Goal: Transaction & Acquisition: Download file/media

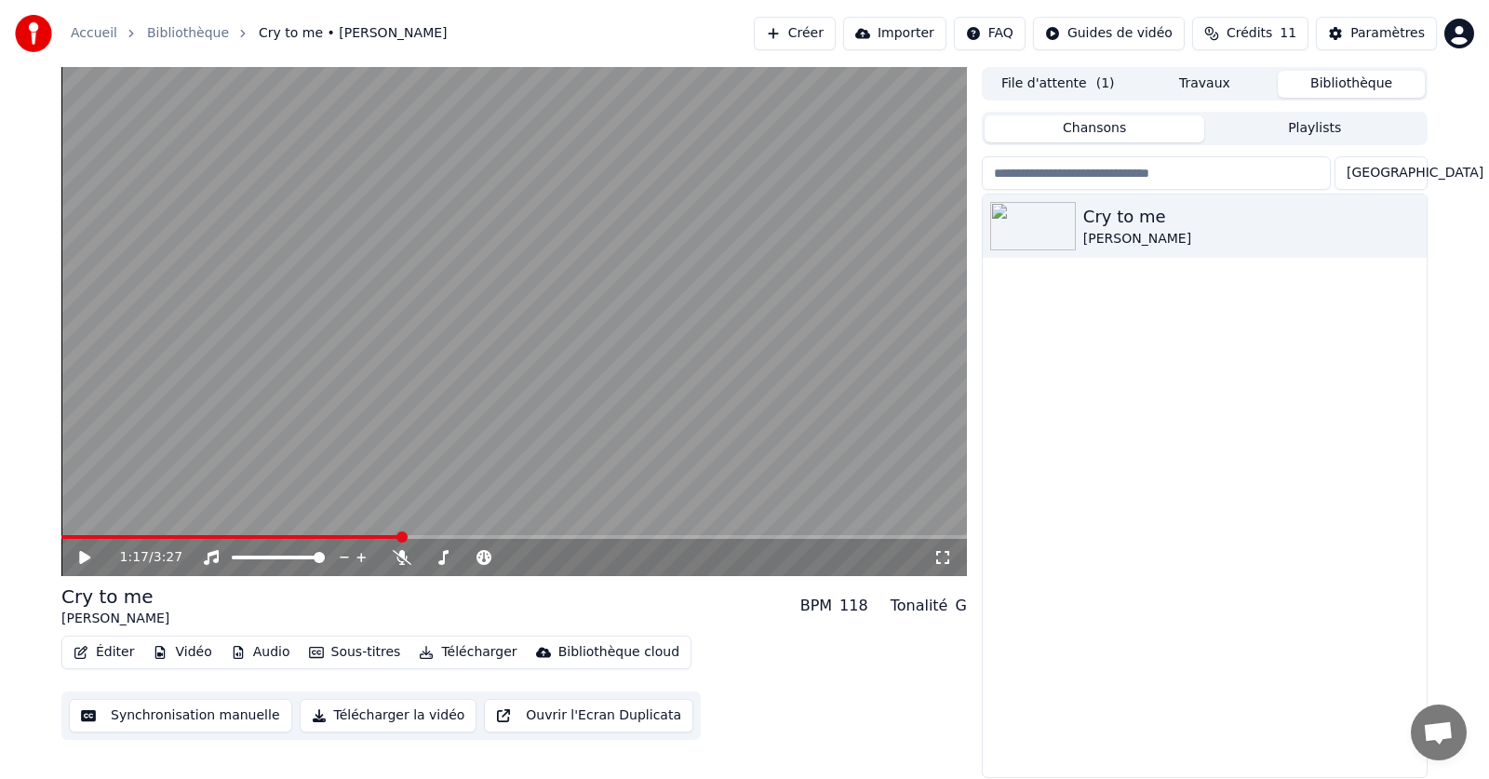
click at [112, 652] on button "Éditer" at bounding box center [103, 652] width 75 height 26
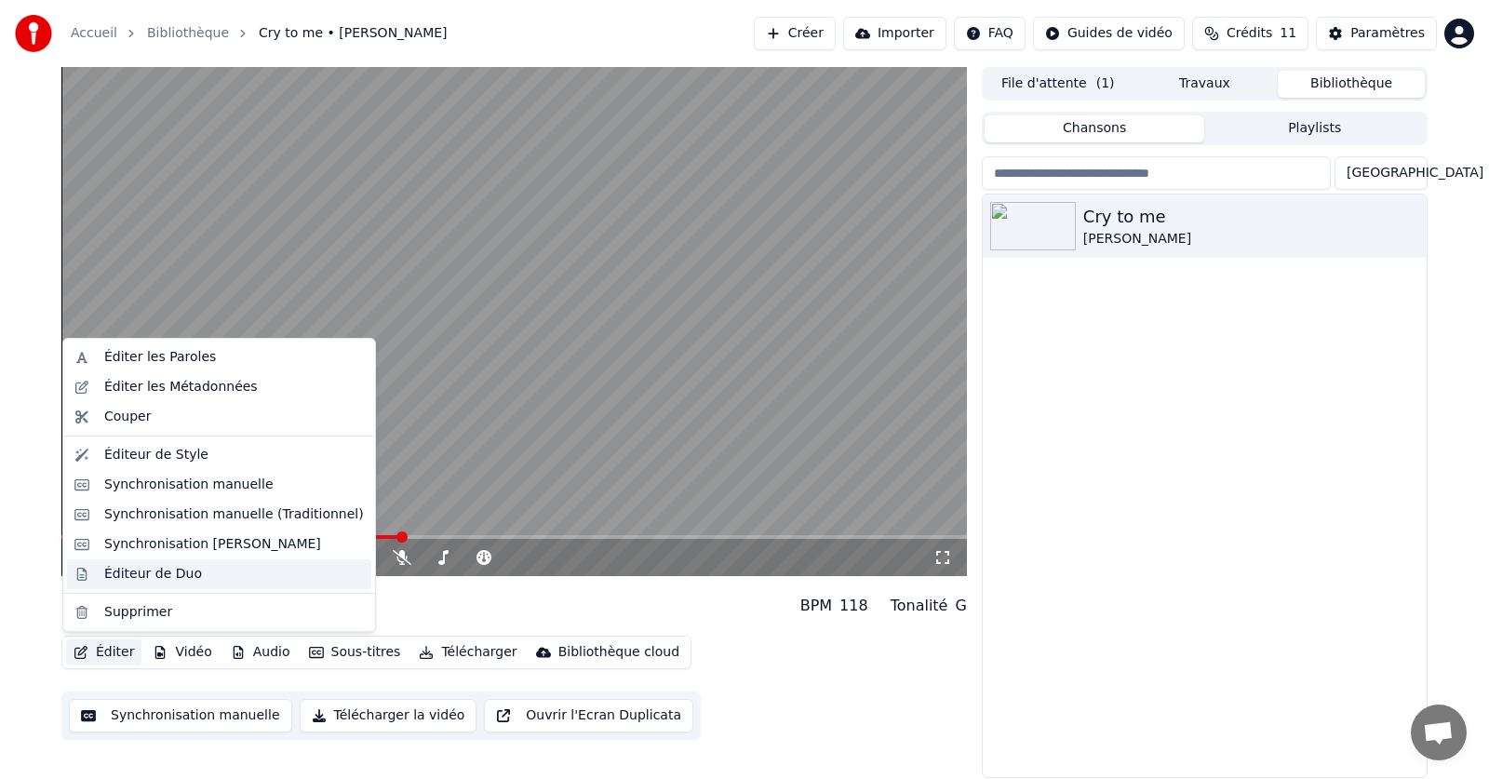
click at [163, 578] on div "Éditeur de Duo" at bounding box center [153, 574] width 98 height 19
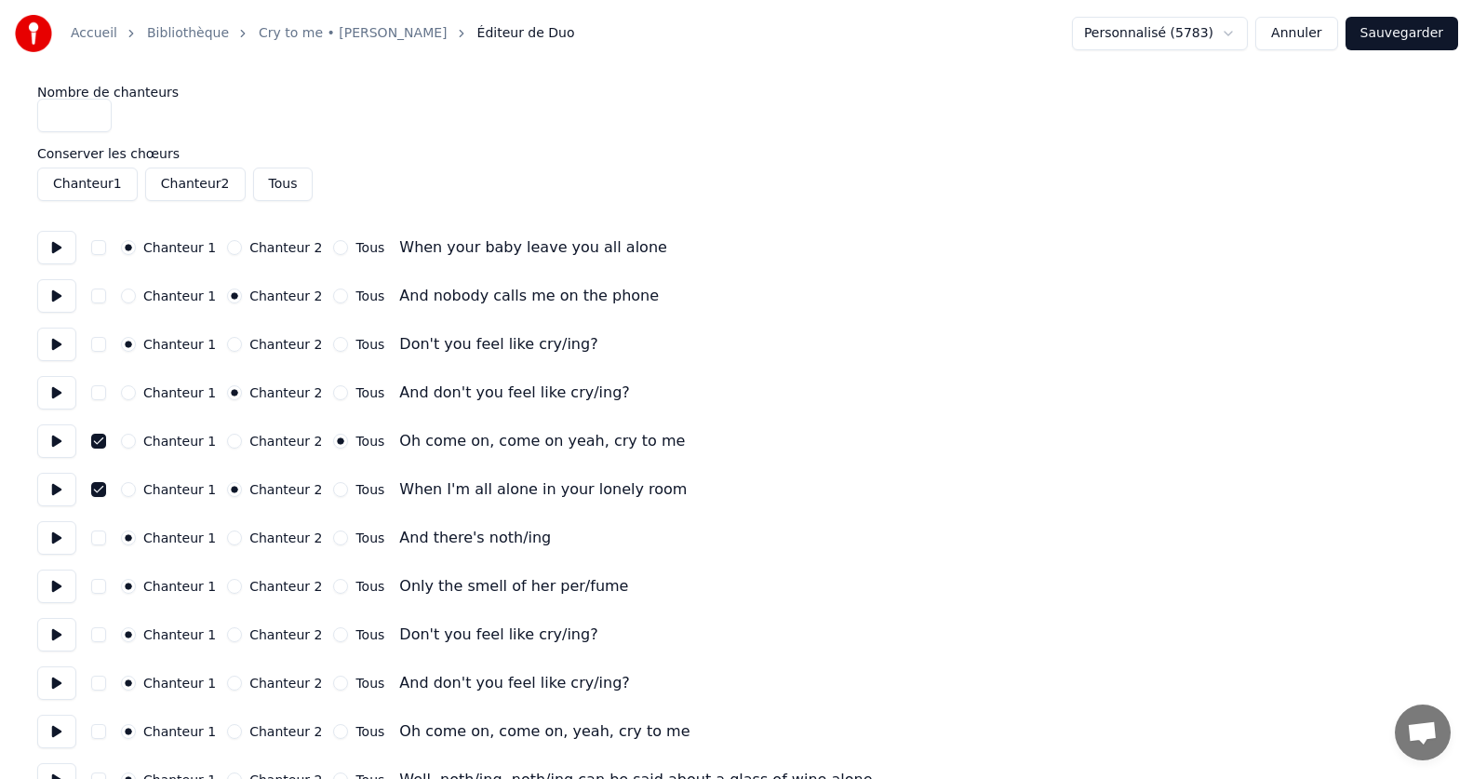
click at [96, 442] on button "button" at bounding box center [98, 441] width 15 height 15
click at [94, 484] on button "button" at bounding box center [98, 489] width 15 height 15
click at [47, 443] on button at bounding box center [56, 440] width 39 height 33
click at [51, 494] on button at bounding box center [56, 489] width 39 height 33
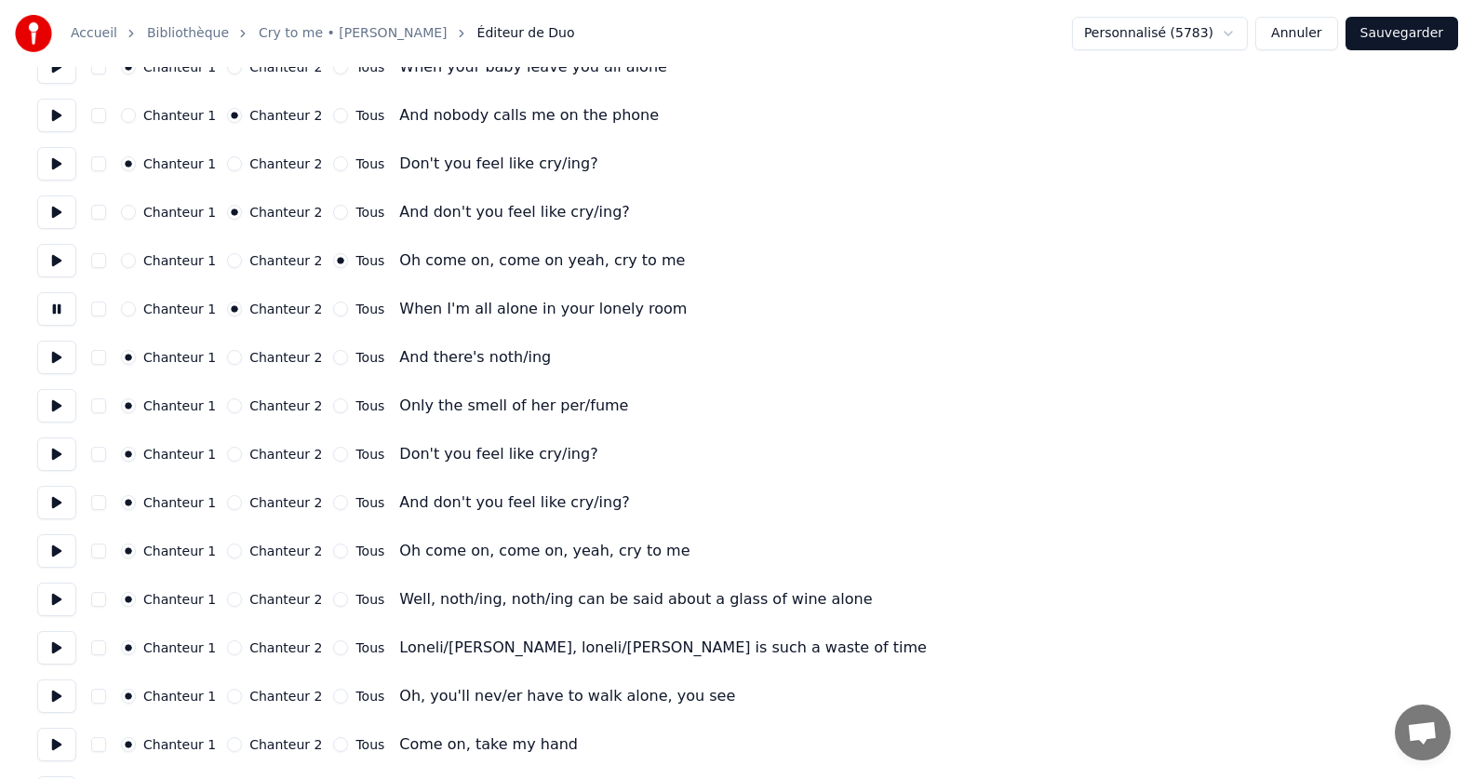
scroll to position [186, 0]
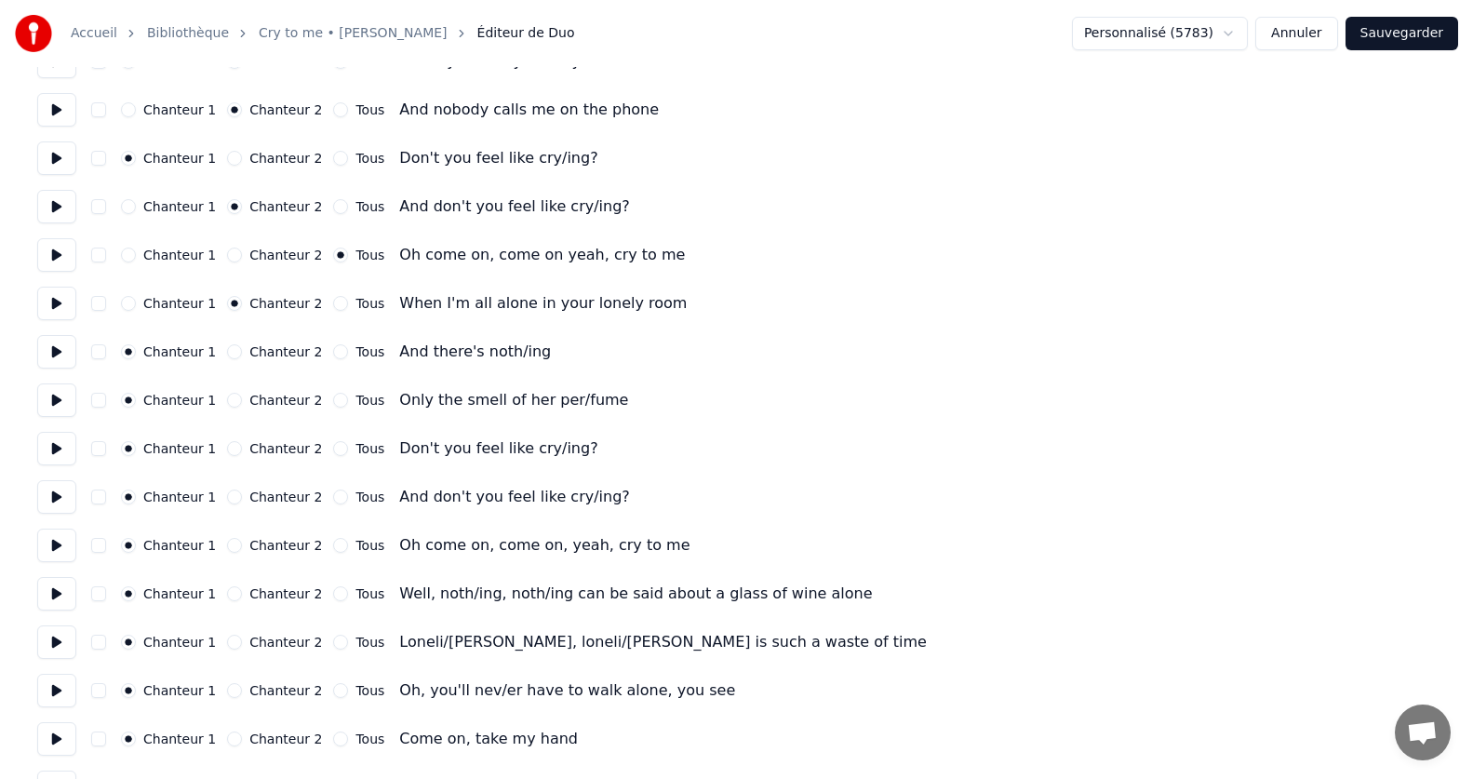
click at [1236, 30] on html "Accueil Bibliothèque Cry to me • [PERSON_NAME] Éditeur de Duo Personnalisé (578…" at bounding box center [736, 657] width 1473 height 1686
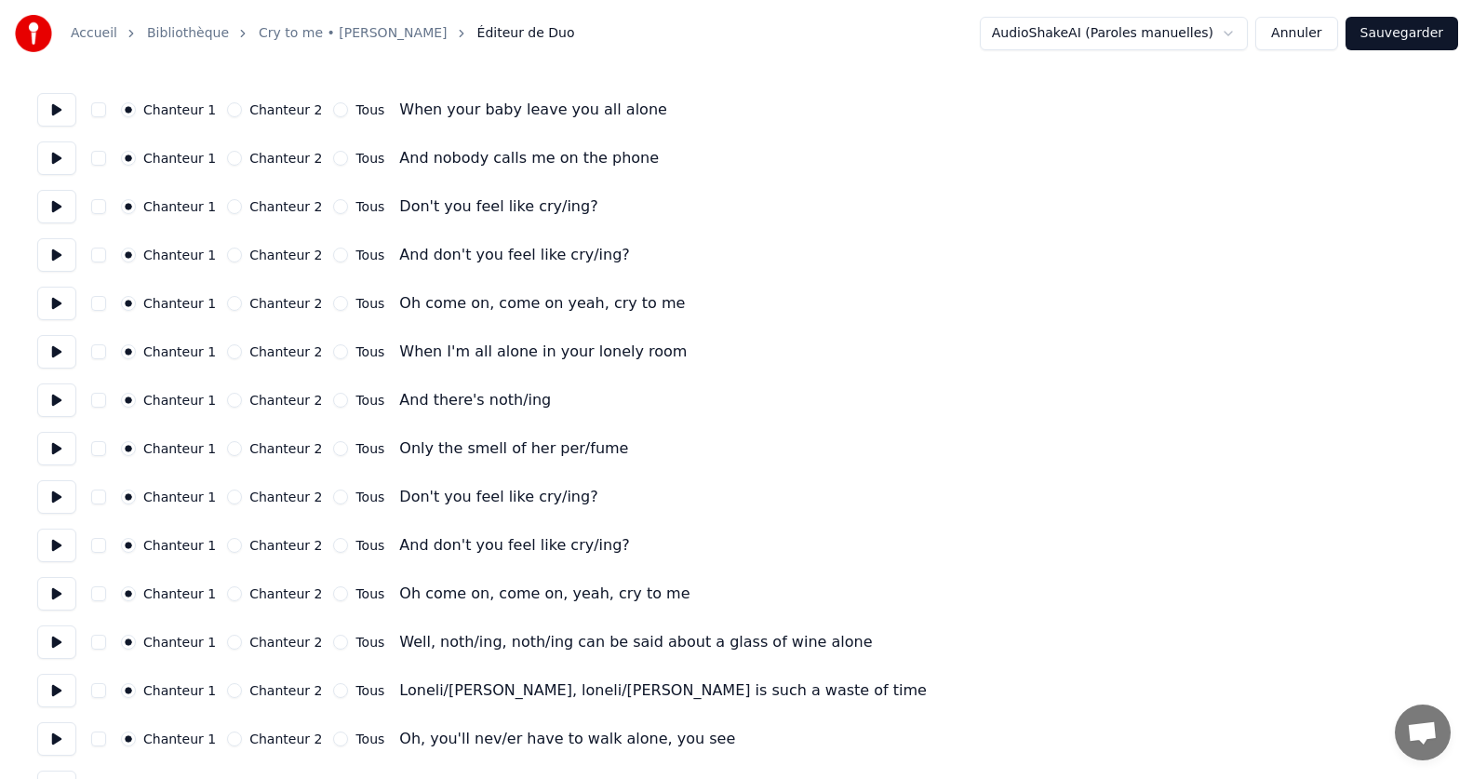
scroll to position [0, 0]
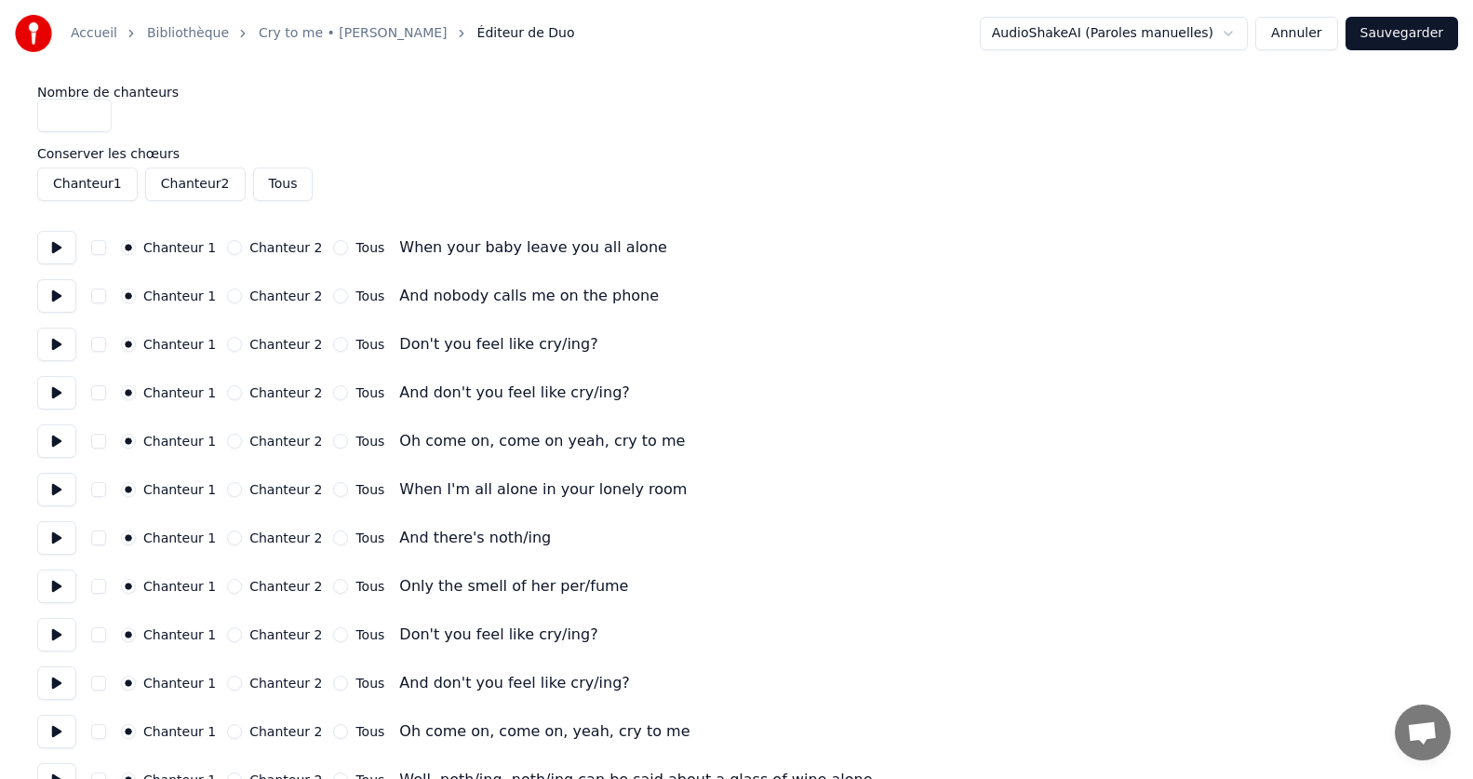
click at [48, 248] on button at bounding box center [56, 247] width 39 height 33
click at [228, 299] on button "Chanteur 2" at bounding box center [234, 295] width 15 height 15
click at [47, 301] on button at bounding box center [56, 295] width 39 height 33
click at [68, 349] on button at bounding box center [56, 344] width 39 height 33
click at [227, 393] on button "Chanteur 2" at bounding box center [234, 392] width 15 height 15
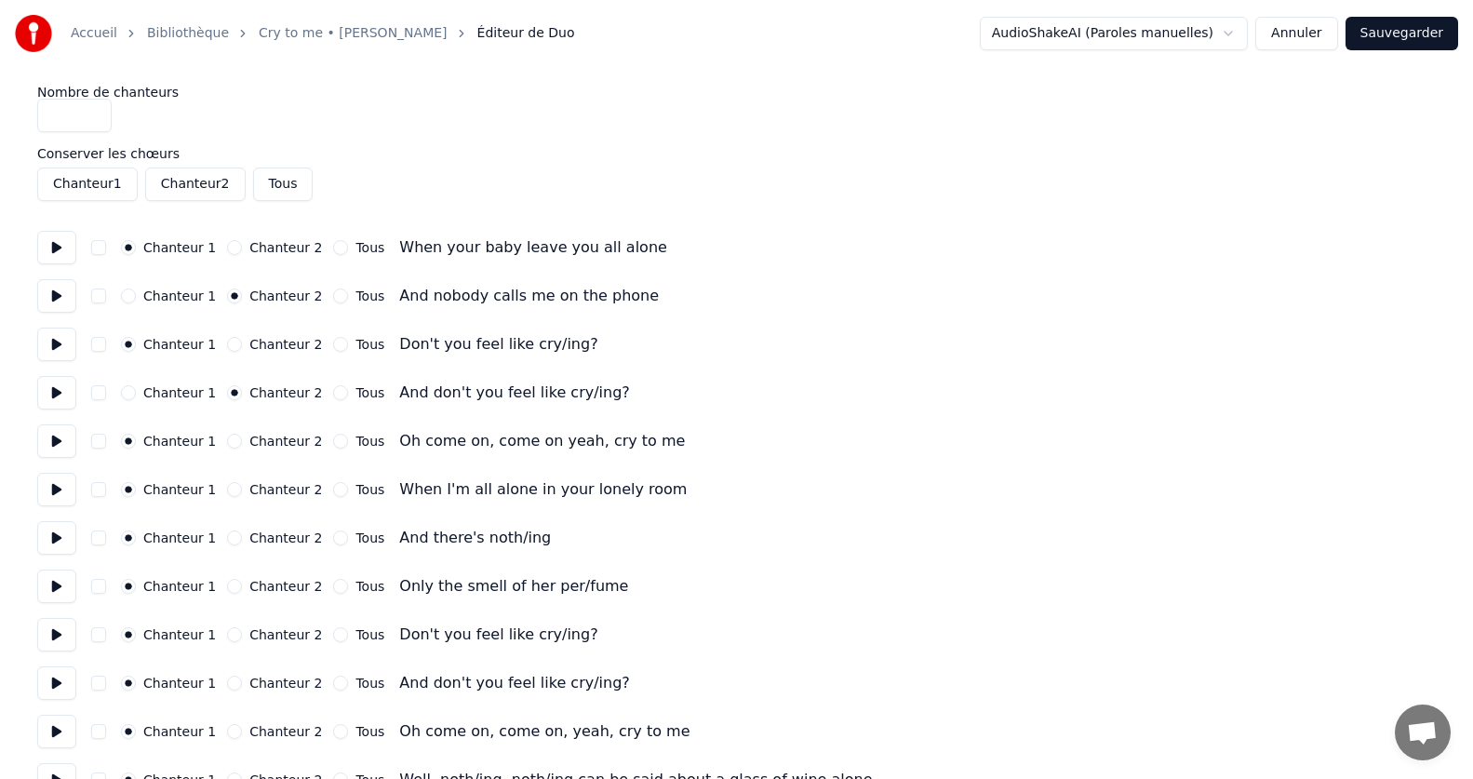
click at [48, 394] on button at bounding box center [56, 392] width 39 height 33
click at [57, 447] on button at bounding box center [56, 440] width 39 height 33
click at [469, 442] on div "Oh come on, come on yeah, cry to me" at bounding box center [542, 441] width 286 height 22
click at [333, 438] on button "Tous" at bounding box center [340, 441] width 15 height 15
click at [52, 491] on button at bounding box center [56, 489] width 39 height 33
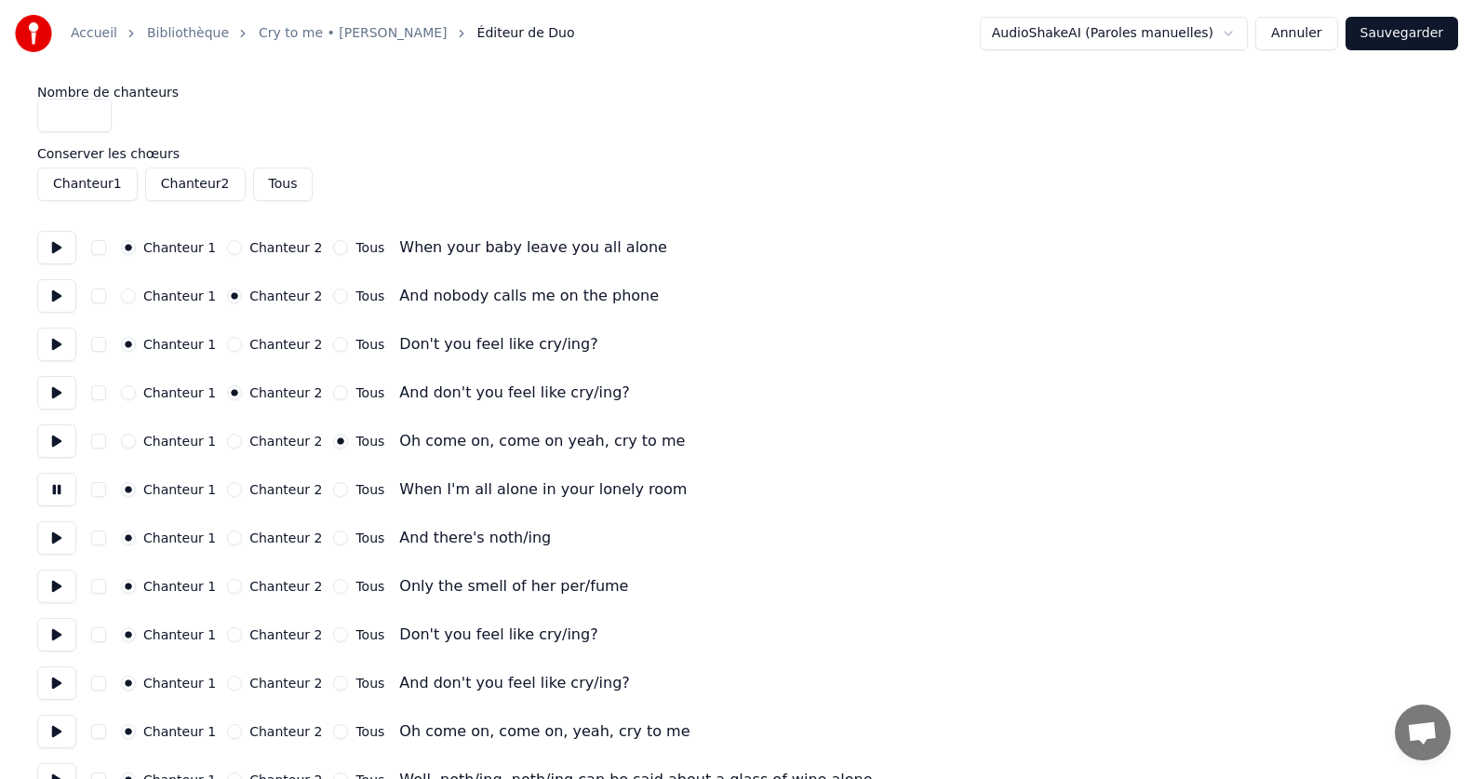
click at [333, 489] on button "Tous" at bounding box center [340, 489] width 15 height 15
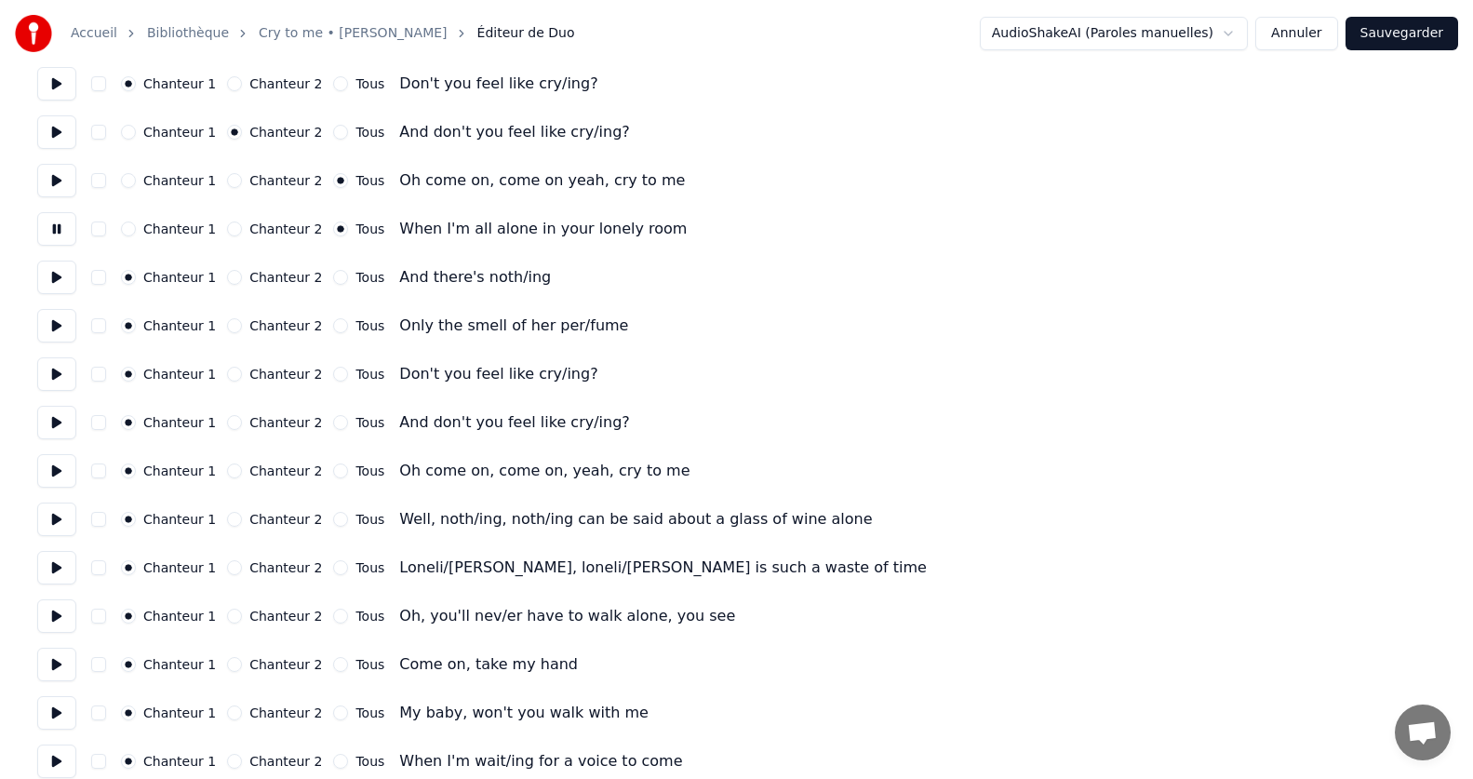
scroll to position [279, 0]
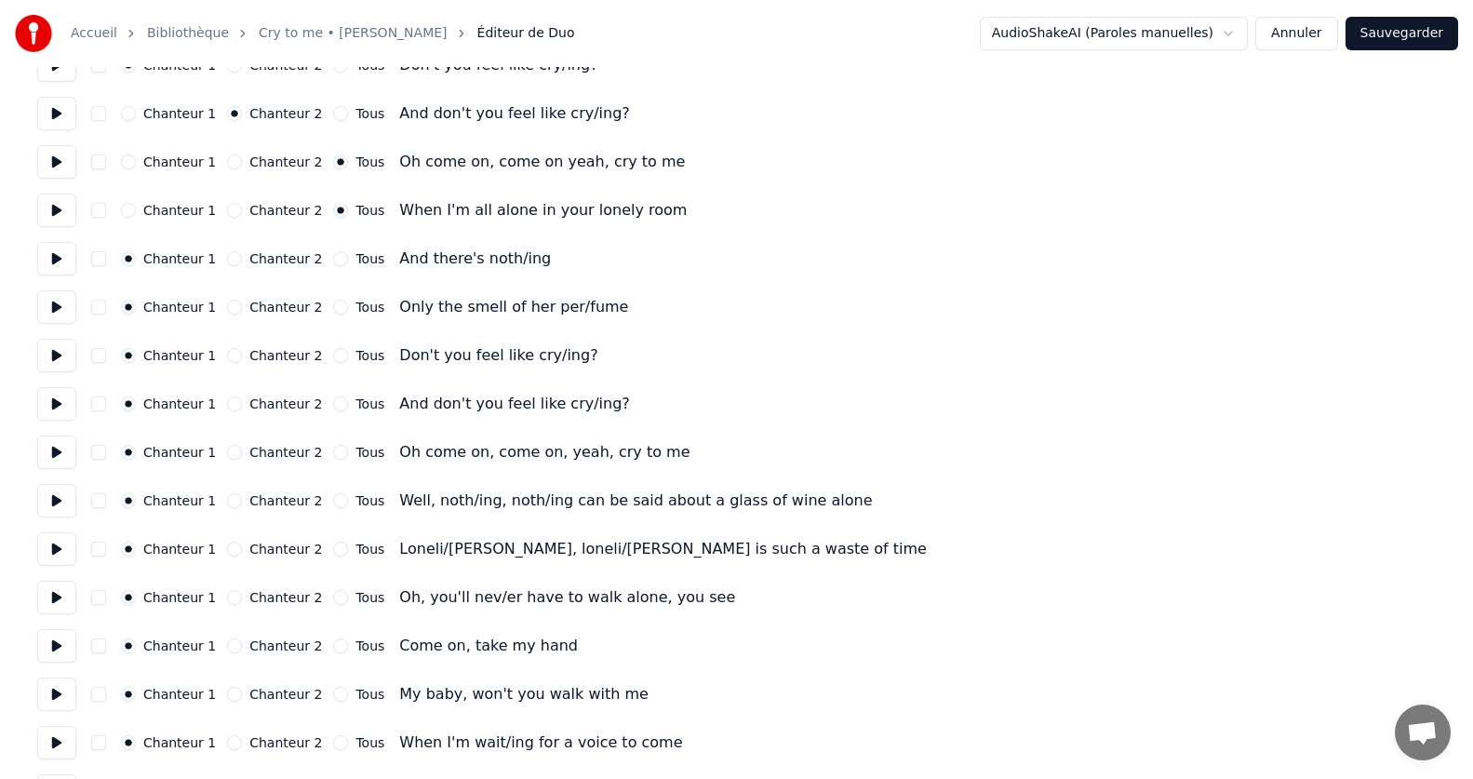
click at [50, 266] on button at bounding box center [56, 258] width 39 height 33
click at [67, 309] on button at bounding box center [56, 306] width 39 height 33
click at [59, 366] on button at bounding box center [56, 355] width 39 height 33
click at [333, 355] on button "Tous" at bounding box center [340, 355] width 15 height 15
click at [59, 354] on button at bounding box center [56, 355] width 39 height 33
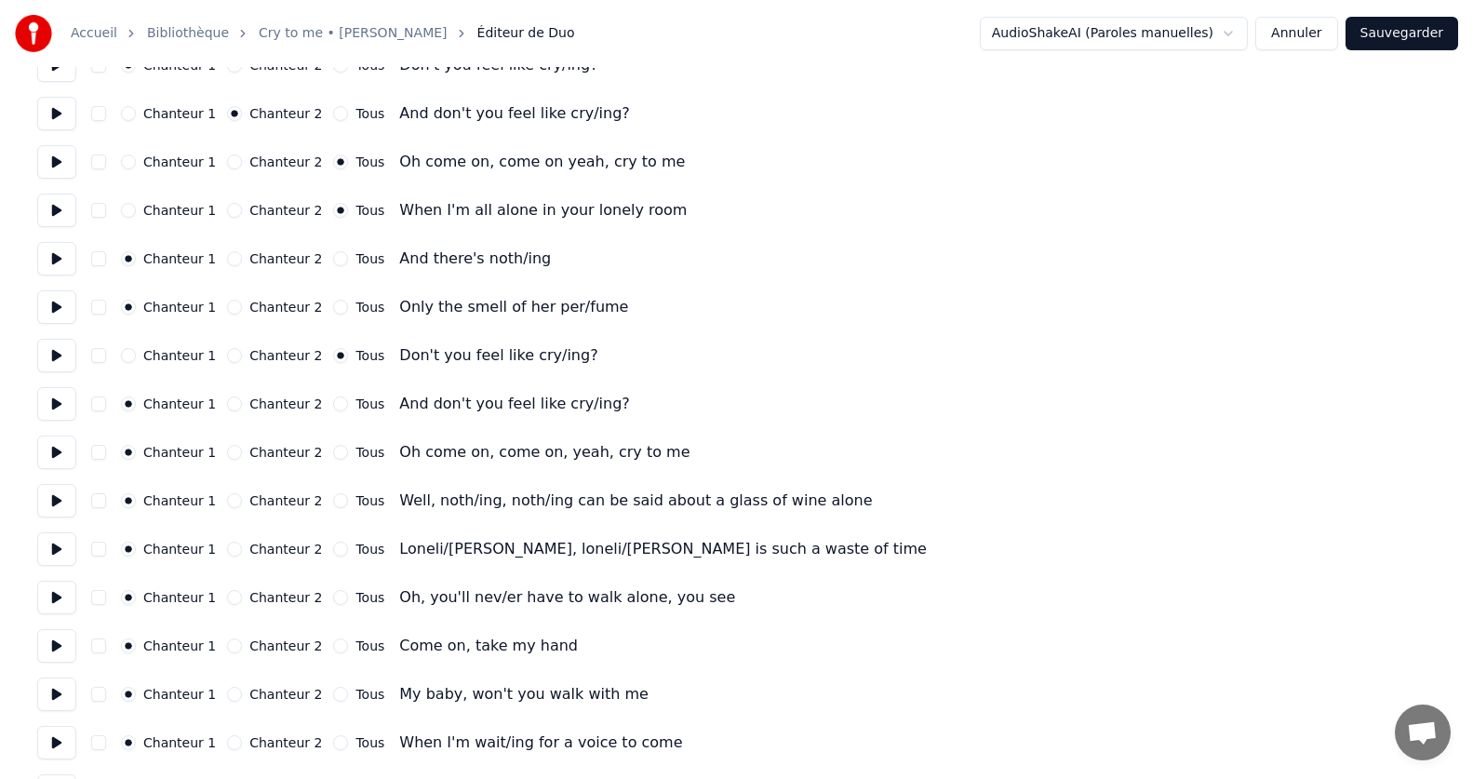
click at [65, 405] on button at bounding box center [56, 403] width 39 height 33
click at [227, 396] on div "Chanteur 2" at bounding box center [274, 403] width 95 height 15
click at [228, 405] on button "Chanteur 2" at bounding box center [234, 403] width 15 height 15
click at [47, 410] on button at bounding box center [56, 403] width 39 height 33
click at [56, 453] on button at bounding box center [56, 451] width 39 height 33
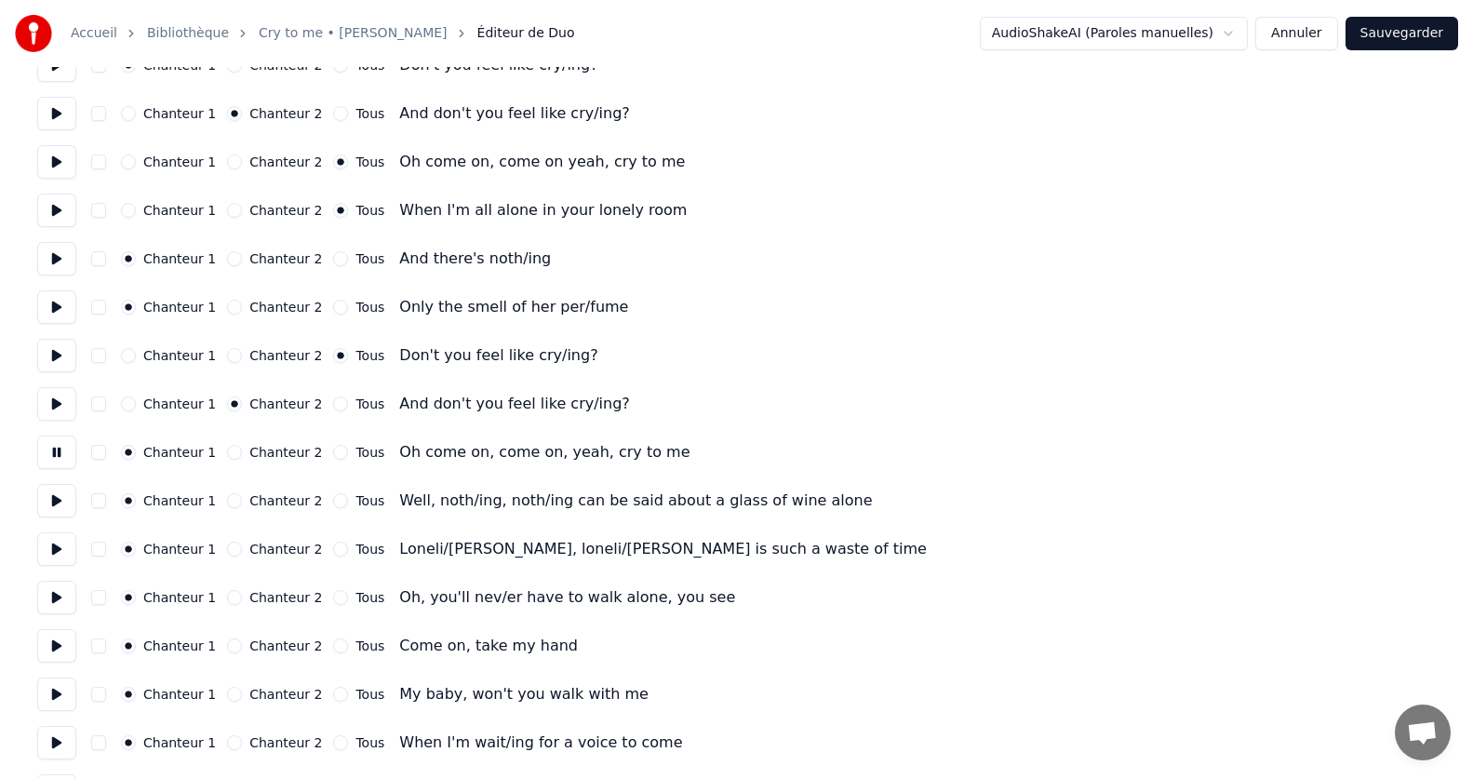
click at [227, 455] on button "Chanteur 2" at bounding box center [234, 452] width 15 height 15
click at [60, 502] on button at bounding box center [56, 500] width 39 height 33
click at [333, 498] on button "Tous" at bounding box center [340, 500] width 15 height 15
click at [60, 549] on button at bounding box center [56, 548] width 39 height 33
click at [333, 550] on button "Tous" at bounding box center [340, 549] width 15 height 15
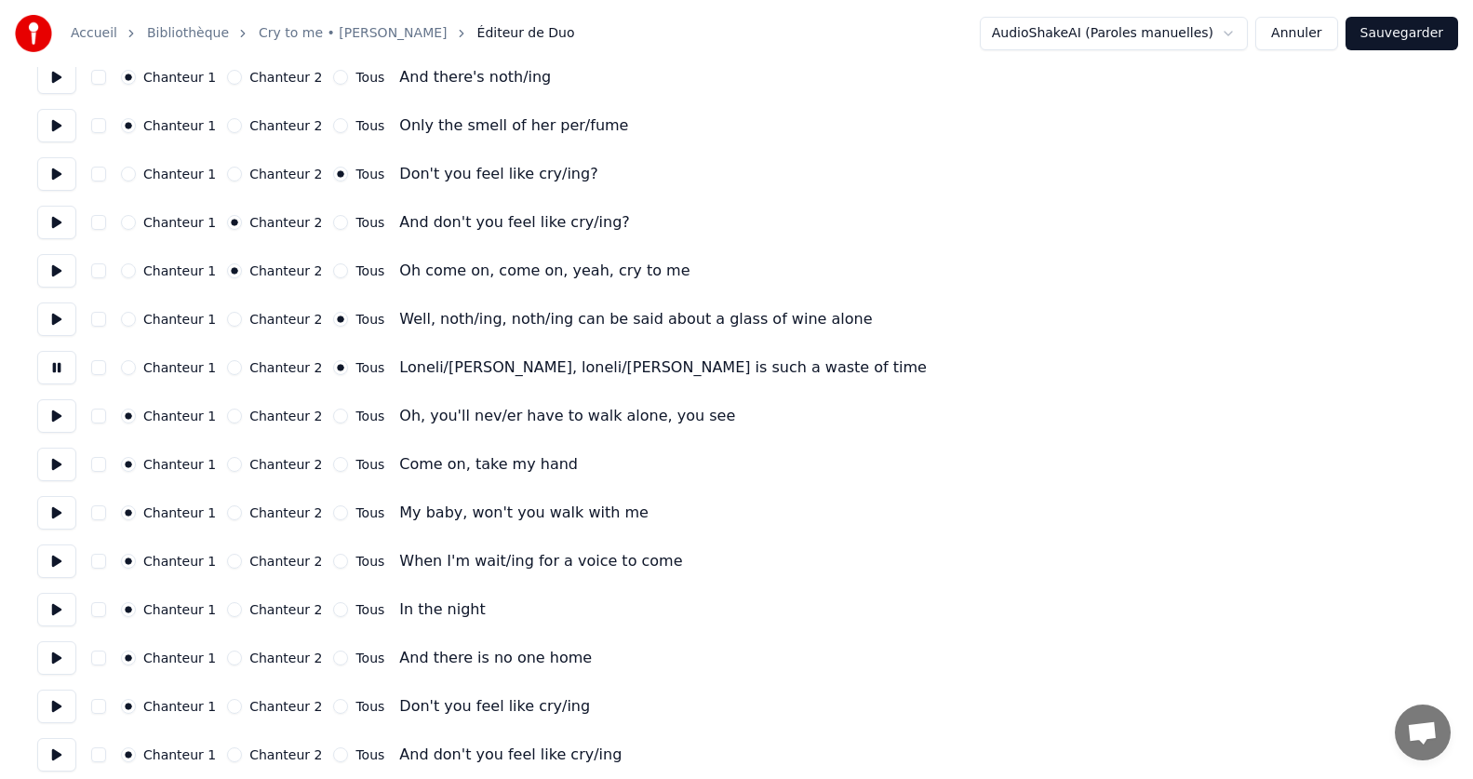
scroll to position [465, 0]
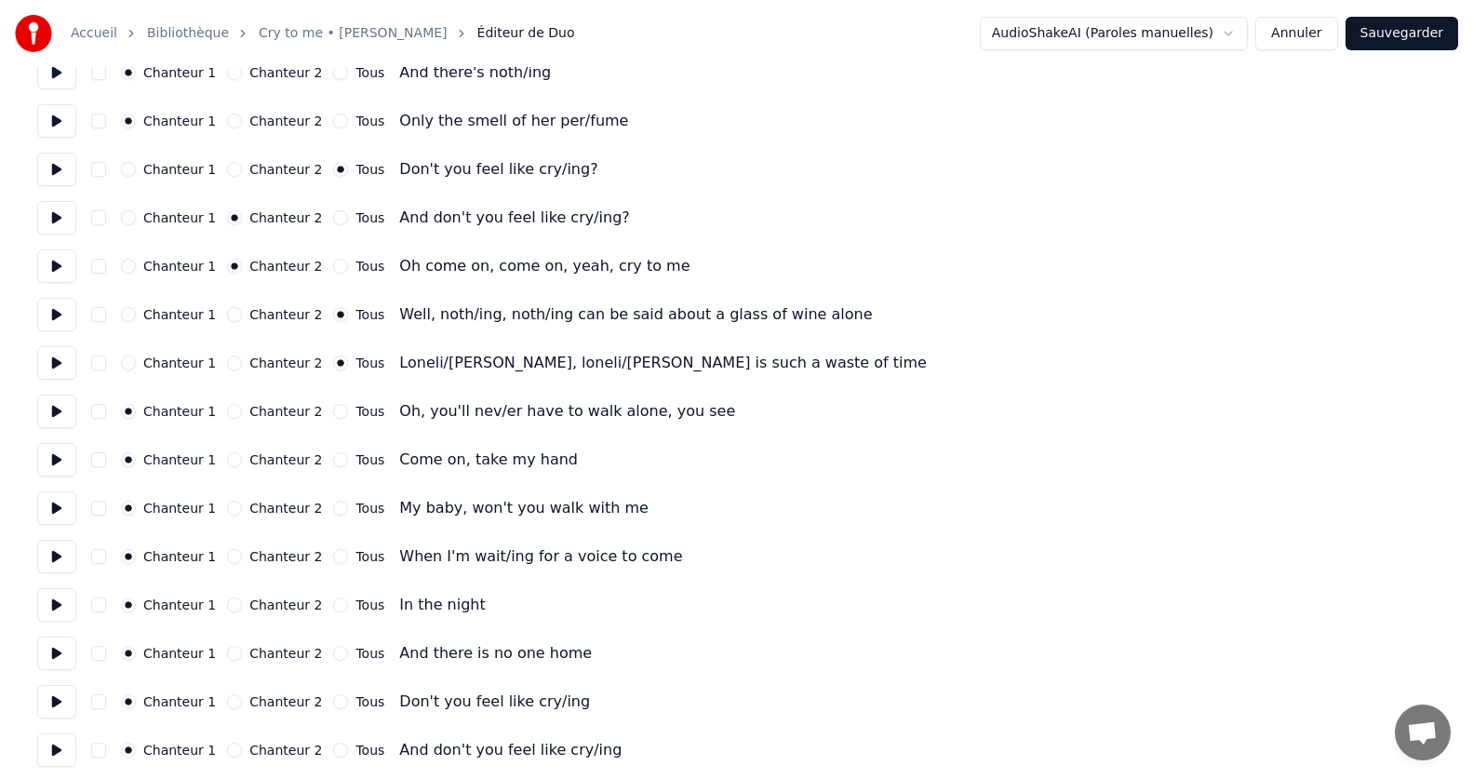
click at [64, 417] on button at bounding box center [56, 411] width 39 height 33
click at [333, 413] on button "Tous" at bounding box center [340, 411] width 15 height 15
click at [54, 464] on button at bounding box center [56, 459] width 39 height 33
click at [333, 457] on button "Tous" at bounding box center [340, 459] width 15 height 15
click at [61, 507] on button at bounding box center [56, 507] width 39 height 33
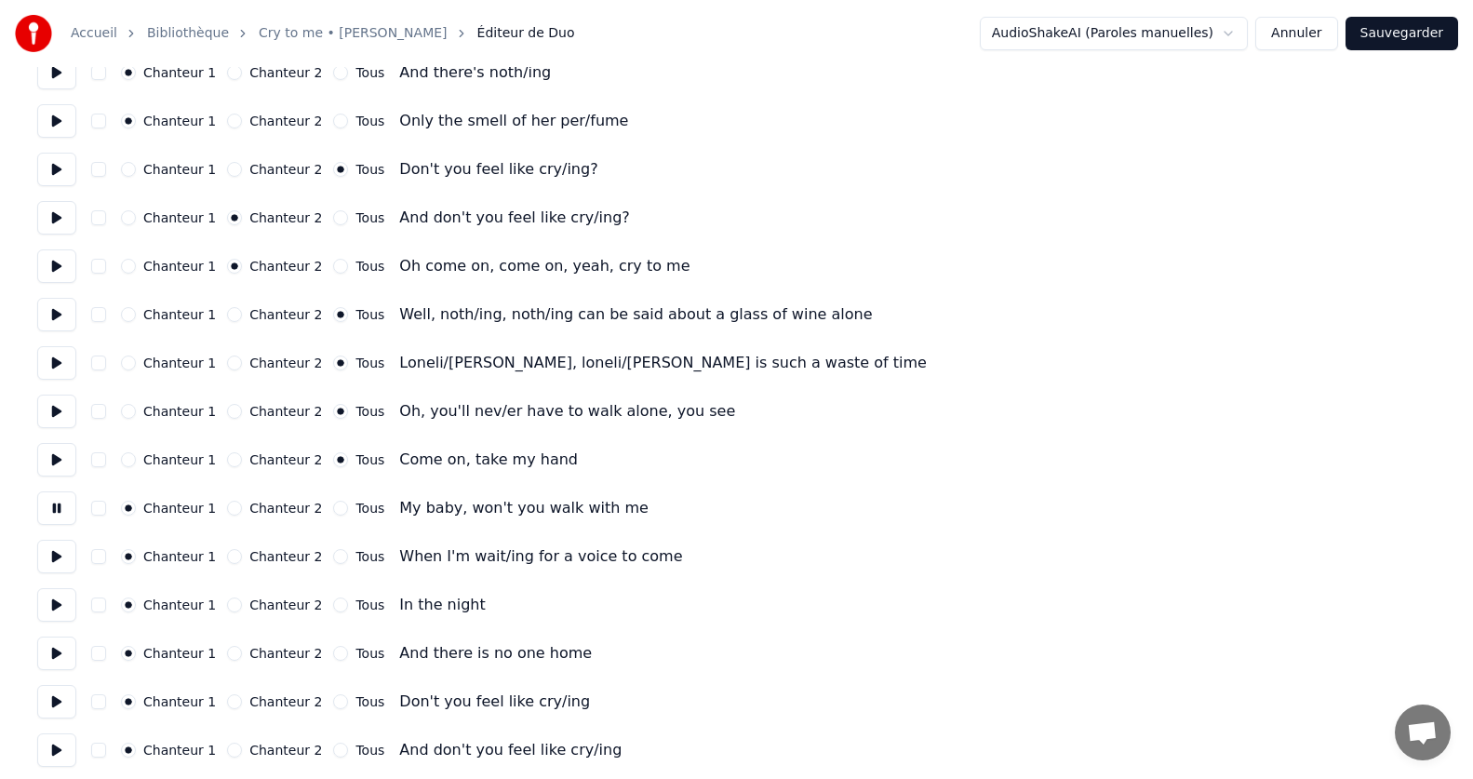
click at [333, 508] on button "Tous" at bounding box center [340, 508] width 15 height 15
click at [60, 561] on button at bounding box center [56, 556] width 39 height 33
click at [227, 609] on button "Chanteur 2" at bounding box center [234, 604] width 15 height 15
click at [49, 609] on button at bounding box center [56, 604] width 39 height 33
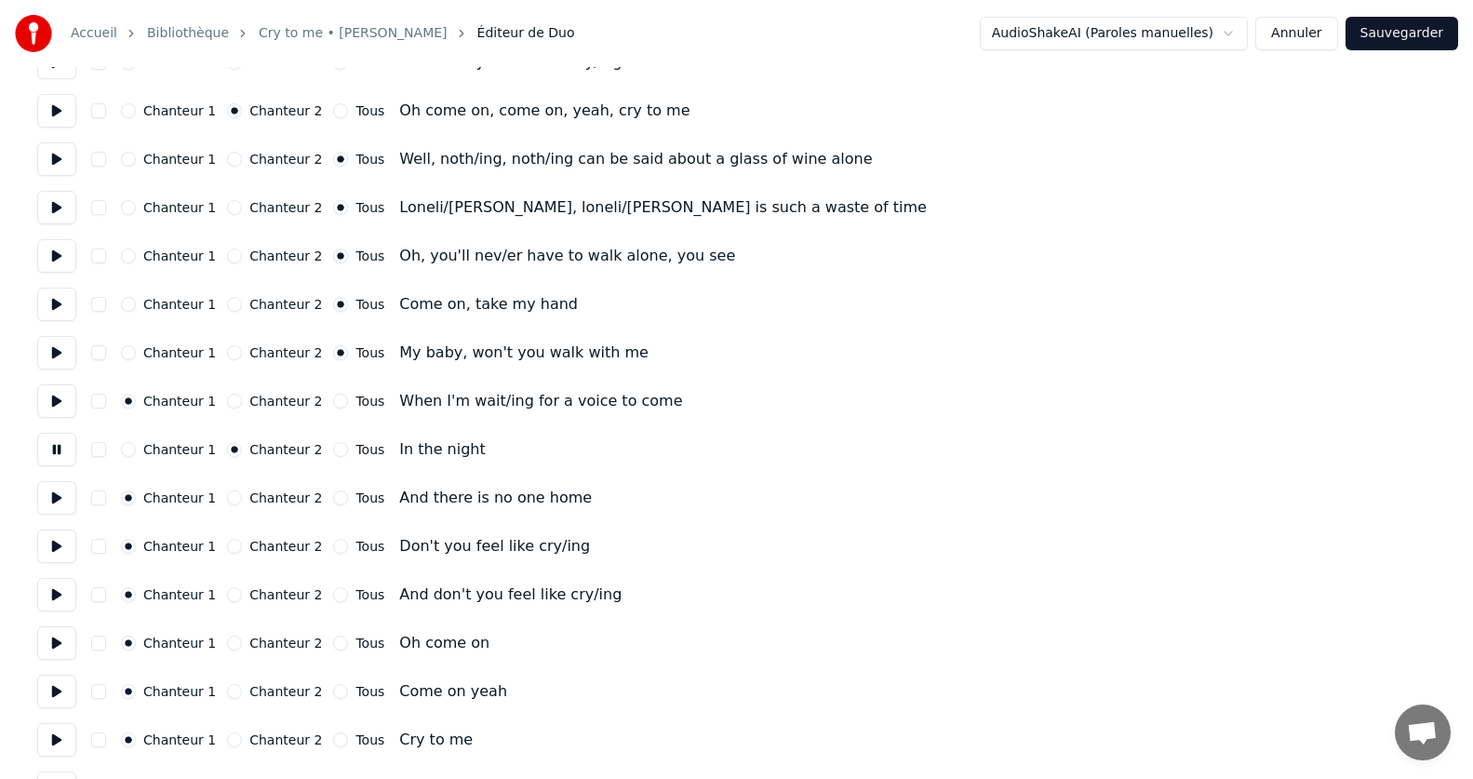
scroll to position [651, 0]
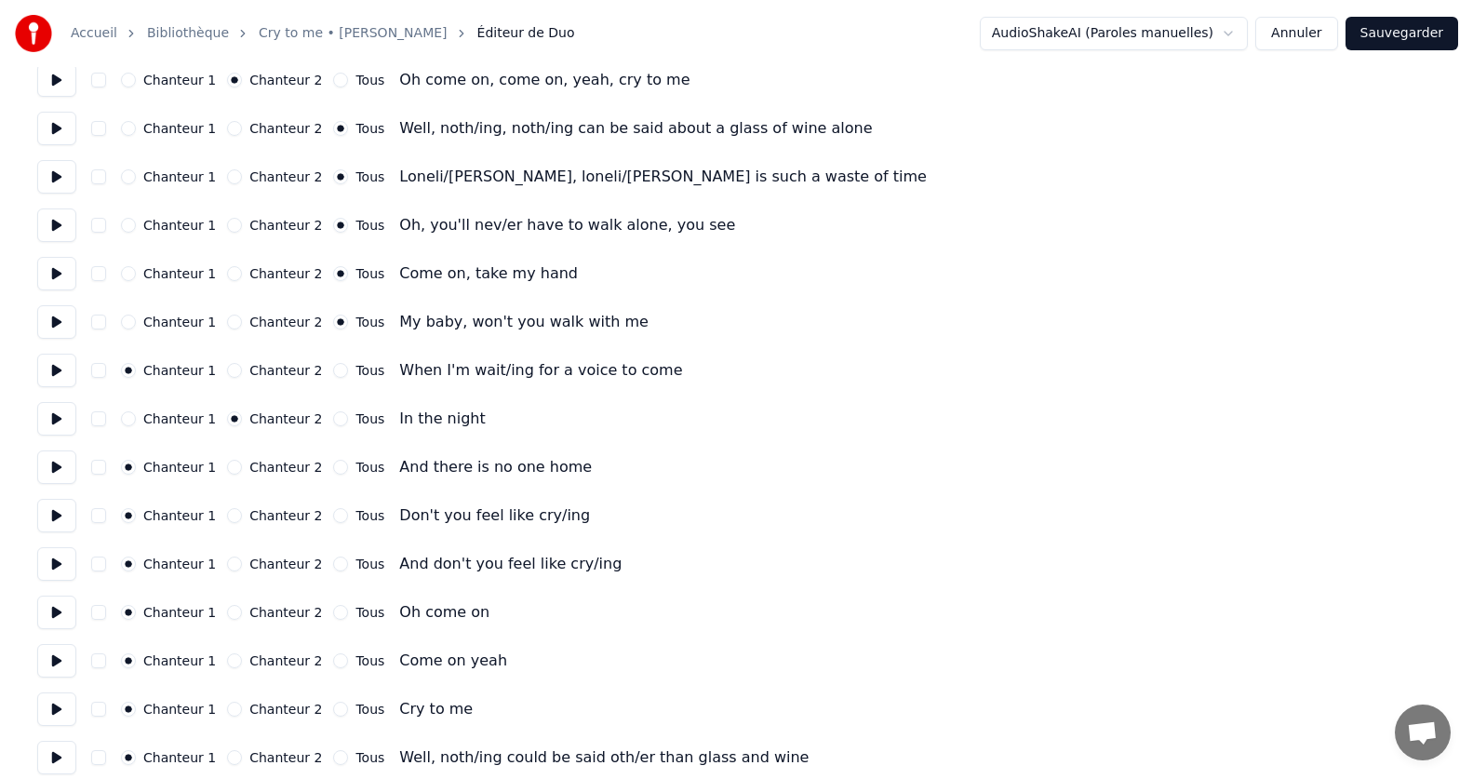
click at [46, 467] on button at bounding box center [56, 466] width 39 height 33
click at [61, 421] on button at bounding box center [56, 418] width 39 height 33
click at [61, 470] on button at bounding box center [56, 466] width 39 height 33
click at [227, 468] on button "Chanteur 2" at bounding box center [234, 467] width 15 height 15
click at [59, 522] on button at bounding box center [56, 515] width 39 height 33
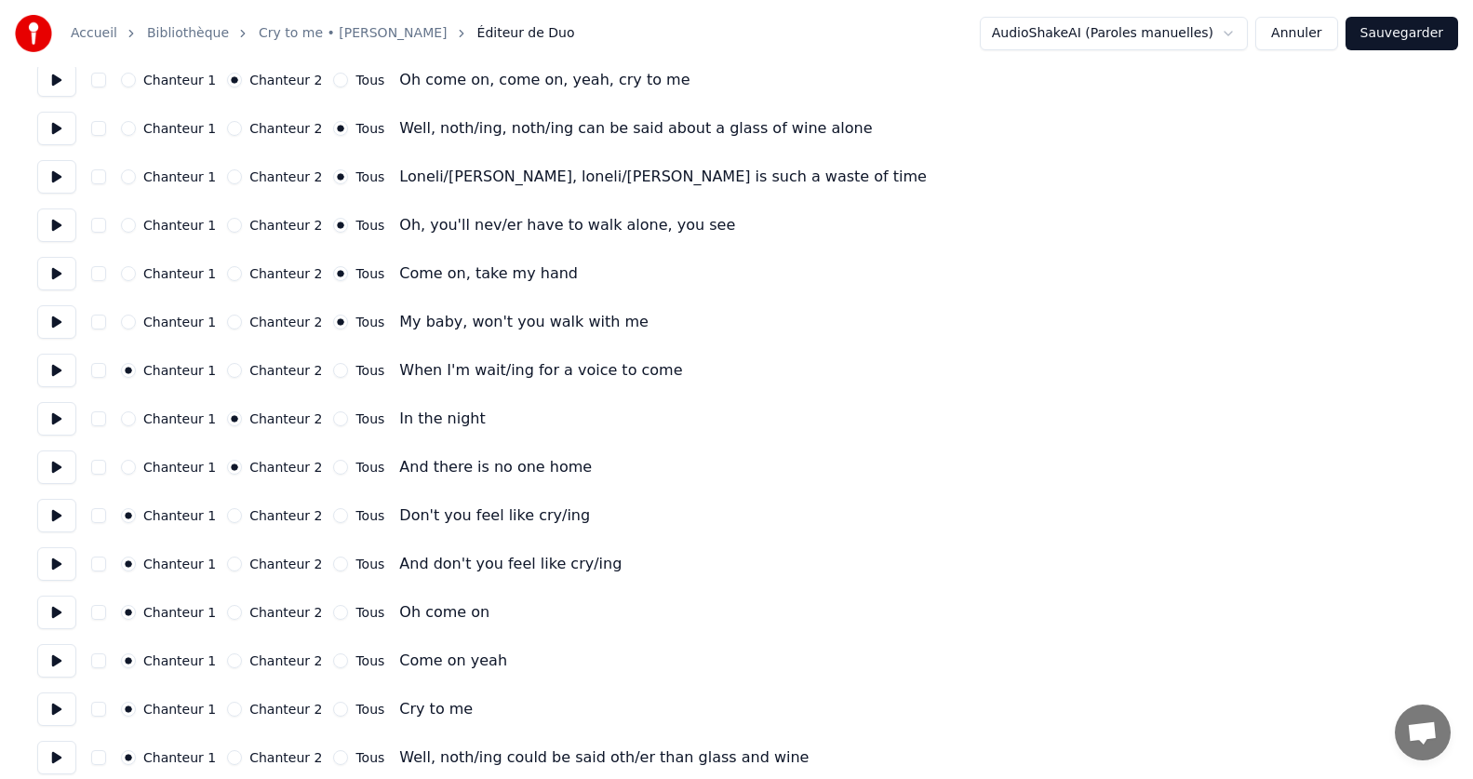
click at [333, 517] on button "Tous" at bounding box center [340, 515] width 15 height 15
click at [67, 569] on button at bounding box center [56, 563] width 39 height 33
click at [333, 562] on button "Tous" at bounding box center [340, 563] width 15 height 15
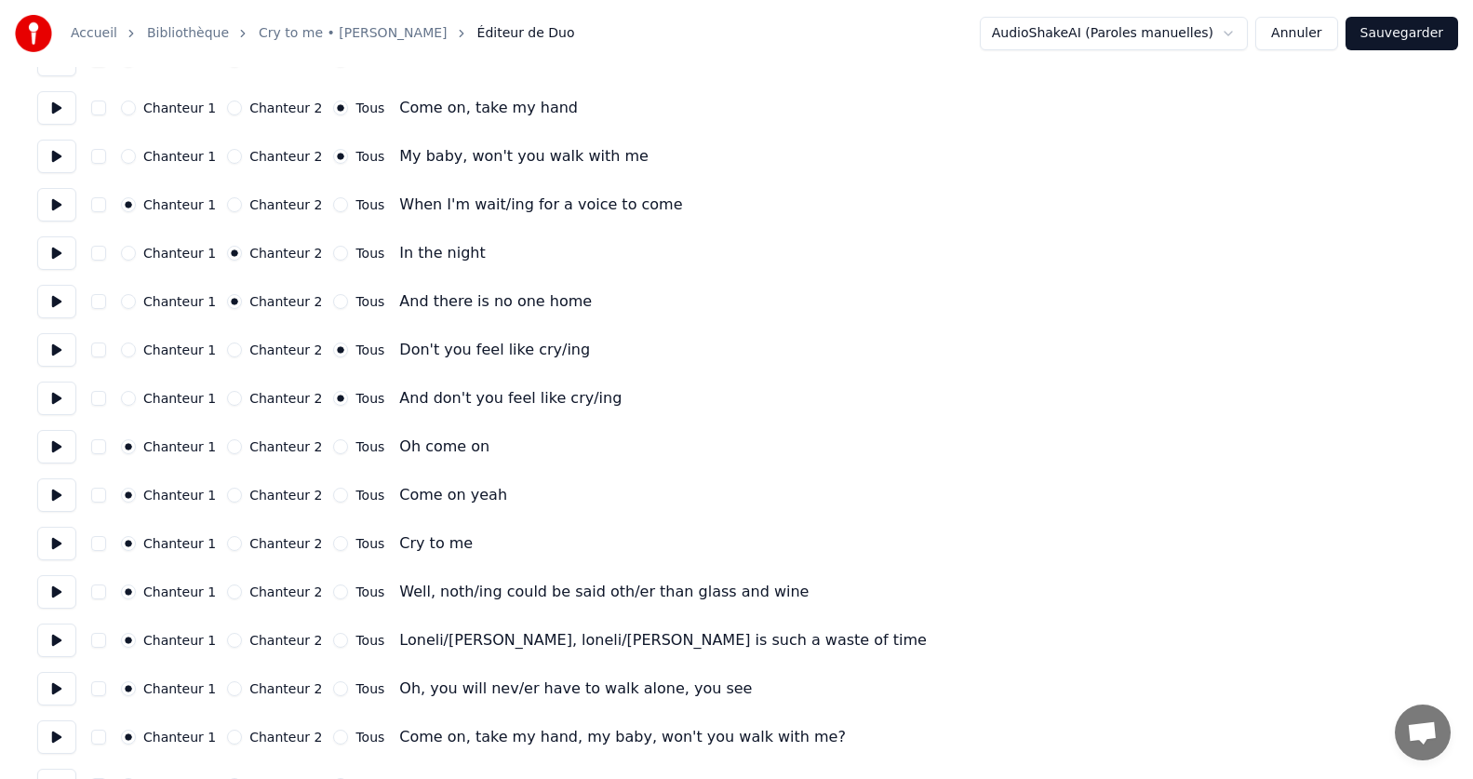
scroll to position [837, 0]
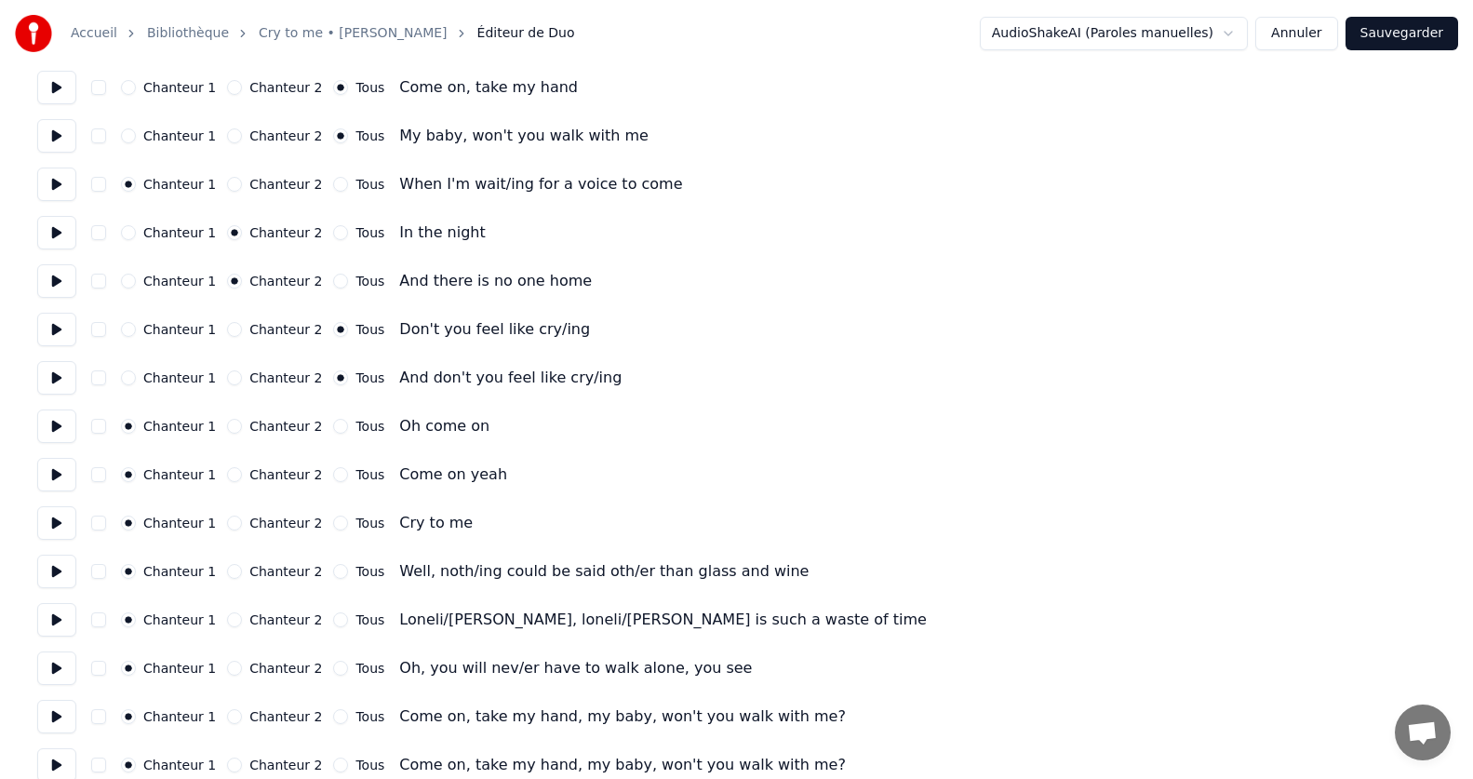
click at [68, 422] on button at bounding box center [56, 425] width 39 height 33
click at [70, 477] on button at bounding box center [56, 474] width 39 height 33
click at [55, 520] on button at bounding box center [56, 522] width 39 height 33
click at [227, 471] on button "Chanteur 2" at bounding box center [234, 474] width 15 height 15
click at [333, 519] on button "Tous" at bounding box center [340, 523] width 15 height 15
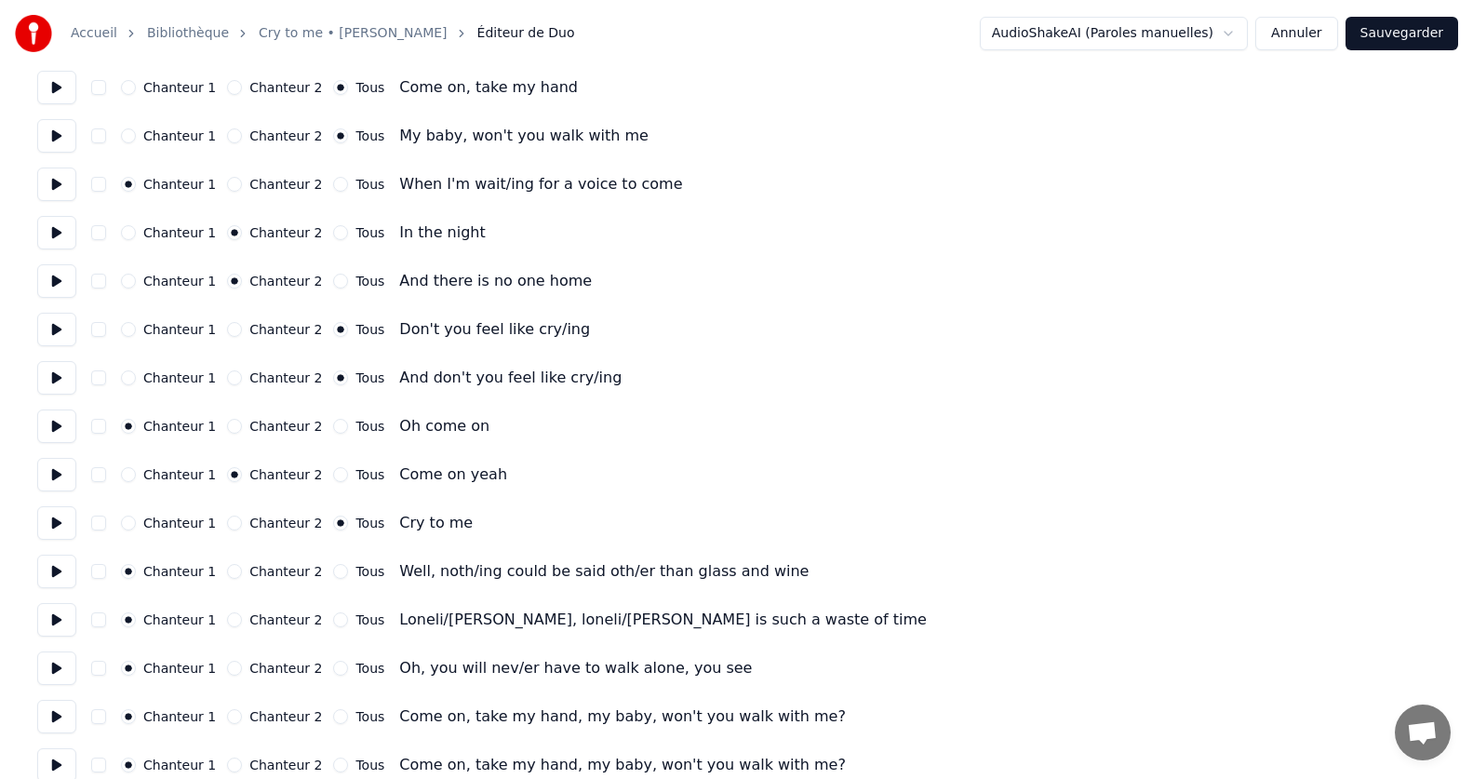
click at [62, 562] on button at bounding box center [56, 571] width 39 height 33
click at [55, 530] on button at bounding box center [56, 522] width 39 height 33
click at [227, 524] on button "Chanteur 2" at bounding box center [234, 523] width 15 height 15
click at [64, 330] on button at bounding box center [56, 329] width 39 height 33
click at [64, 380] on button at bounding box center [56, 377] width 39 height 33
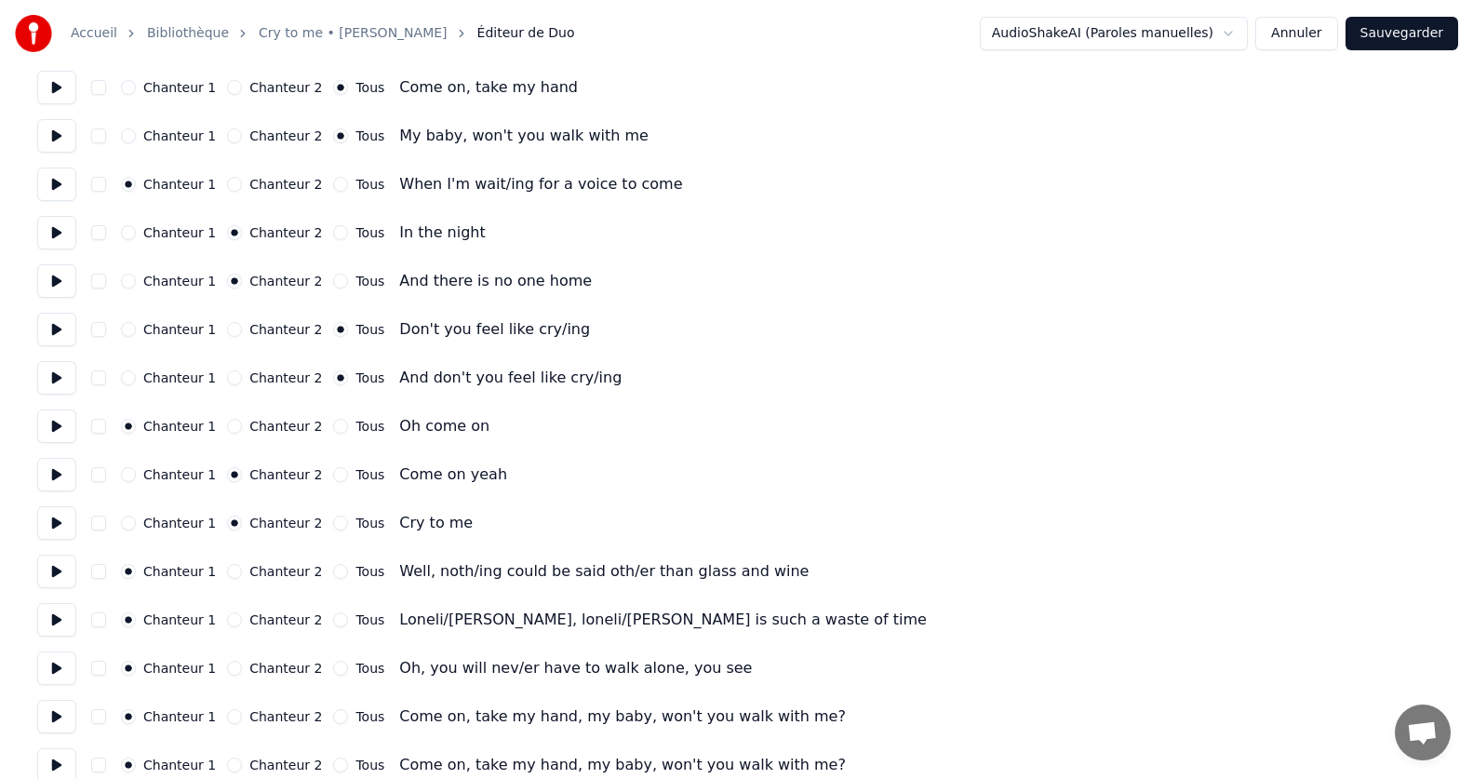
click at [52, 319] on button at bounding box center [56, 329] width 39 height 33
click at [68, 381] on button at bounding box center [56, 377] width 39 height 33
click at [67, 422] on button at bounding box center [56, 425] width 39 height 33
click at [53, 473] on button at bounding box center [56, 474] width 39 height 33
click at [71, 524] on button at bounding box center [56, 522] width 39 height 33
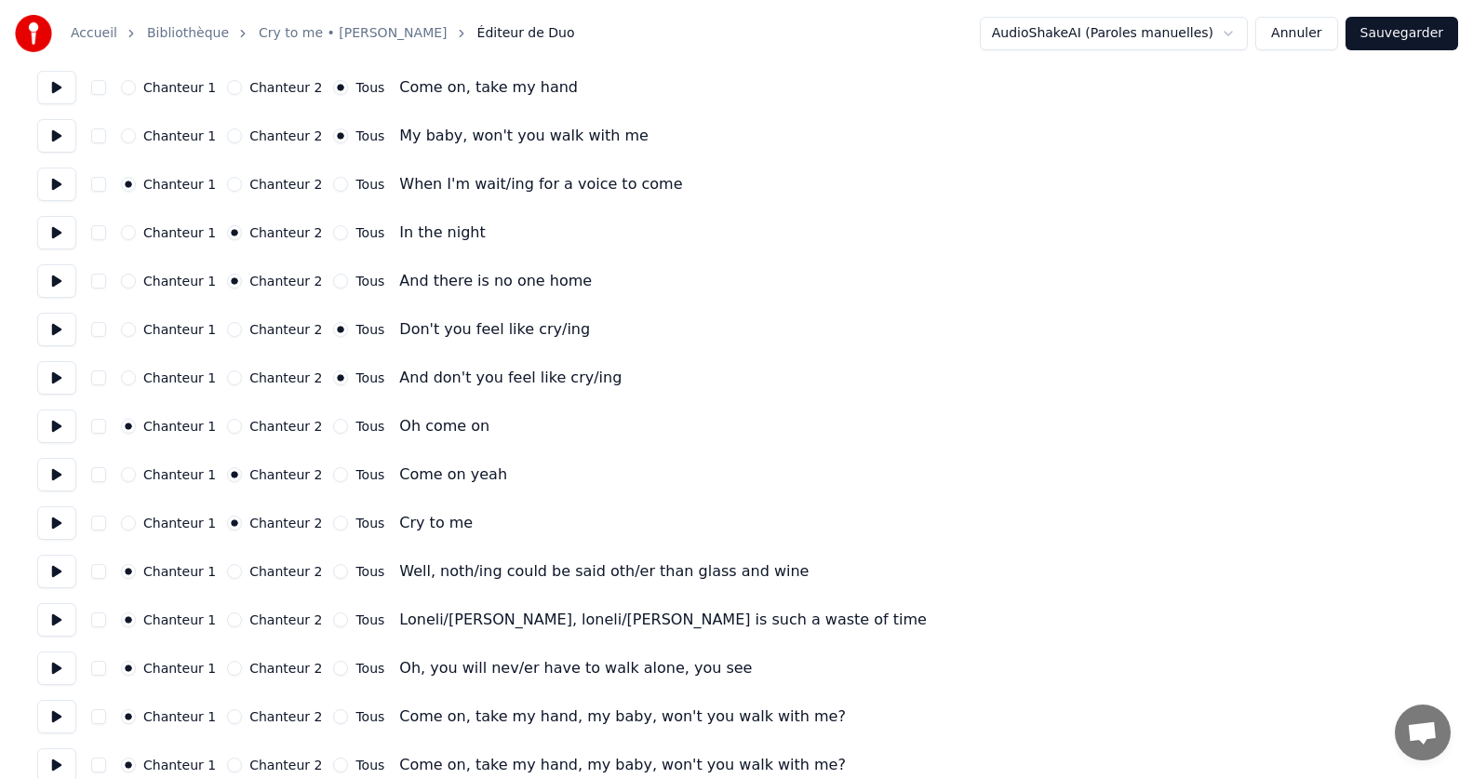
click at [62, 575] on button at bounding box center [56, 571] width 39 height 33
click at [128, 522] on button "Chanteur 1" at bounding box center [128, 523] width 15 height 15
click at [60, 481] on button at bounding box center [56, 474] width 39 height 33
click at [60, 519] on button at bounding box center [56, 522] width 39 height 33
click at [67, 570] on button at bounding box center [56, 571] width 39 height 33
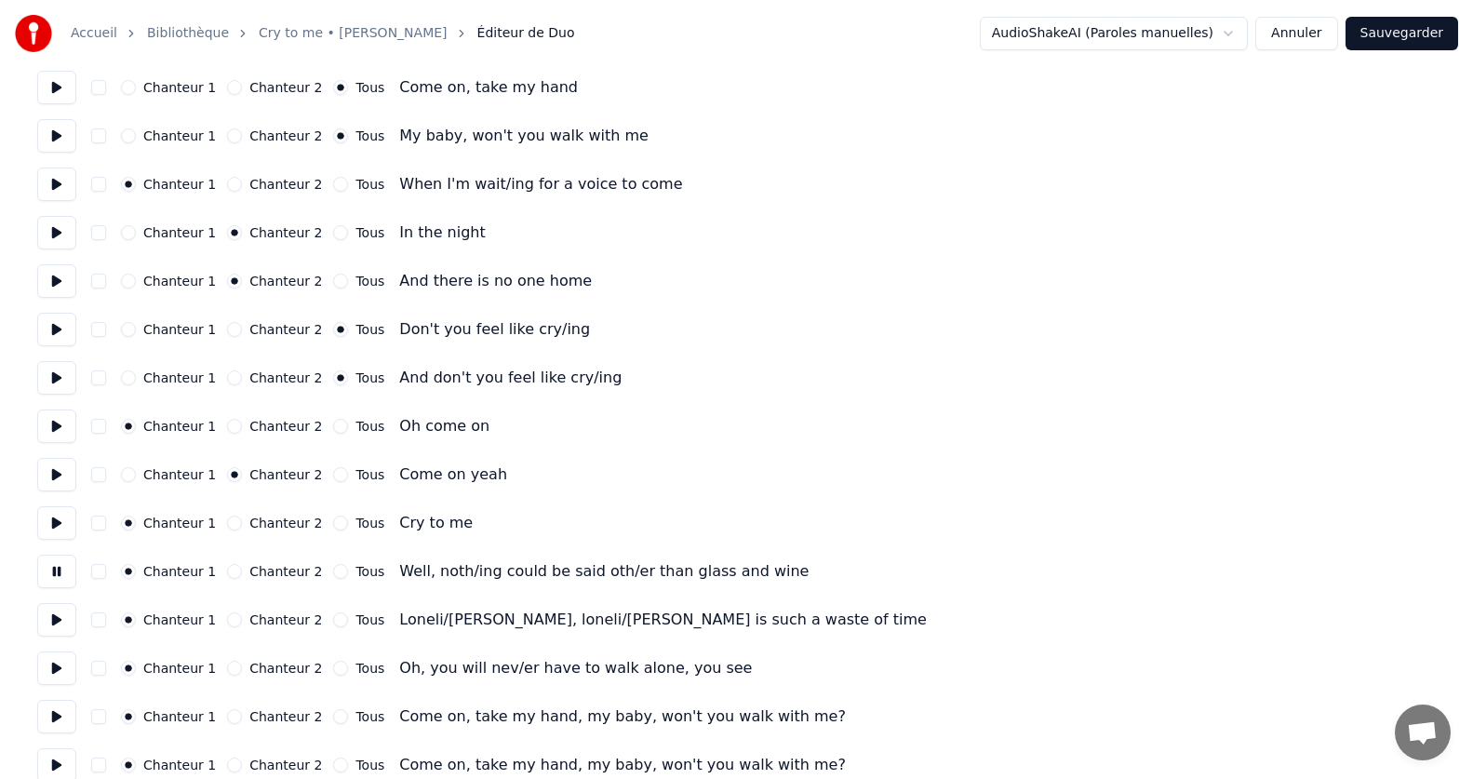
click at [333, 568] on button "Tous" at bounding box center [340, 571] width 15 height 15
click at [51, 631] on button at bounding box center [56, 619] width 39 height 33
click at [333, 621] on button "Tous" at bounding box center [340, 619] width 15 height 15
click at [63, 666] on button at bounding box center [56, 667] width 39 height 33
click at [333, 668] on button "Tous" at bounding box center [340, 668] width 15 height 15
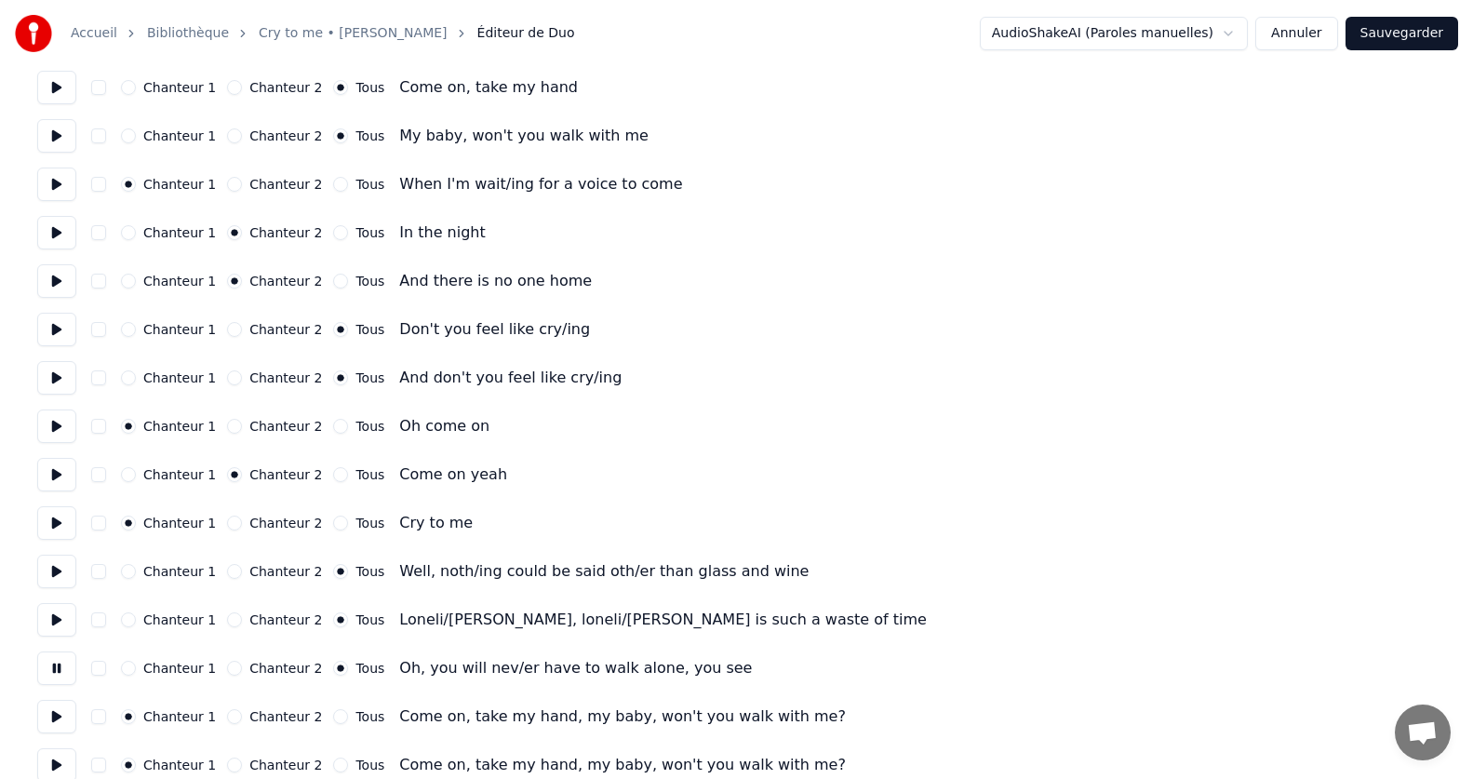
scroll to position [907, 0]
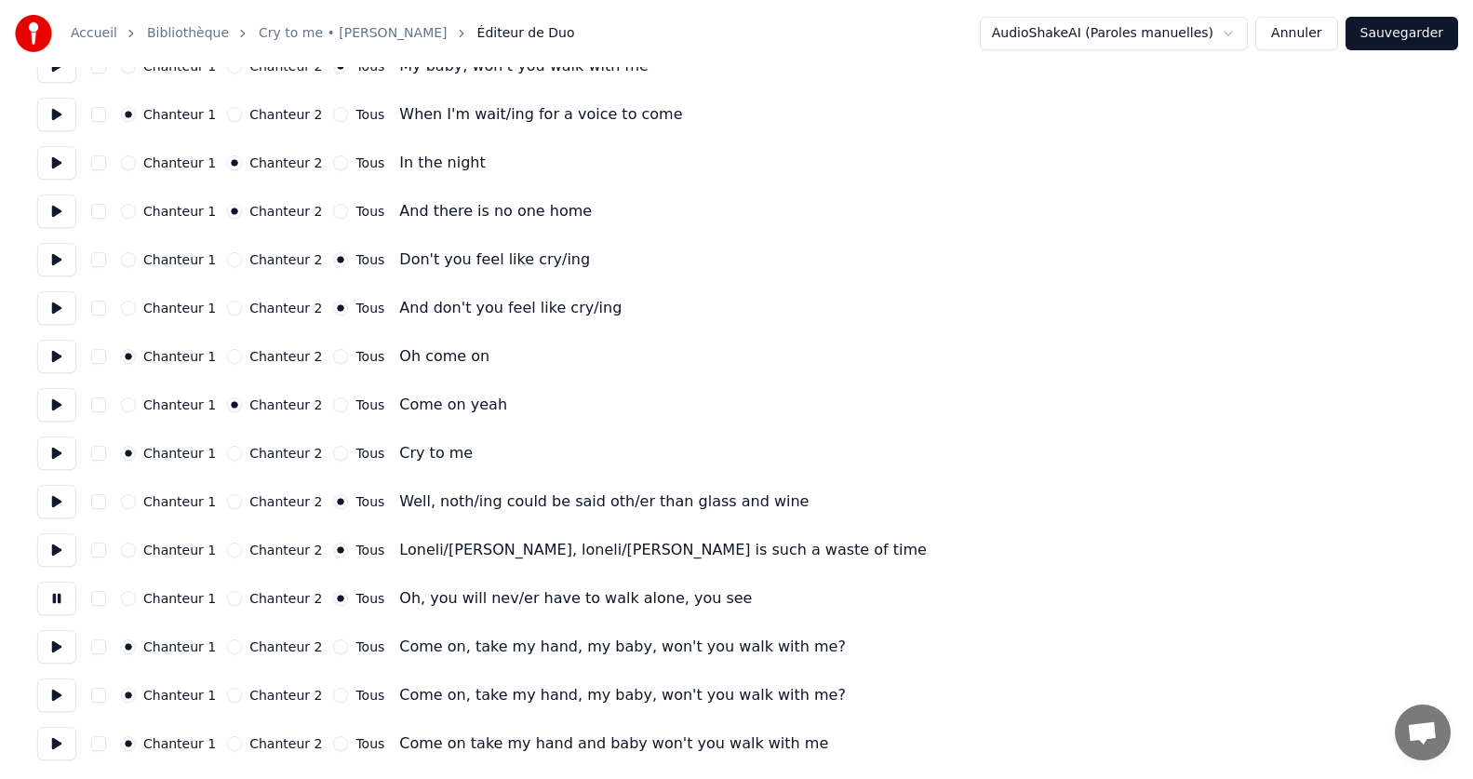
click at [64, 639] on button at bounding box center [56, 646] width 39 height 33
click at [333, 648] on button "Tous" at bounding box center [340, 646] width 15 height 15
click at [53, 698] on button at bounding box center [56, 694] width 39 height 33
click at [333, 699] on button "Tous" at bounding box center [340, 695] width 15 height 15
click at [64, 748] on button at bounding box center [56, 743] width 39 height 33
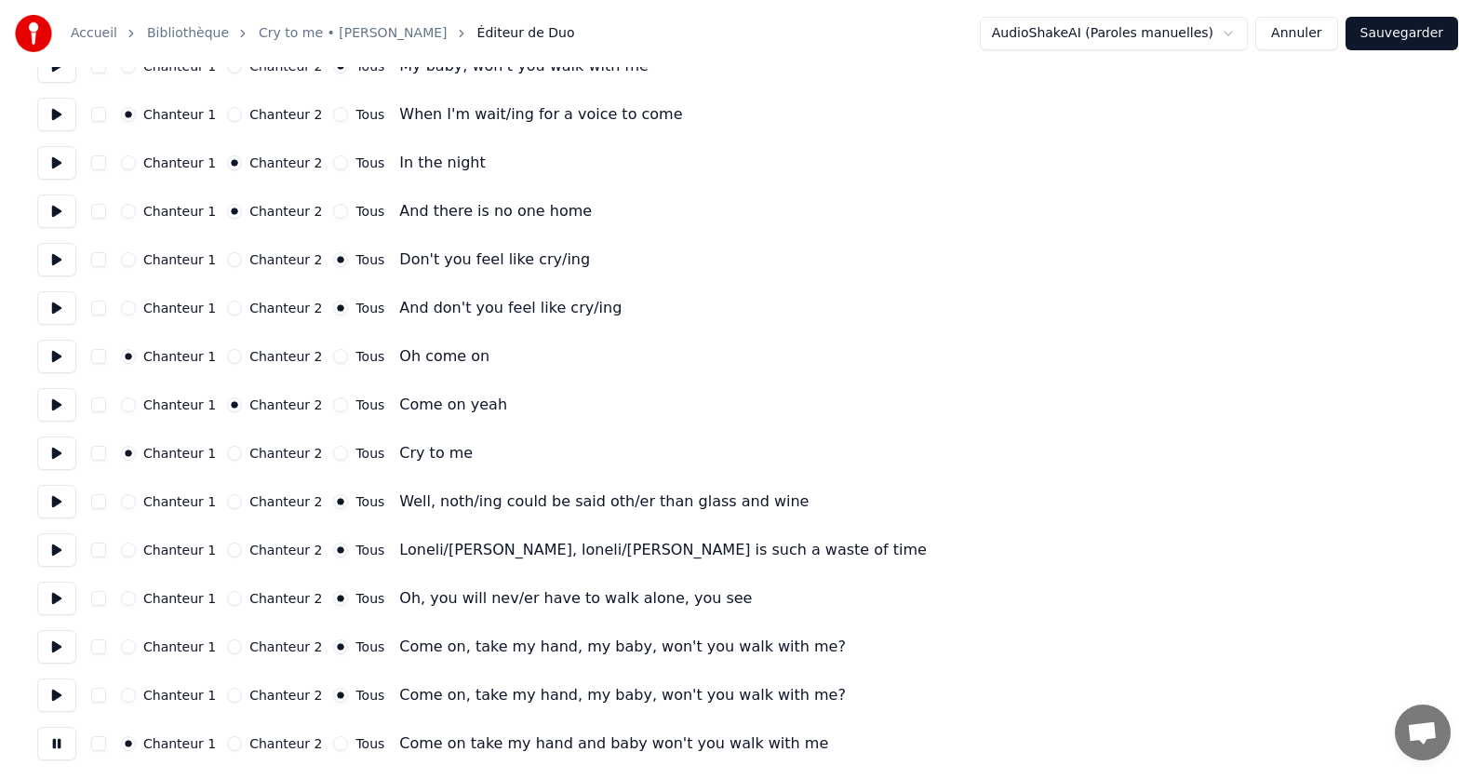
click at [333, 745] on button "Tous" at bounding box center [340, 743] width 15 height 15
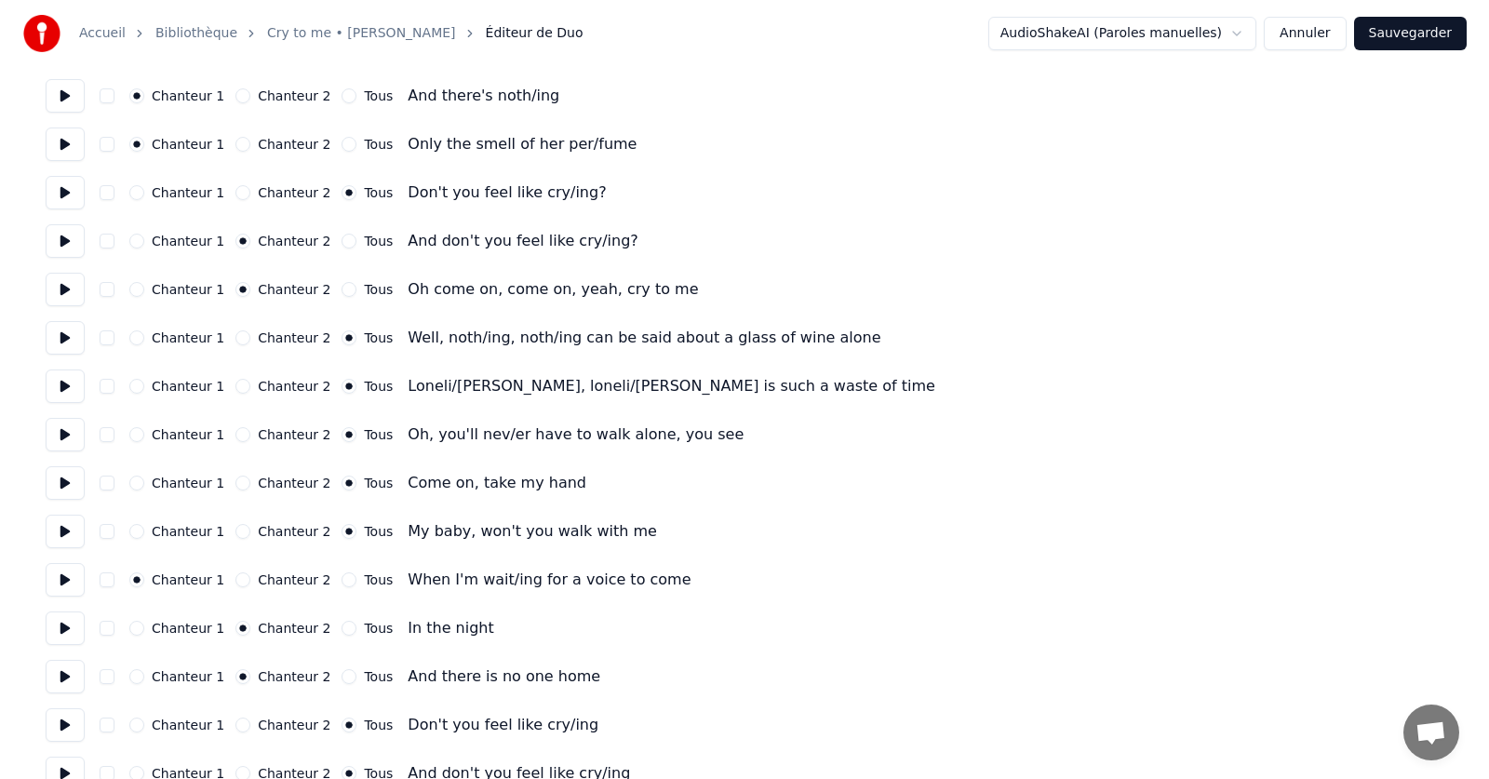
scroll to position [0, 0]
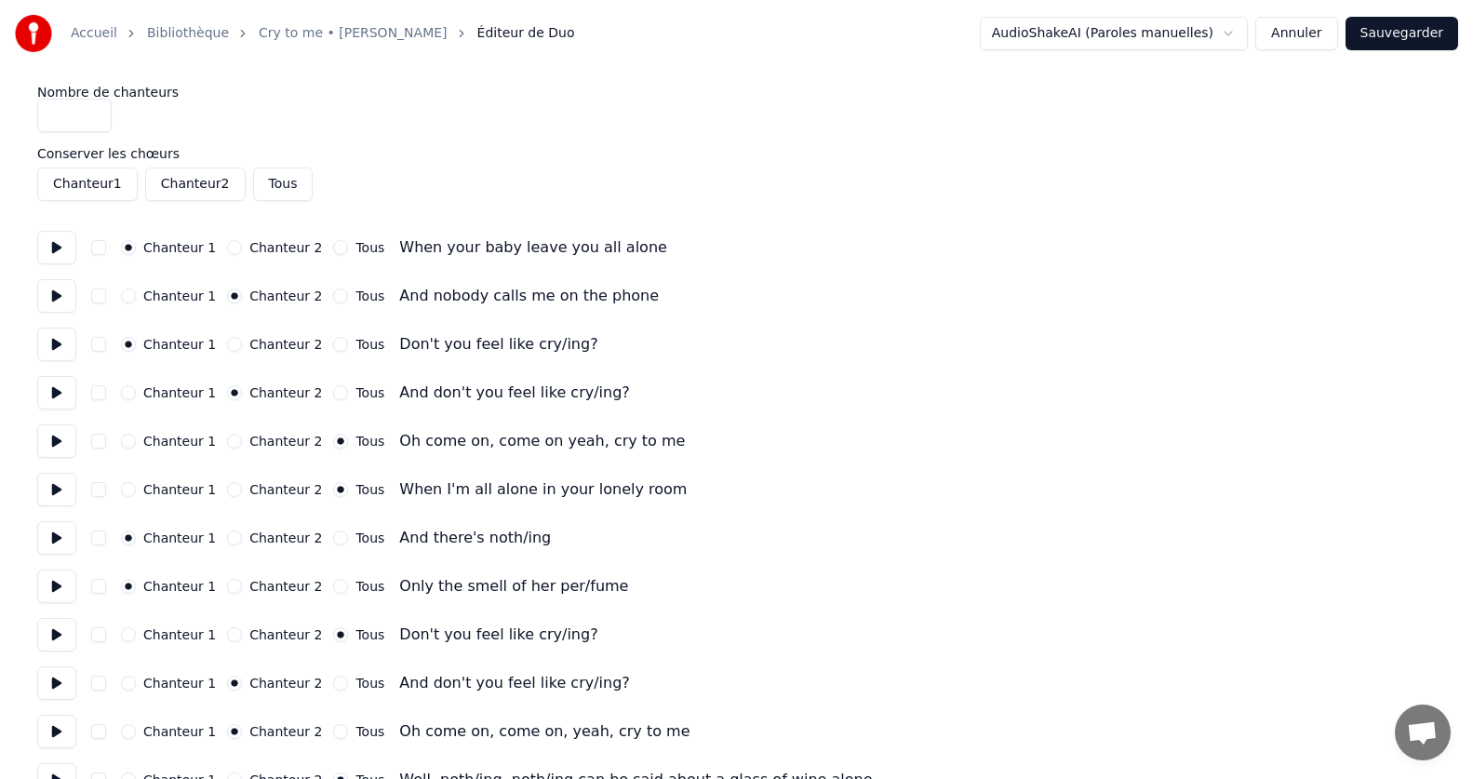
click at [1425, 31] on button "Sauvegarder" at bounding box center [1402, 33] width 113 height 33
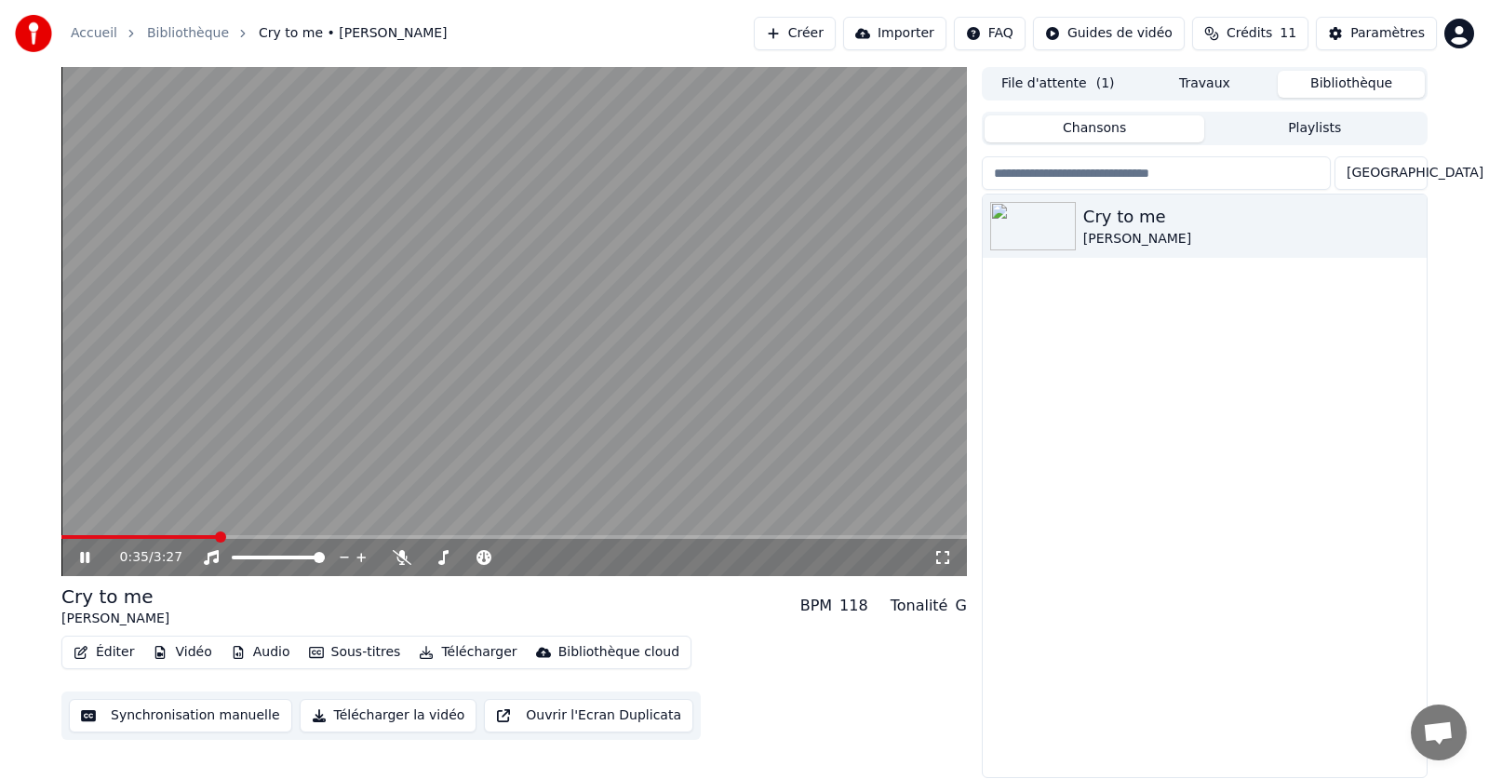
click at [81, 551] on icon at bounding box center [98, 557] width 44 height 15
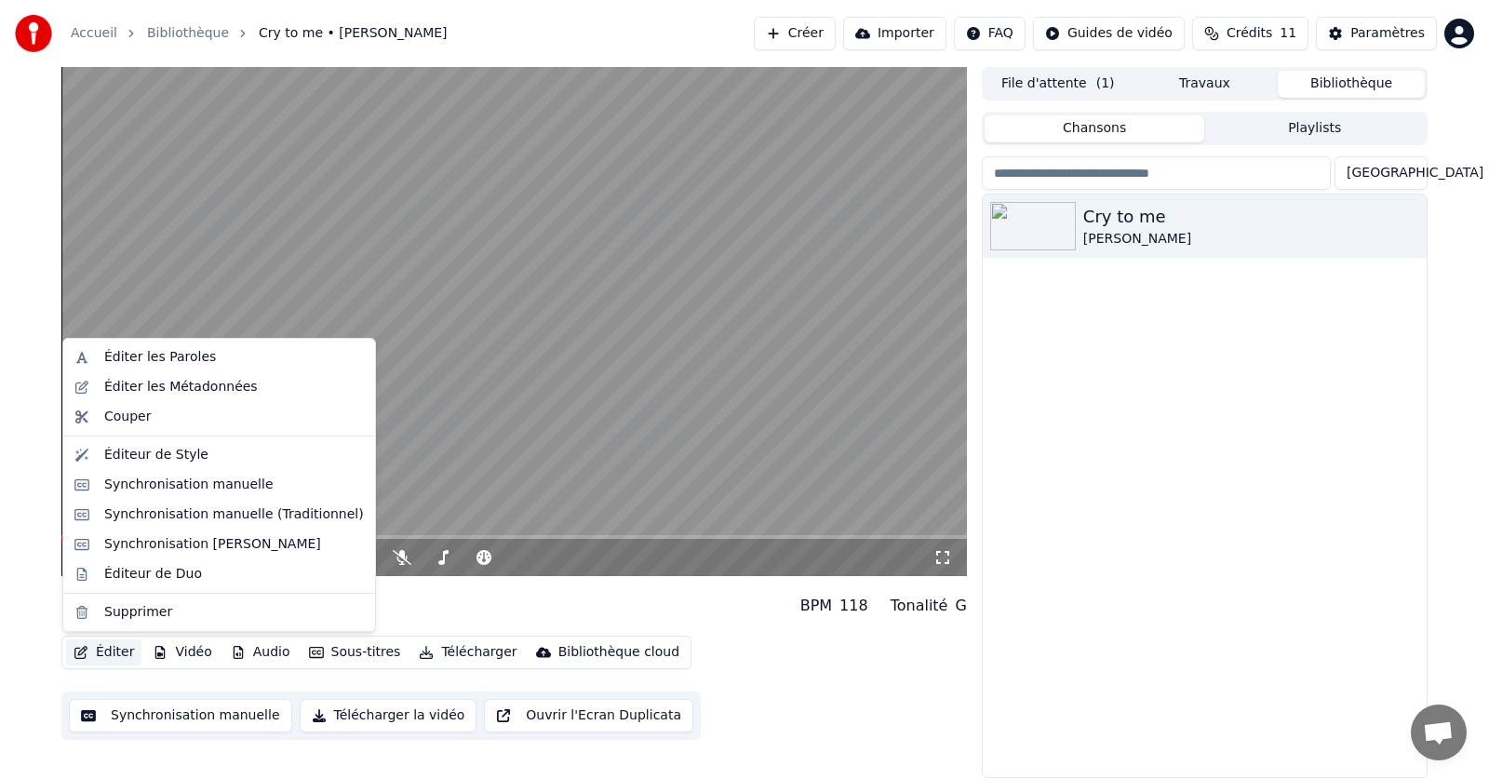
click at [98, 652] on button "Éditer" at bounding box center [103, 652] width 75 height 26
click at [158, 462] on div "Éditeur de Style" at bounding box center [156, 455] width 104 height 19
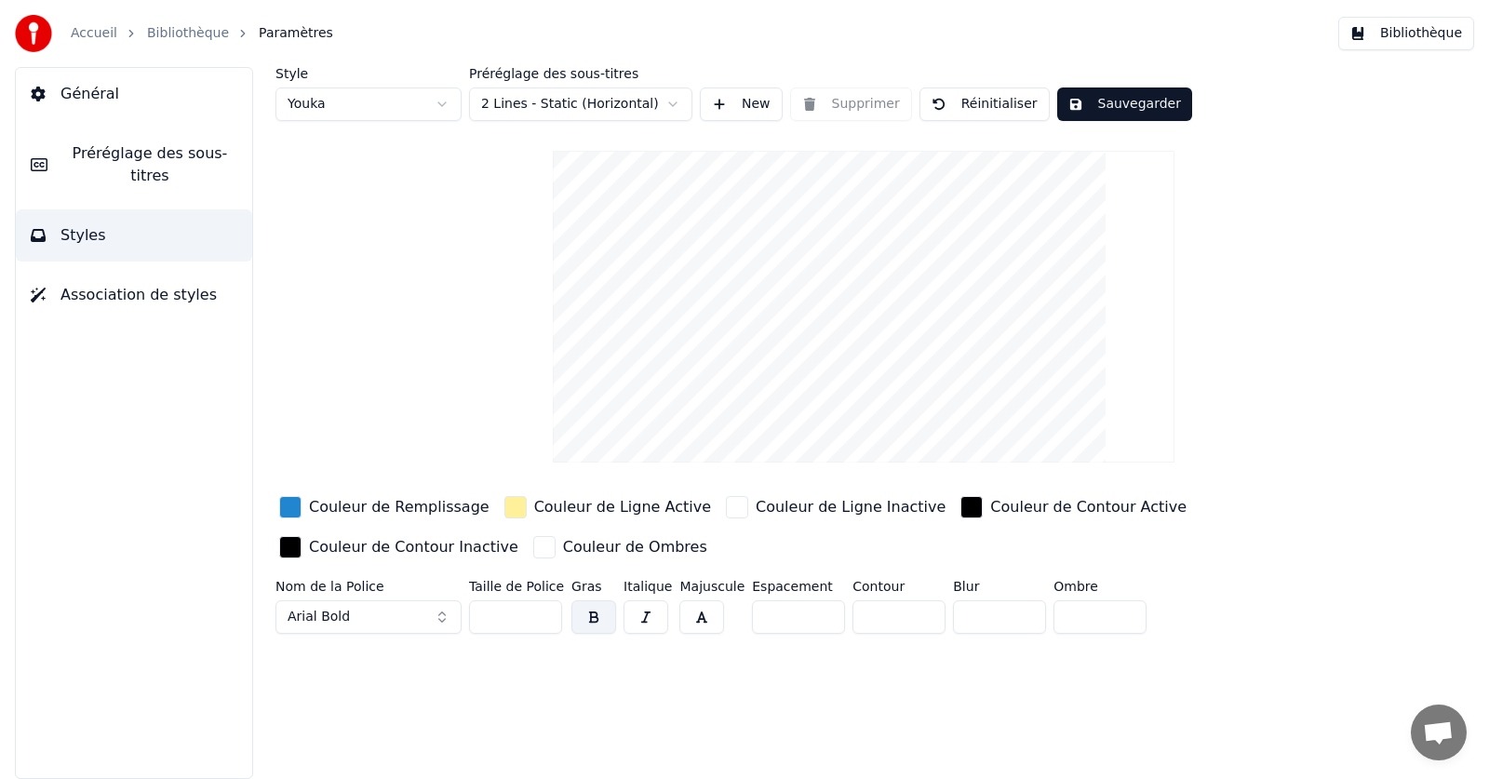
click at [282, 504] on div "button" at bounding box center [290, 507] width 22 height 22
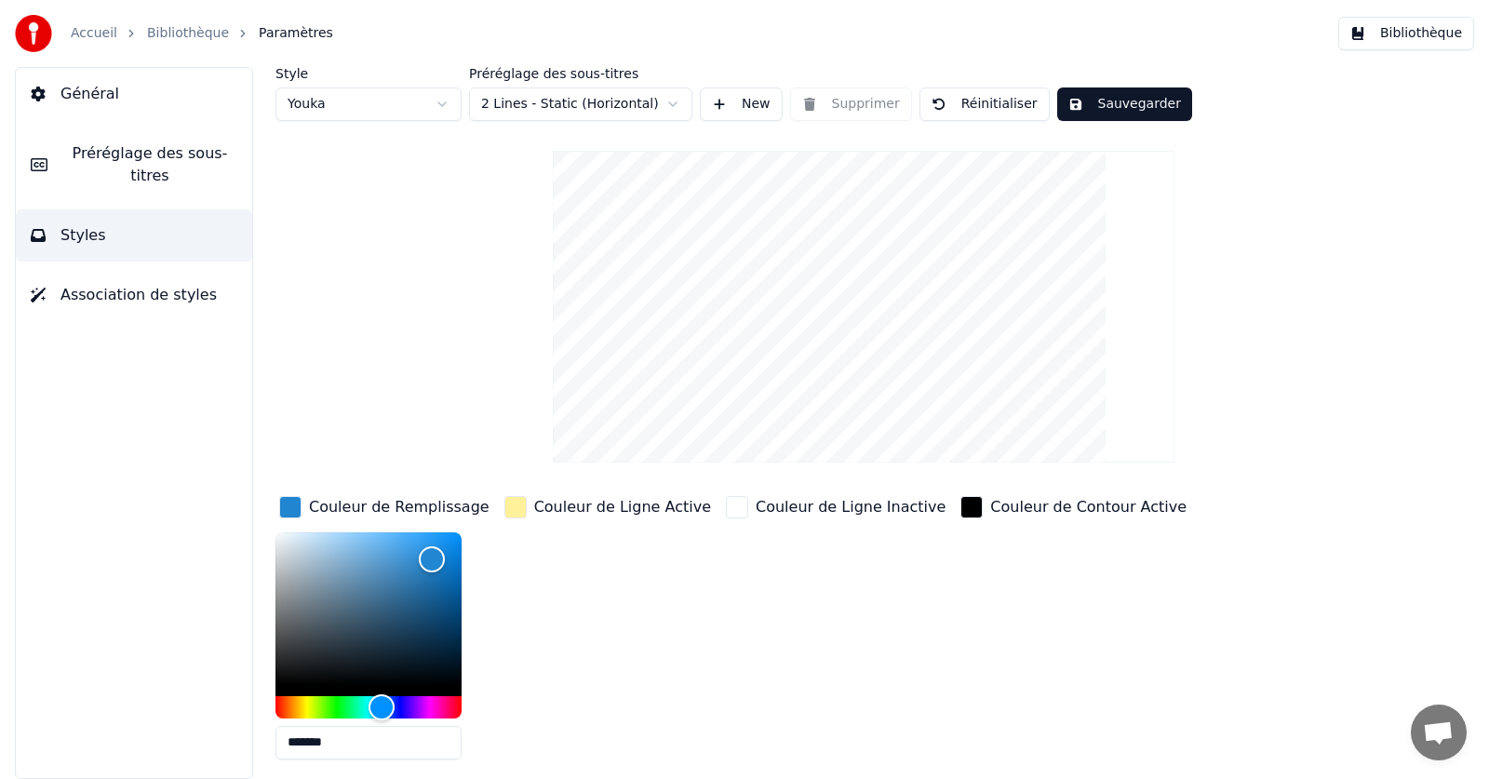
click at [512, 506] on div "button" at bounding box center [515, 507] width 22 height 22
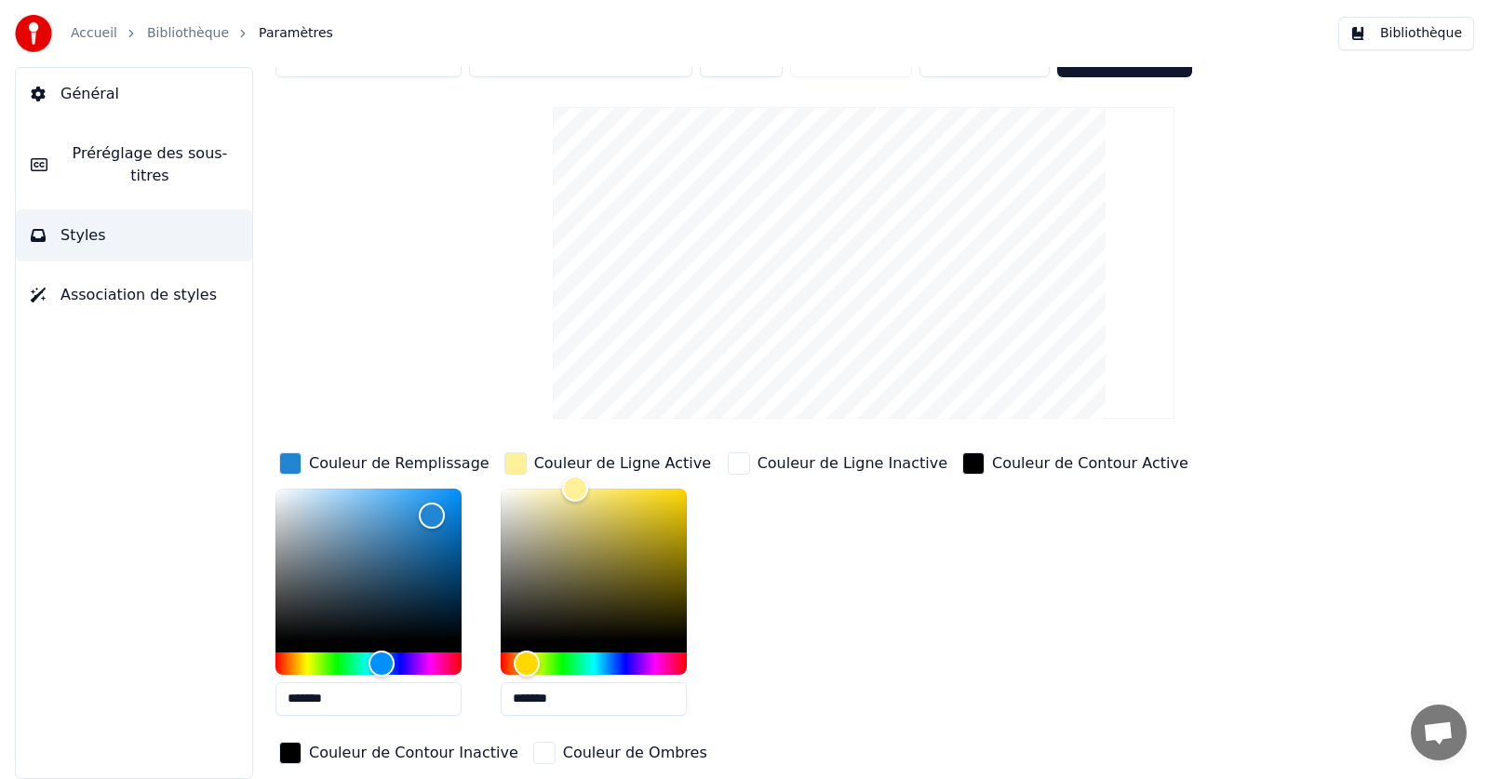
scroll to position [110, 0]
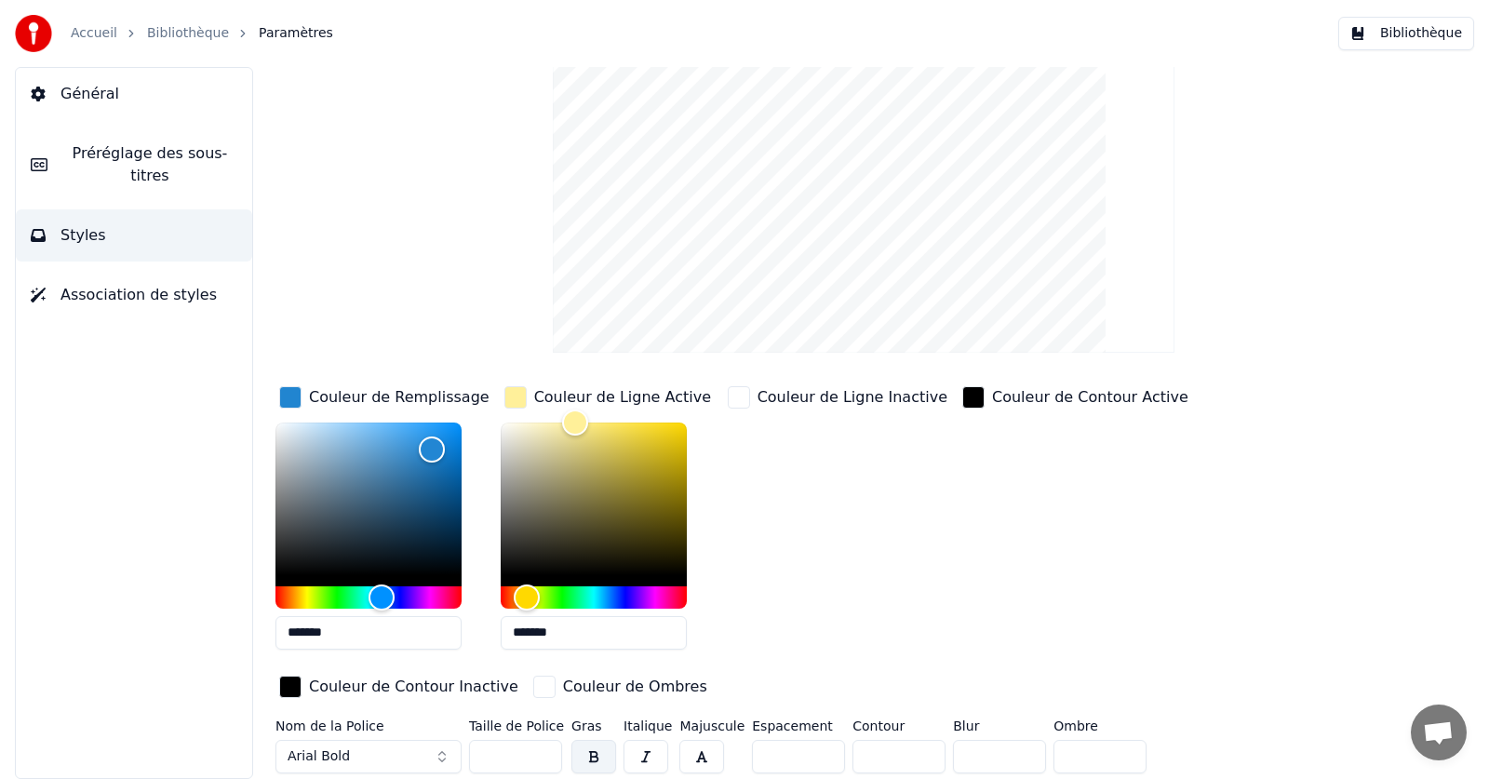
click at [516, 399] on div "button" at bounding box center [515, 397] width 22 height 22
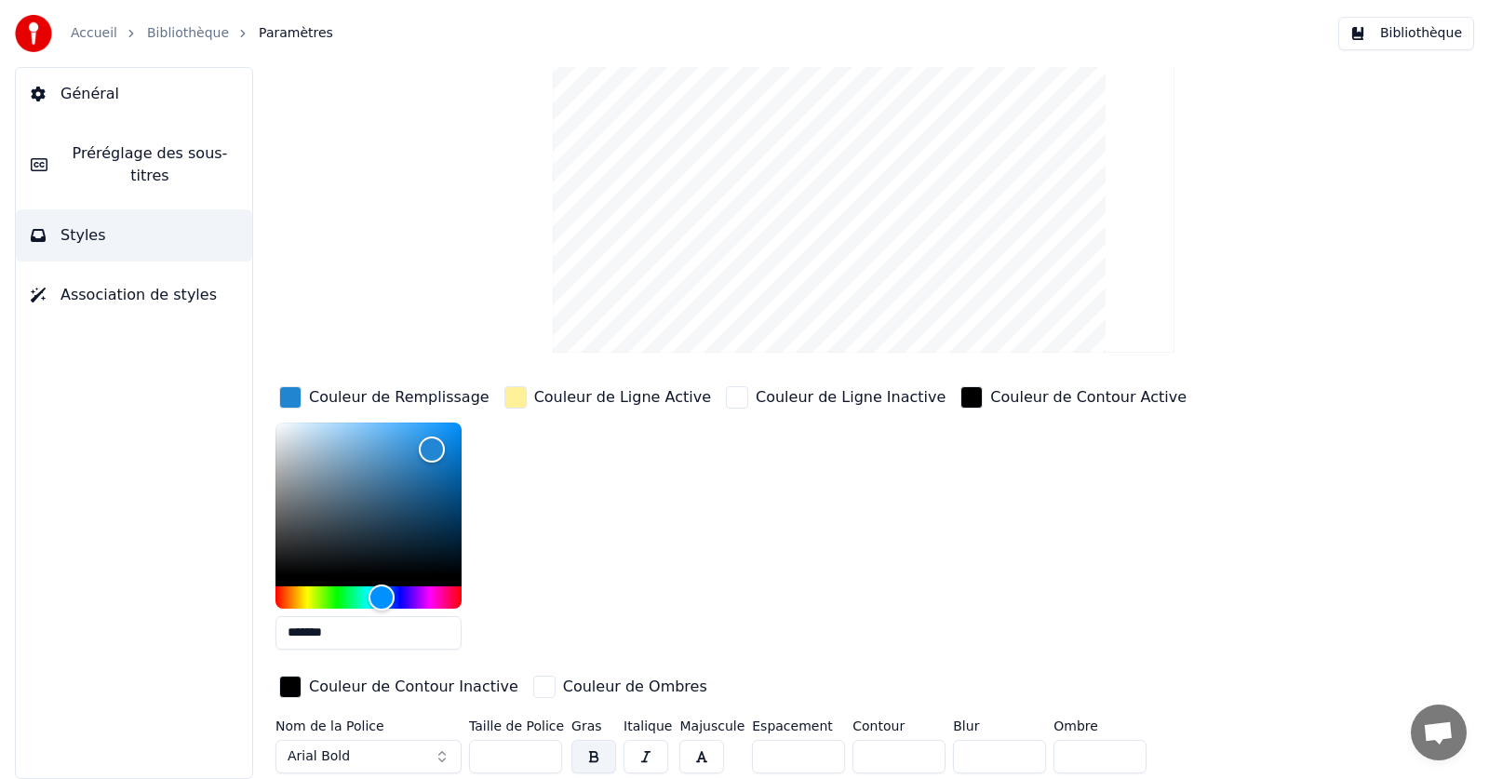
click at [127, 284] on span "Association de styles" at bounding box center [138, 295] width 156 height 22
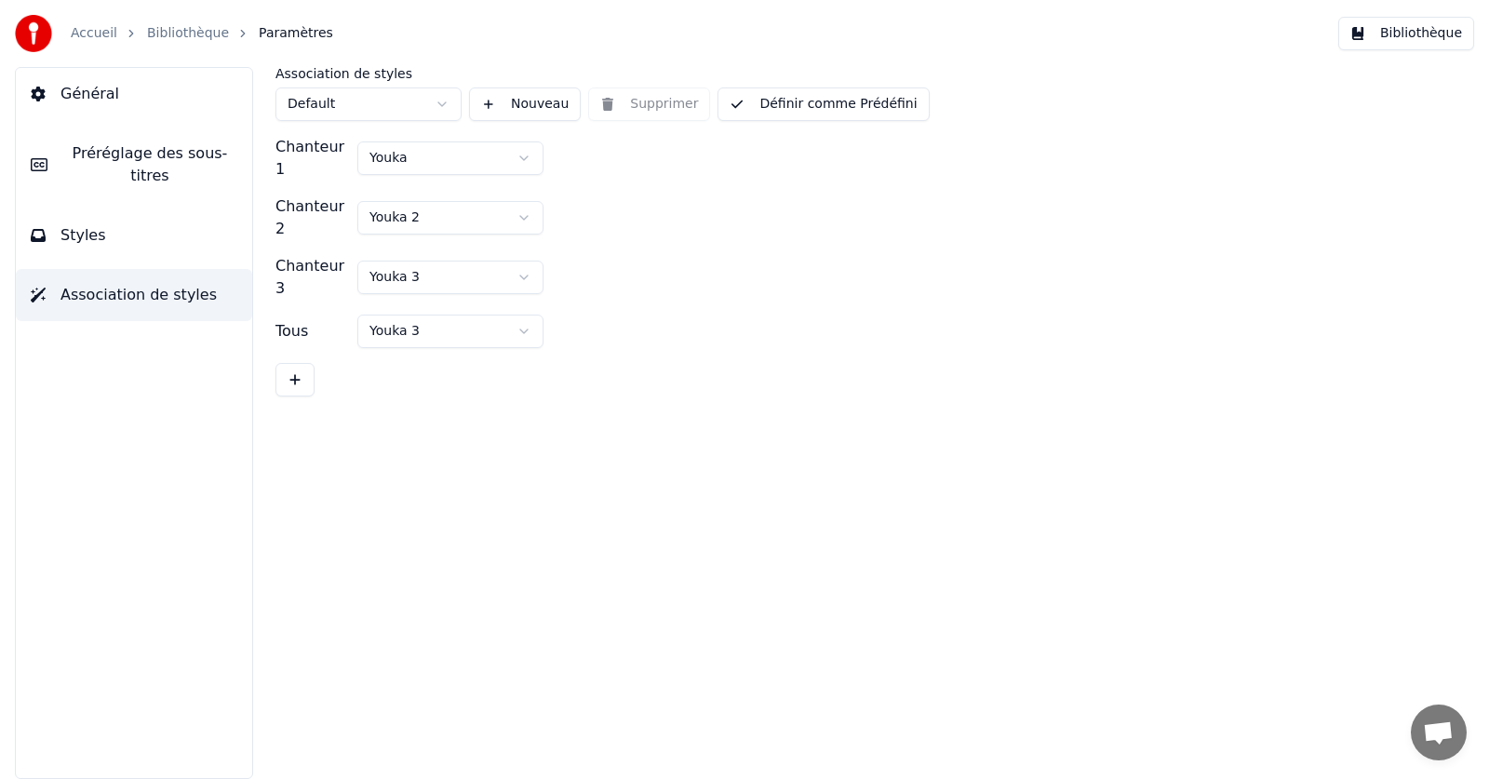
scroll to position [0, 0]
click at [528, 146] on html "Accueil Bibliothèque Paramètres Bibliothèque Général Préréglage des sous-titres…" at bounding box center [744, 389] width 1489 height 779
click at [516, 201] on html "Accueil Bibliothèque Paramètres Bibliothèque Général Préréglage des sous-titres…" at bounding box center [744, 389] width 1489 height 779
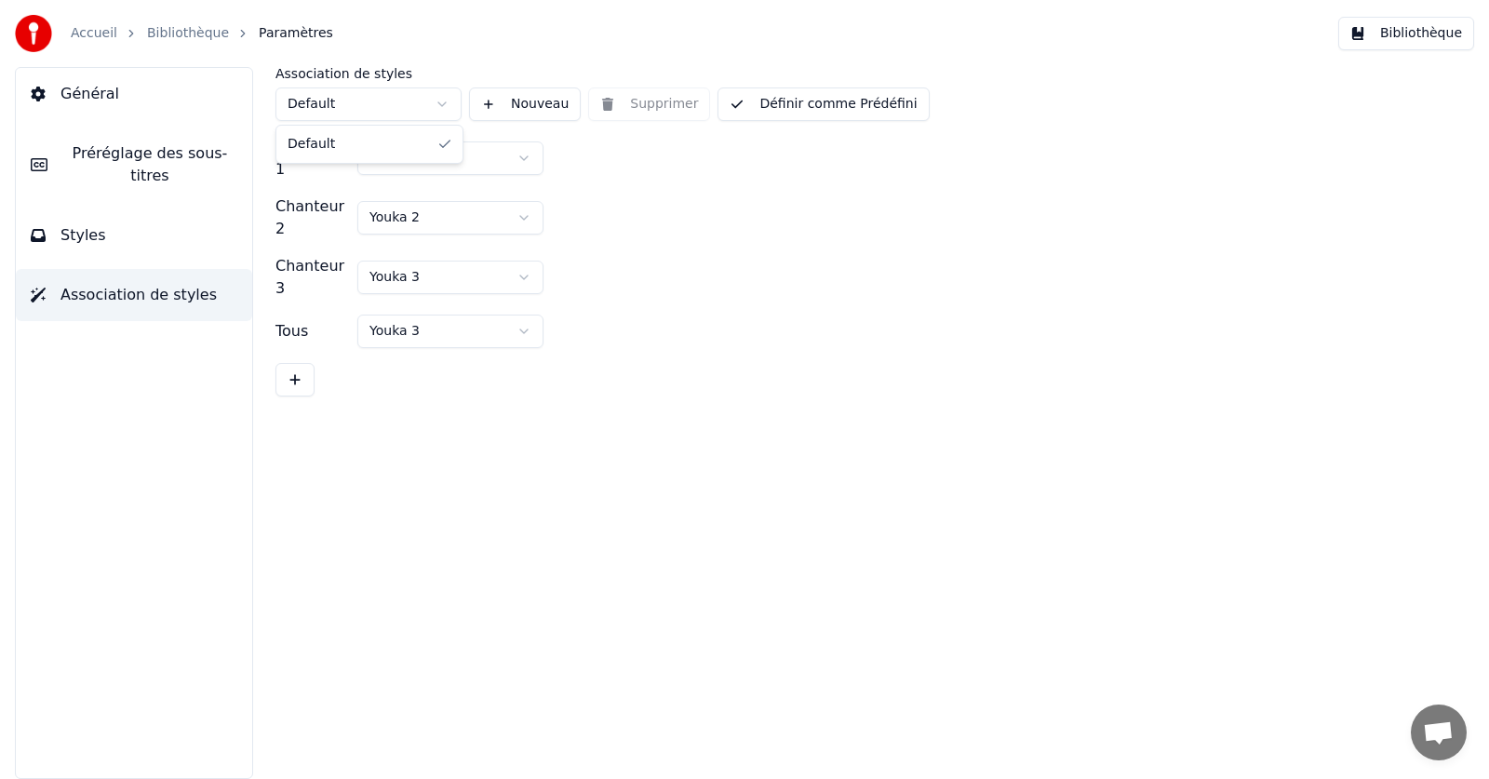
click at [348, 111] on html "Accueil Bibliothèque Paramètres Bibliothèque Général Préréglage des sous-titres…" at bounding box center [744, 389] width 1489 height 779
click at [489, 101] on button "Nouveau" at bounding box center [525, 103] width 112 height 33
click at [68, 224] on span "Styles" at bounding box center [83, 235] width 46 height 22
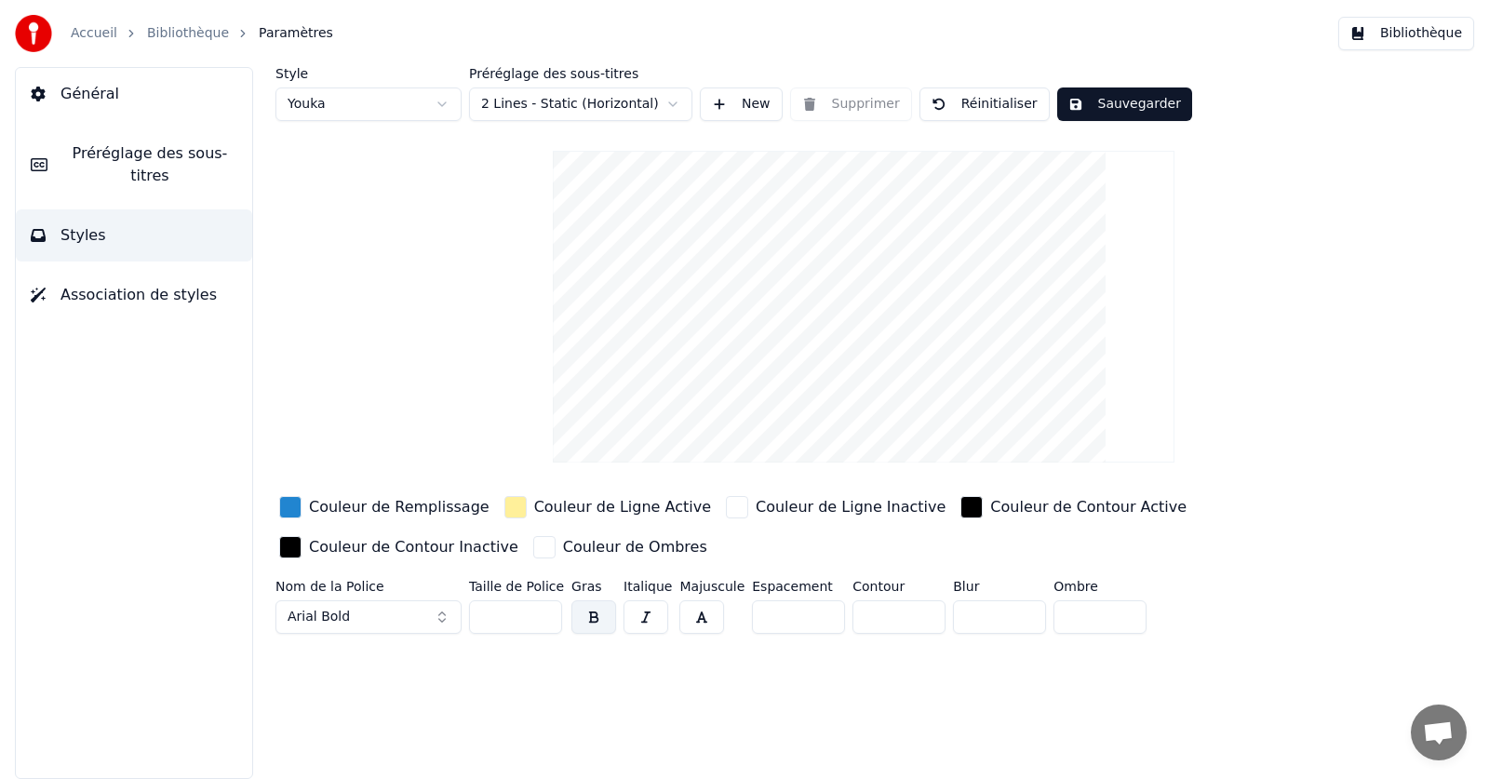
click at [146, 138] on button "Préréglage des sous-titres" at bounding box center [134, 164] width 236 height 74
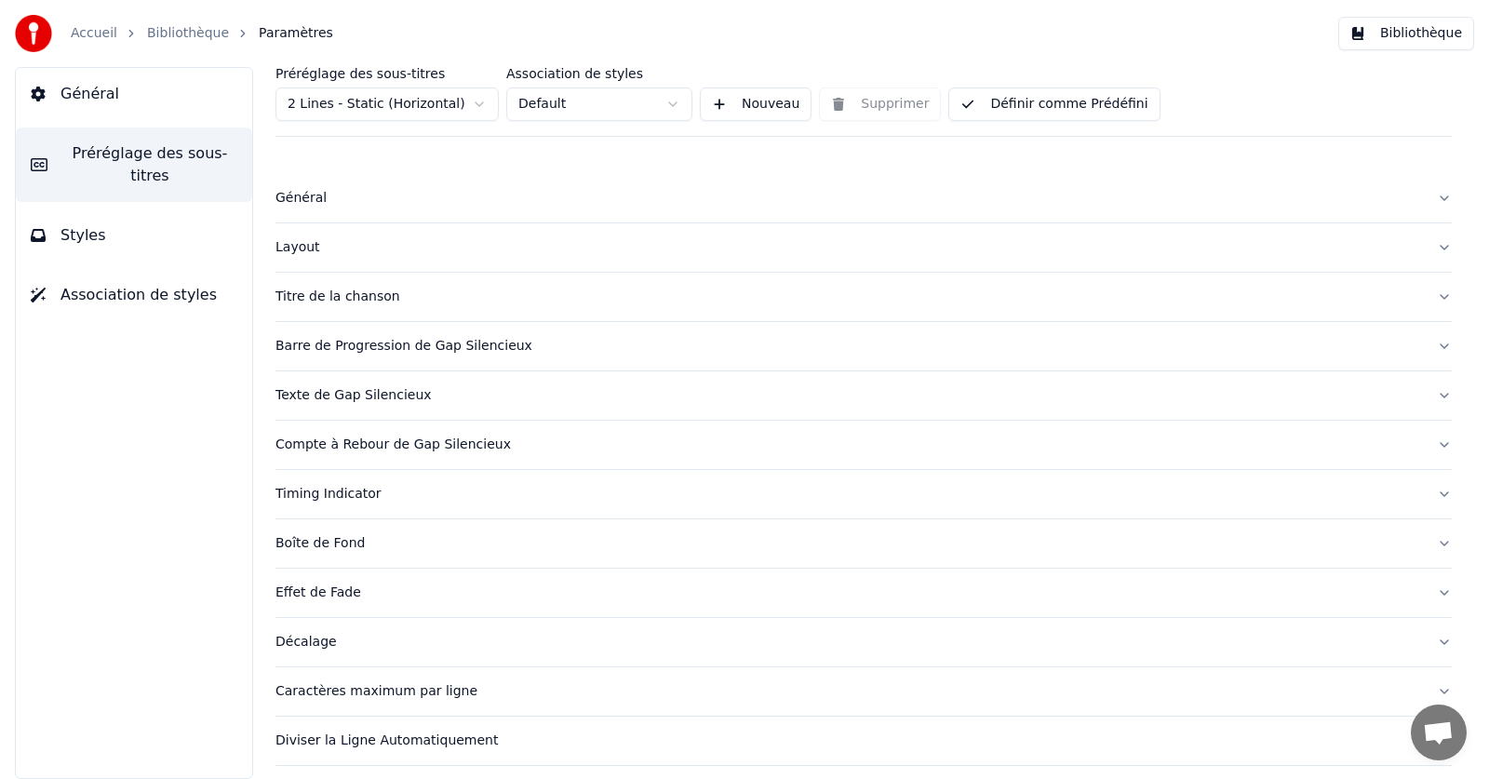
click at [165, 223] on button "Styles" at bounding box center [134, 235] width 236 height 52
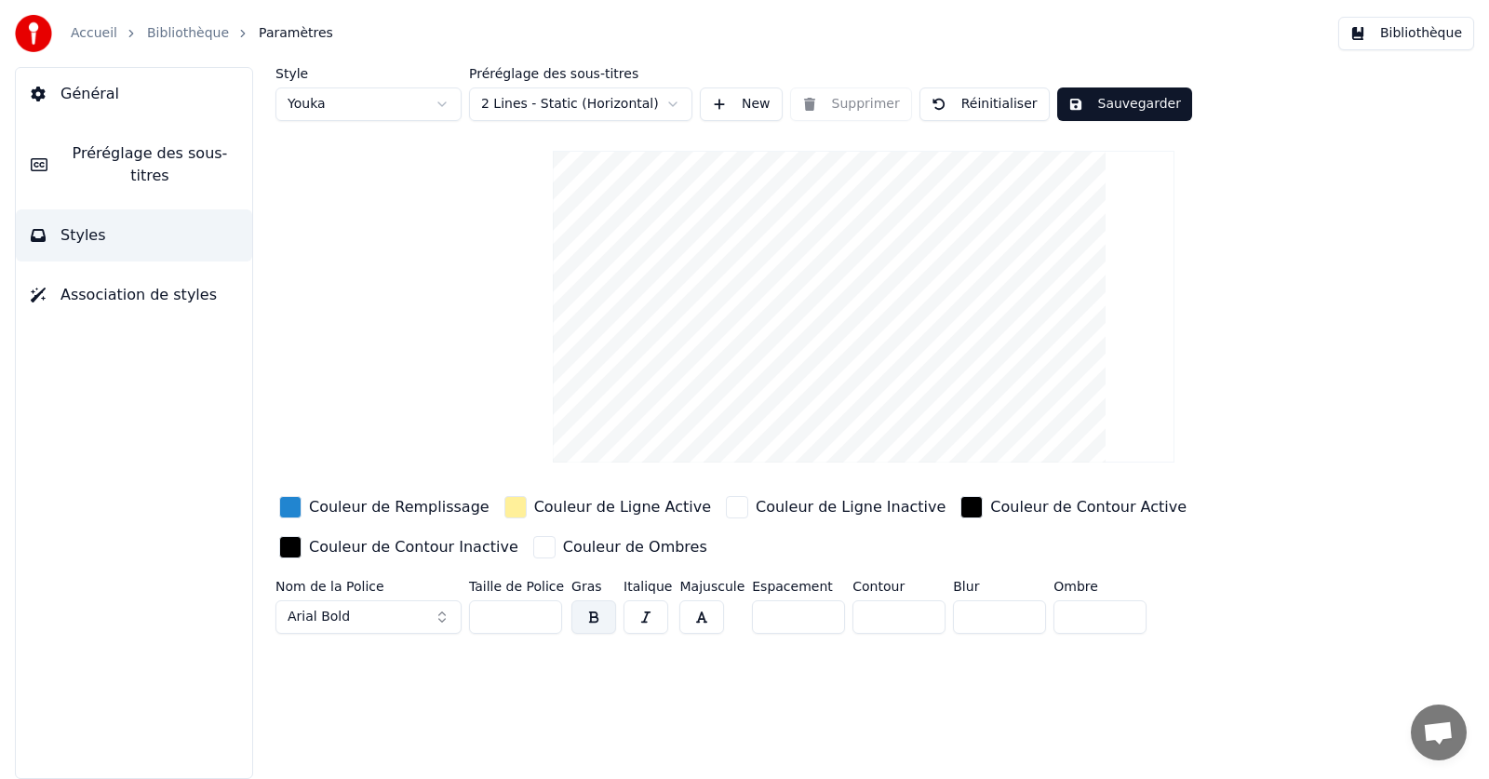
click at [504, 511] on div "button" at bounding box center [515, 507] width 22 height 22
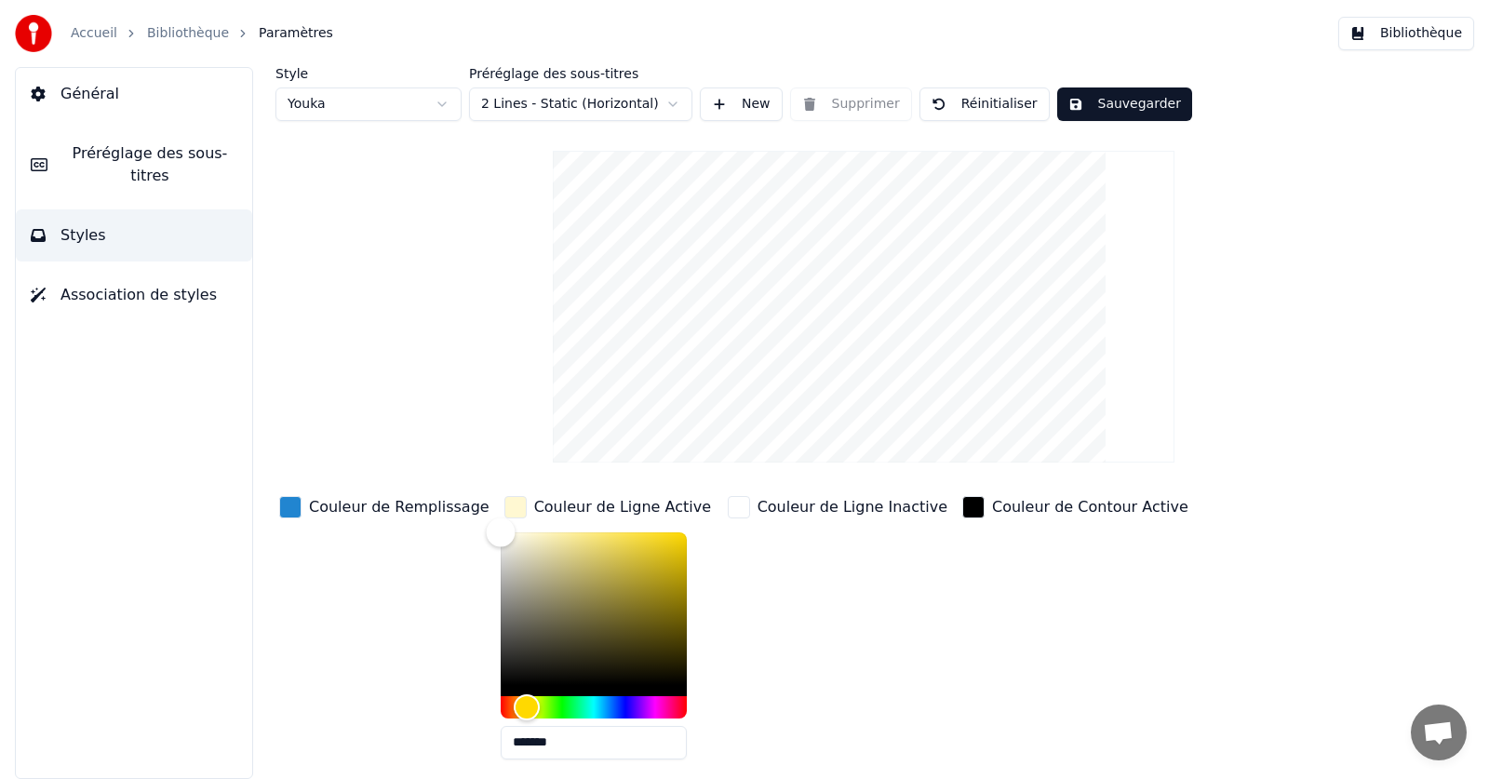
type input "*******"
drag, startPoint x: 546, startPoint y: 530, endPoint x: 392, endPoint y: 512, distance: 155.6
click at [392, 512] on div "Couleur de Remplissage Couleur de Ligne Active ******* Couleur de Ligne Inactiv…" at bounding box center [796, 653] width 1042 height 322
click at [334, 626] on div "Couleur de Remplissage" at bounding box center [384, 633] width 218 height 282
click at [352, 579] on div "Couleur de Remplissage" at bounding box center [384, 633] width 218 height 282
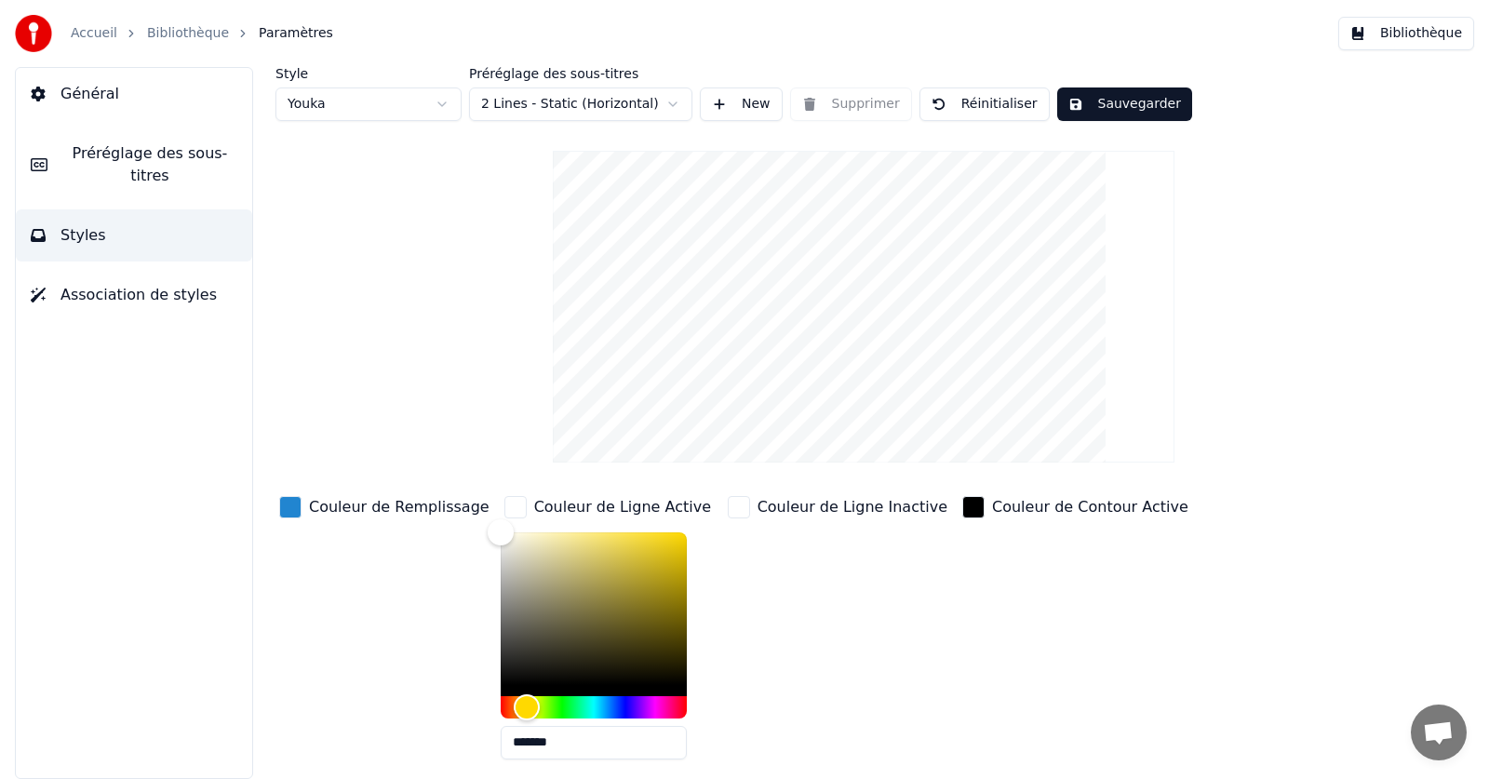
click at [728, 511] on div "button" at bounding box center [739, 507] width 22 height 22
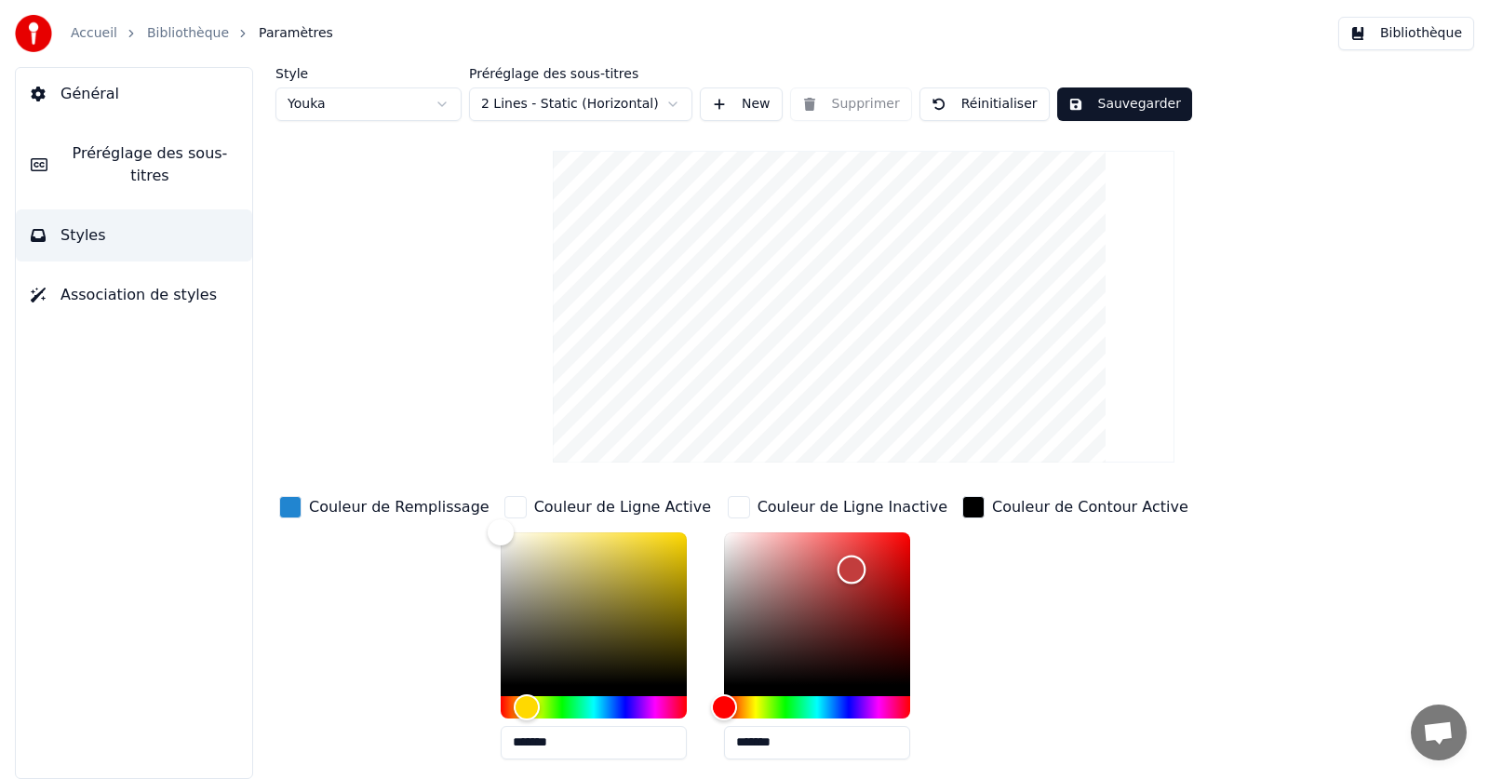
click at [830, 569] on div "Color" at bounding box center [817, 608] width 186 height 153
type input "*******"
click at [728, 506] on div "button" at bounding box center [739, 507] width 22 height 22
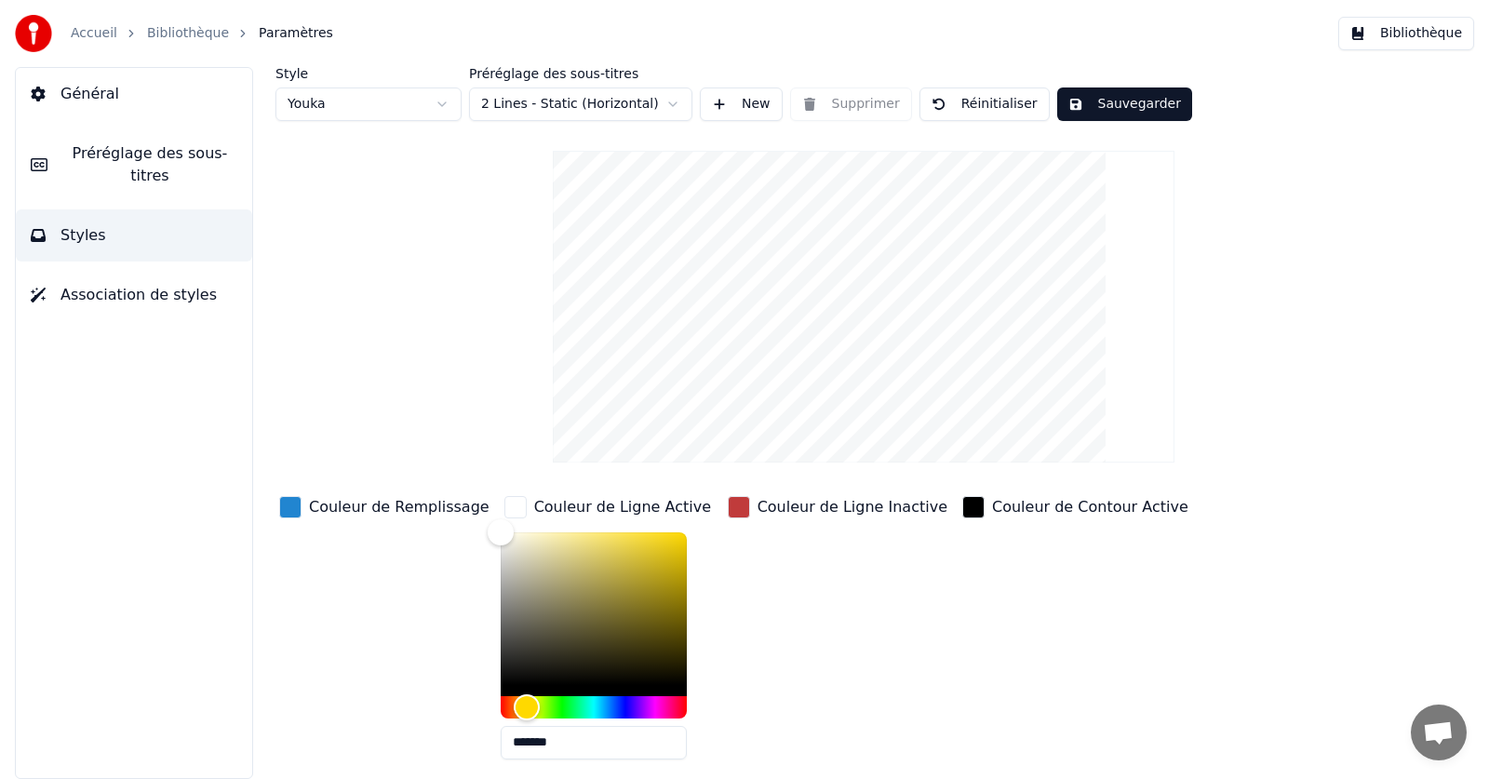
click at [962, 505] on div "button" at bounding box center [973, 507] width 22 height 22
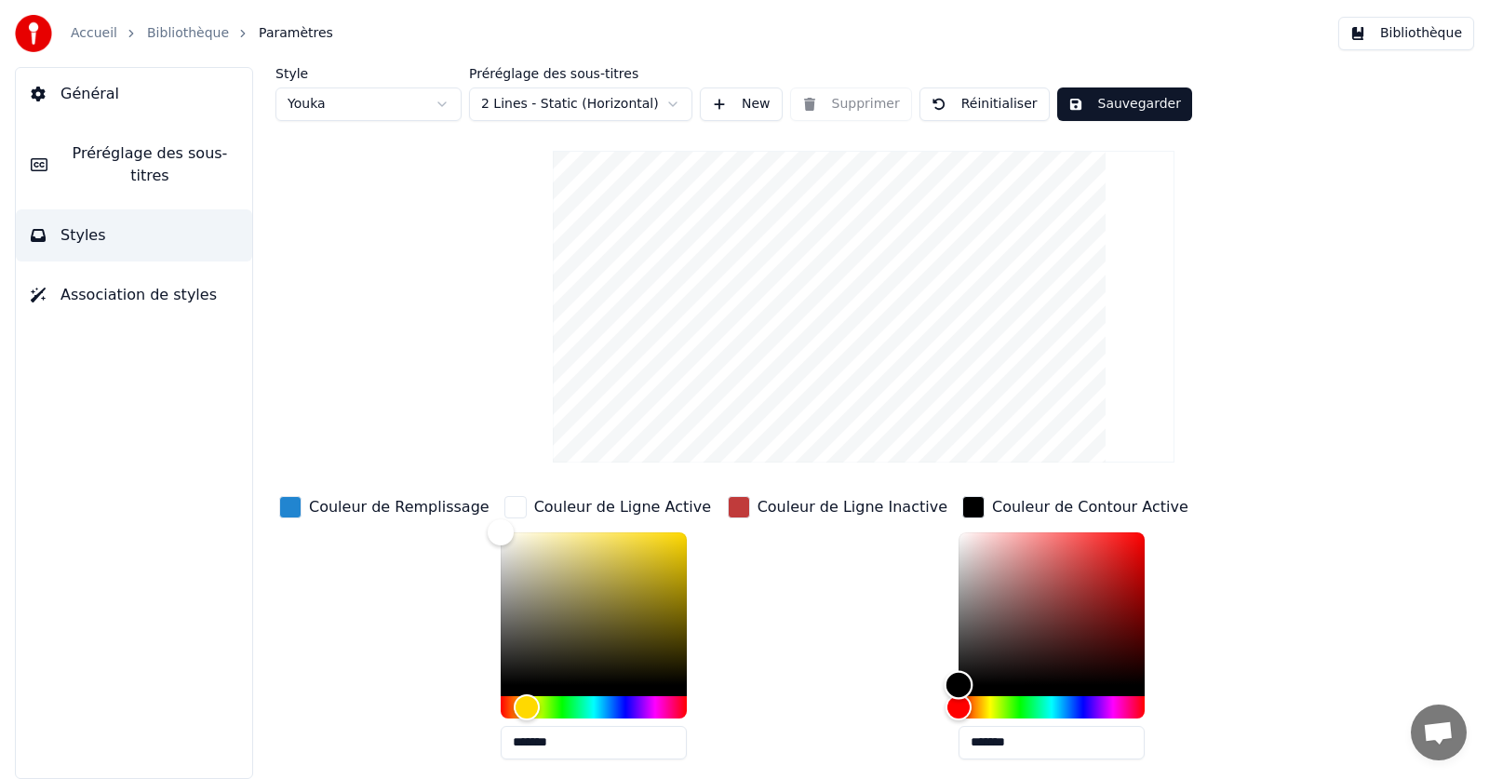
type input "*******"
click at [1033, 556] on div "Color" at bounding box center [1051, 608] width 186 height 153
click at [962, 505] on div "button" at bounding box center [973, 507] width 22 height 22
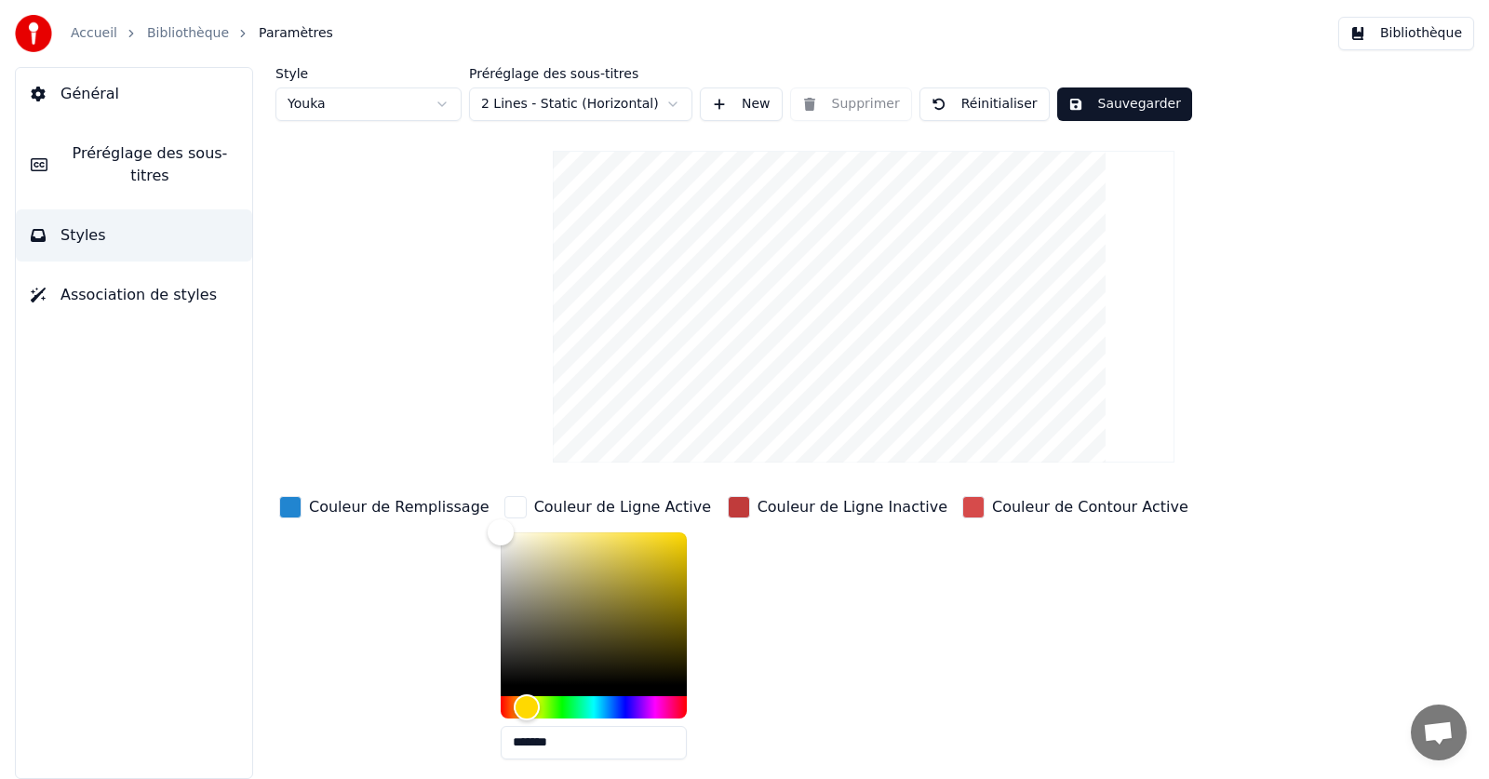
click at [962, 509] on div "button" at bounding box center [973, 507] width 22 height 22
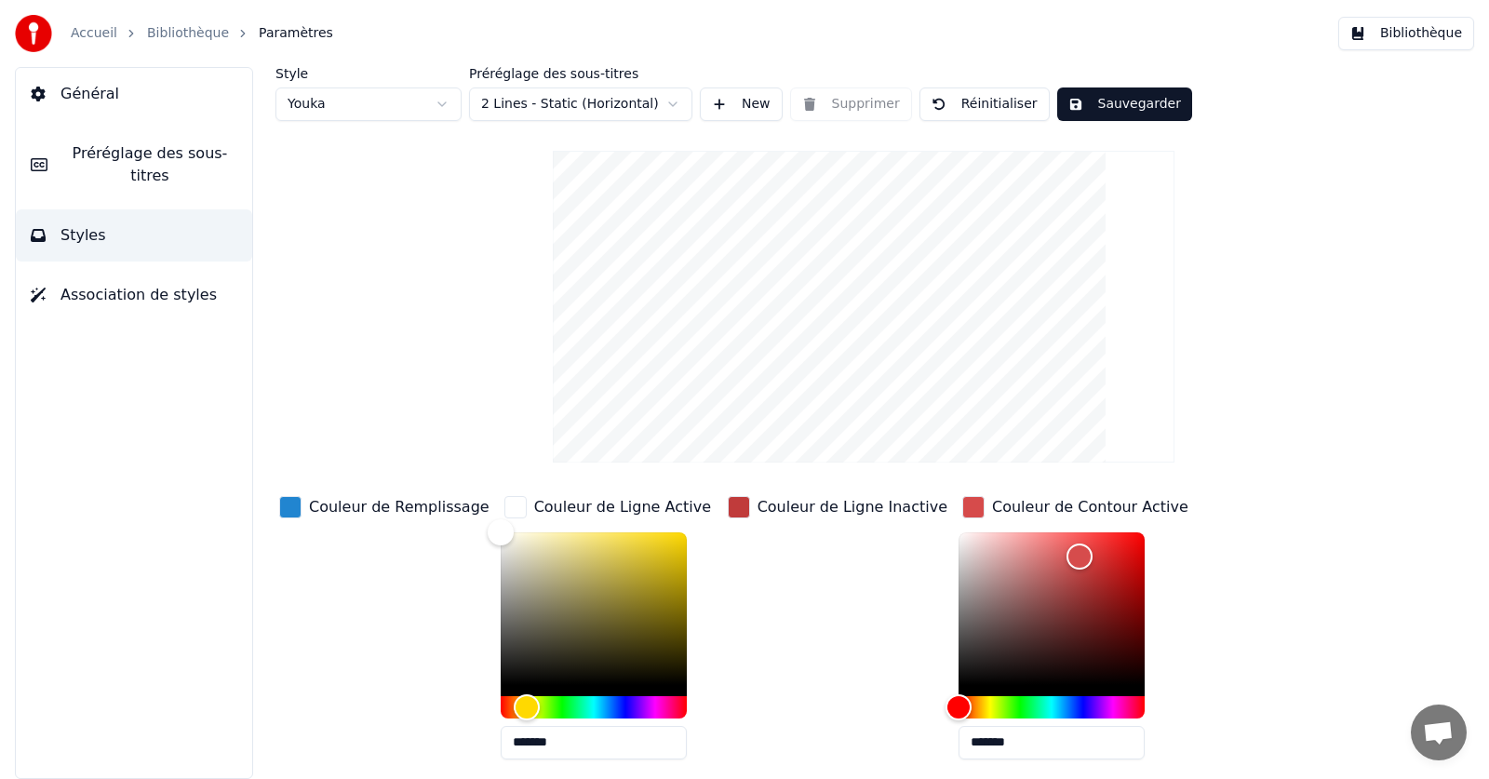
click at [962, 507] on div "button" at bounding box center [973, 507] width 22 height 22
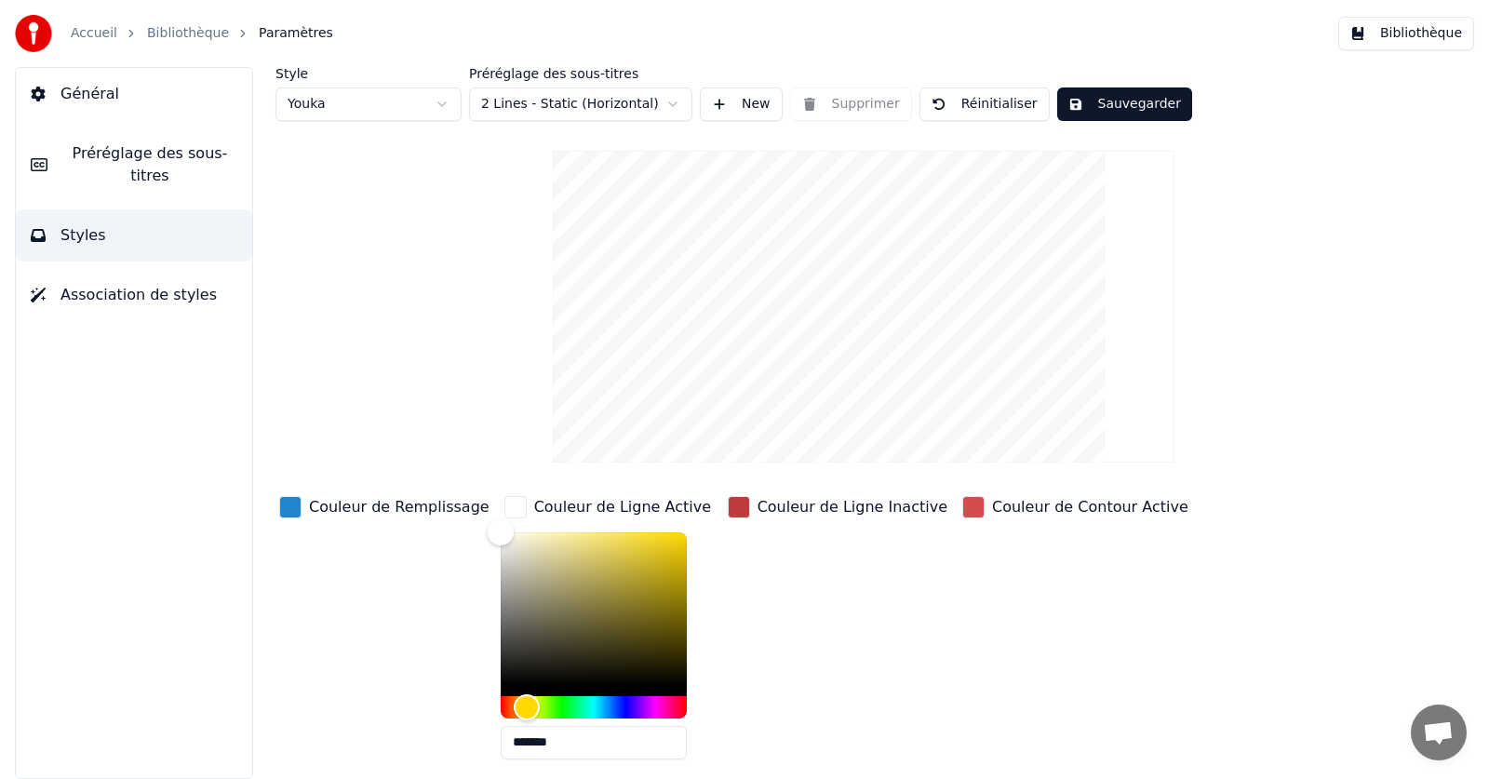
click at [728, 506] on div "button" at bounding box center [739, 507] width 22 height 22
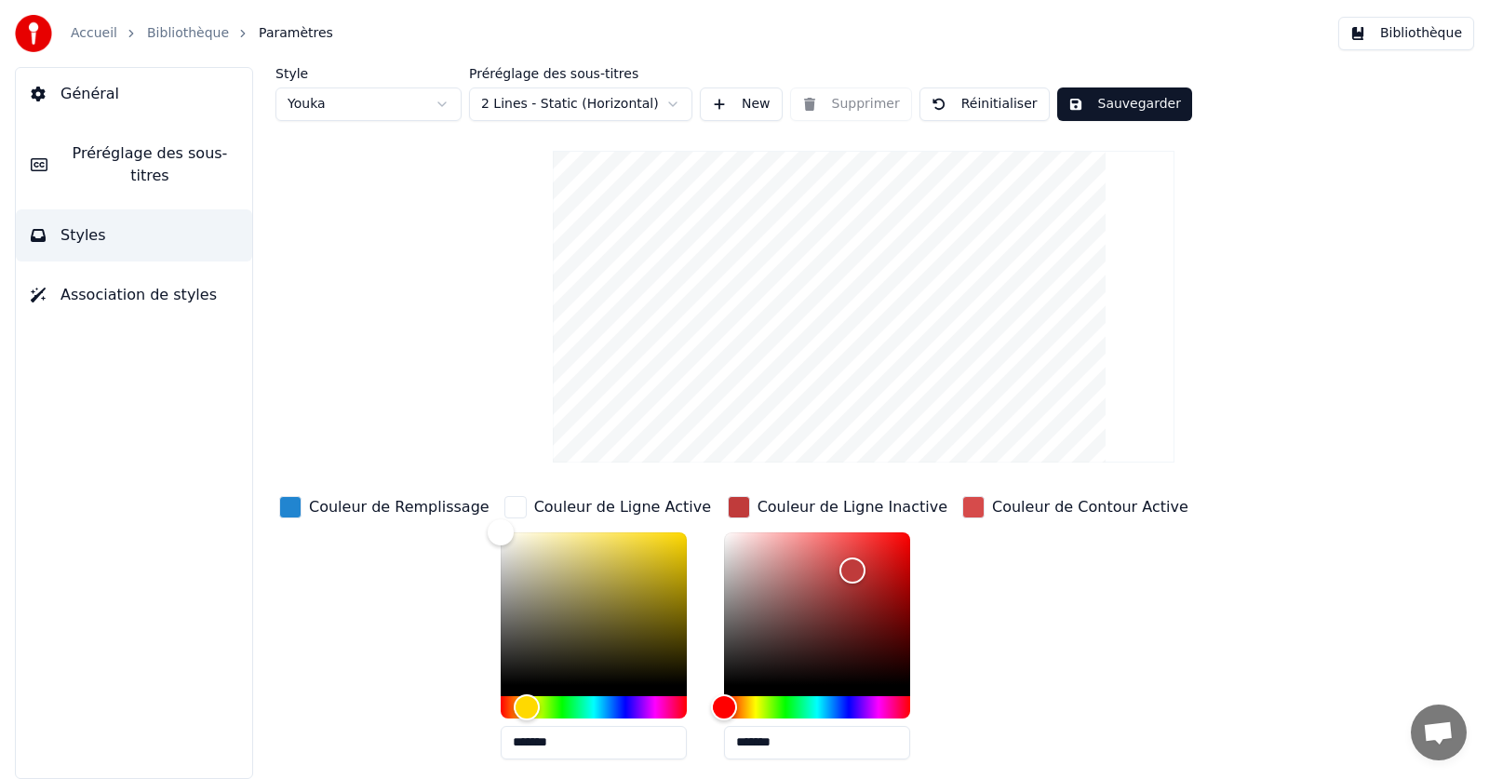
click at [700, 546] on div "Couleur de Remplissage Couleur de Ligne Active ******* Couleur de Ligne Inactiv…" at bounding box center [796, 653] width 1042 height 322
click at [724, 539] on div "Color" at bounding box center [817, 608] width 186 height 153
type input "*******"
drag, startPoint x: 712, startPoint y: 539, endPoint x: 669, endPoint y: 536, distance: 42.9
click at [669, 536] on div "Couleur de Remplissage Couleur de Ligne Active ******* Couleur de Ligne Inactiv…" at bounding box center [796, 653] width 1042 height 322
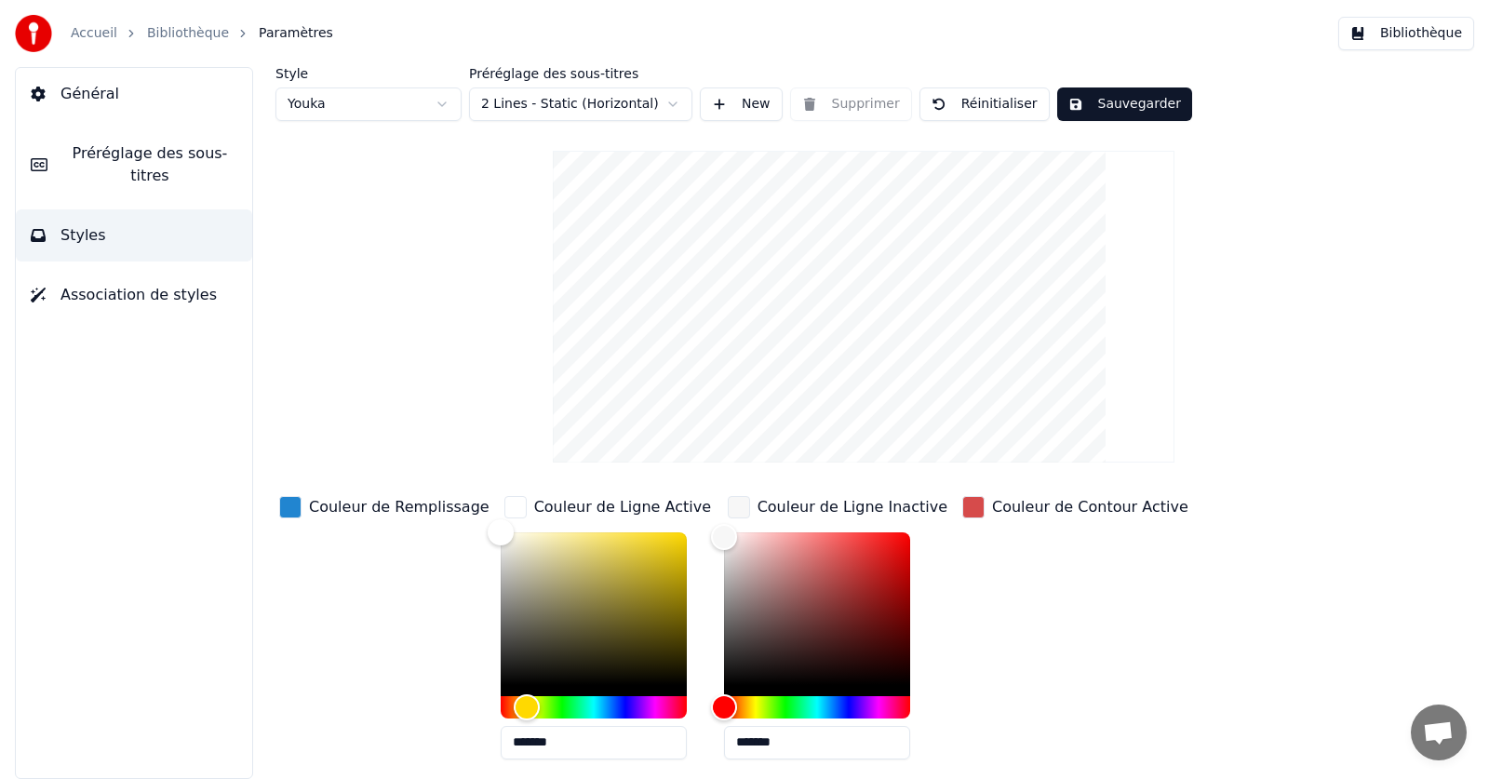
click at [962, 507] on div "button" at bounding box center [973, 507] width 22 height 22
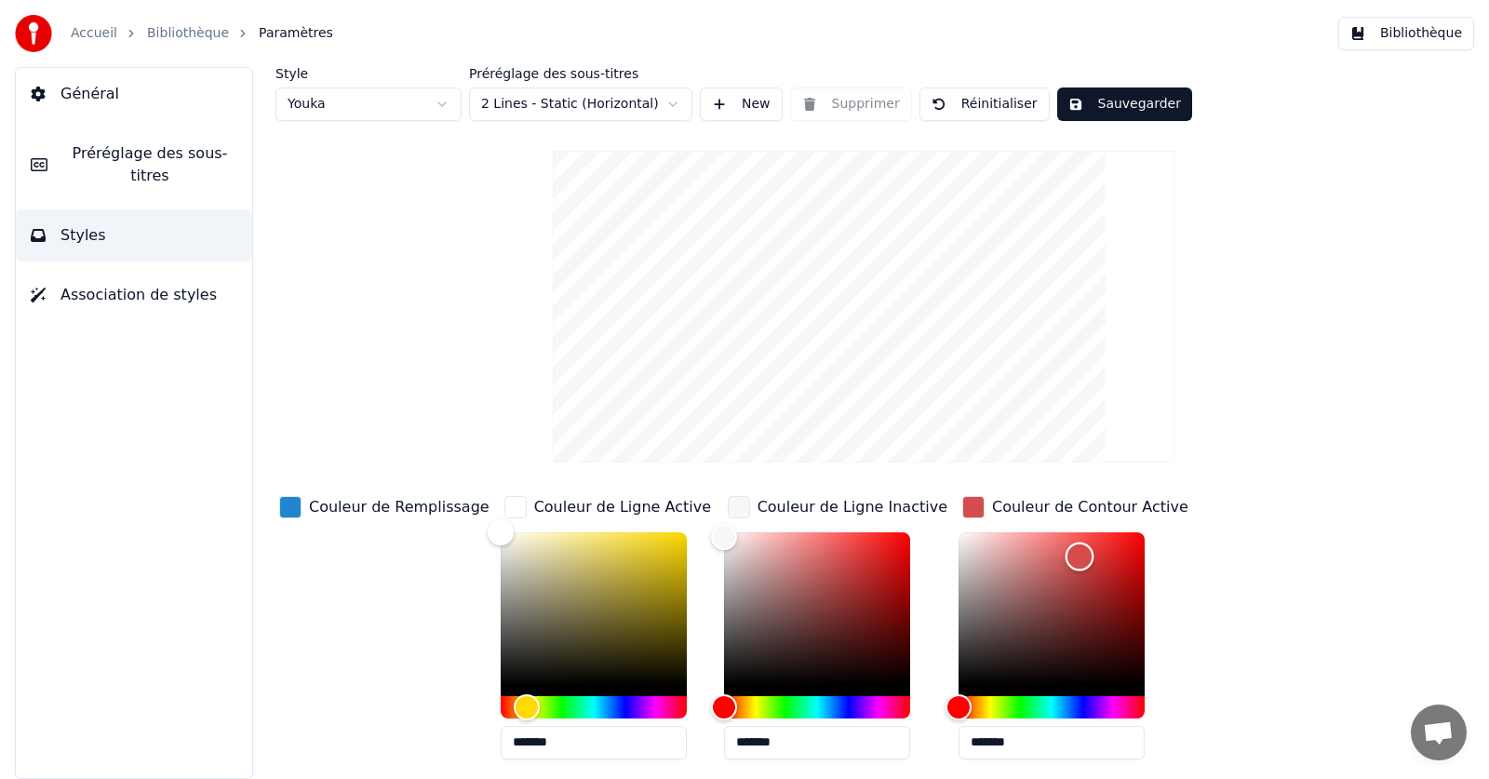
type input "*******"
click at [958, 538] on div "Color" at bounding box center [1051, 608] width 186 height 153
click at [962, 502] on div "button" at bounding box center [973, 507] width 22 height 22
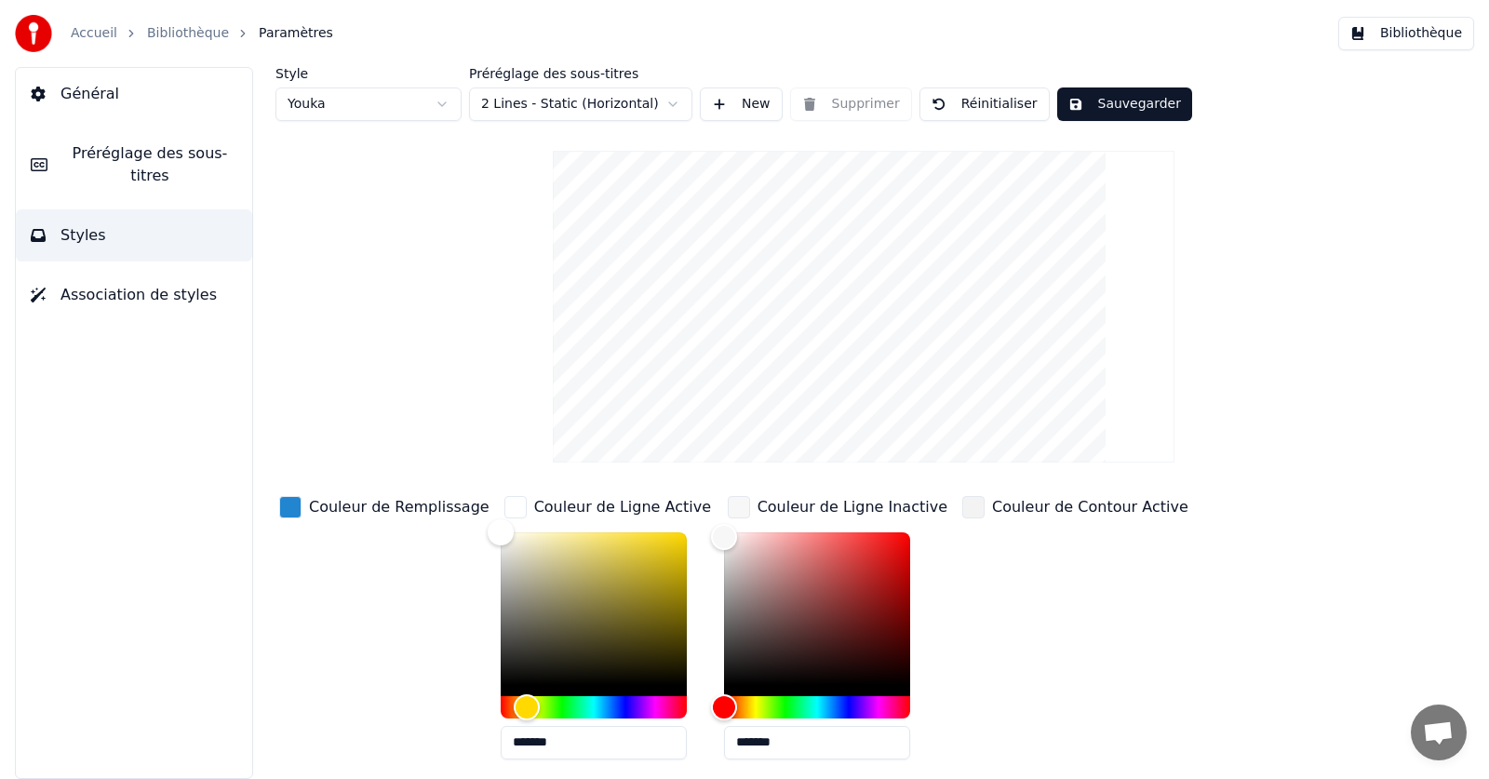
click at [728, 506] on div "button" at bounding box center [739, 507] width 22 height 22
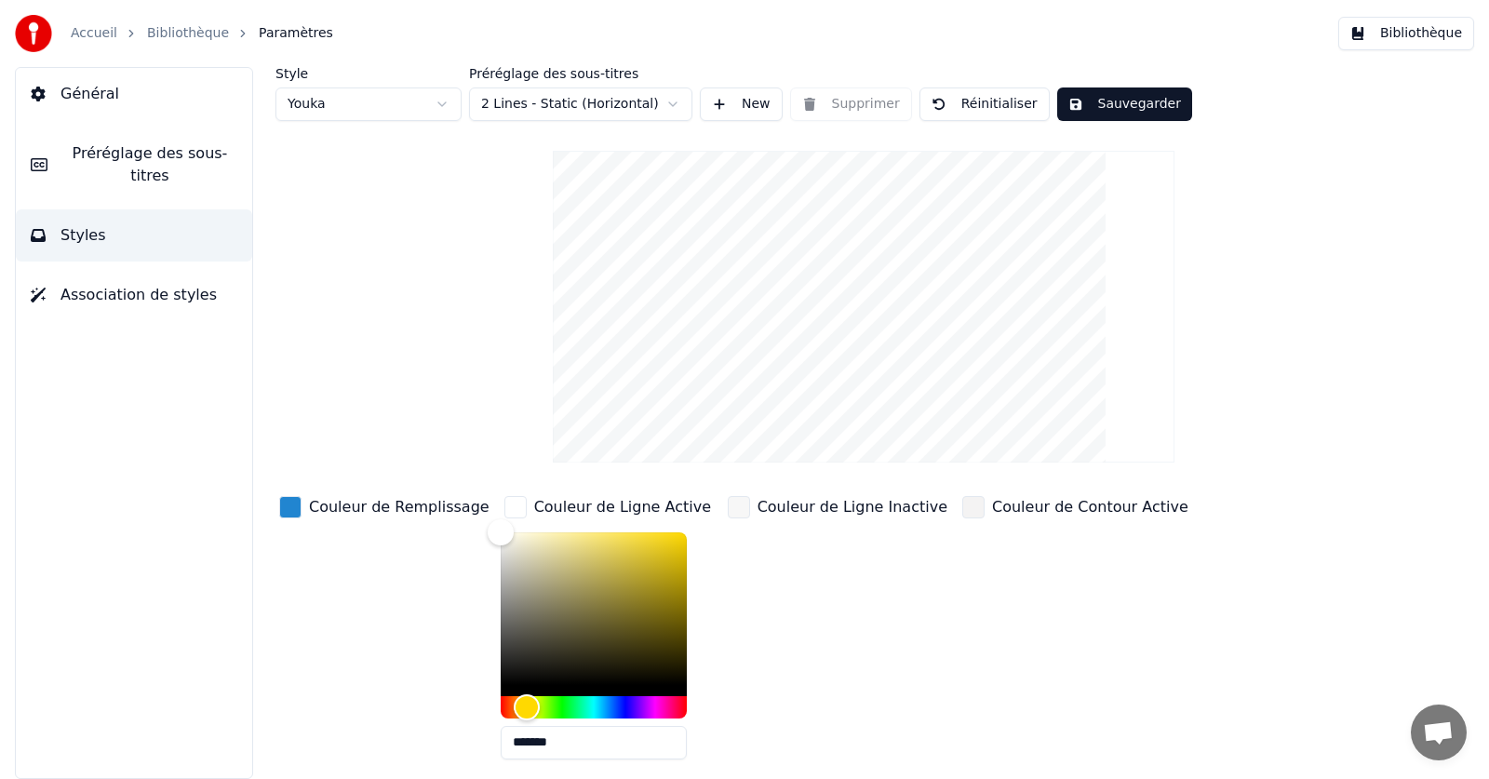
click at [298, 508] on div "button" at bounding box center [290, 507] width 22 height 22
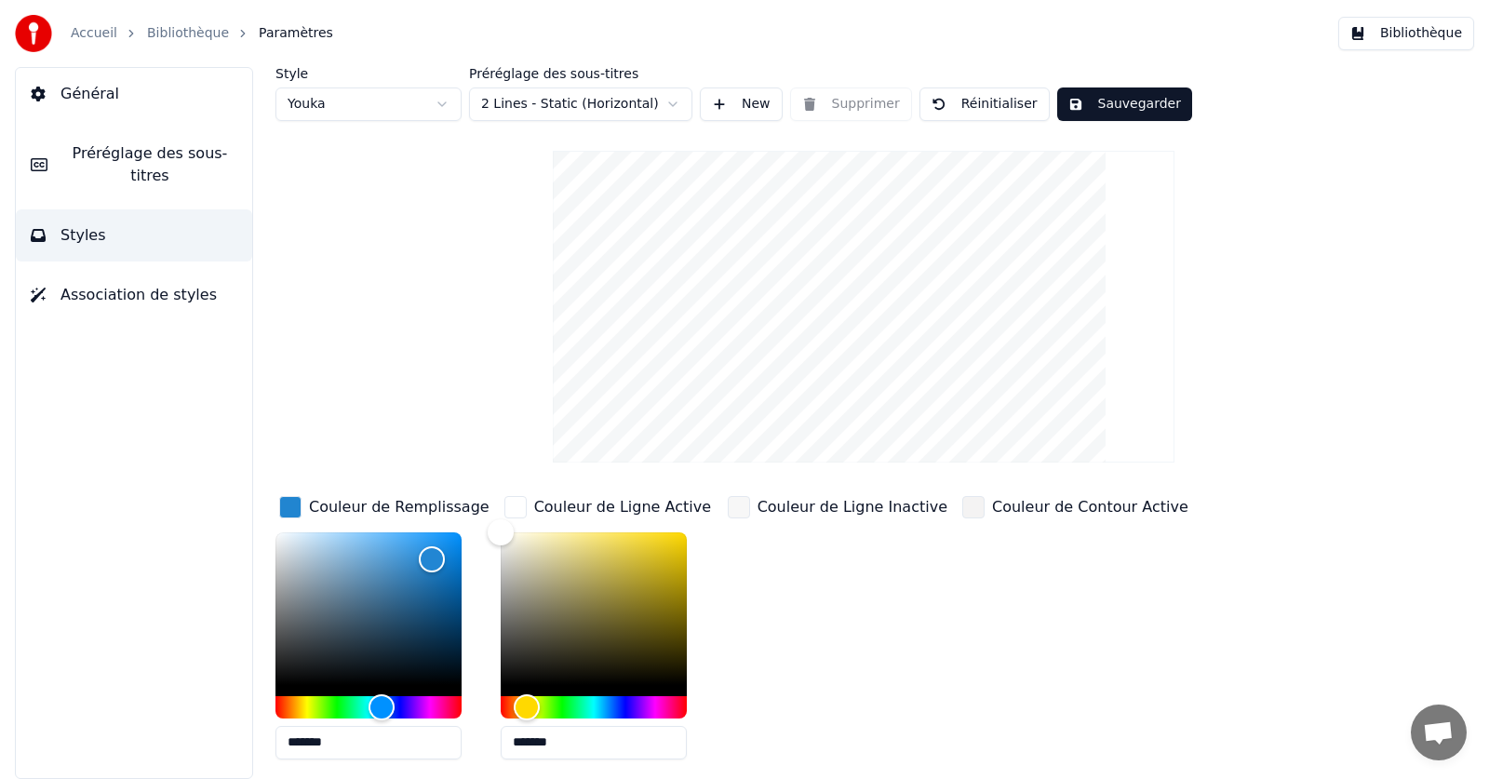
click at [514, 504] on div "button" at bounding box center [515, 507] width 22 height 22
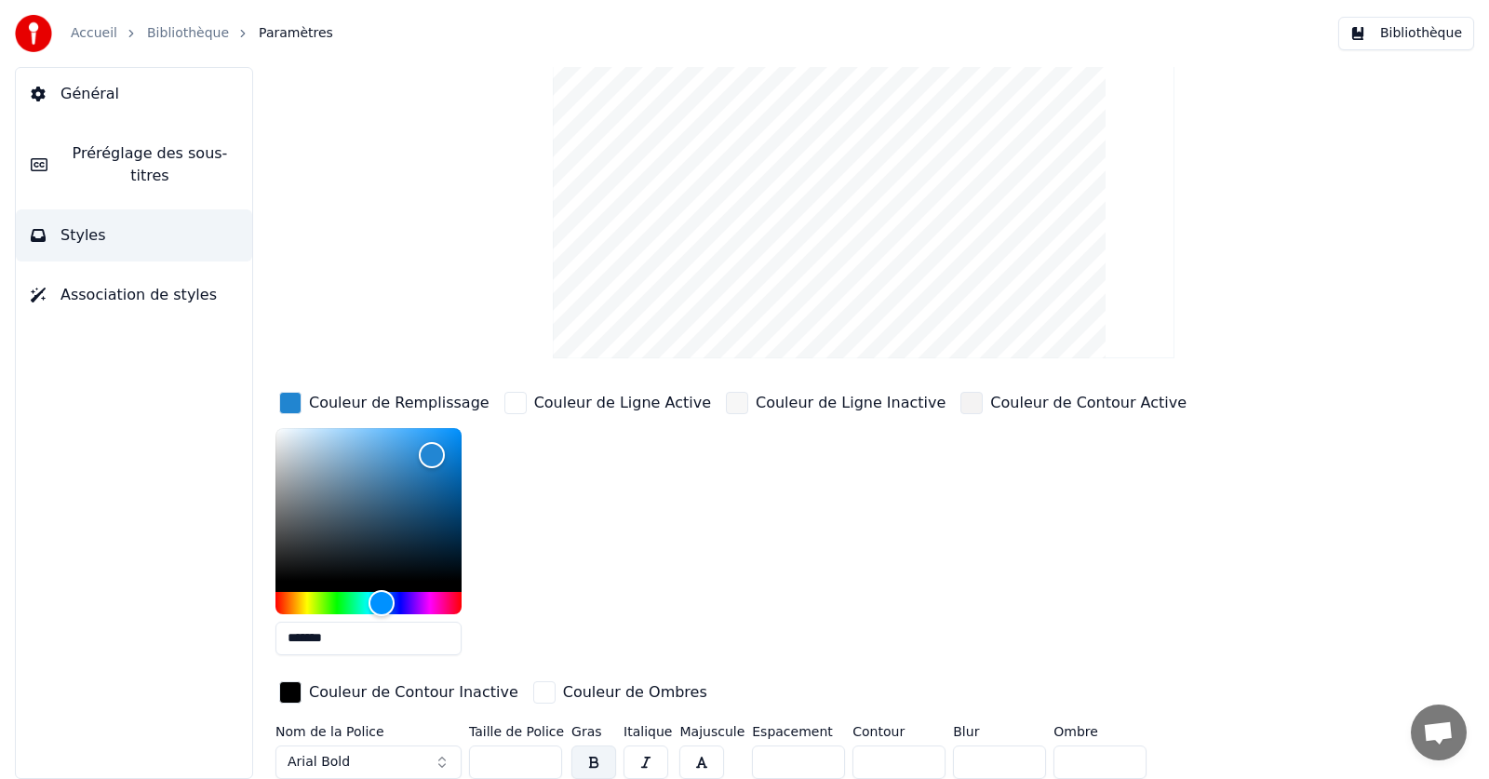
scroll to position [110, 0]
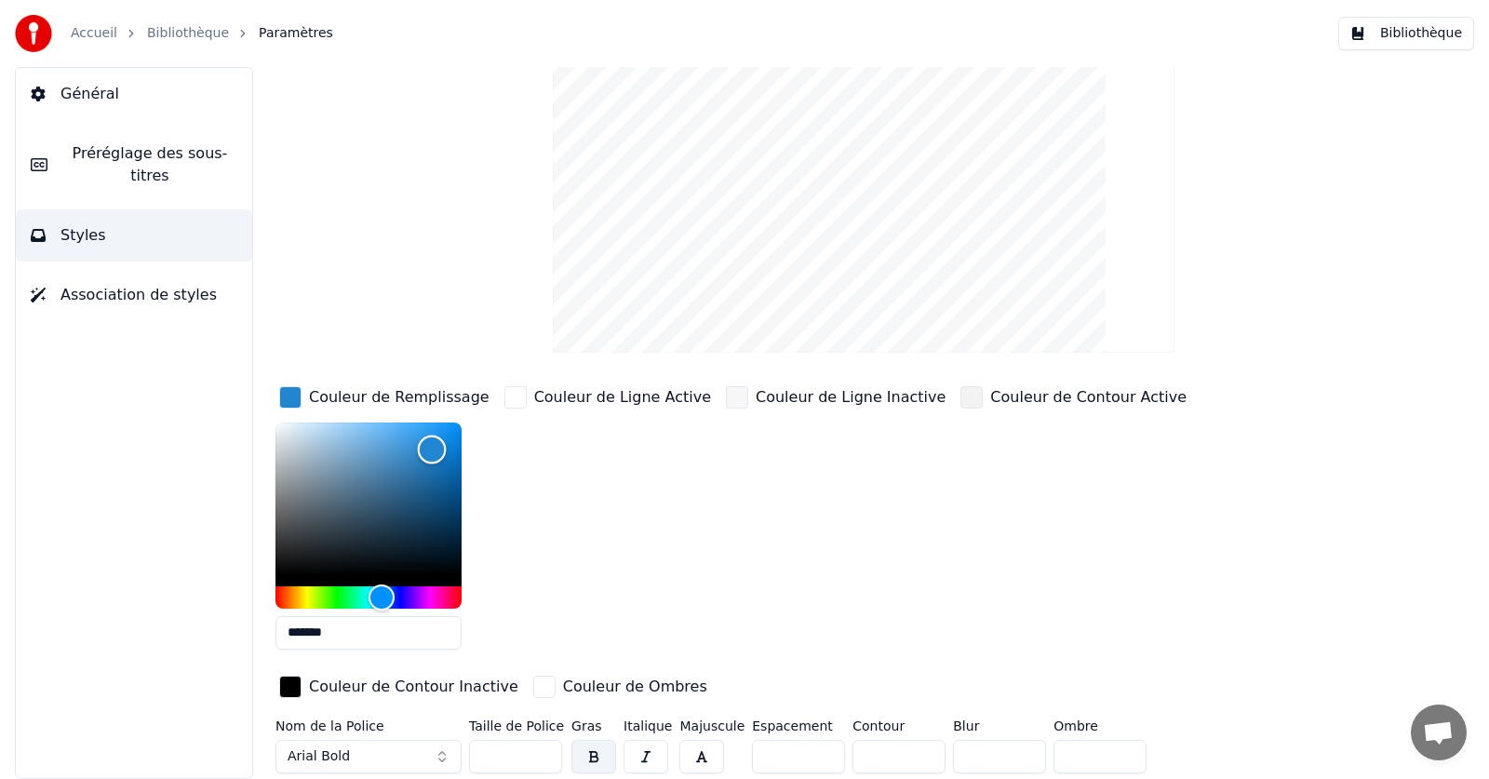
click at [451, 435] on div "Color" at bounding box center [368, 498] width 186 height 153
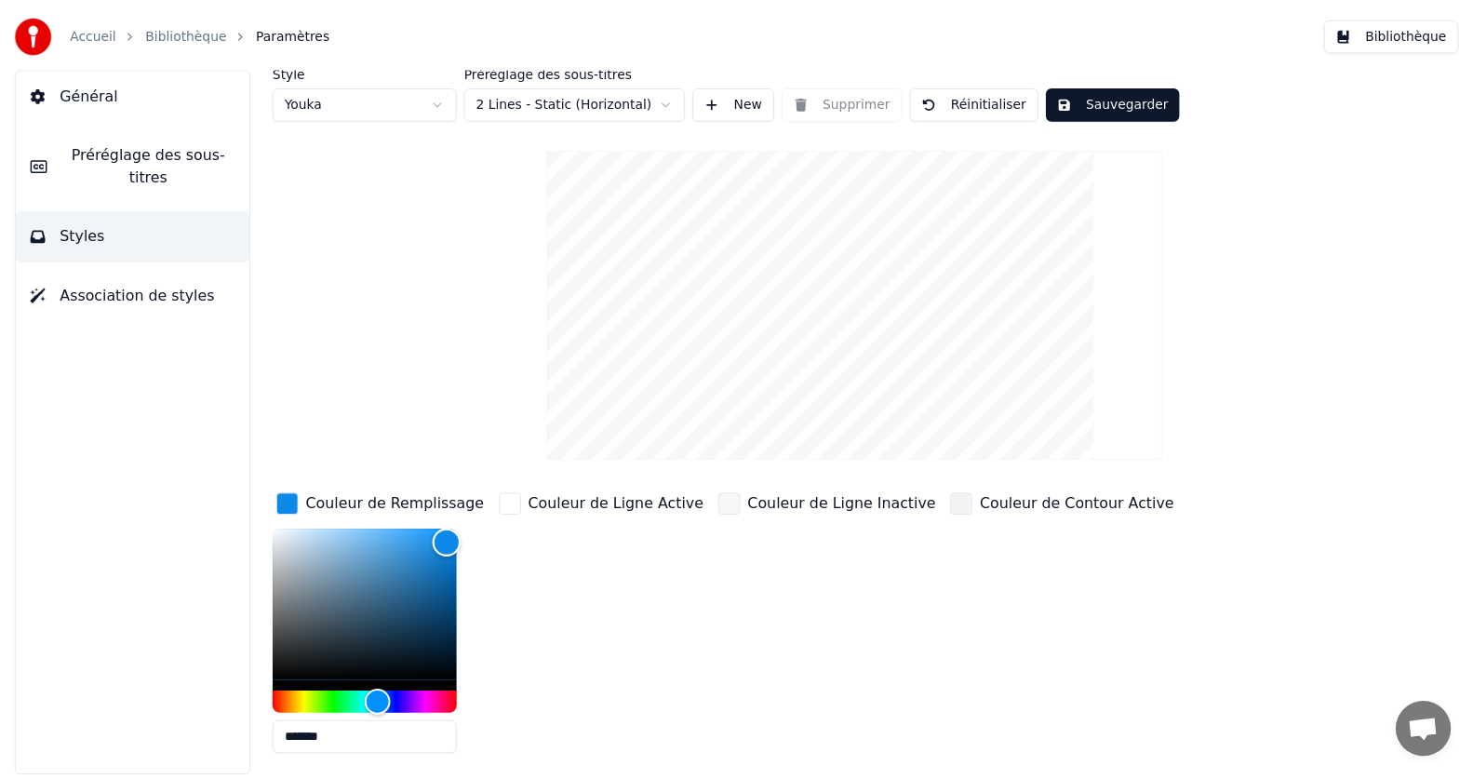
scroll to position [0, 0]
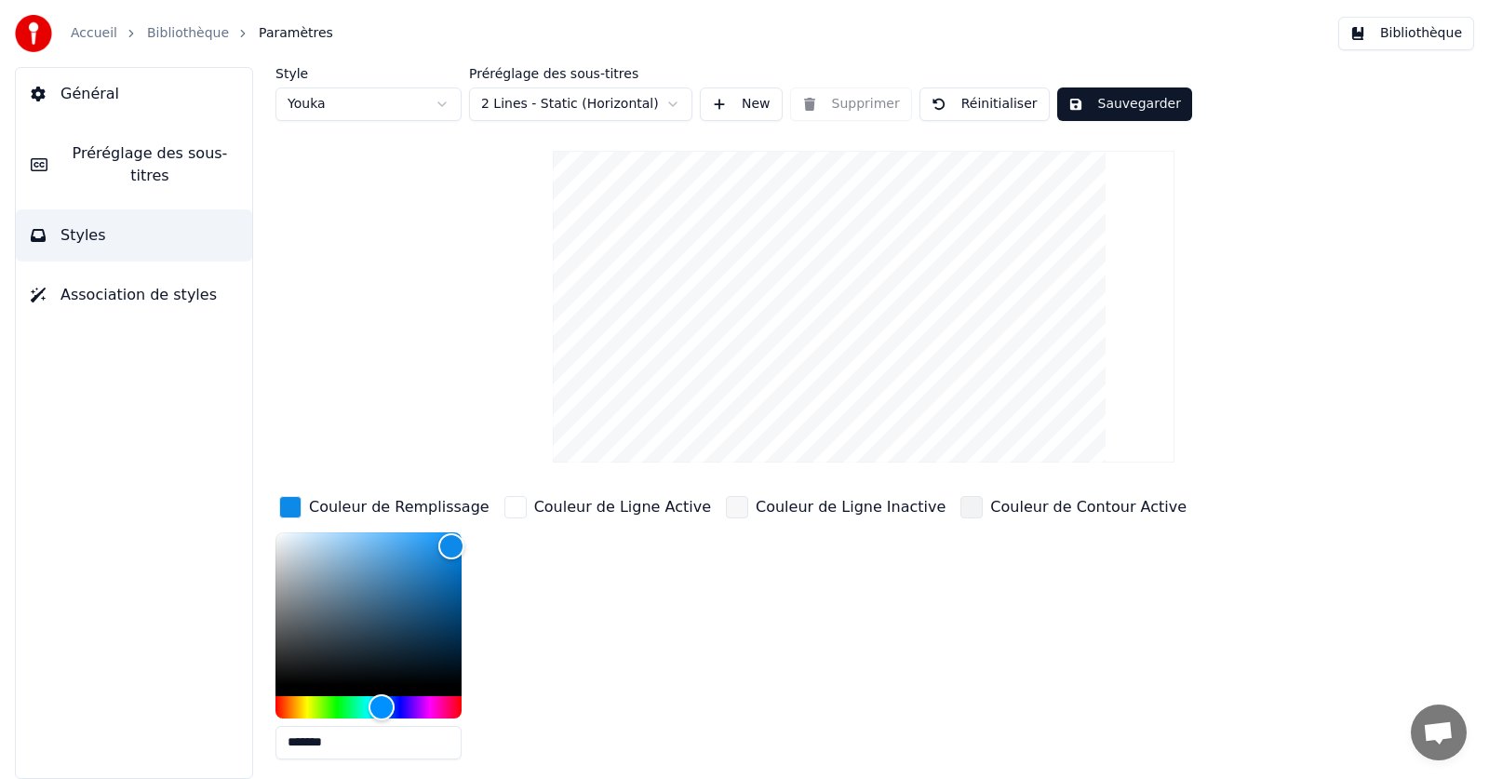
click at [655, 112] on html "Accueil Bibliothèque Paramètres Bibliothèque Général Préréglage des sous-titres…" at bounding box center [744, 389] width 1489 height 779
click at [604, 103] on html "Accueil Bibliothèque Paramètres Bibliothèque Général Préréglage des sous-titres…" at bounding box center [744, 389] width 1489 height 779
click at [579, 107] on html "Accueil Bibliothèque Paramètres Bibliothèque Général Préréglage des sous-titres…" at bounding box center [744, 389] width 1489 height 779
click at [561, 82] on div "Préréglage des sous-titres 4 Lines (Horizontal)" at bounding box center [580, 94] width 223 height 54
click at [560, 99] on html "Accueil Bibliothèque Paramètres Bibliothèque Général Préréglage des sous-titres…" at bounding box center [744, 389] width 1489 height 779
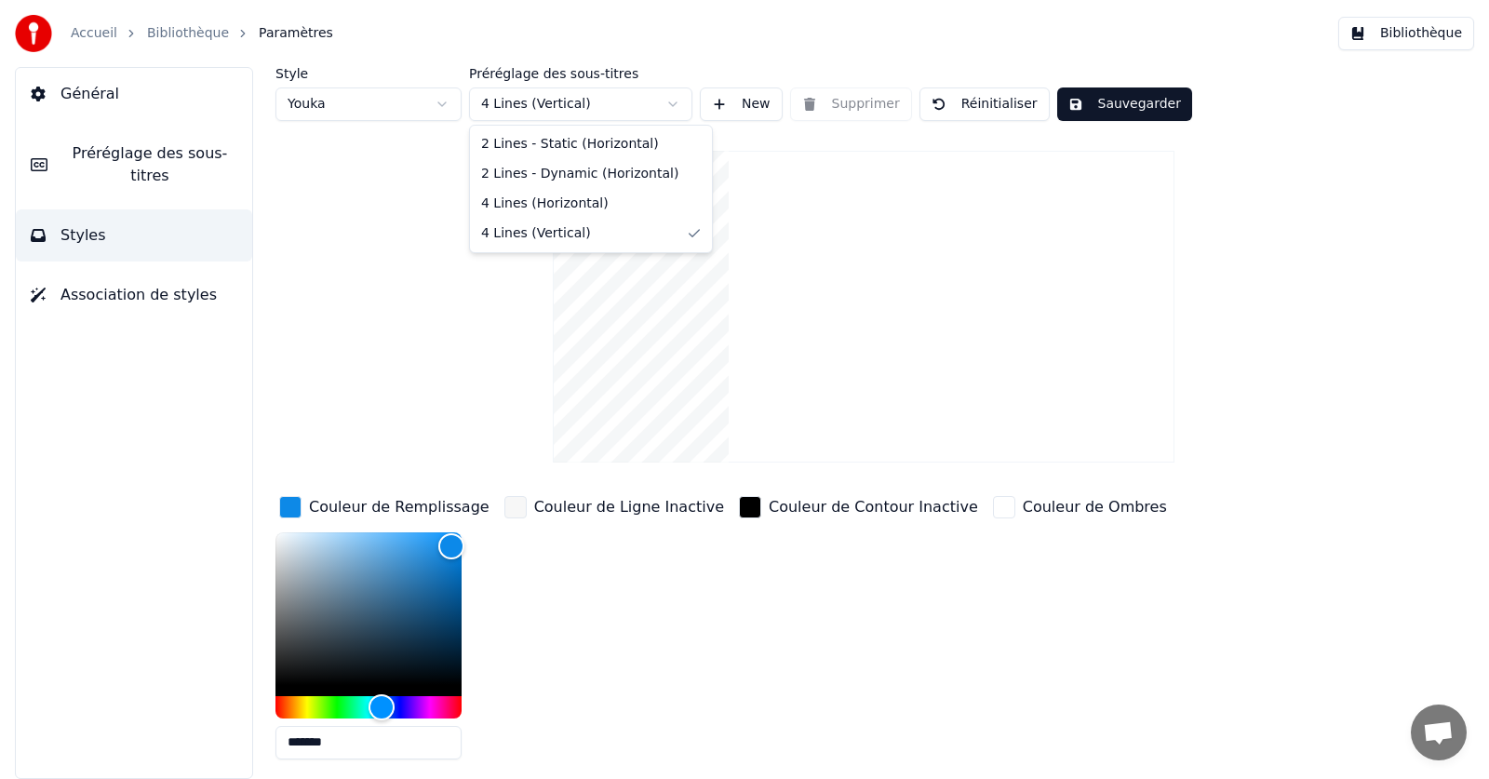
click at [534, 110] on html "Accueil Bibliothèque Paramètres Bibliothèque Général Préréglage des sous-titres…" at bounding box center [744, 389] width 1489 height 779
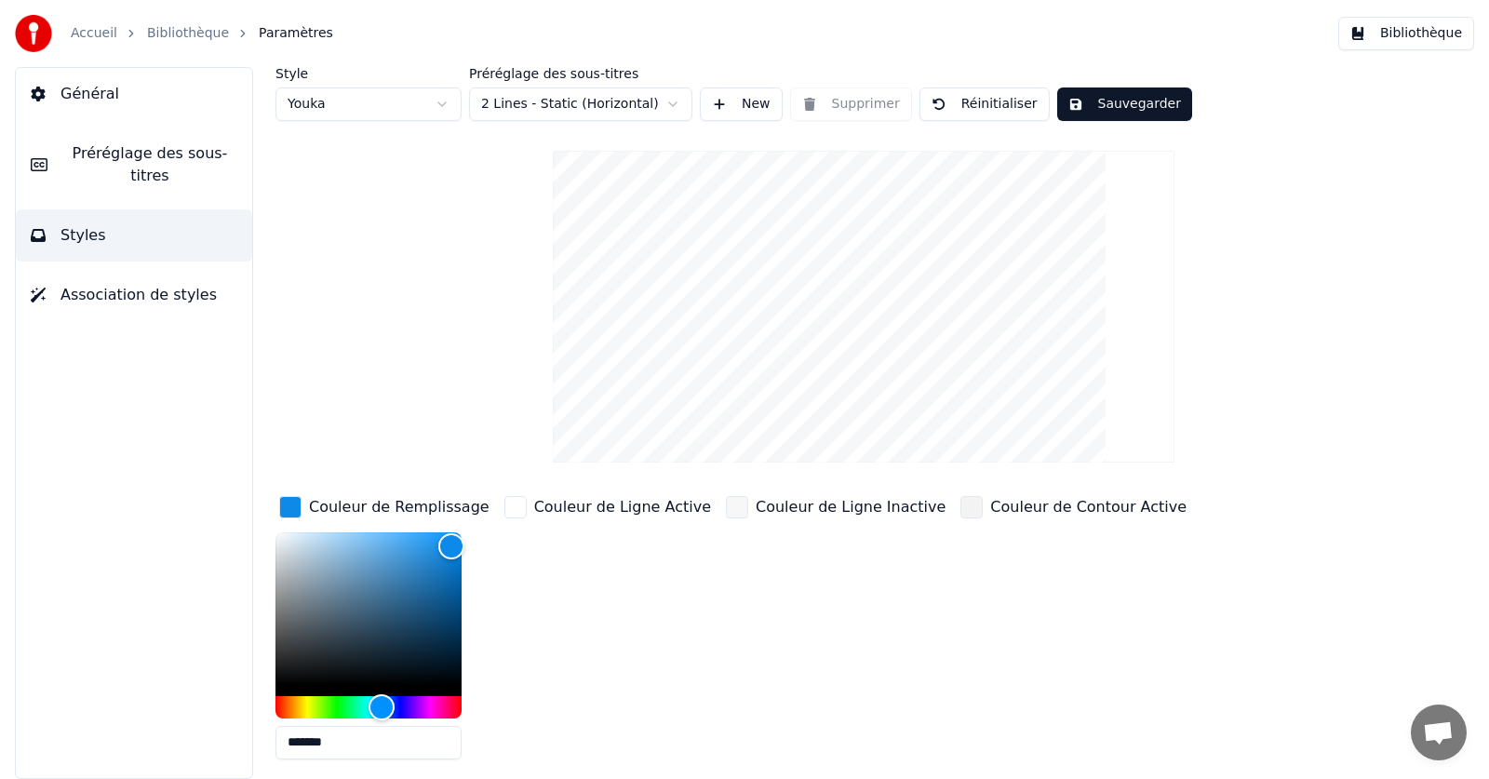
click at [543, 104] on html "Accueil Bibliothèque Paramètres Bibliothèque Général Préréglage des sous-titres…" at bounding box center [744, 389] width 1489 height 779
click at [720, 100] on button "New" at bounding box center [741, 103] width 83 height 33
click at [442, 99] on html "Accueil Bibliothèque Paramètres Bibliothèque Général Préréglage des sous-titres…" at bounding box center [744, 389] width 1489 height 779
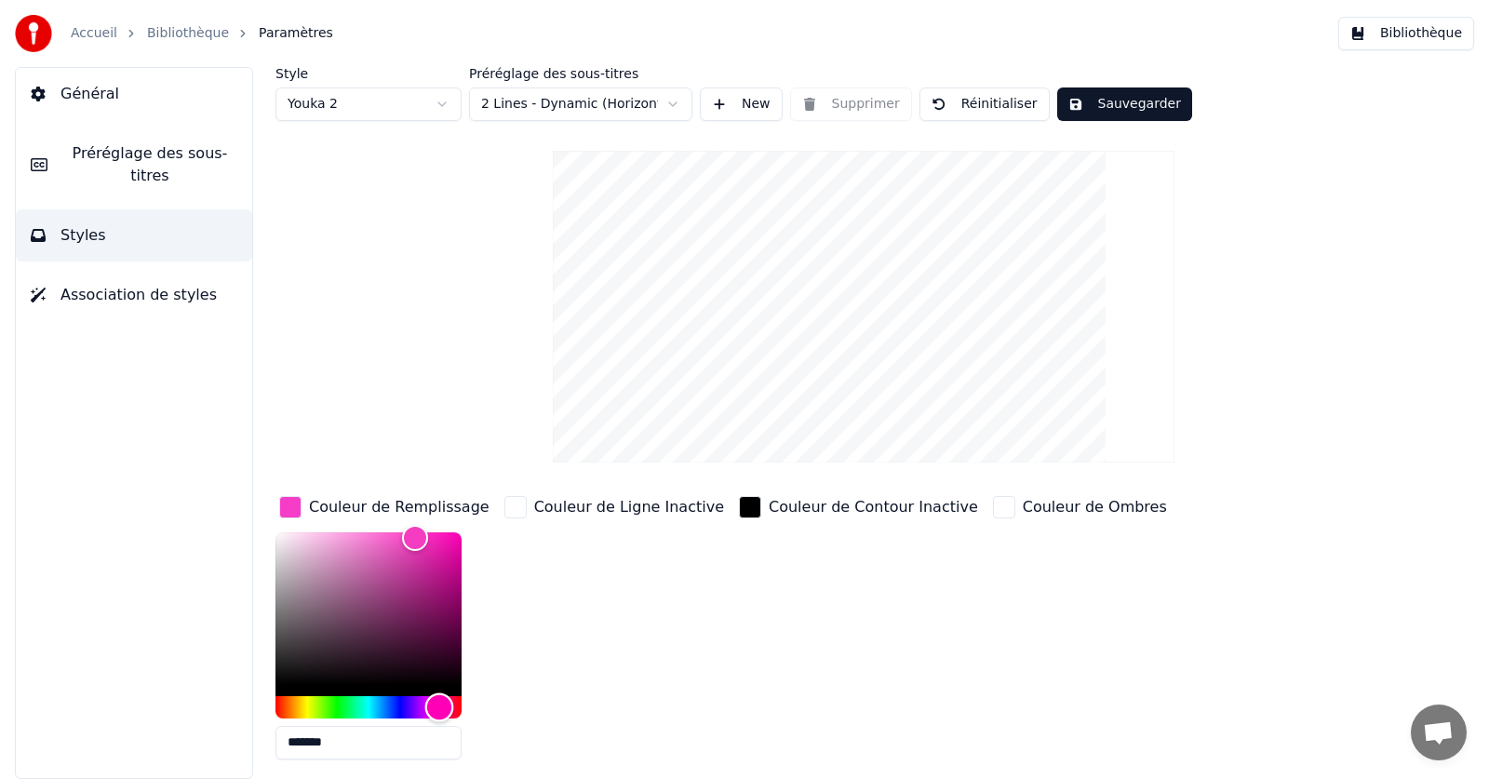
drag, startPoint x: 425, startPoint y: 701, endPoint x: 440, endPoint y: 696, distance: 15.6
click at [440, 696] on div "Hue" at bounding box center [439, 706] width 29 height 29
drag, startPoint x: 404, startPoint y: 534, endPoint x: 451, endPoint y: 533, distance: 47.5
click at [451, 533] on div "Color" at bounding box center [451, 534] width 29 height 29
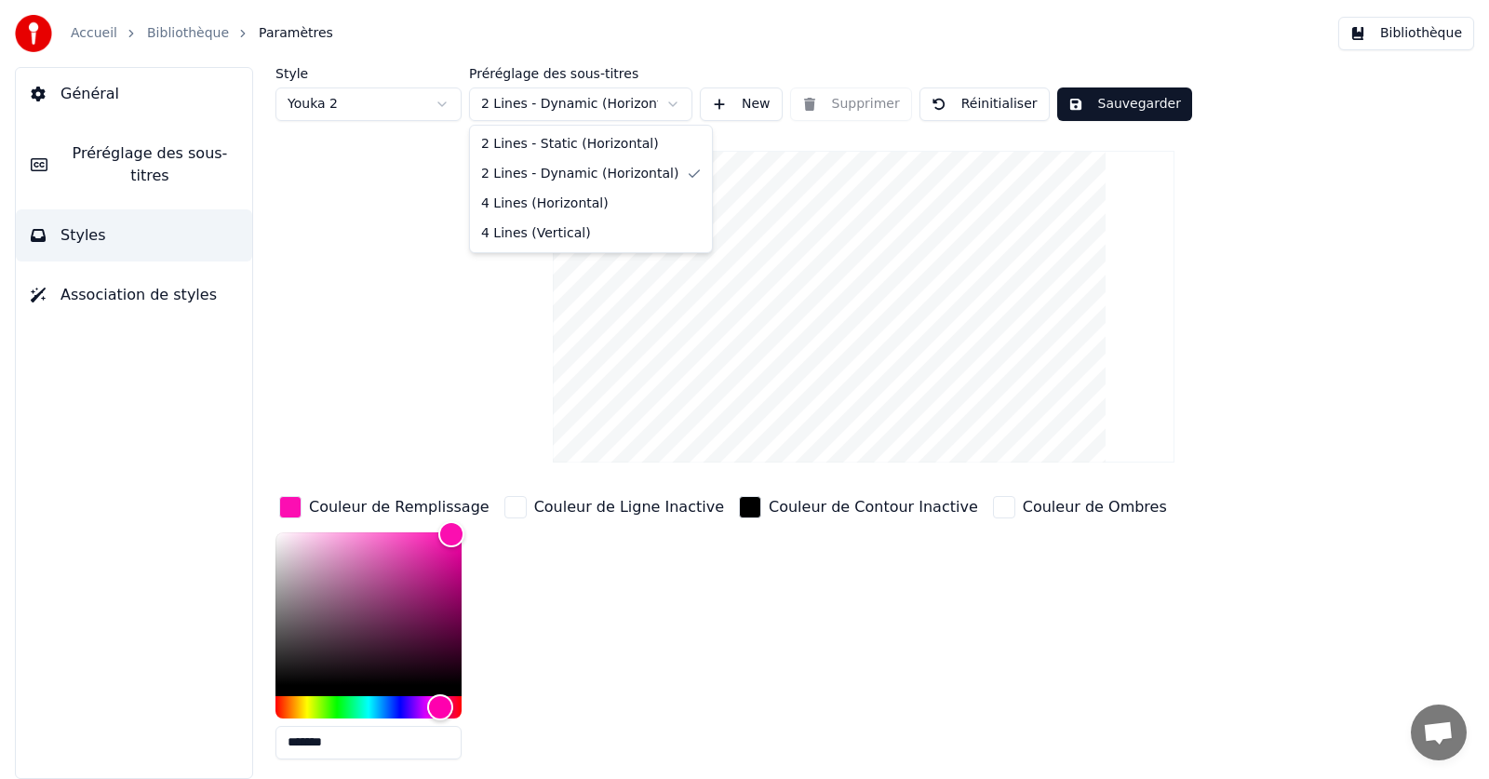
click at [549, 107] on html "Accueil Bibliothèque Paramètres Bibliothèque Général Préréglage des sous-titres…" at bounding box center [744, 389] width 1489 height 779
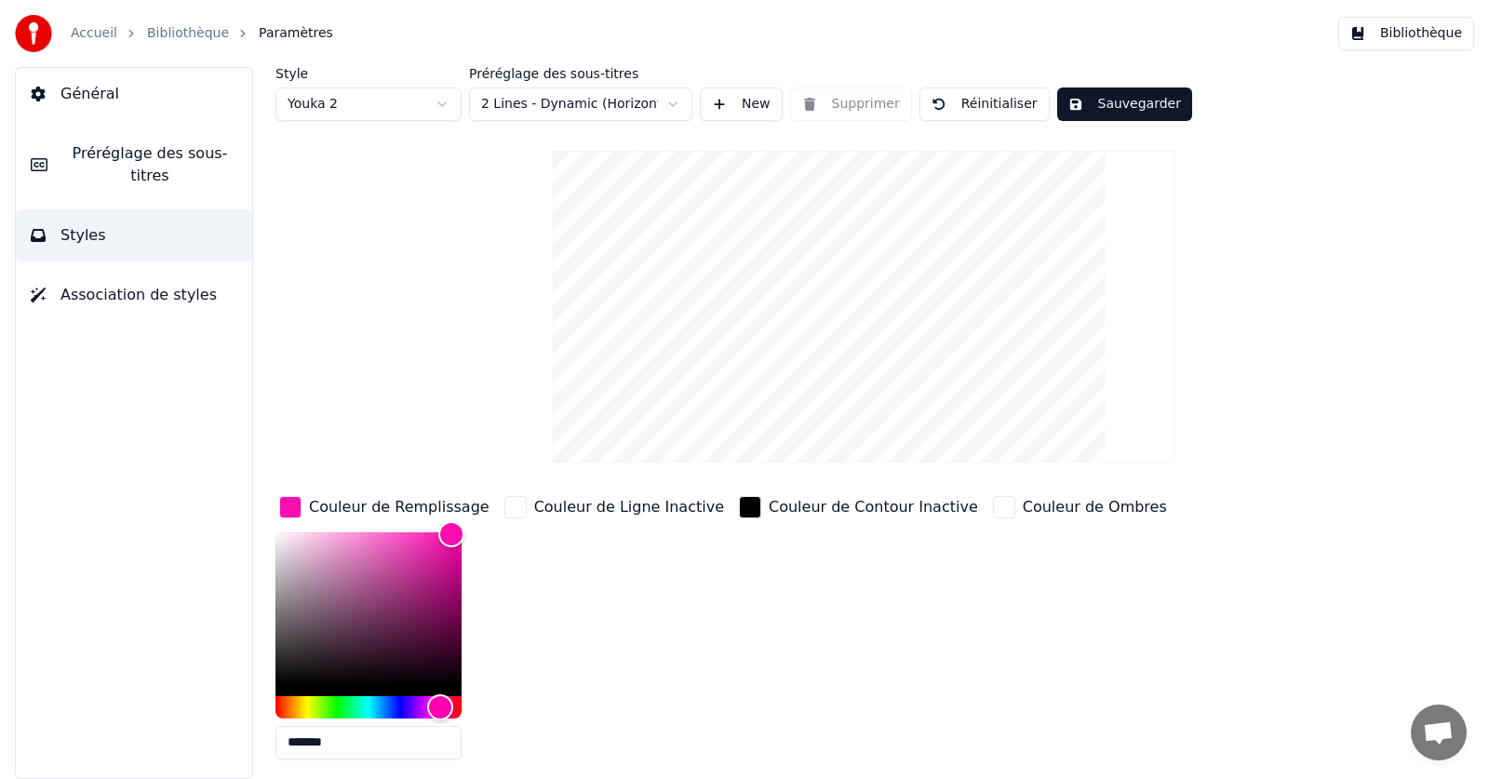
click at [422, 224] on html "Accueil Bibliothèque Paramètres Bibliothèque Général Préréglage des sous-titres…" at bounding box center [744, 389] width 1489 height 779
click at [449, 102] on html "Accueil Bibliothèque Paramètres Bibliothèque Général Préréglage des sous-titres…" at bounding box center [744, 389] width 1489 height 779
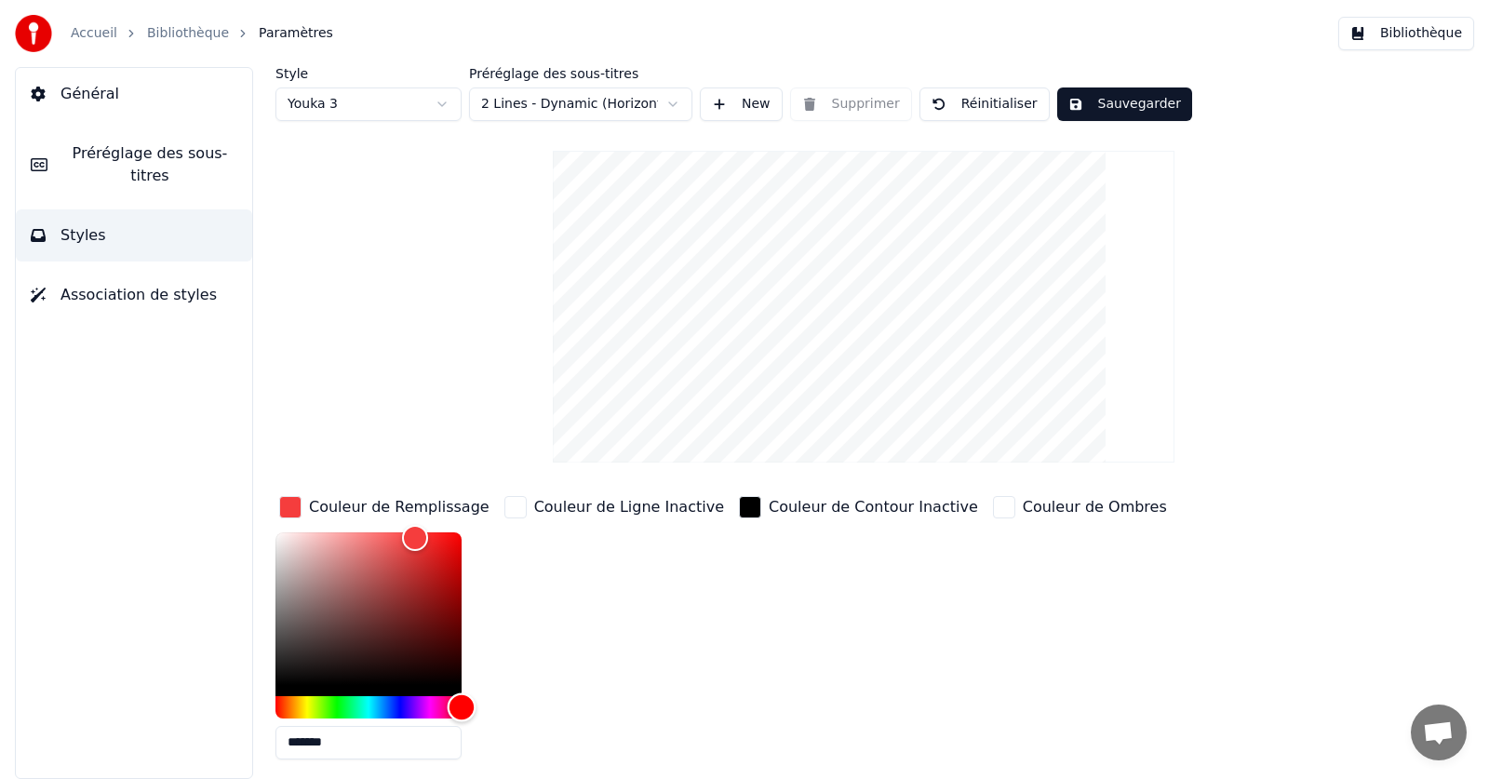
drag, startPoint x: 443, startPoint y: 710, endPoint x: 502, endPoint y: 681, distance: 65.3
click at [501, 690] on div "Couleur de Remplissage ******* Couleur de Ligne Inactive Couleur de Contour Ina…" at bounding box center [796, 633] width 1042 height 282
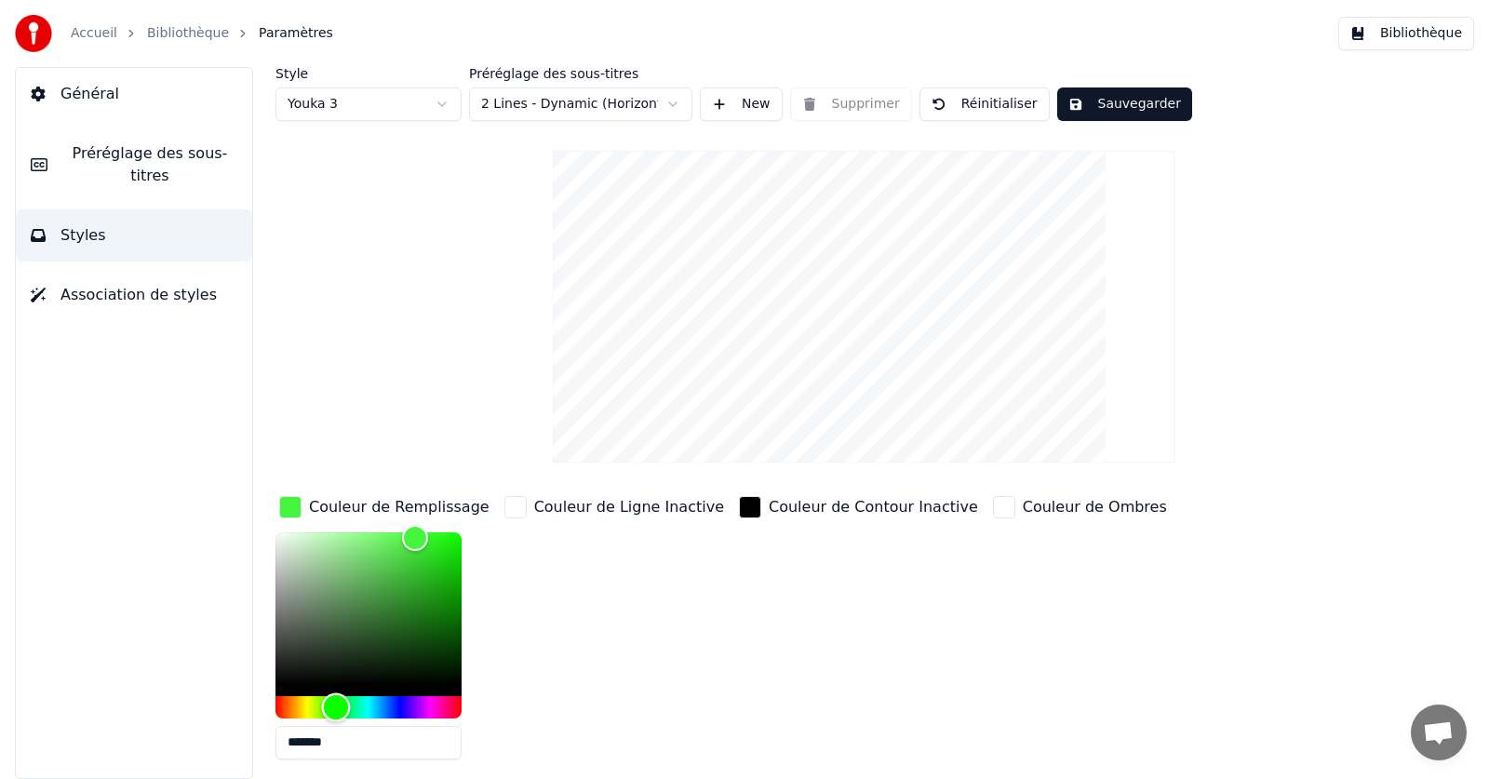
drag, startPoint x: 457, startPoint y: 706, endPoint x: 336, endPoint y: 706, distance: 121.0
click at [336, 706] on div "Hue" at bounding box center [336, 706] width 29 height 29
drag, startPoint x: 413, startPoint y: 536, endPoint x: 512, endPoint y: 532, distance: 98.7
click at [512, 532] on div "Couleur de Remplissage ******* Couleur de Ligne Inactive Couleur de Contour Ina…" at bounding box center [796, 633] width 1042 height 282
click at [389, 108] on html "Accueil Bibliothèque Paramètres Bibliothèque Général Préréglage des sous-titres…" at bounding box center [744, 389] width 1489 height 779
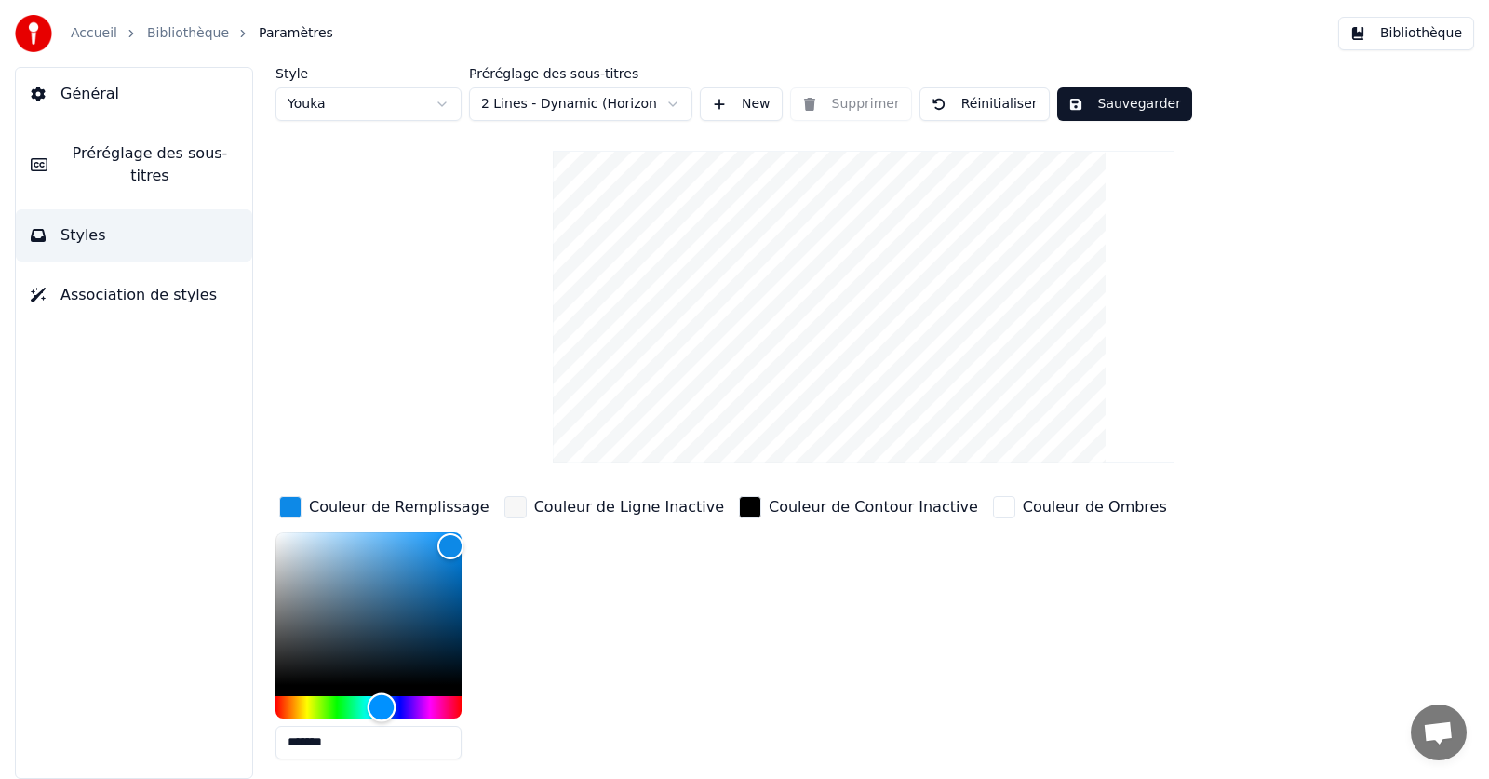
click at [437, 710] on div "Hue" at bounding box center [368, 707] width 186 height 22
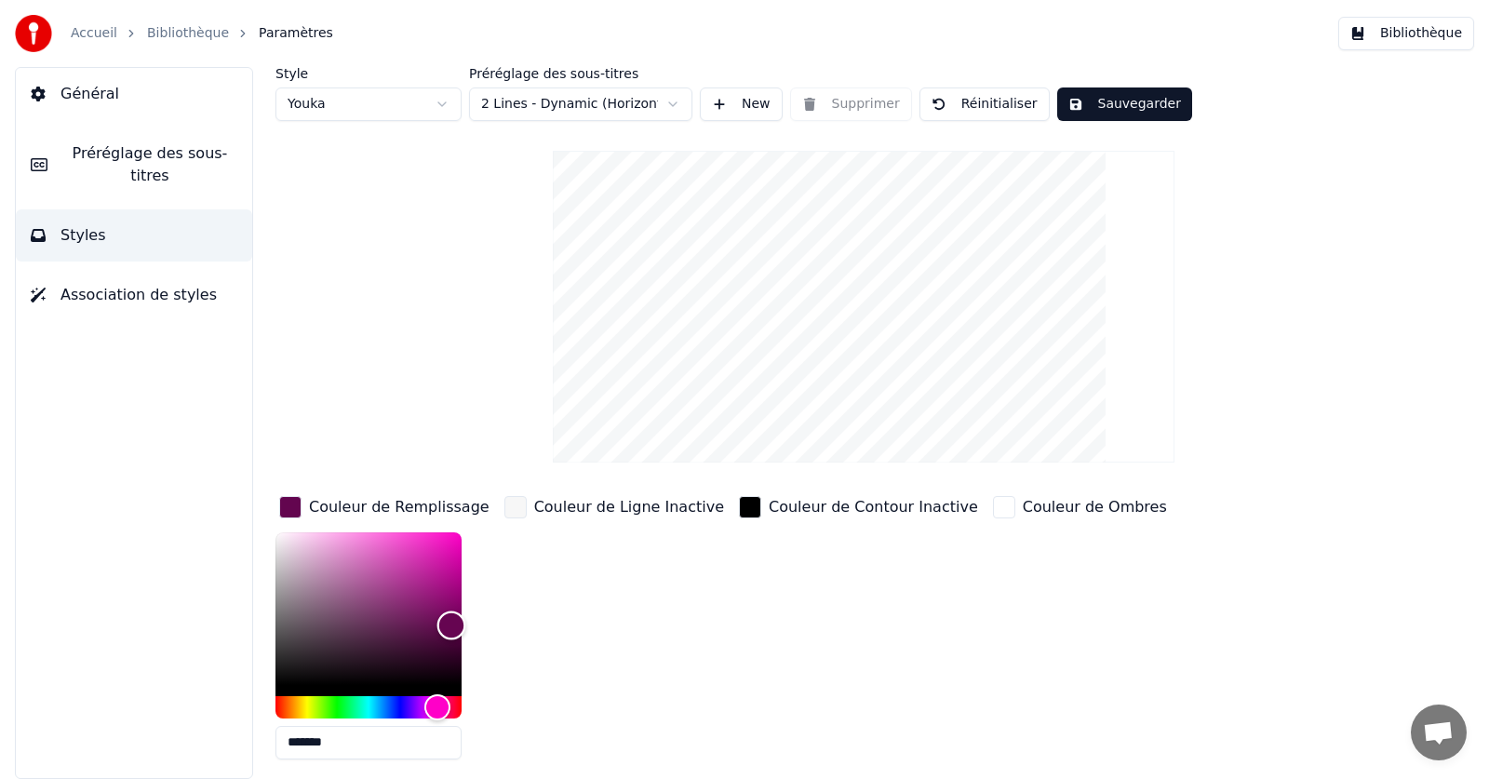
drag, startPoint x: 452, startPoint y: 543, endPoint x: 451, endPoint y: 624, distance: 81.0
click at [451, 624] on div "Color" at bounding box center [451, 625] width 29 height 29
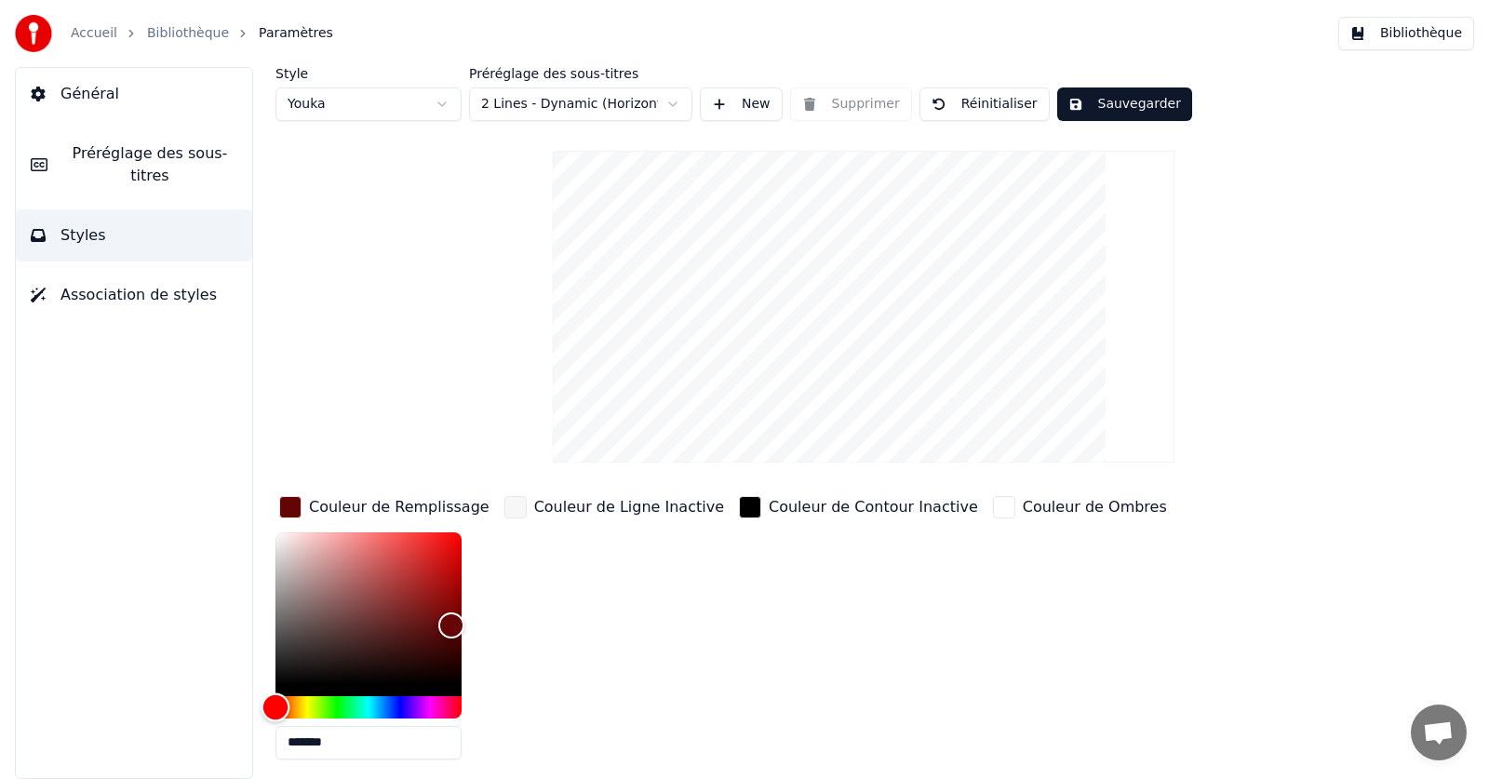
drag, startPoint x: 435, startPoint y: 705, endPoint x: 265, endPoint y: 729, distance: 170.9
click at [265, 729] on div "Style Youka Préréglage des sous-titres 2 Lines - Dynamic (Horizontal) New Suppr…" at bounding box center [863, 423] width 1251 height 712
drag, startPoint x: 450, startPoint y: 623, endPoint x: 449, endPoint y: 542, distance: 81.0
click at [449, 542] on div "Color" at bounding box center [449, 543] width 29 height 29
drag, startPoint x: 290, startPoint y: 705, endPoint x: 502, endPoint y: 714, distance: 212.3
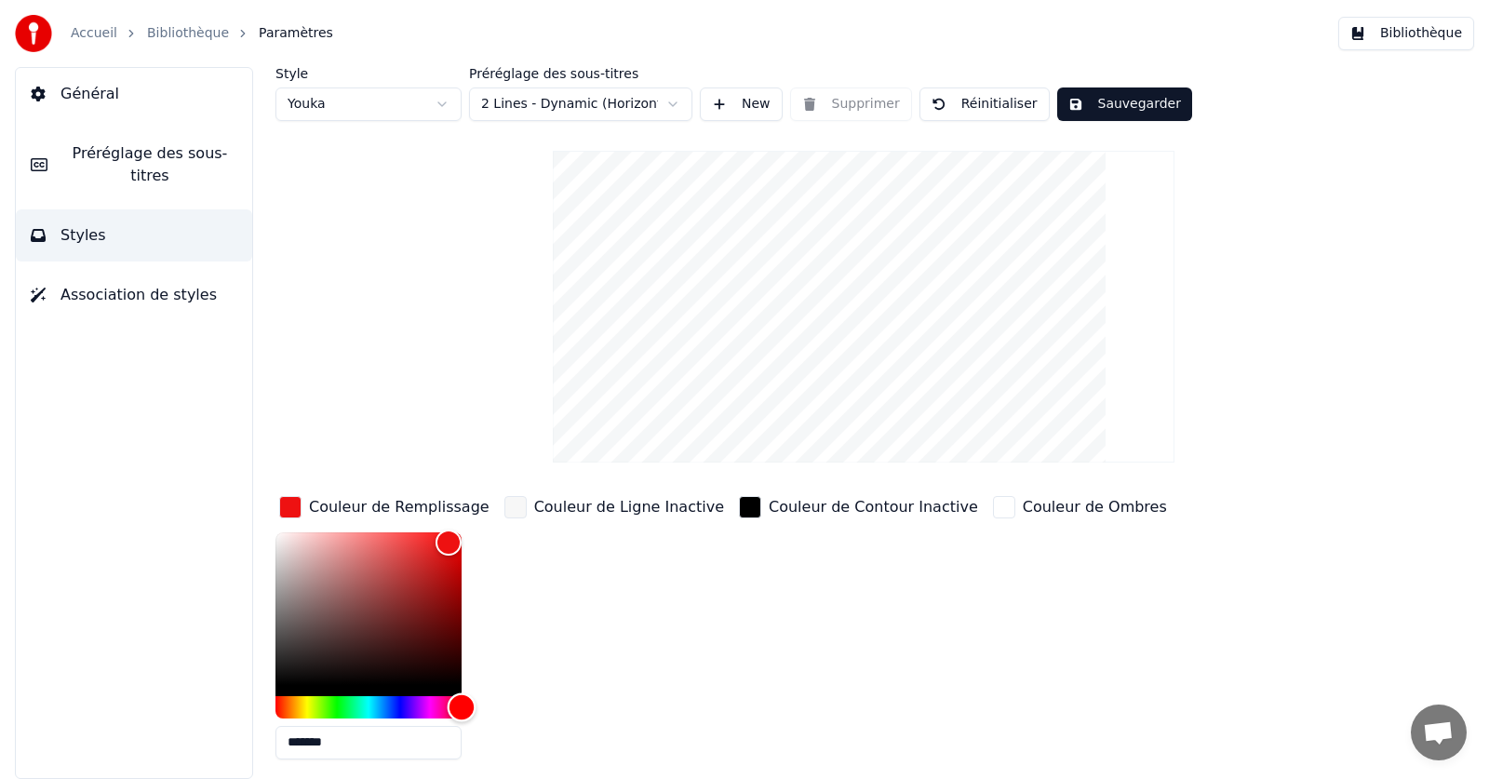
click at [502, 714] on div "Couleur de Remplissage ******* Couleur de Ligne Inactive Couleur de Contour Ina…" at bounding box center [796, 633] width 1042 height 282
click at [402, 107] on html "Accueil Bibliothèque Paramètres Bibliothèque Général Préréglage des sous-titres…" at bounding box center [744, 389] width 1489 height 779
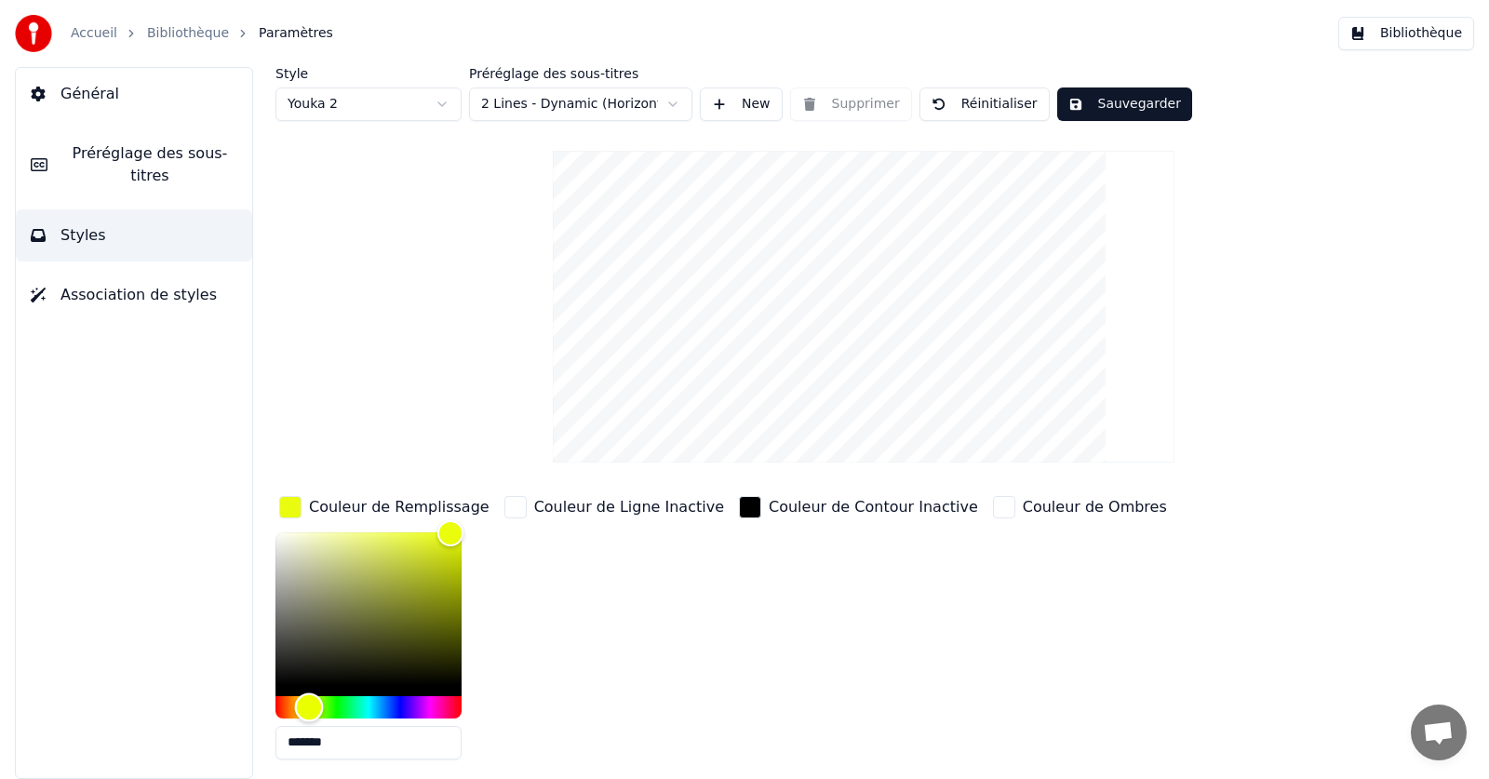
drag, startPoint x: 438, startPoint y: 703, endPoint x: 309, endPoint y: 711, distance: 129.6
click at [309, 711] on div "Hue" at bounding box center [309, 706] width 29 height 29
click at [309, 709] on div "Hue" at bounding box center [308, 706] width 29 height 29
click at [336, 100] on html "Accueil Bibliothèque Paramètres Bibliothèque Général Préréglage des sous-titres…" at bounding box center [744, 389] width 1489 height 779
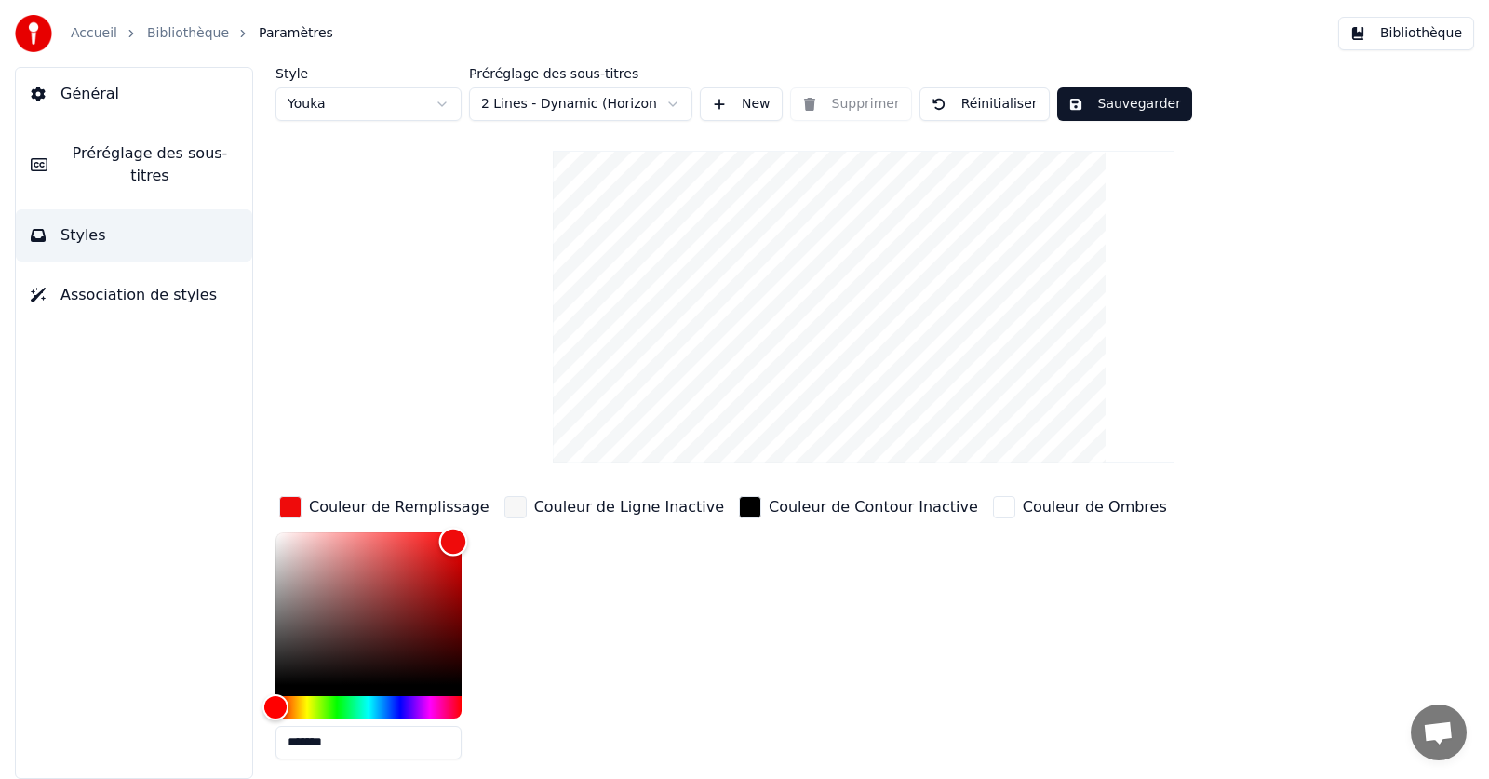
click at [450, 541] on div "Color" at bounding box center [453, 542] width 29 height 29
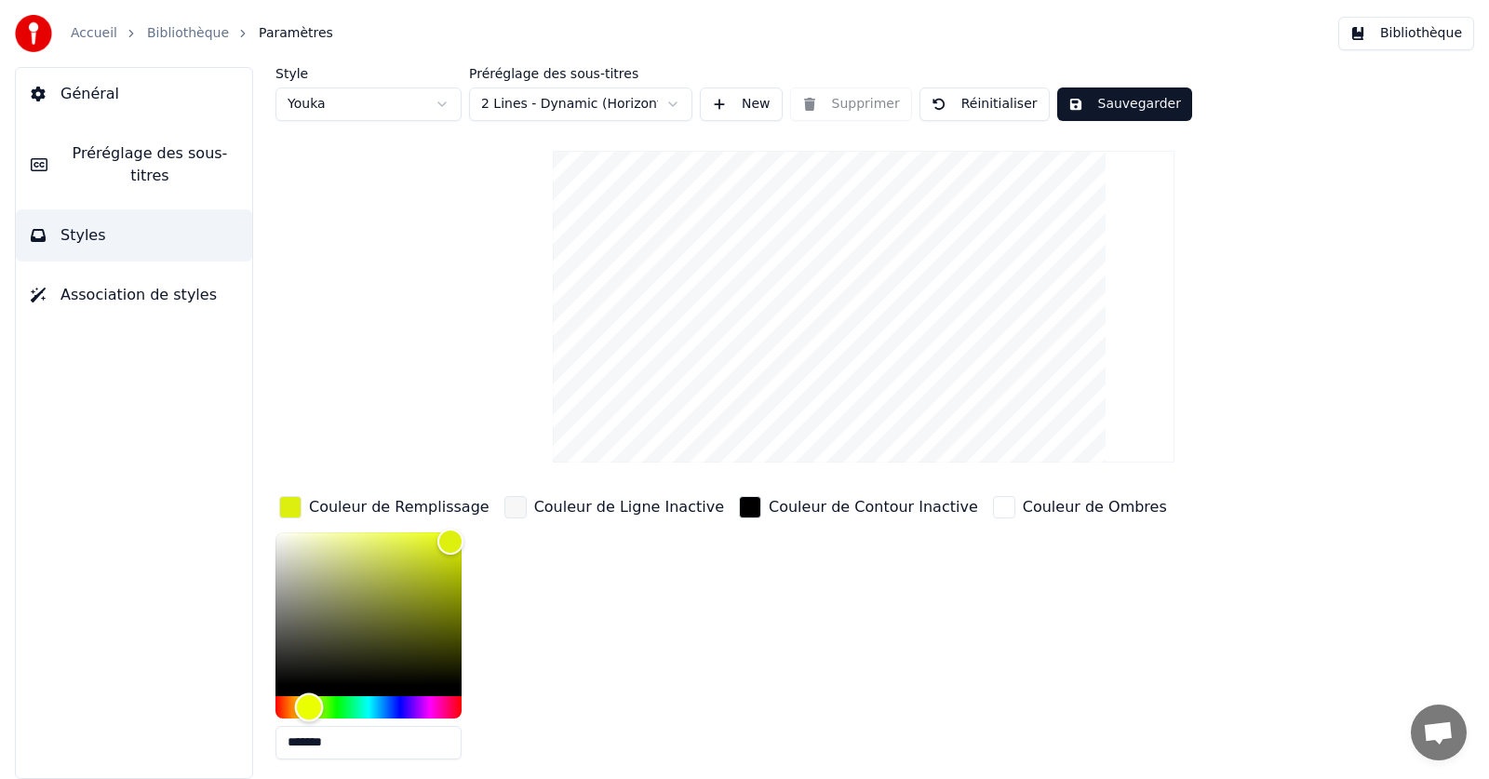
drag, startPoint x: 276, startPoint y: 707, endPoint x: 309, endPoint y: 694, distance: 35.1
click at [309, 694] on div "Hue" at bounding box center [309, 706] width 29 height 29
click at [345, 102] on html "Accueil Bibliothèque Paramètres Bibliothèque Général Préréglage des sous-titres…" at bounding box center [744, 389] width 1489 height 779
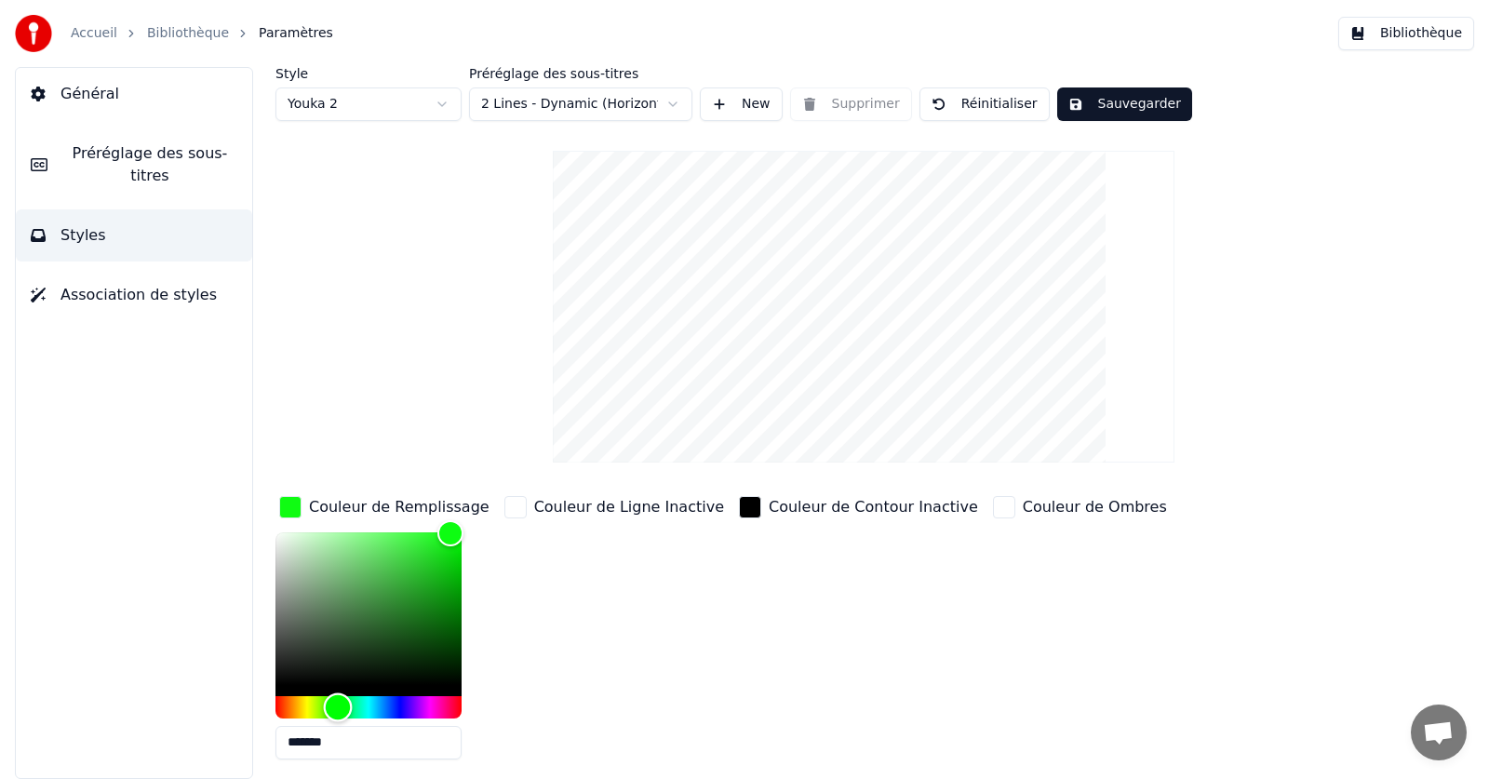
drag, startPoint x: 316, startPoint y: 707, endPoint x: 338, endPoint y: 701, distance: 22.4
click at [338, 701] on div "Hue" at bounding box center [338, 706] width 29 height 29
click at [379, 99] on html "Accueil Bibliothèque Paramètres Bibliothèque Général Préréglage des sous-titres…" at bounding box center [744, 389] width 1489 height 779
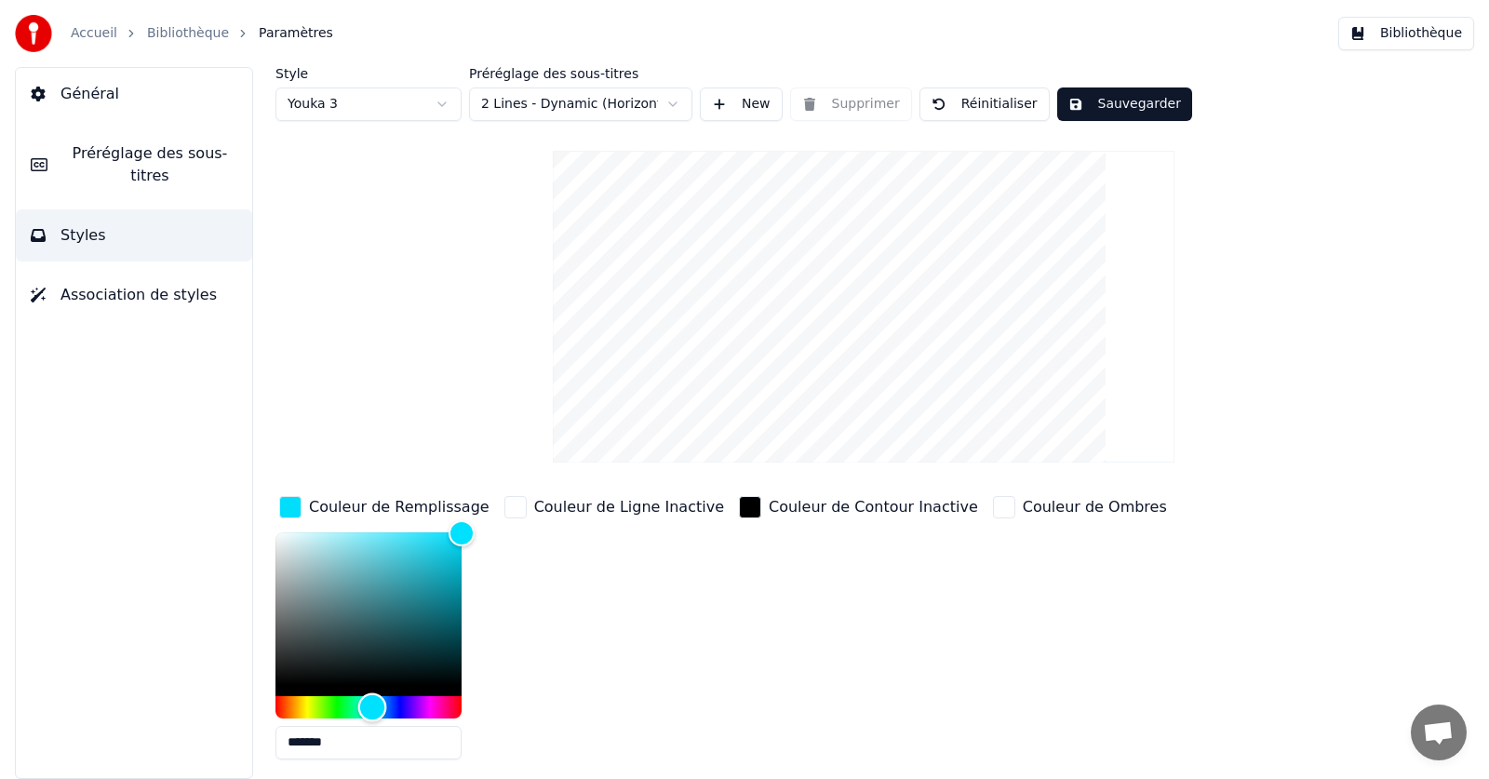
type input "*******"
drag, startPoint x: 338, startPoint y: 708, endPoint x: 372, endPoint y: 703, distance: 34.9
click at [374, 703] on div "Hue" at bounding box center [374, 706] width 29 height 29
click at [481, 214] on div "Style Youka 3 Préréglage des sous-titres 2 Lines - Dynamic (Horizontal) New Sup…" at bounding box center [863, 459] width 1176 height 784
click at [1130, 100] on button "Sauvegarder" at bounding box center [1124, 103] width 135 height 33
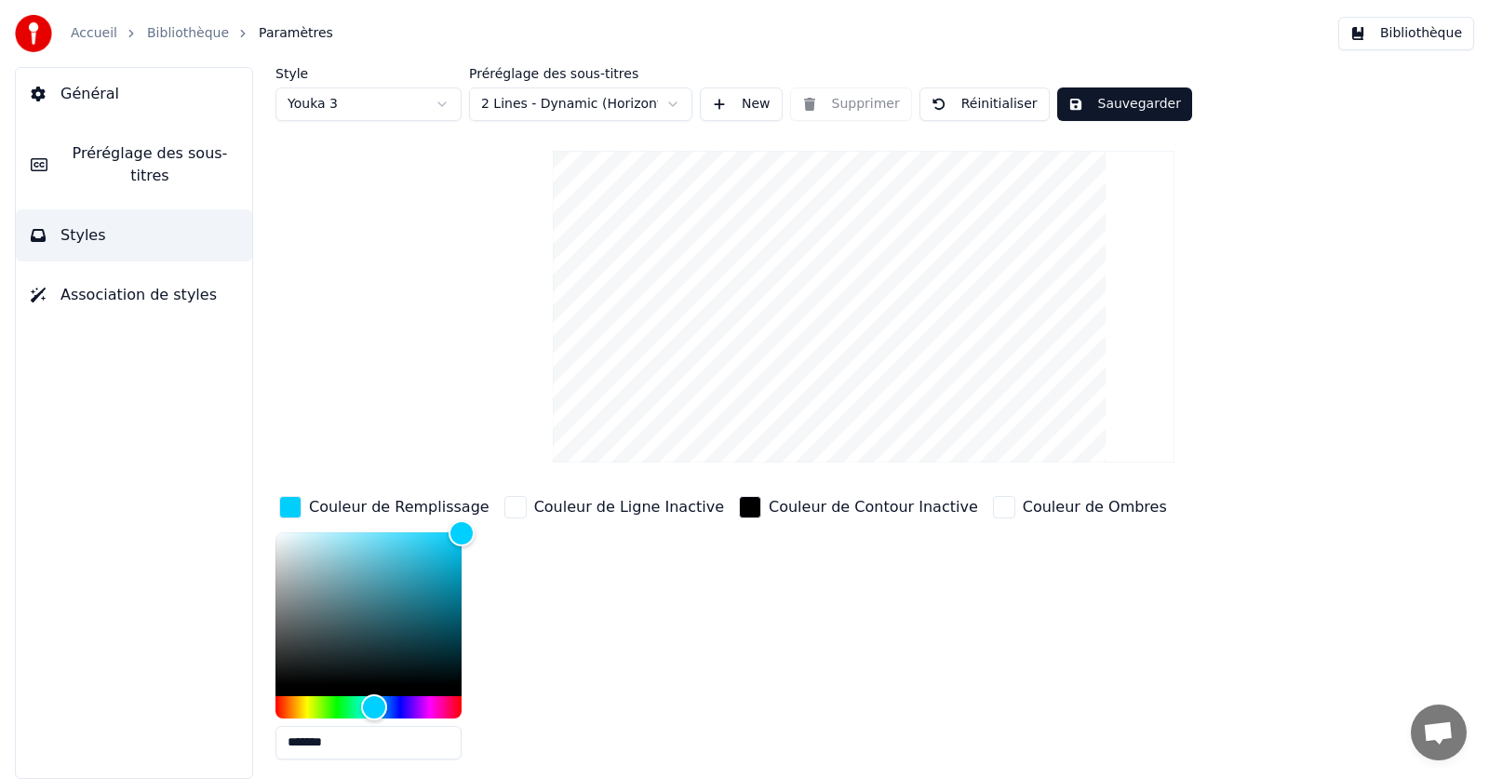
click at [1092, 94] on button "Sauvegarder" at bounding box center [1124, 103] width 135 height 33
click at [1400, 38] on button "Bibliothèque" at bounding box center [1406, 33] width 136 height 33
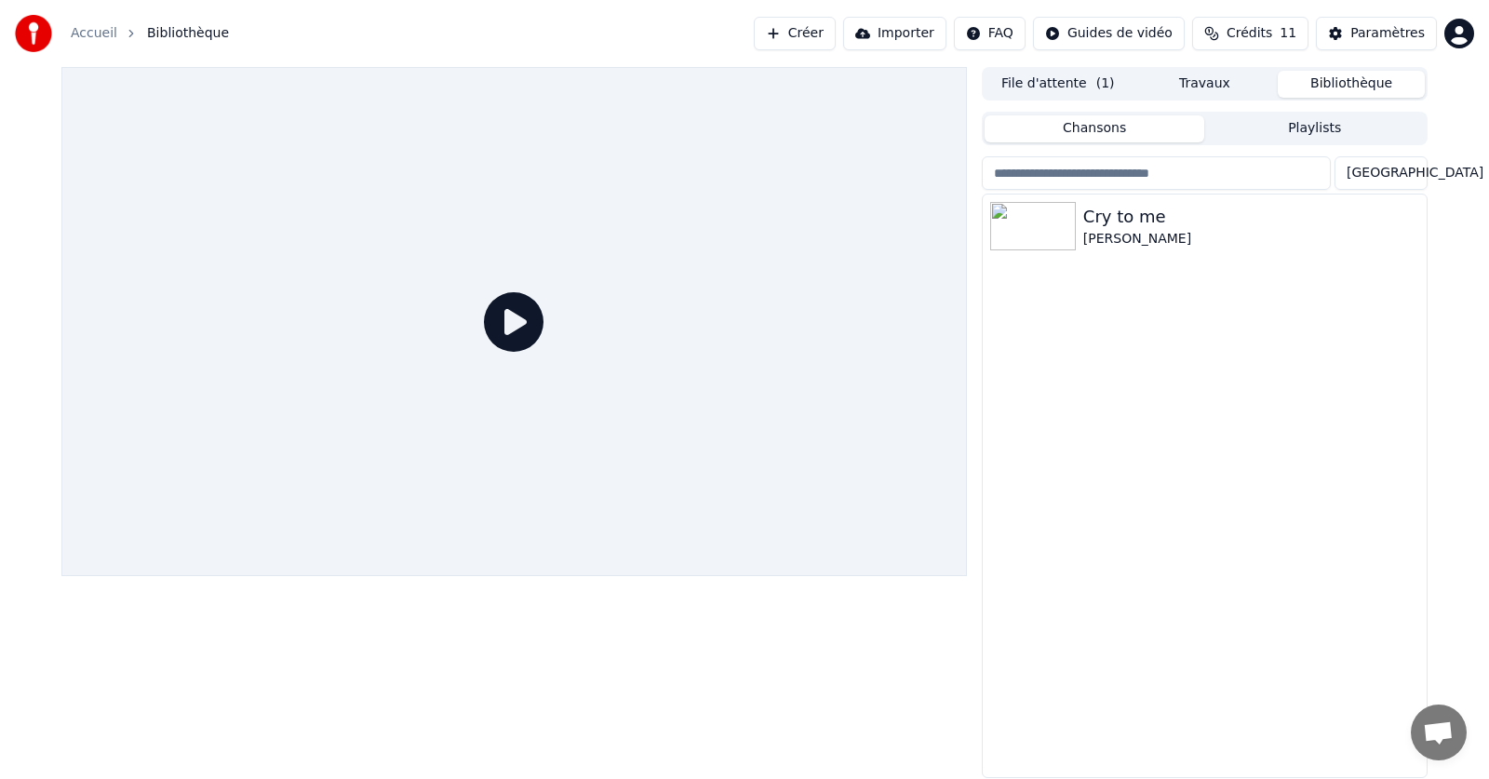
click at [501, 325] on icon at bounding box center [514, 322] width 60 height 60
click at [1164, 228] on div "Cry to me" at bounding box center [1241, 217] width 317 height 26
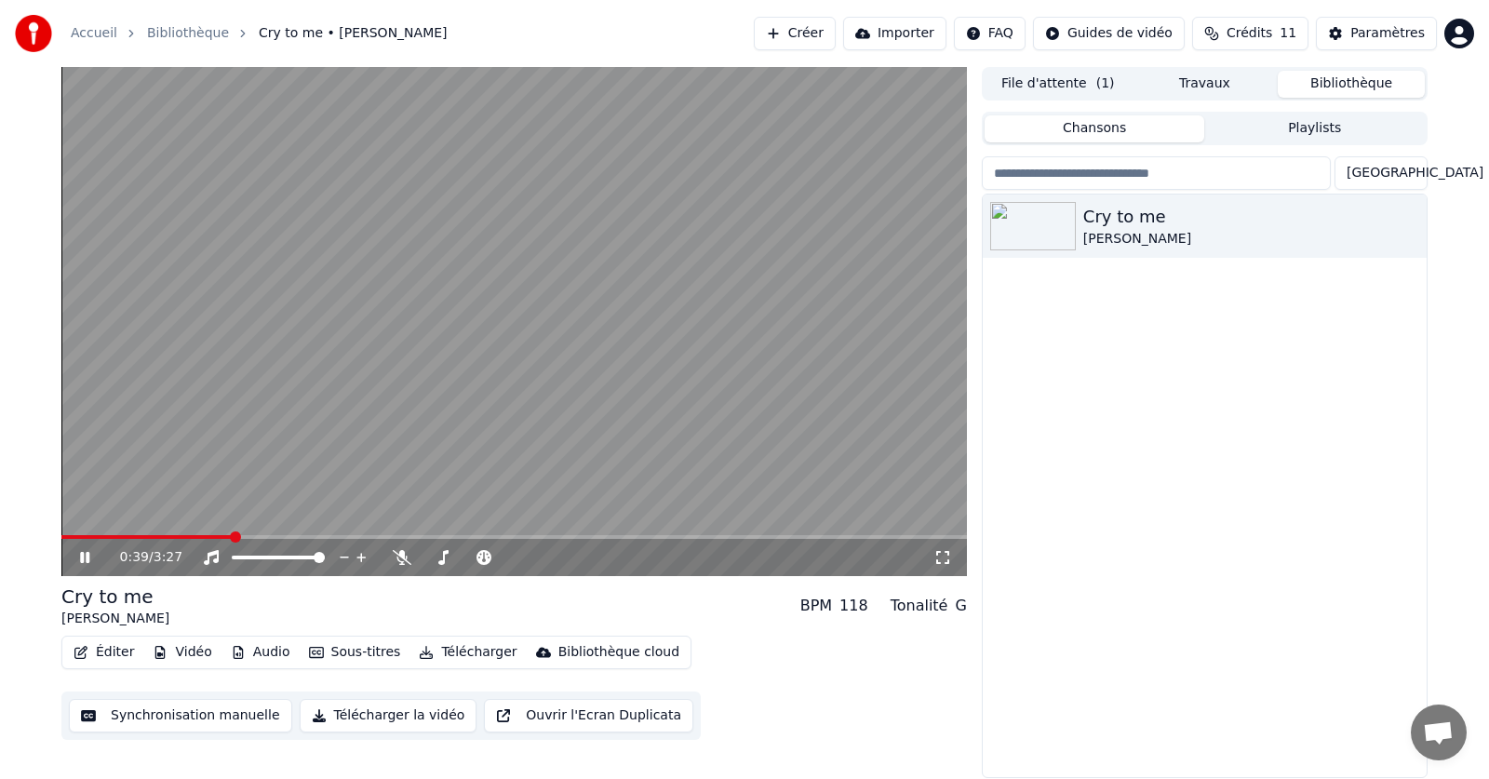
click at [87, 560] on icon at bounding box center [84, 557] width 9 height 11
click at [116, 638] on div "Éditer Vidéo Audio Sous-titres Télécharger Bibliothèque cloud" at bounding box center [376, 652] width 630 height 33
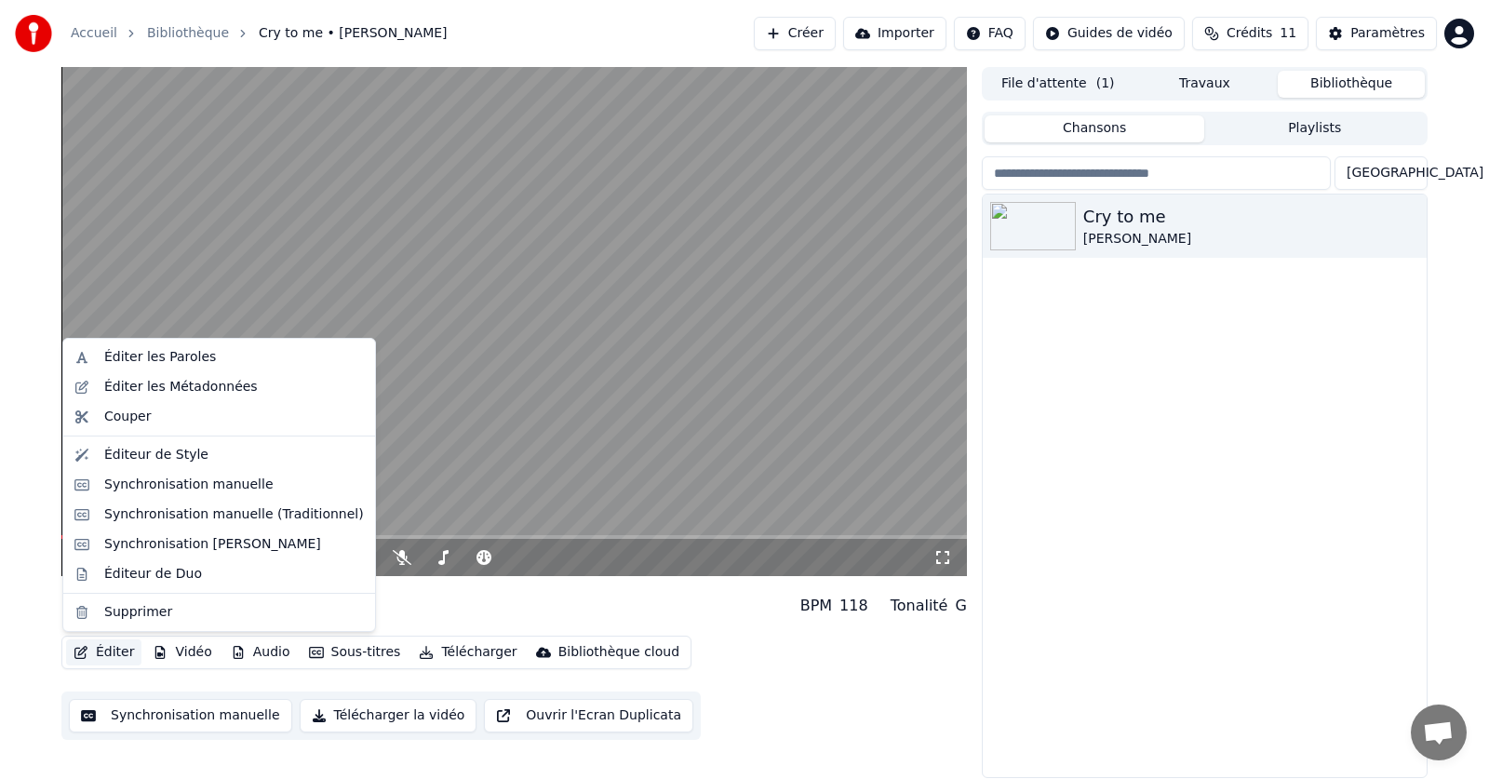
click at [119, 653] on button "Éditer" at bounding box center [103, 652] width 75 height 26
click at [148, 455] on div "Éditeur de Style" at bounding box center [156, 455] width 104 height 19
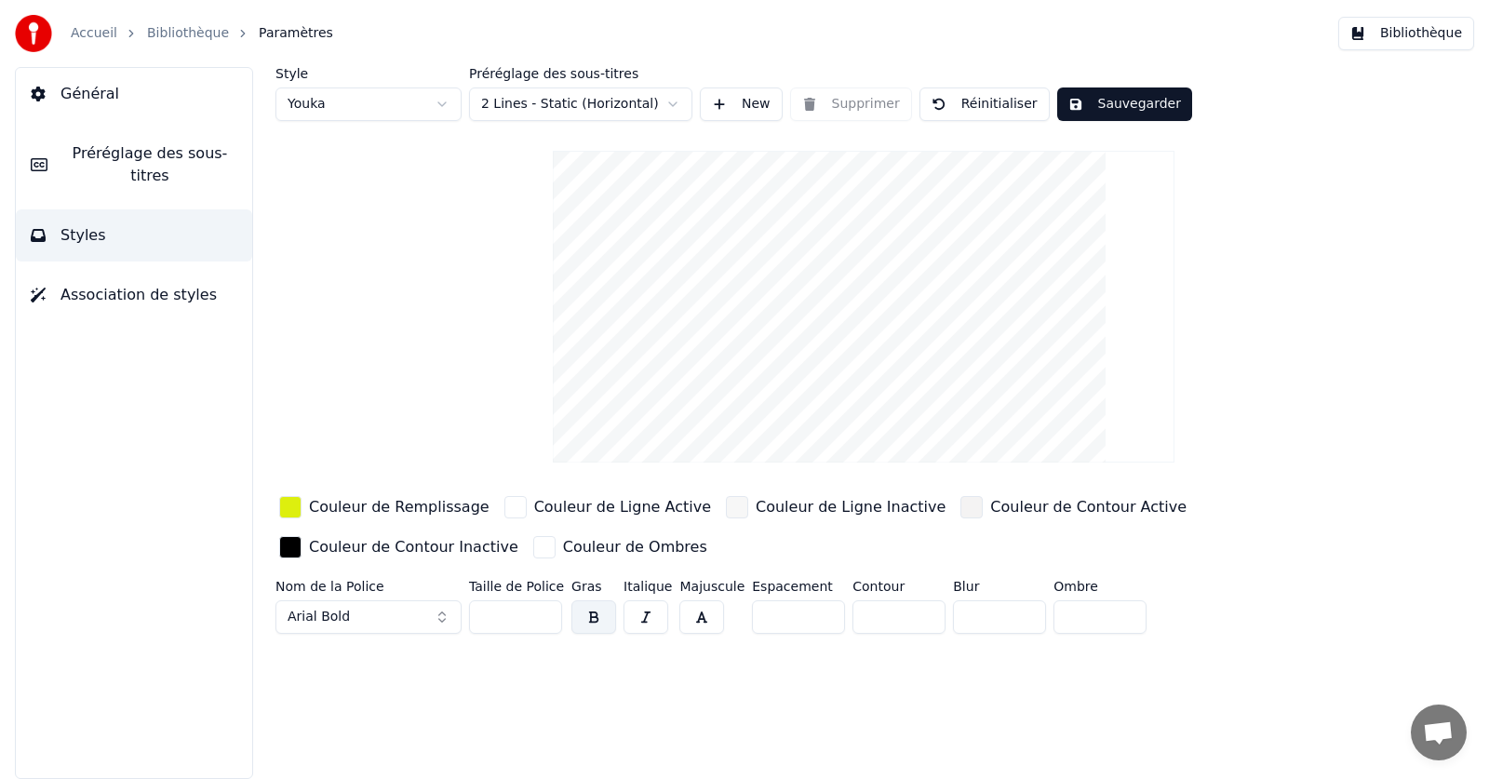
click at [571, 106] on html "Accueil Bibliothèque Paramètres Bibliothèque Général Préréglage des sous-titres…" at bounding box center [744, 389] width 1489 height 779
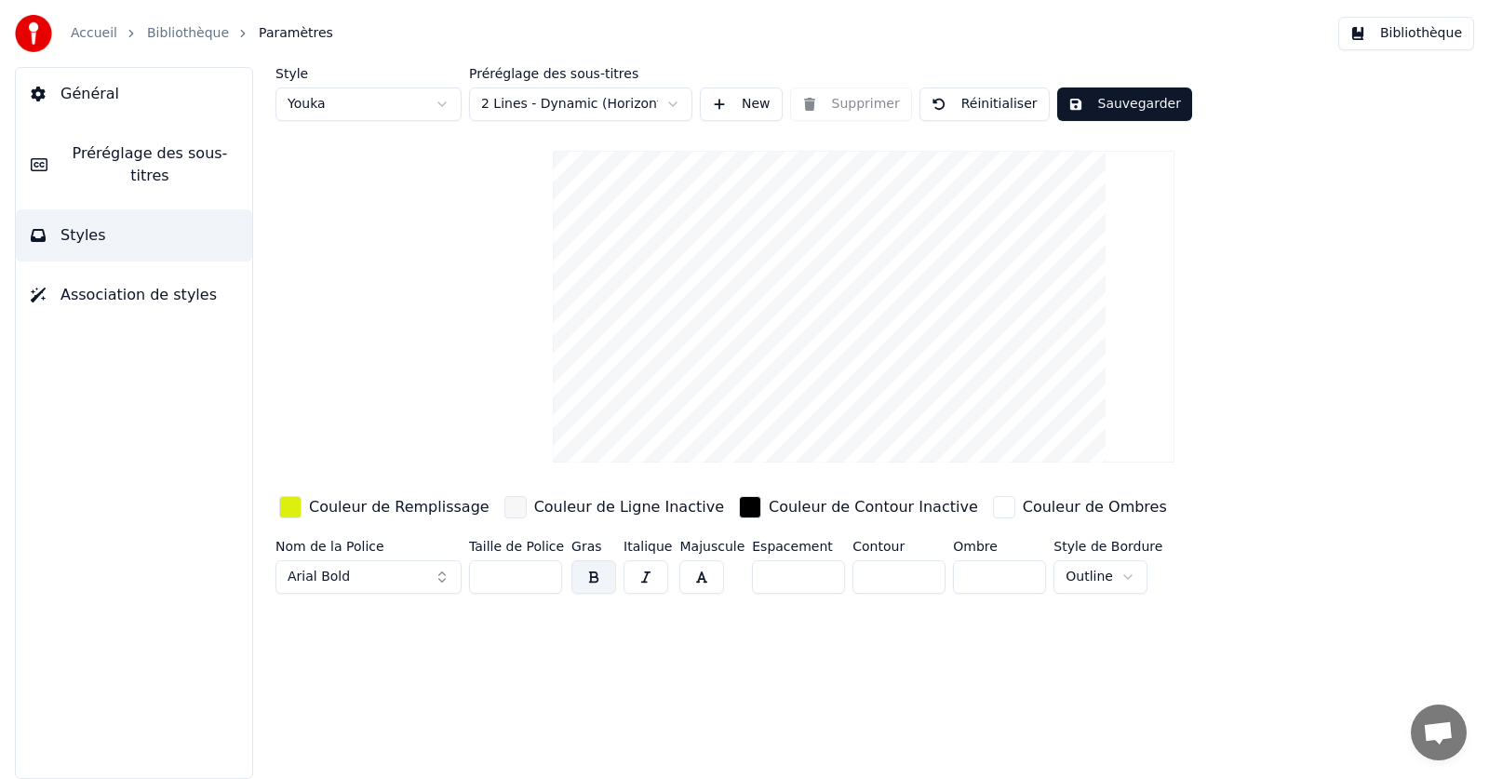
click at [1150, 100] on button "Sauvegarder" at bounding box center [1124, 103] width 135 height 33
click at [1402, 39] on button "Bibliothèque" at bounding box center [1406, 33] width 136 height 33
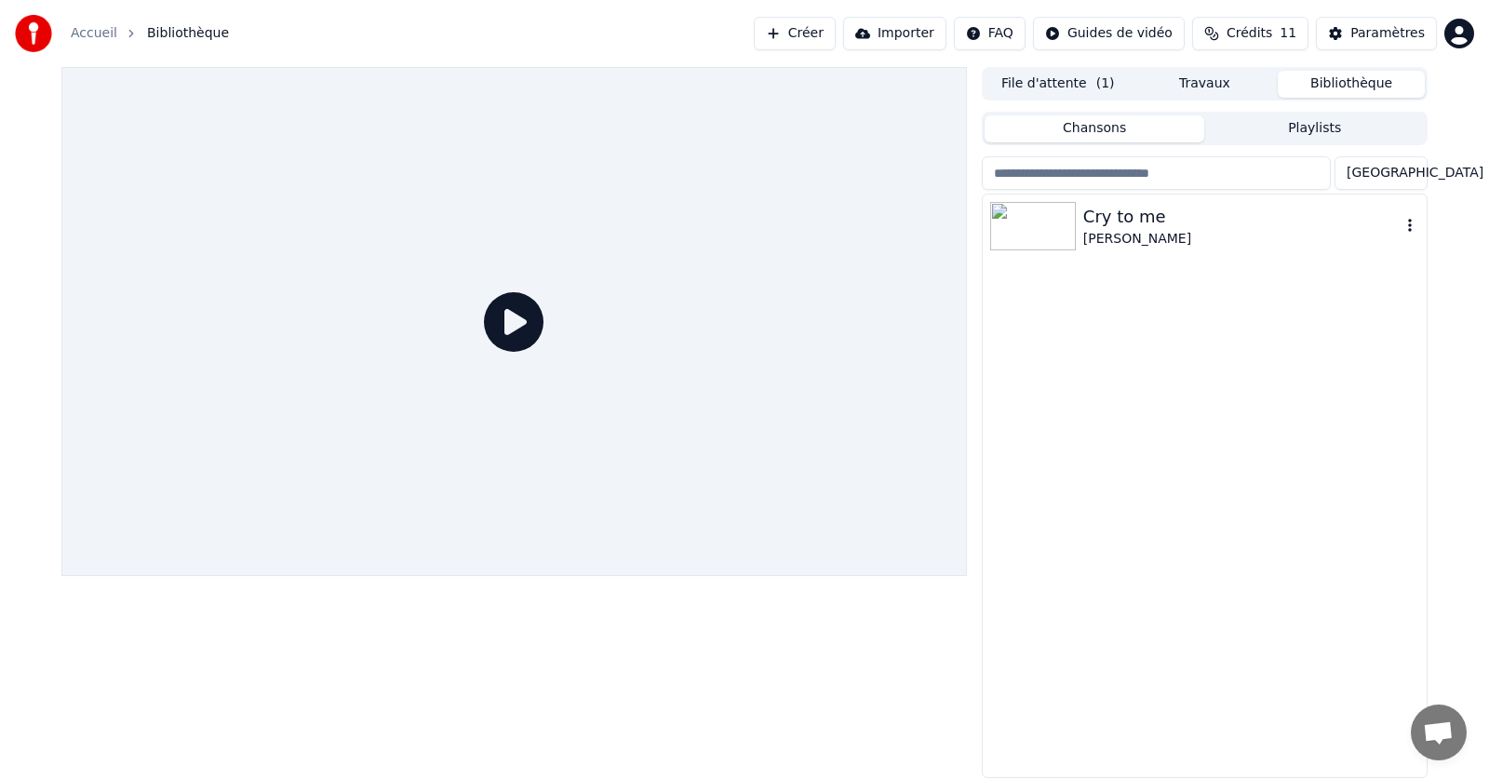
click at [1130, 239] on div "[PERSON_NAME]" at bounding box center [1241, 239] width 317 height 19
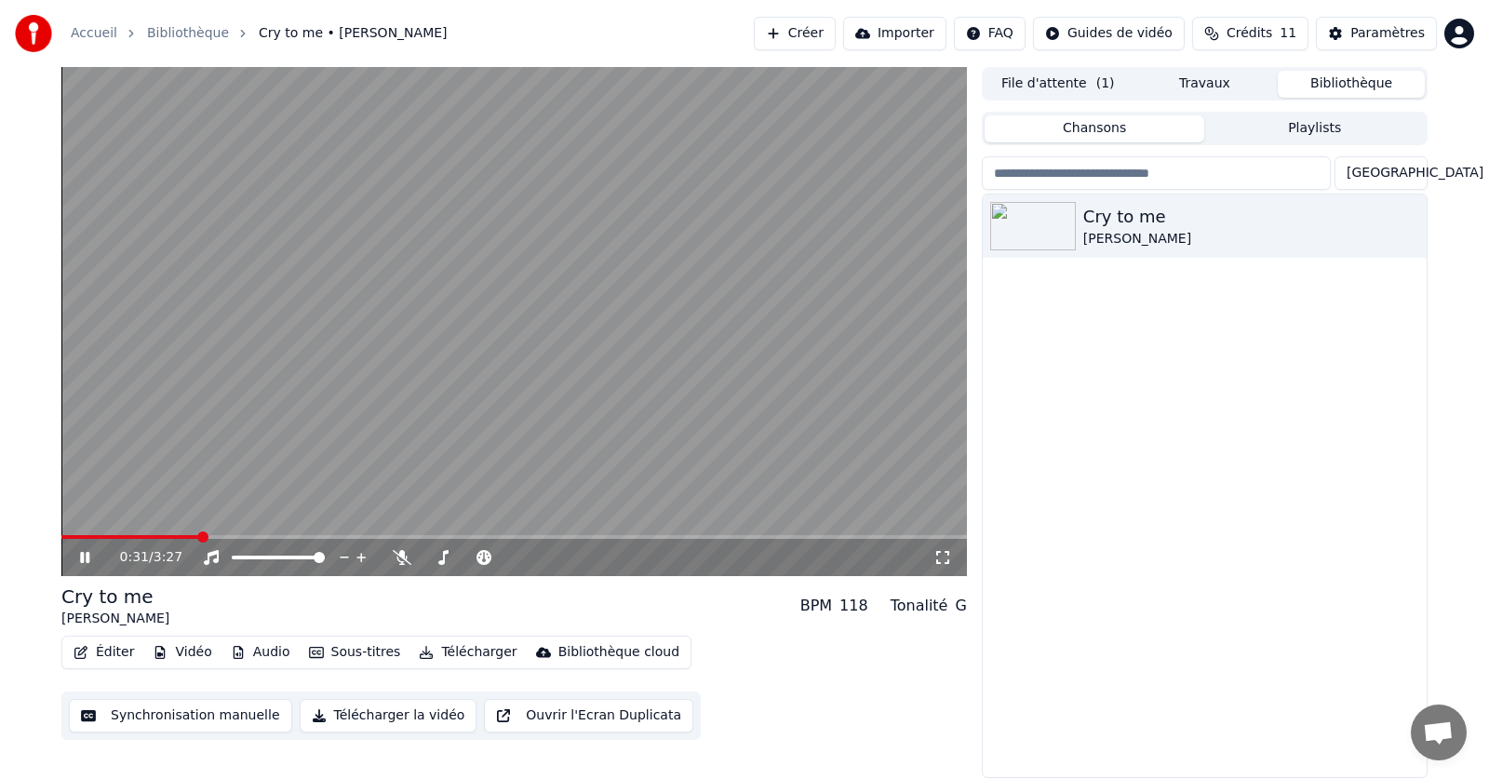
click at [107, 654] on button "Éditer" at bounding box center [103, 652] width 75 height 26
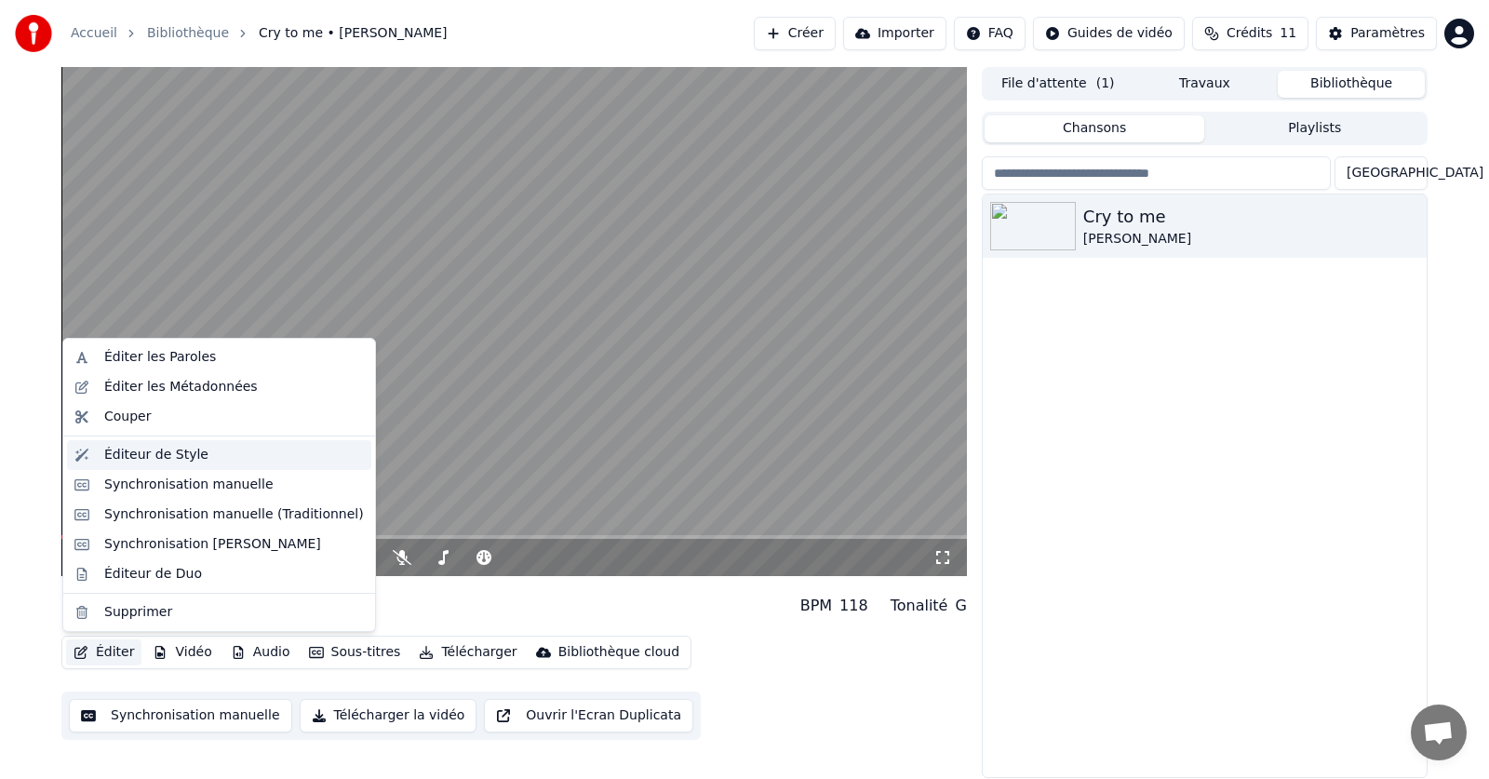
click at [116, 449] on div "Éditeur de Style" at bounding box center [156, 455] width 104 height 19
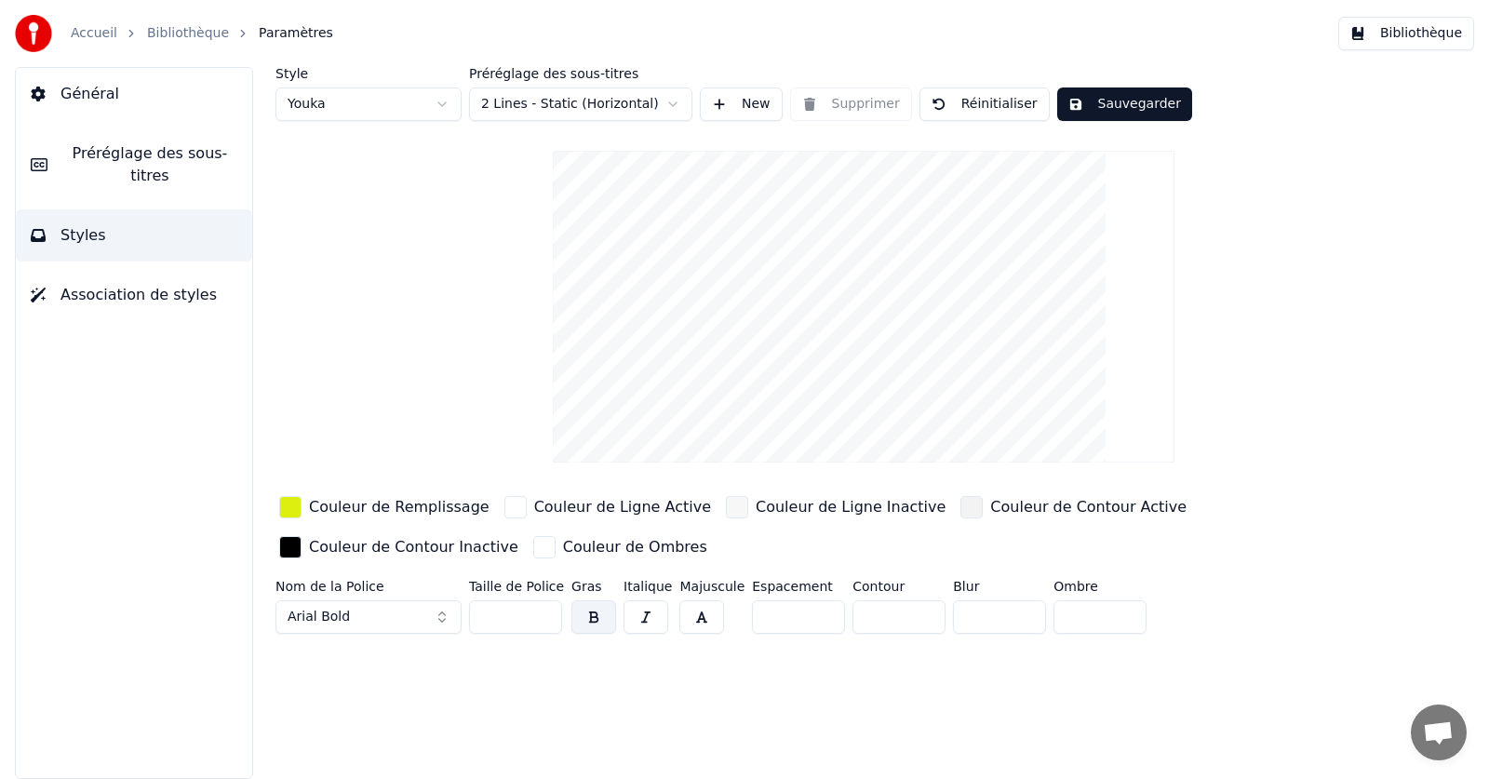
click at [350, 95] on html "Accueil Bibliothèque Paramètres Bibliothèque Général Préréglage des sous-titres…" at bounding box center [744, 389] width 1489 height 779
click at [495, 95] on html "Accueil Bibliothèque Paramètres Bibliothèque Général Préréglage des sous-titres…" at bounding box center [744, 389] width 1489 height 779
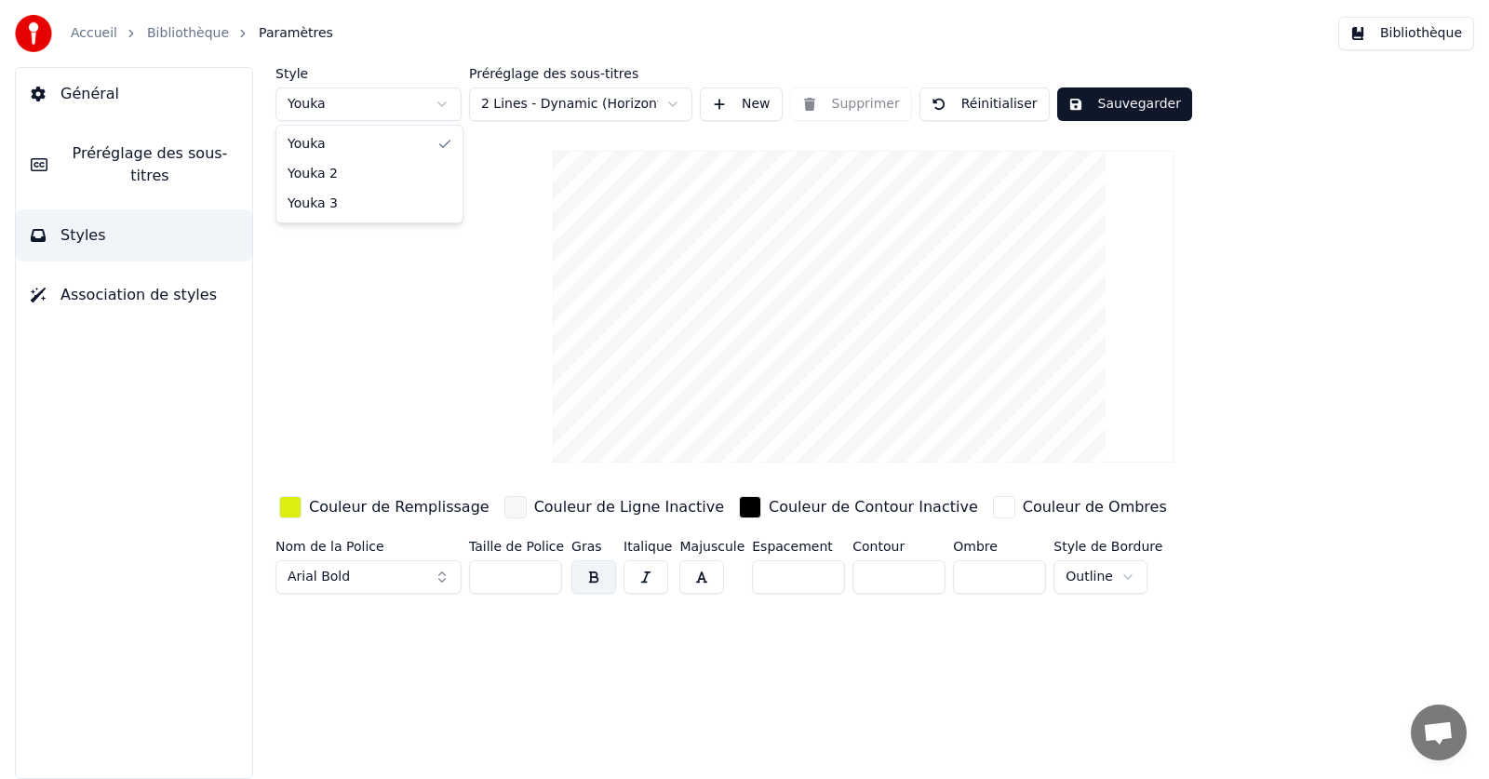
click at [442, 101] on html "Accueil Bibliothèque Paramètres Bibliothèque Général Préréglage des sous-titres…" at bounding box center [744, 389] width 1489 height 779
click at [483, 101] on html "Accueil Bibliothèque Paramètres Bibliothèque Général Préréglage des sous-titres…" at bounding box center [744, 389] width 1489 height 779
click at [1158, 114] on button "Sauvegarder" at bounding box center [1124, 103] width 135 height 33
click at [1126, 94] on button "Terminé" at bounding box center [1108, 103] width 103 height 33
click at [398, 111] on html "Accueil Bibliothèque Paramètres Bibliothèque Général Préréglage des sous-titres…" at bounding box center [744, 389] width 1489 height 779
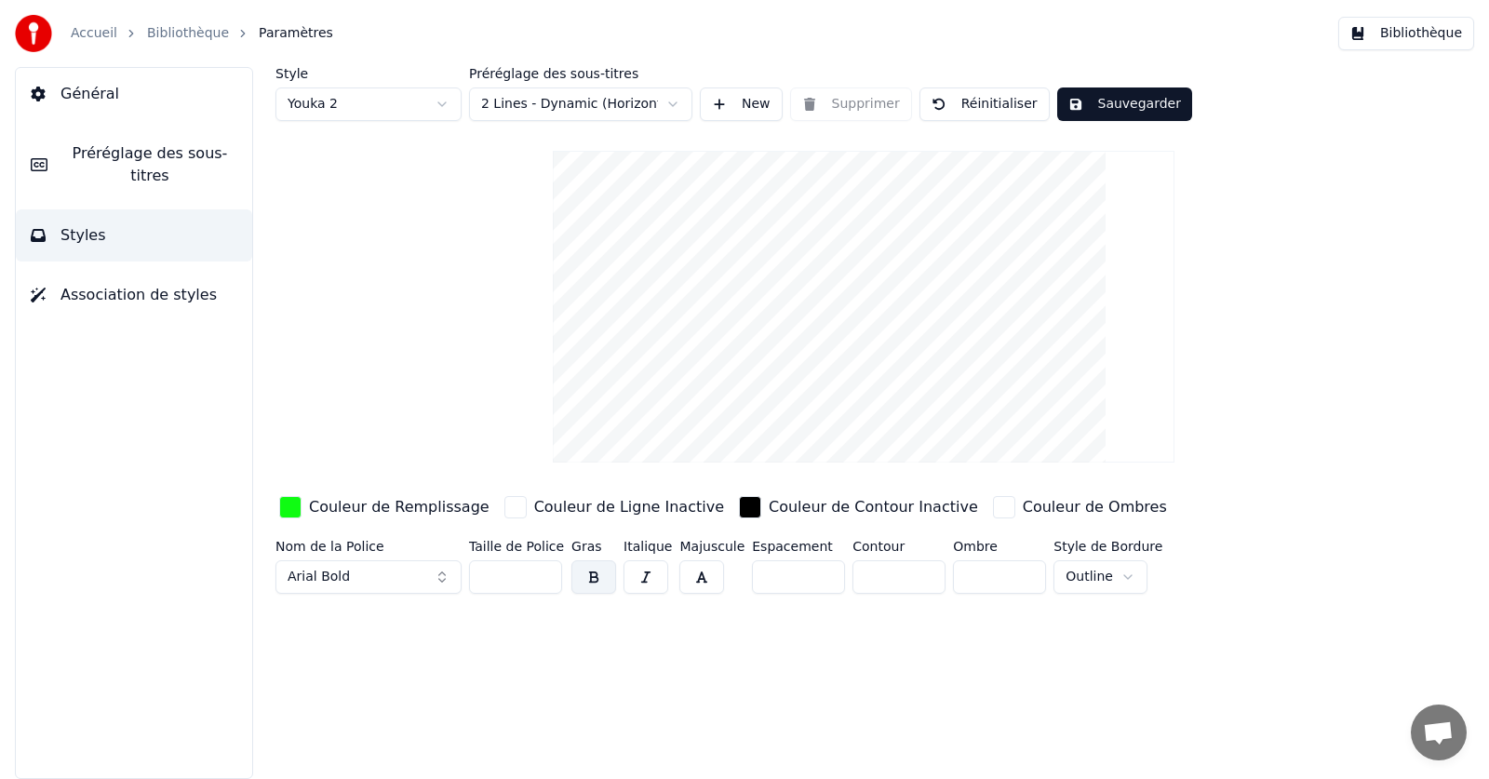
click at [1083, 98] on button "Sauvegarder" at bounding box center [1124, 103] width 135 height 33
click at [1075, 95] on button "Terminé" at bounding box center [1108, 103] width 103 height 33
click at [430, 106] on html "Accueil Bibliothèque Paramètres Bibliothèque Général Préréglage des sous-titres…" at bounding box center [744, 389] width 1489 height 779
click at [442, 102] on html "Accueil Bibliothèque Paramètres Bibliothèque Général Préréglage des sous-titres…" at bounding box center [744, 389] width 1489 height 779
click at [1144, 93] on button "Sauvegarder" at bounding box center [1124, 103] width 135 height 33
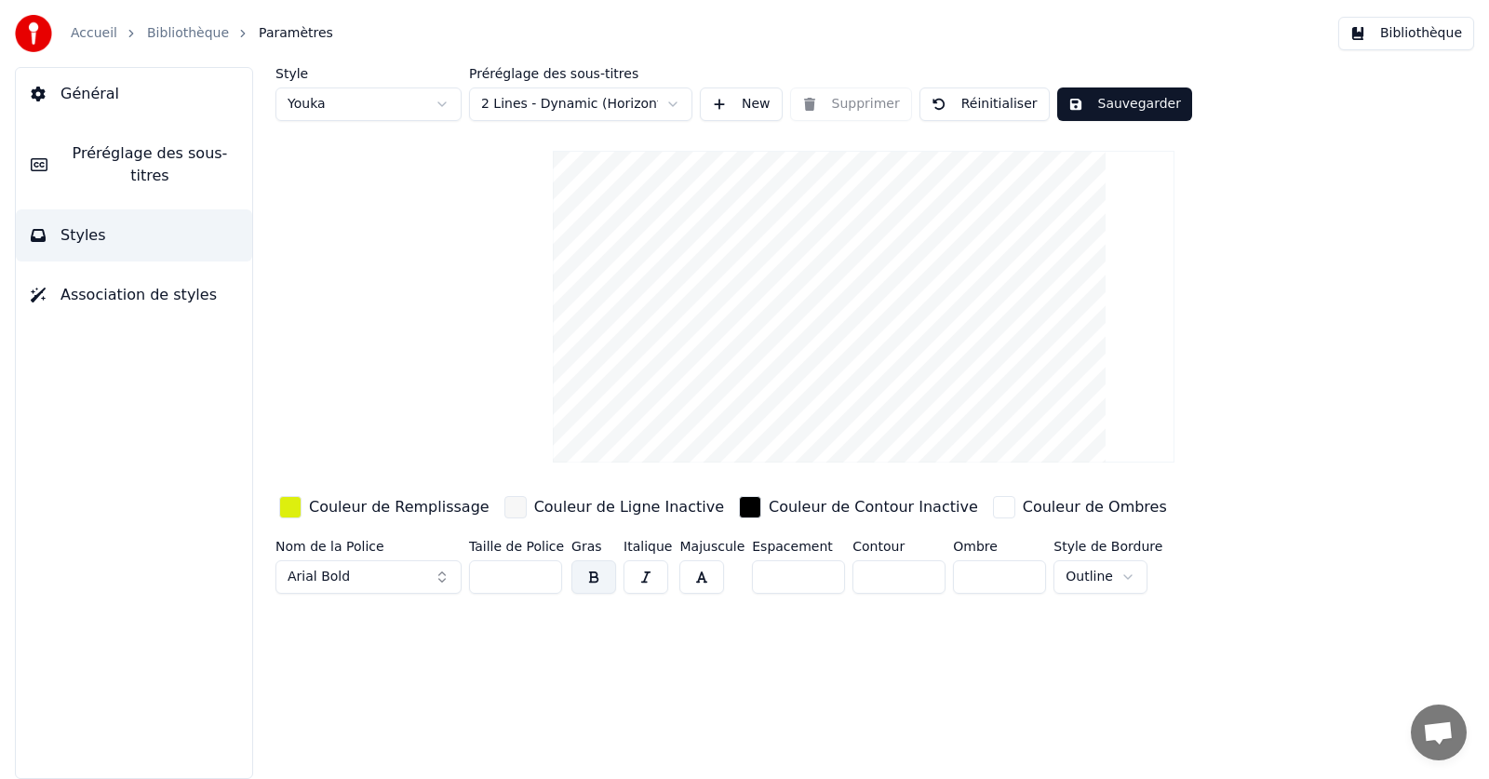
click at [1109, 111] on button "Sauvegarder" at bounding box center [1124, 103] width 135 height 33
click at [1437, 39] on button "Bibliothèque" at bounding box center [1406, 33] width 136 height 33
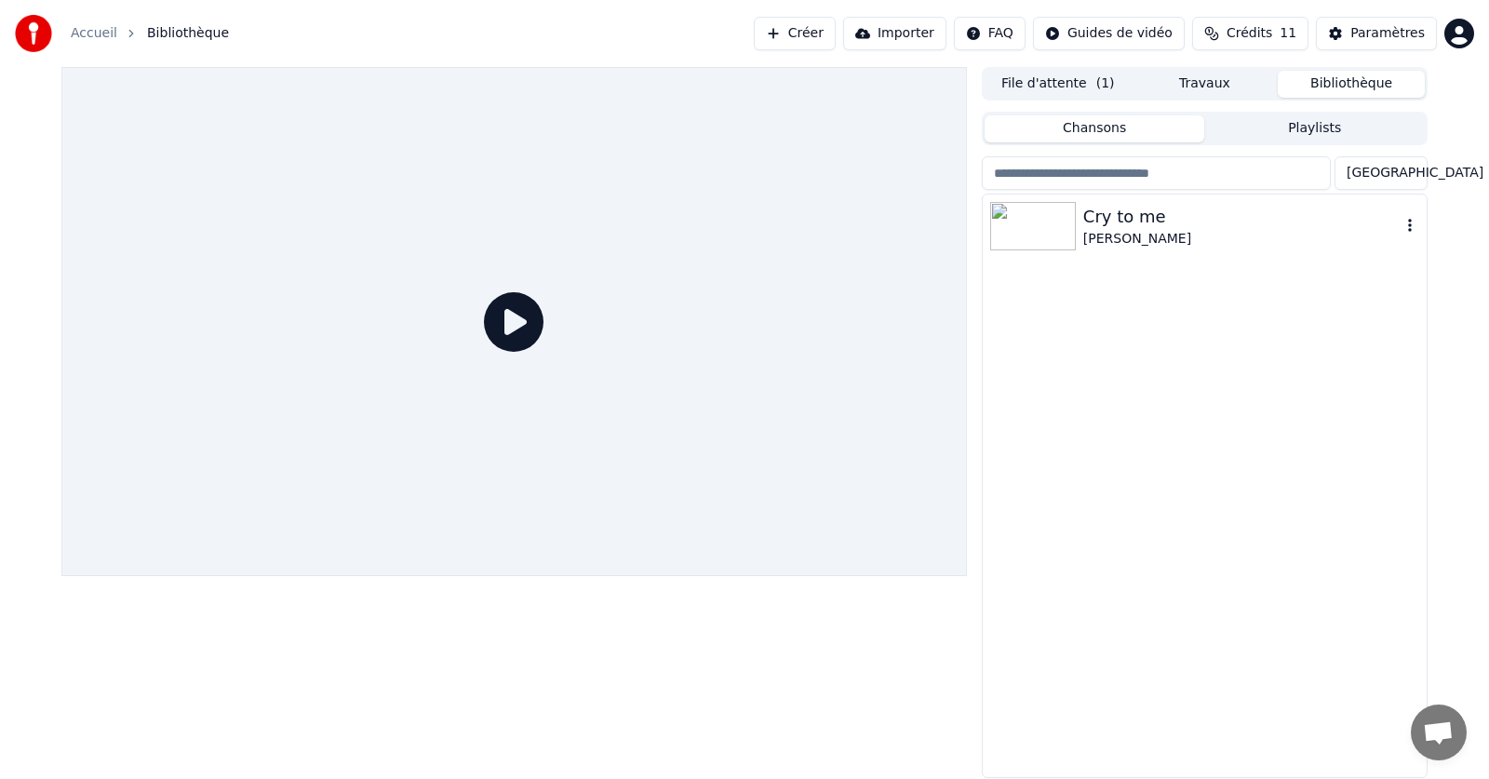
click at [1159, 231] on div "[PERSON_NAME]" at bounding box center [1241, 239] width 317 height 19
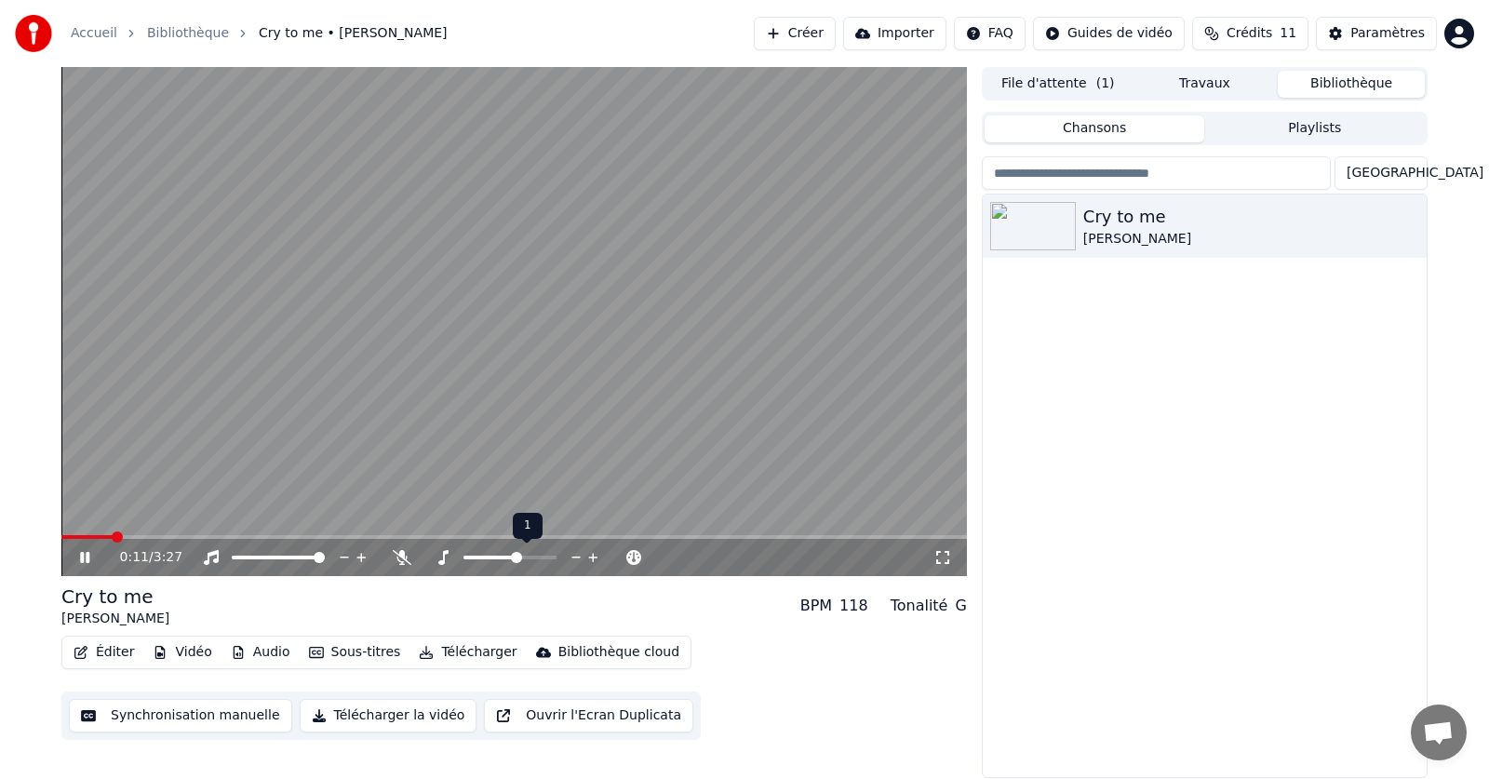
click at [596, 557] on icon at bounding box center [592, 557] width 9 height 9
click at [573, 554] on icon at bounding box center [577, 557] width 18 height 19
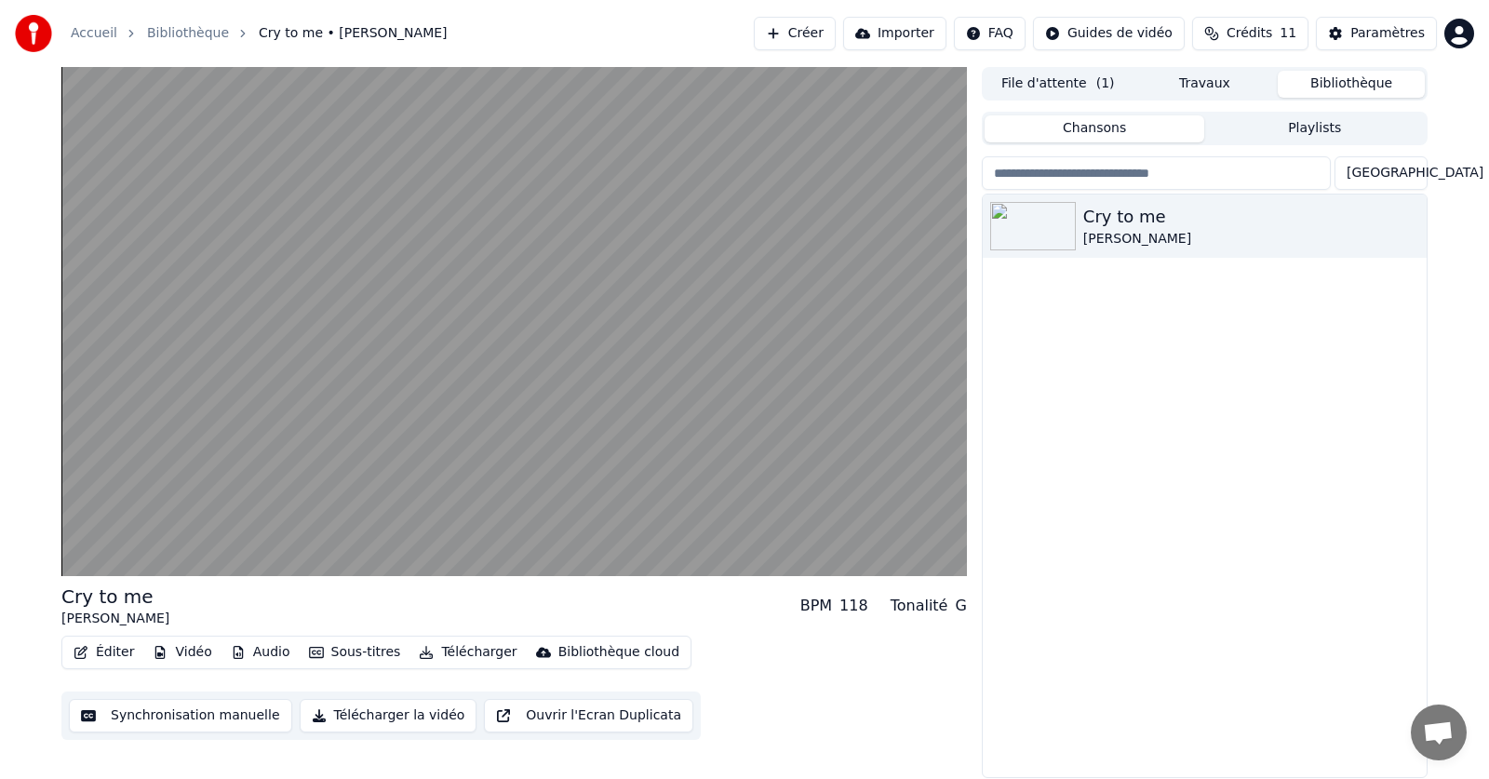
click at [105, 653] on button "Éditer" at bounding box center [103, 652] width 75 height 26
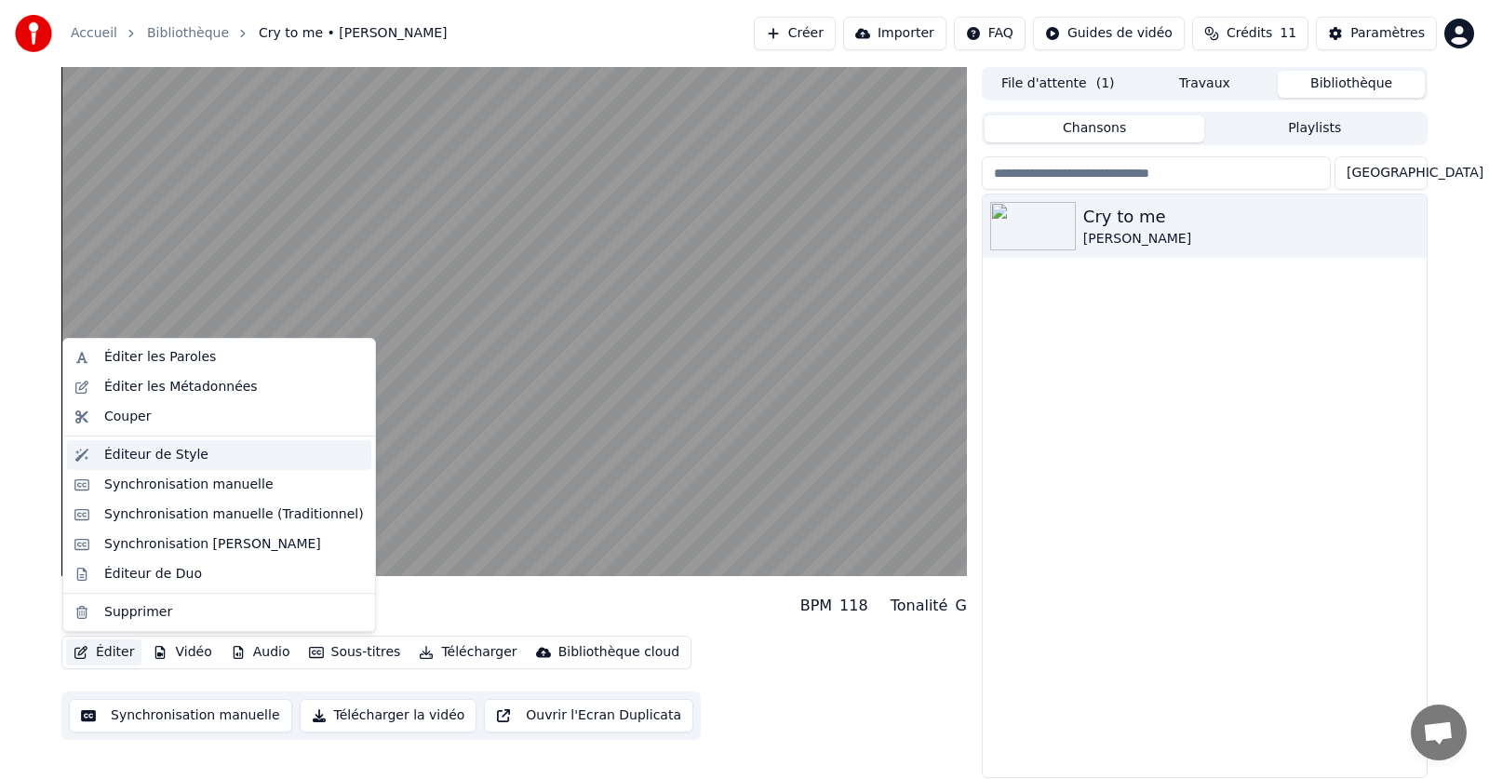
click at [130, 462] on div "Éditeur de Style" at bounding box center [156, 455] width 104 height 19
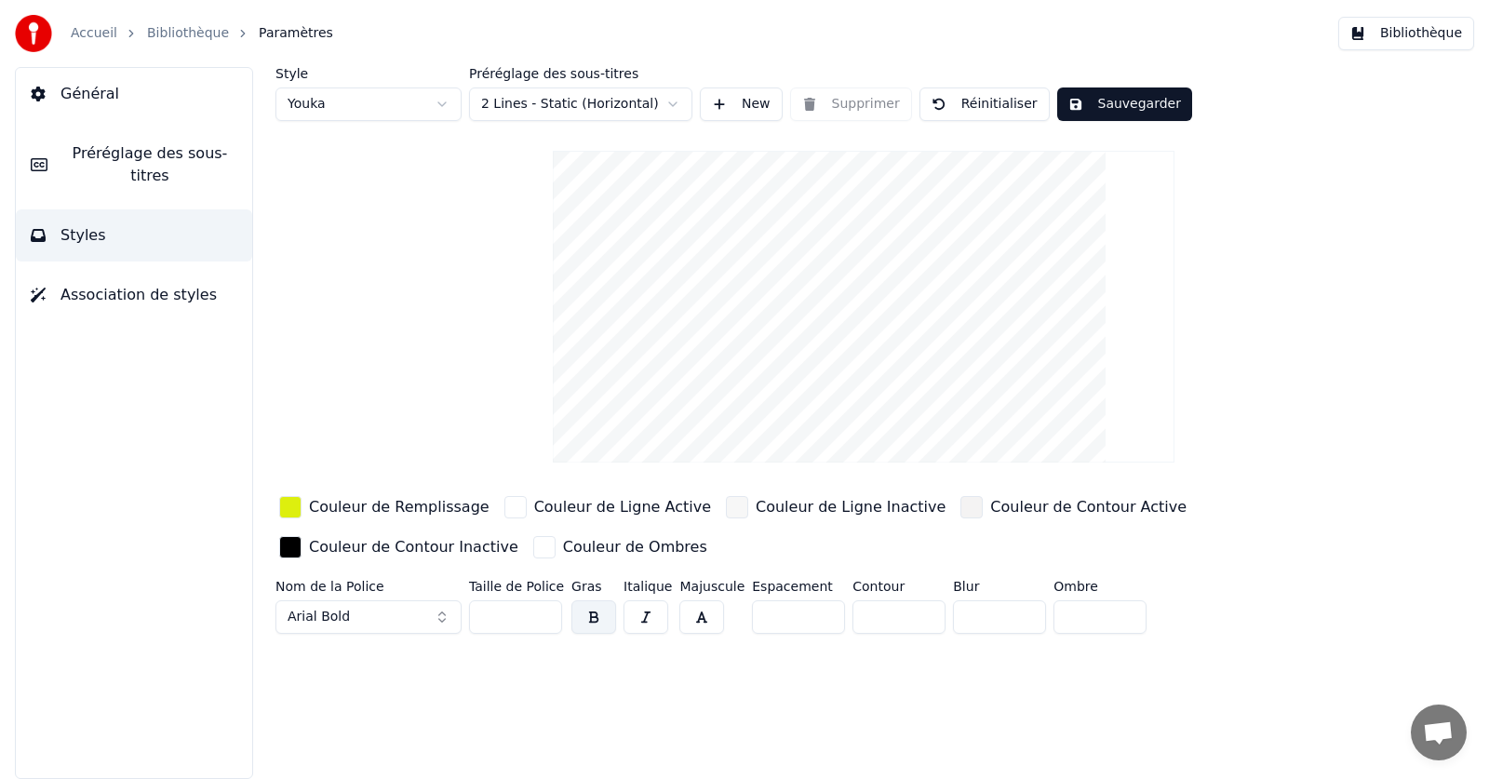
click at [428, 105] on html "Accueil Bibliothèque Paramètres Bibliothèque Général Préréglage des sous-titres…" at bounding box center [744, 389] width 1489 height 779
click at [575, 108] on html "Accueil Bibliothèque Paramètres Bibliothèque Général Préréglage des sous-titres…" at bounding box center [744, 389] width 1489 height 779
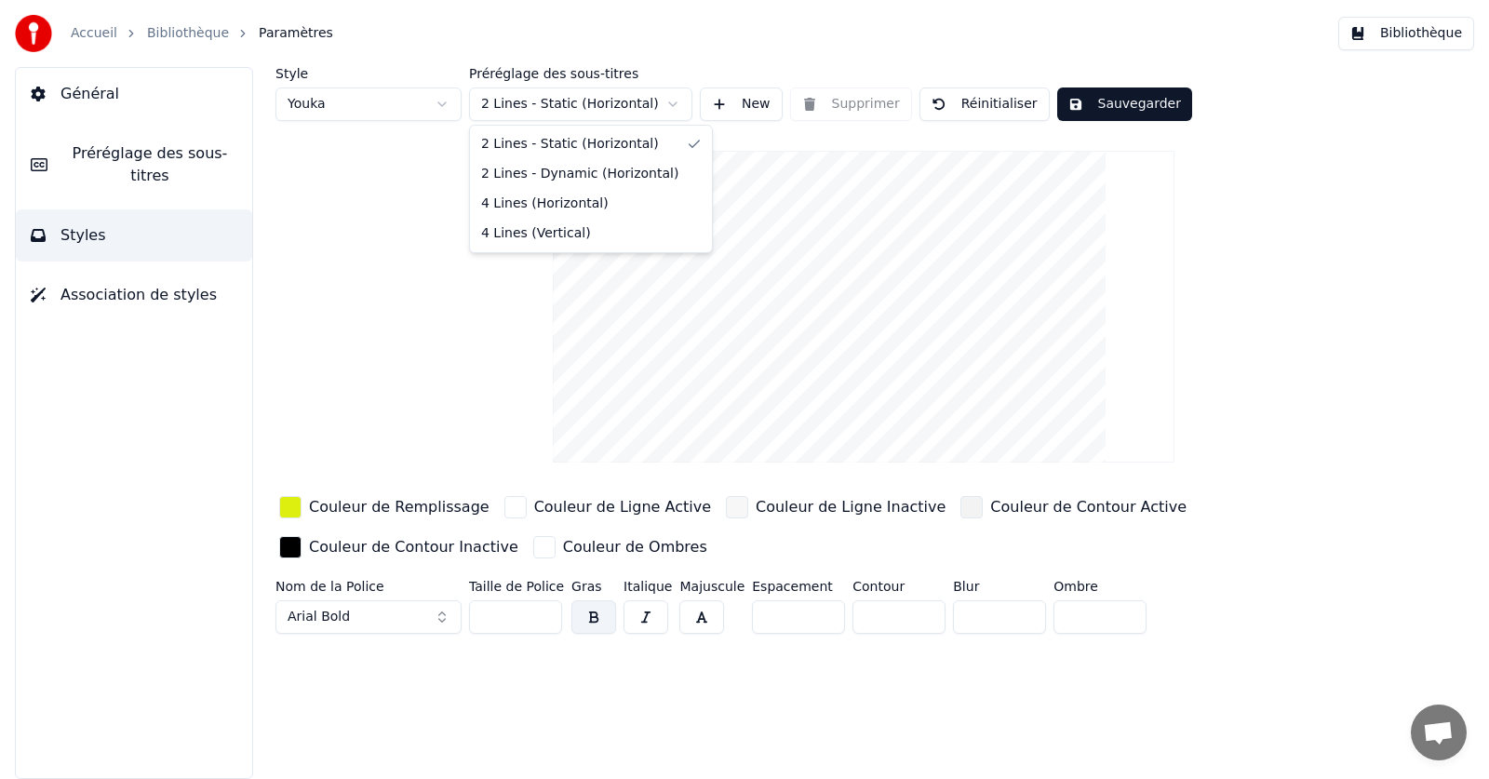
click at [576, 102] on html "Accueil Bibliothèque Paramètres Bibliothèque Général Préréglage des sous-titres…" at bounding box center [744, 389] width 1489 height 779
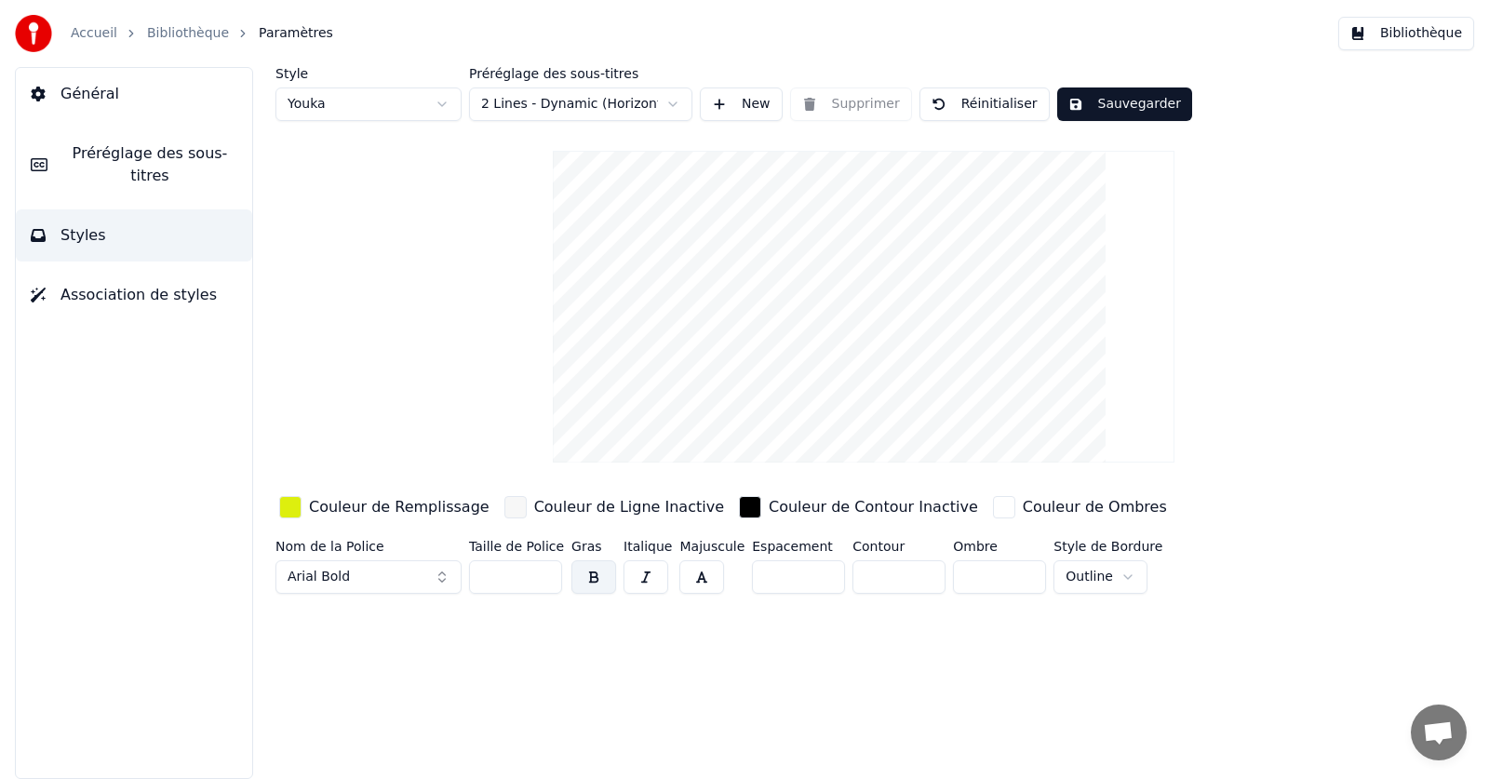
click at [998, 108] on button "Réinitialiser" at bounding box center [984, 103] width 130 height 33
click at [436, 104] on html "Accueil Bibliothèque Paramètres Bibliothèque Général Préréglage des sous-titres…" at bounding box center [744, 389] width 1489 height 779
click at [284, 504] on div "button" at bounding box center [290, 507] width 22 height 22
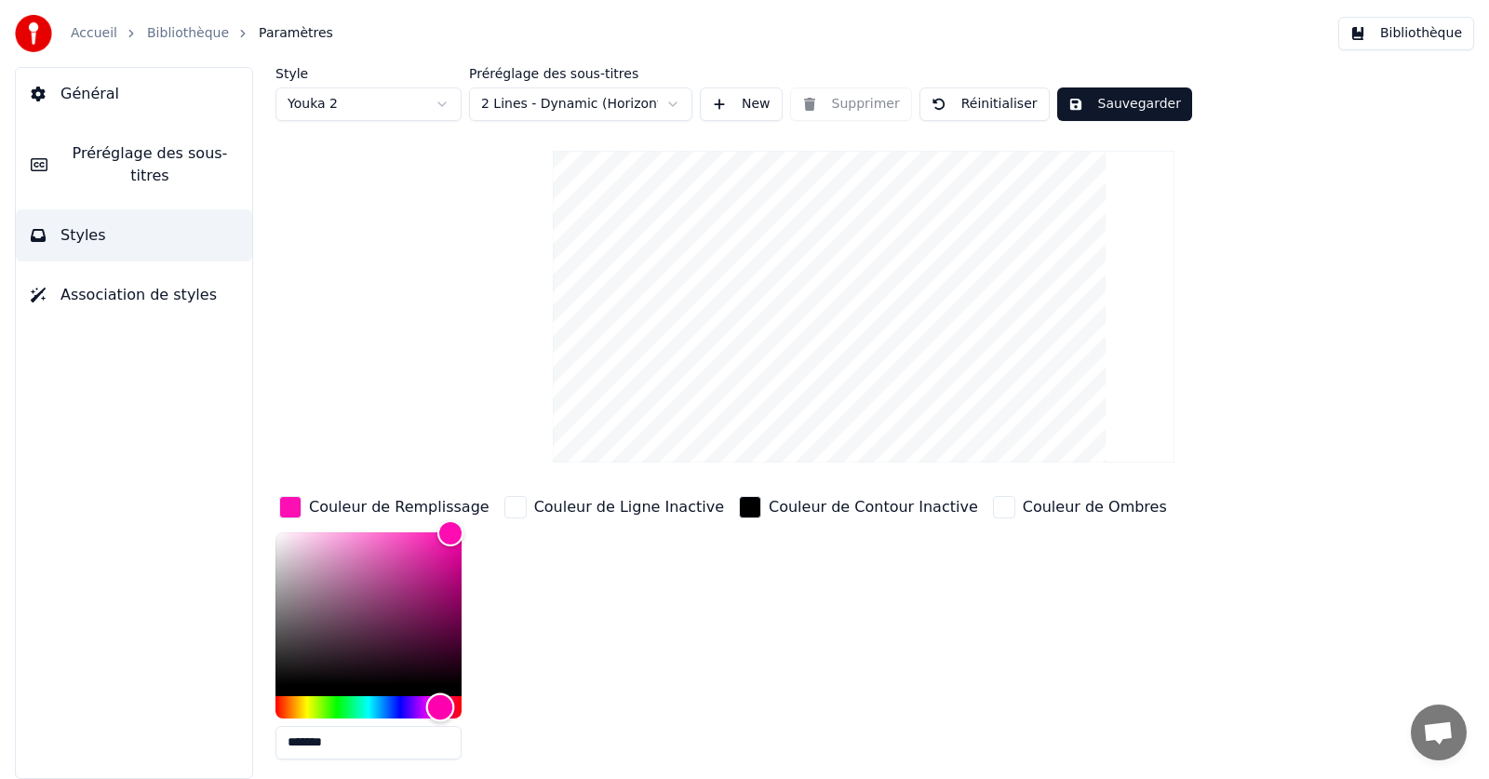
click at [440, 698] on div "Hue" at bounding box center [368, 707] width 186 height 22
click at [484, 227] on div "Style Youka 2 Préréglage des sous-titres 2 Lines - Dynamic (Horizontal) New Sup…" at bounding box center [863, 459] width 1176 height 784
click at [440, 104] on html "Accueil Bibliothèque Paramètres Bibliothèque Général Préréglage des sous-titres…" at bounding box center [744, 389] width 1489 height 779
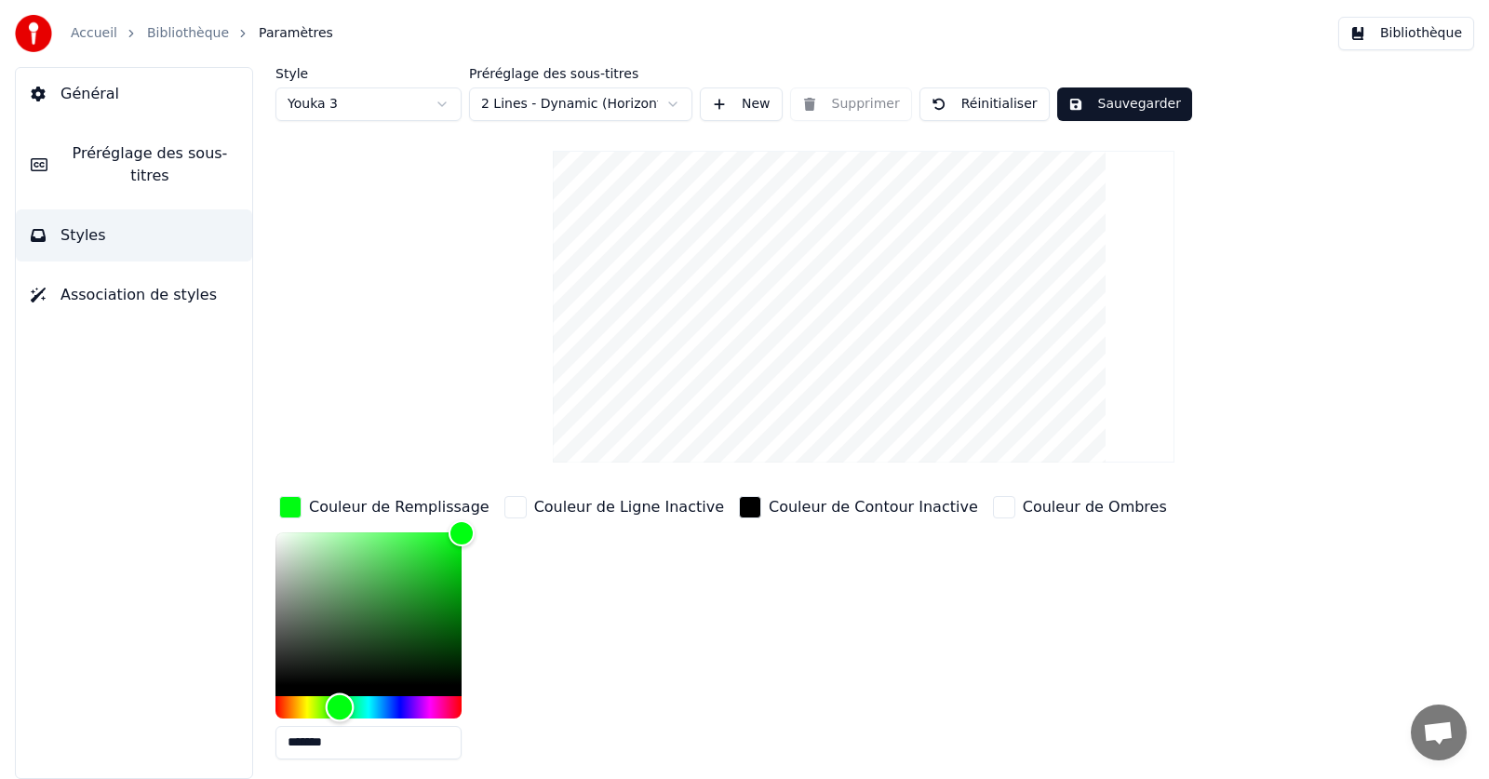
click at [340, 709] on div "Hue" at bounding box center [368, 707] width 186 height 22
click at [395, 107] on html "Accueil Bibliothèque Paramètres Bibliothèque Général Préréglage des sous-titres…" at bounding box center [744, 389] width 1489 height 779
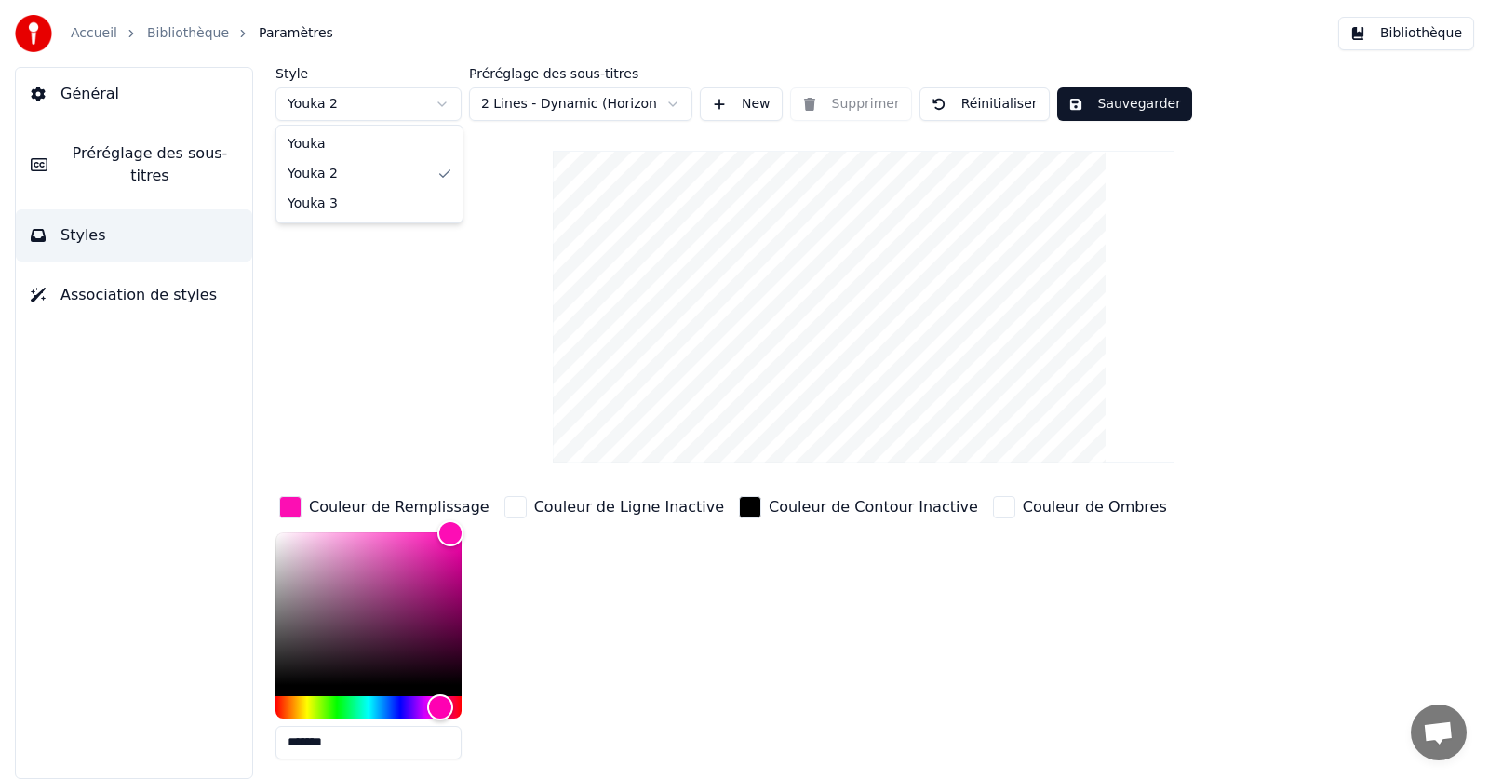
click at [369, 103] on html "Accueil Bibliothèque Paramètres Bibliothèque Général Préréglage des sous-titres…" at bounding box center [744, 389] width 1489 height 779
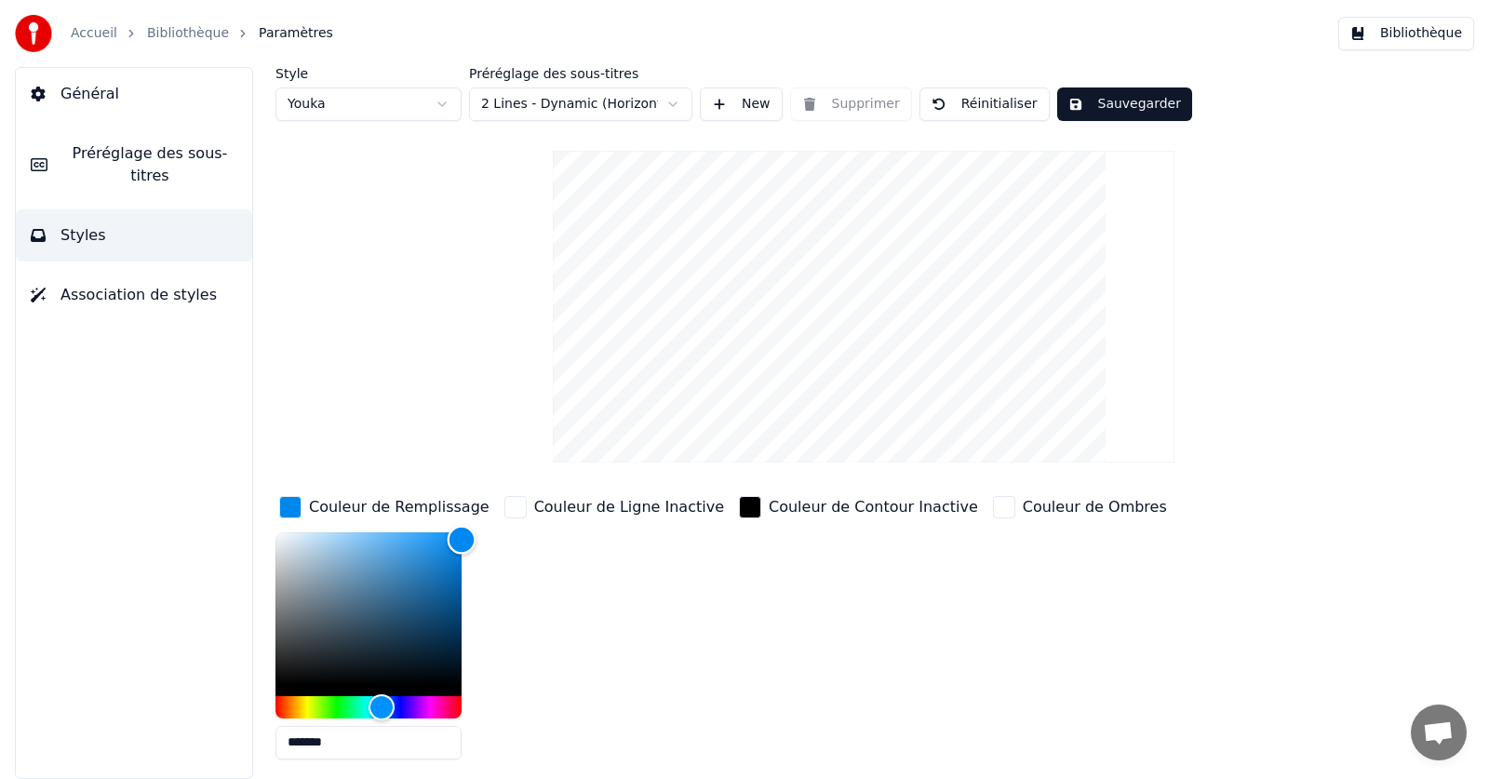
type input "*******"
drag, startPoint x: 436, startPoint y: 556, endPoint x: 471, endPoint y: 537, distance: 39.6
click at [471, 537] on div "Color" at bounding box center [462, 538] width 29 height 29
click at [1138, 101] on button "Sauvegarder" at bounding box center [1124, 103] width 135 height 33
click at [1101, 97] on button "Terminé" at bounding box center [1108, 103] width 103 height 33
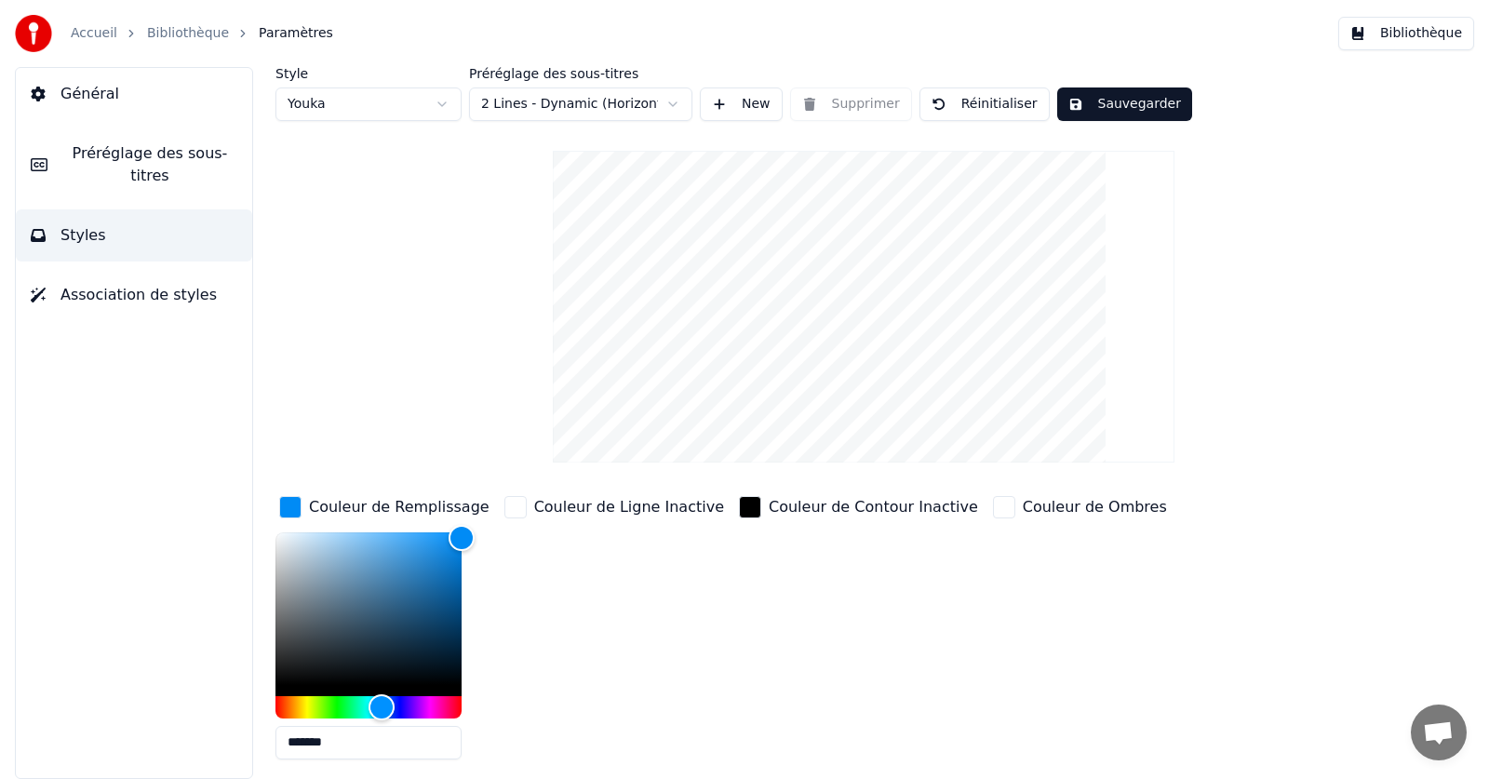
click at [1391, 33] on button "Bibliothèque" at bounding box center [1406, 33] width 136 height 33
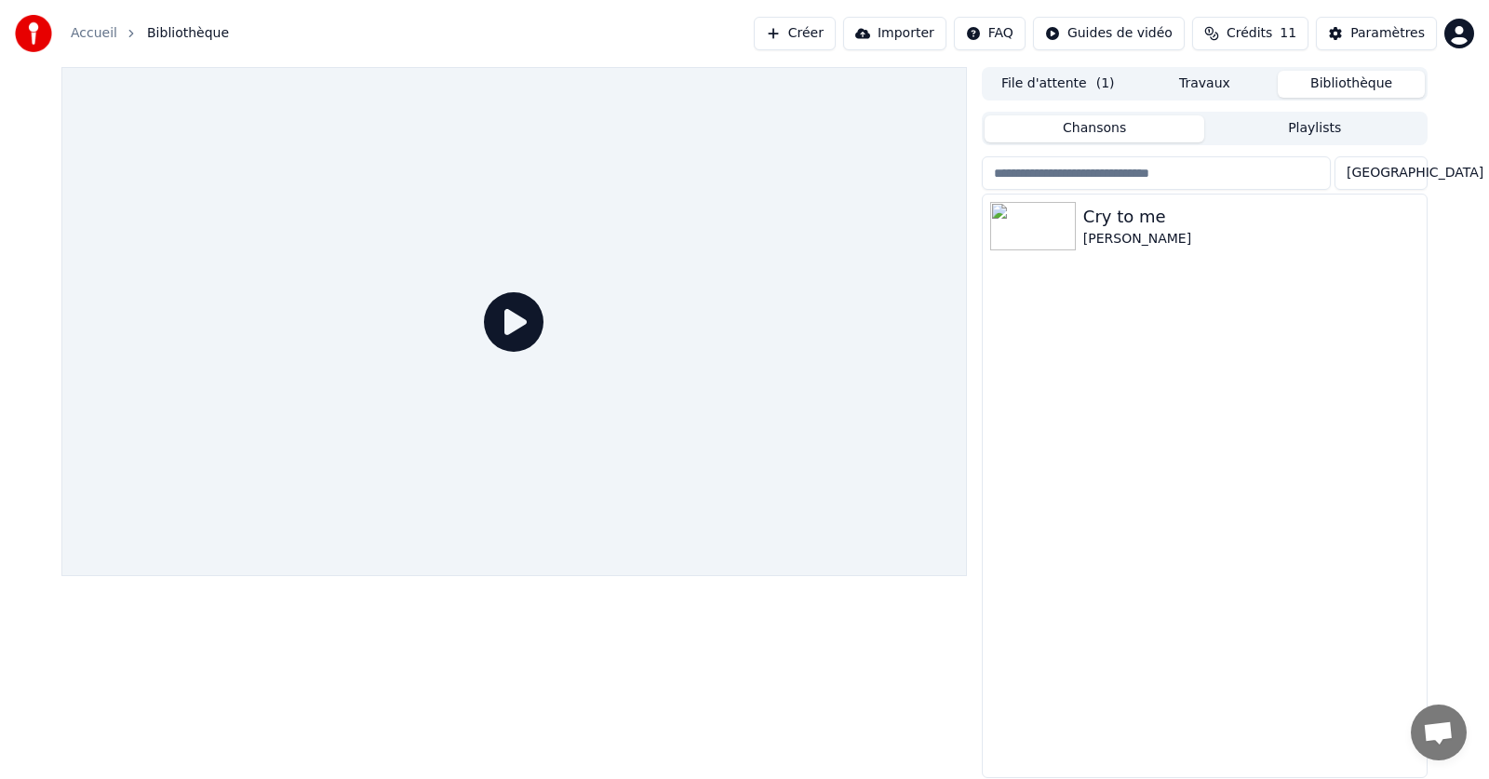
click at [508, 338] on icon at bounding box center [514, 322] width 60 height 60
click at [1183, 256] on div "Cry to me [PERSON_NAME]" at bounding box center [1205, 225] width 444 height 63
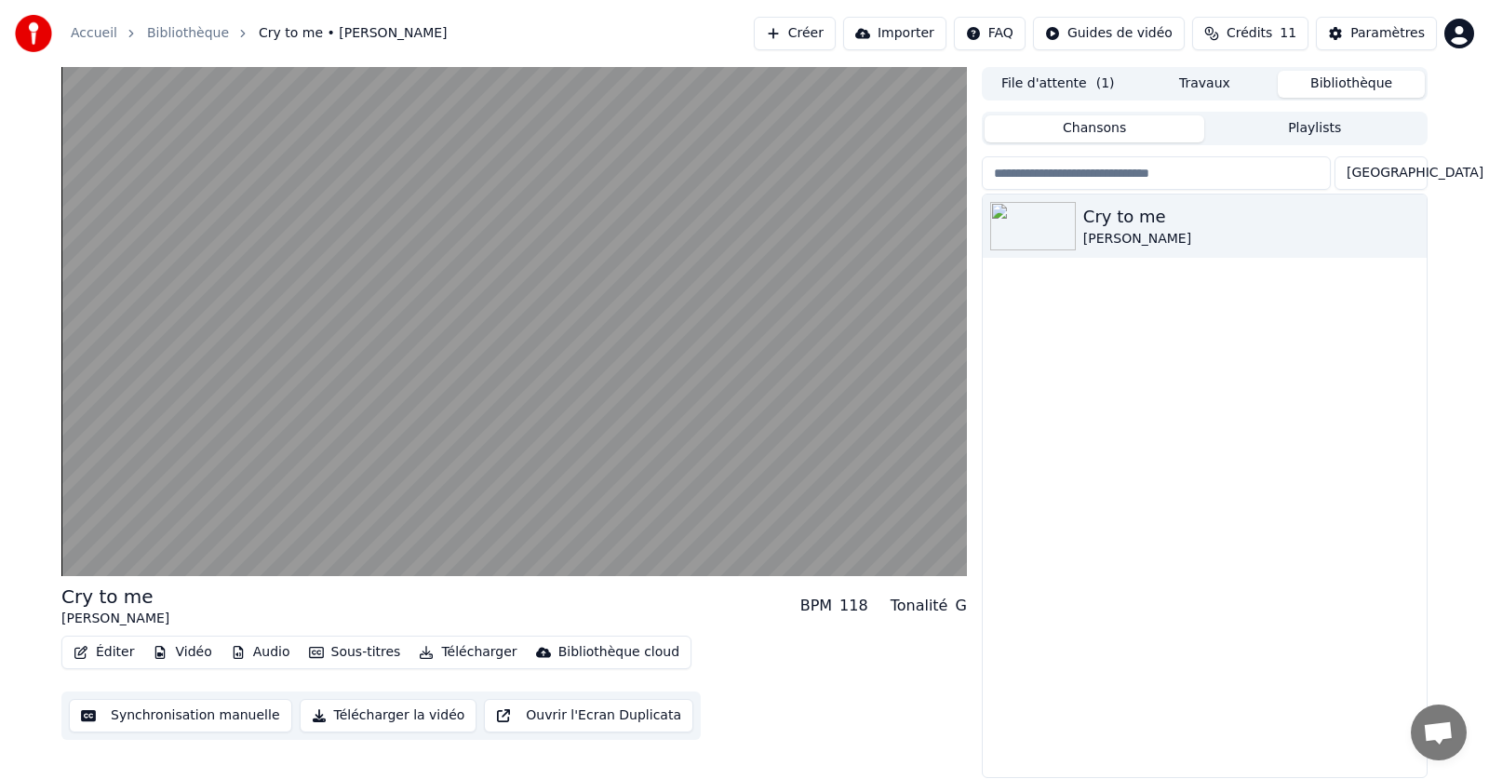
click at [85, 656] on icon "button" at bounding box center [80, 652] width 13 height 13
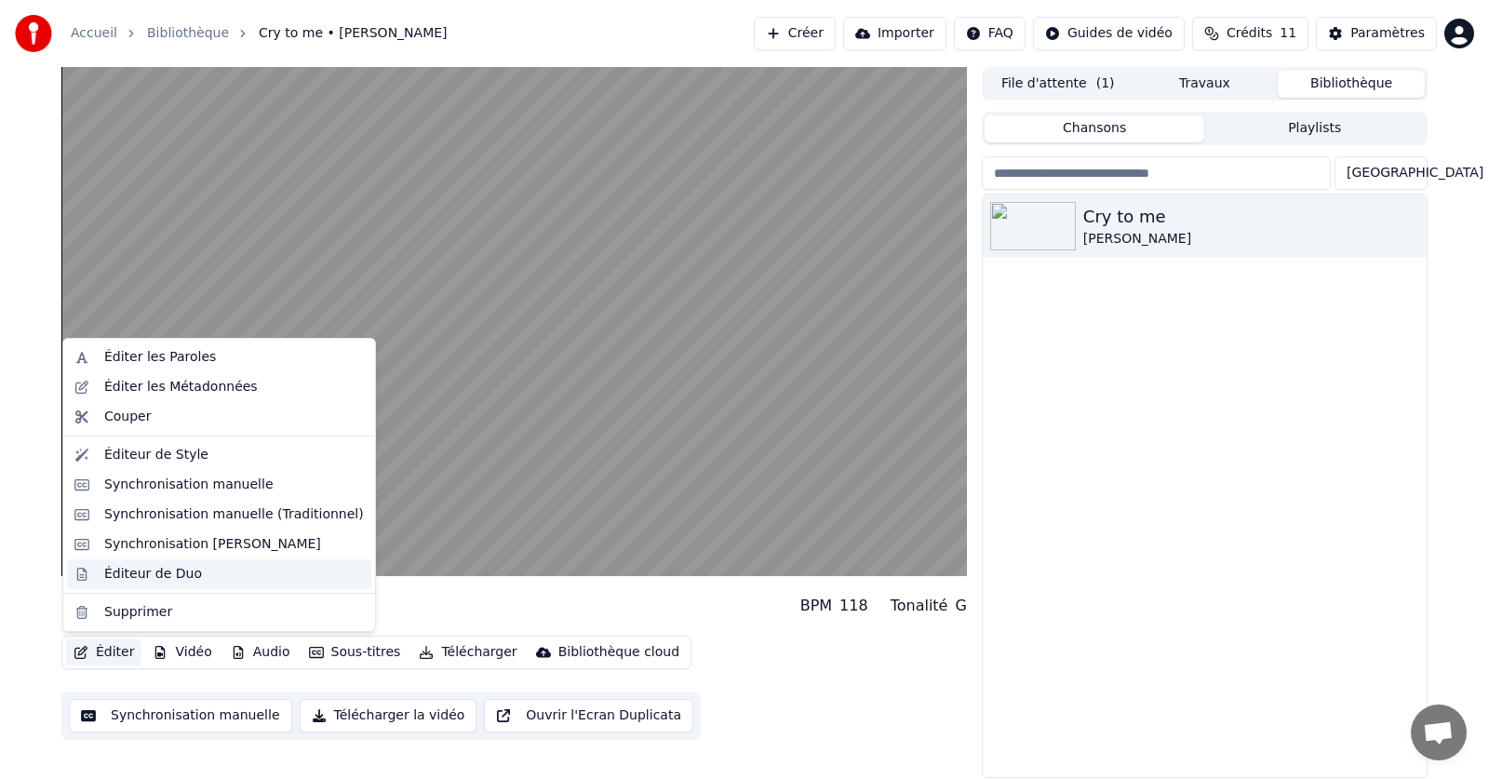
click at [154, 579] on div "Éditeur de Duo" at bounding box center [153, 574] width 98 height 19
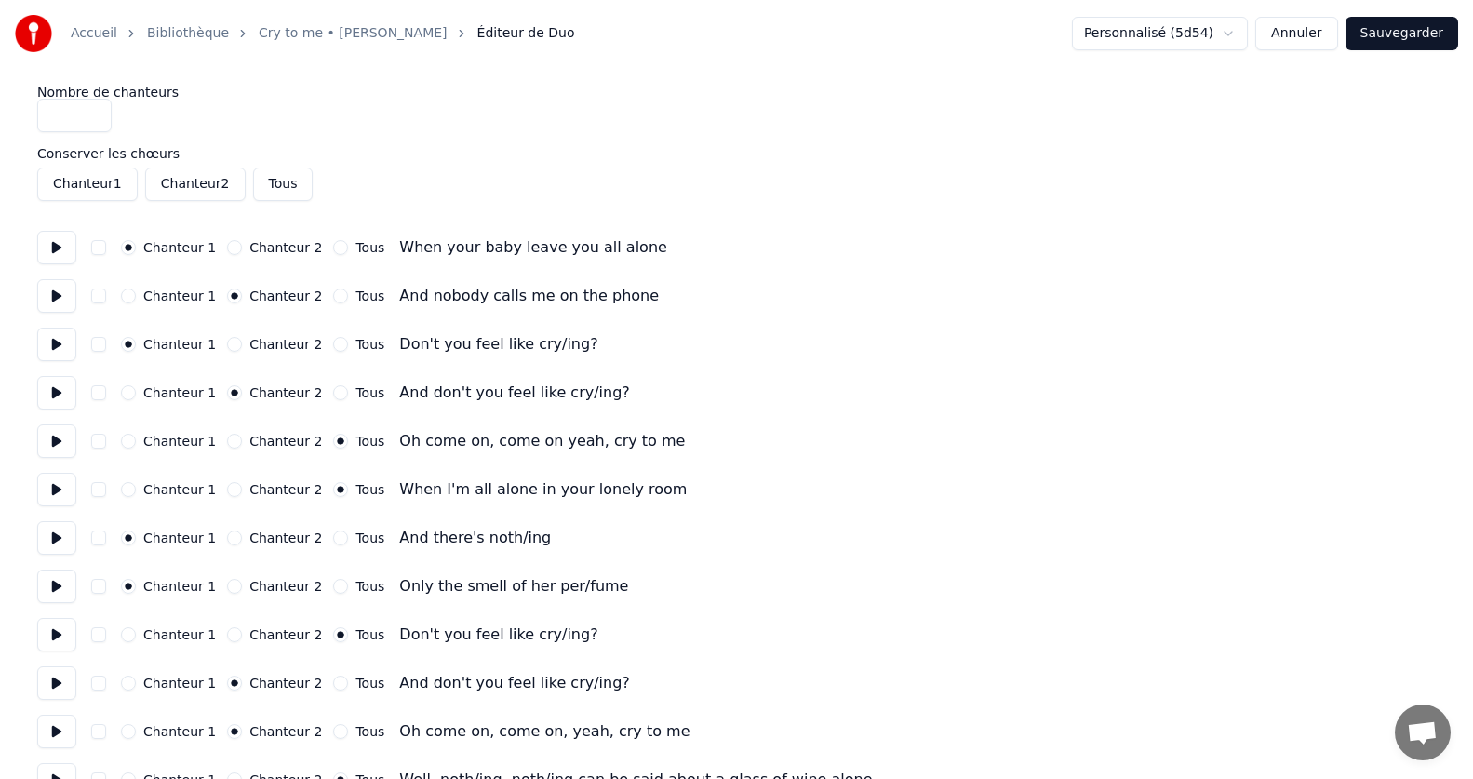
click at [1337, 39] on button "Annuler" at bounding box center [1296, 33] width 82 height 33
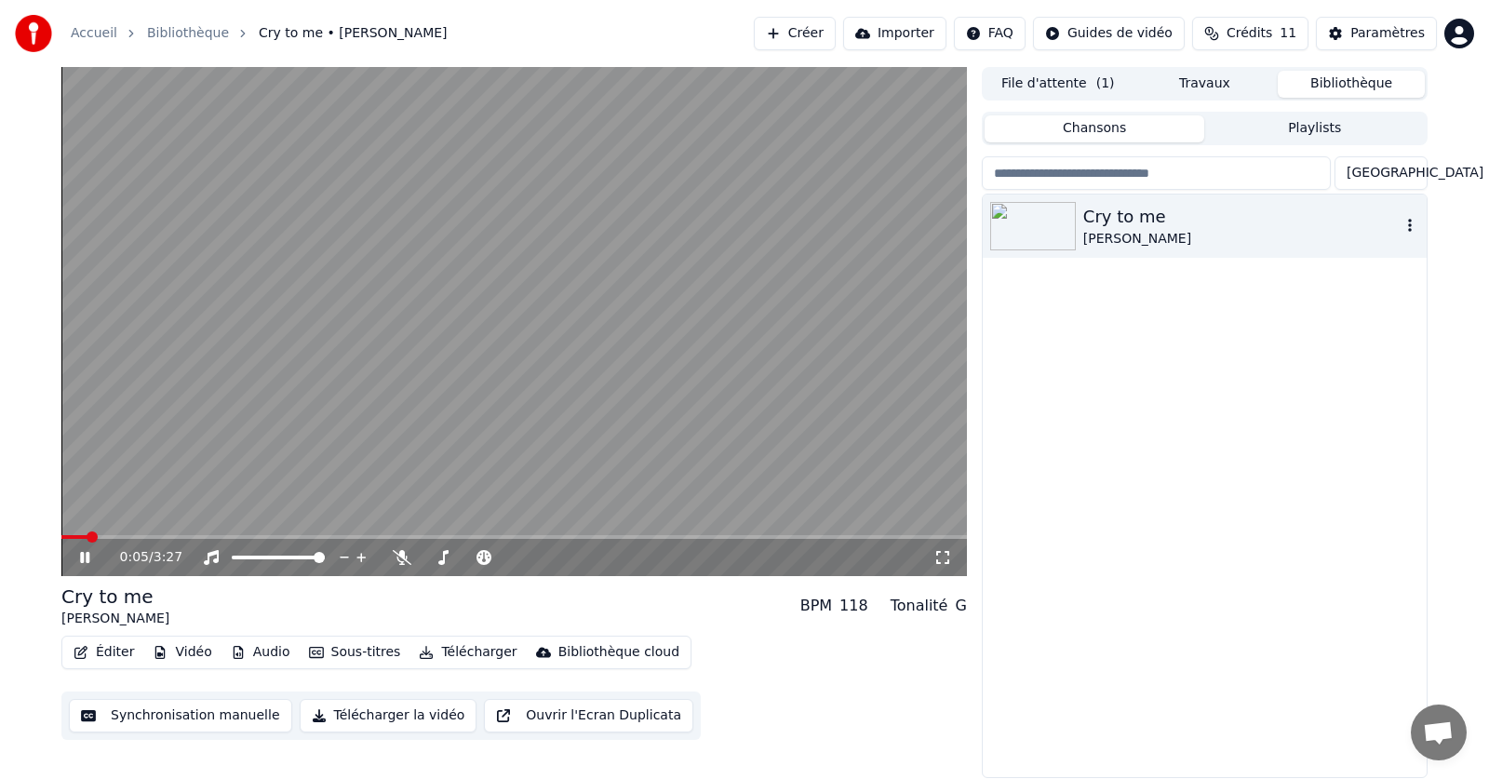
click at [1409, 221] on icon "button" at bounding box center [1410, 225] width 4 height 13
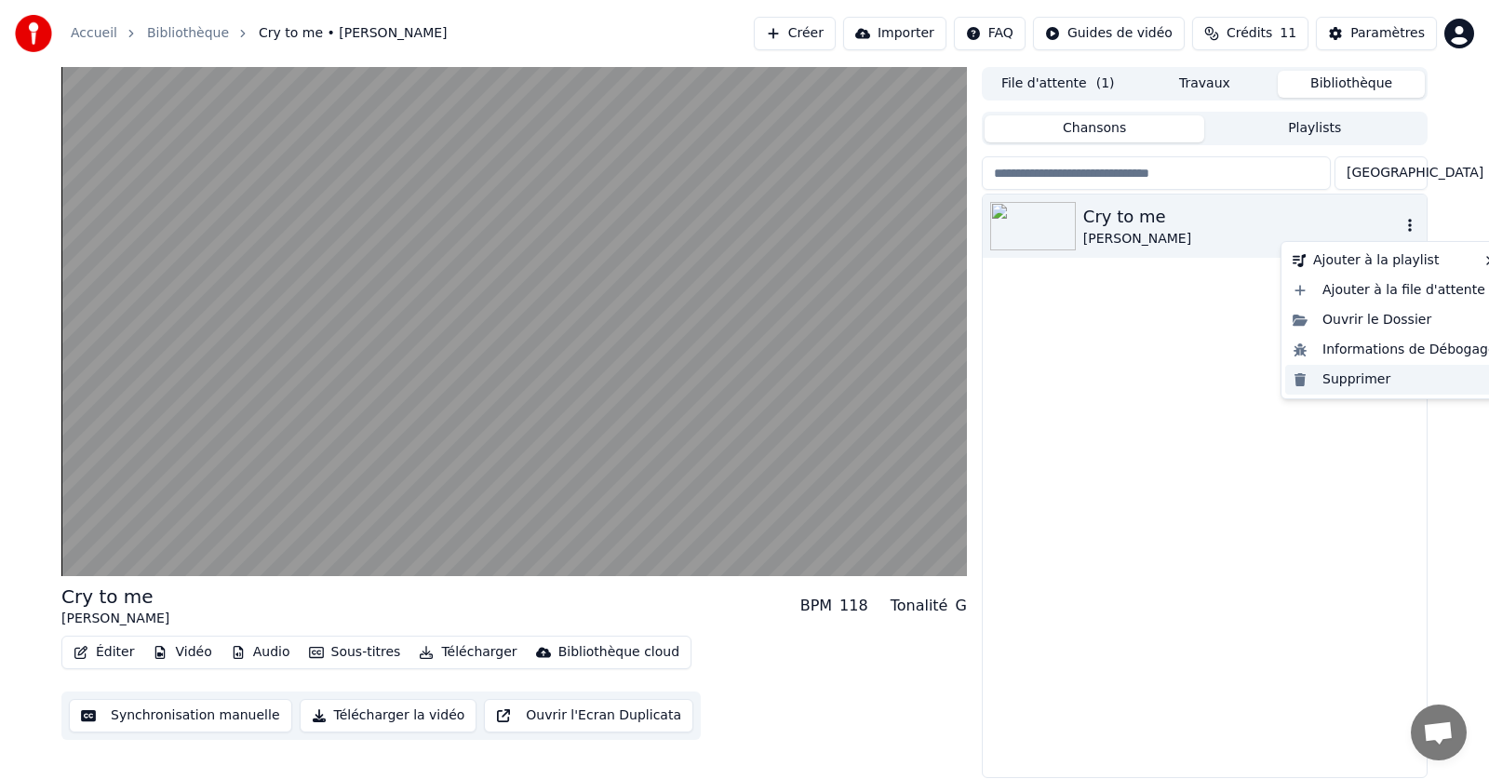
click at [1344, 386] on div "Supprimer" at bounding box center [1394, 380] width 219 height 30
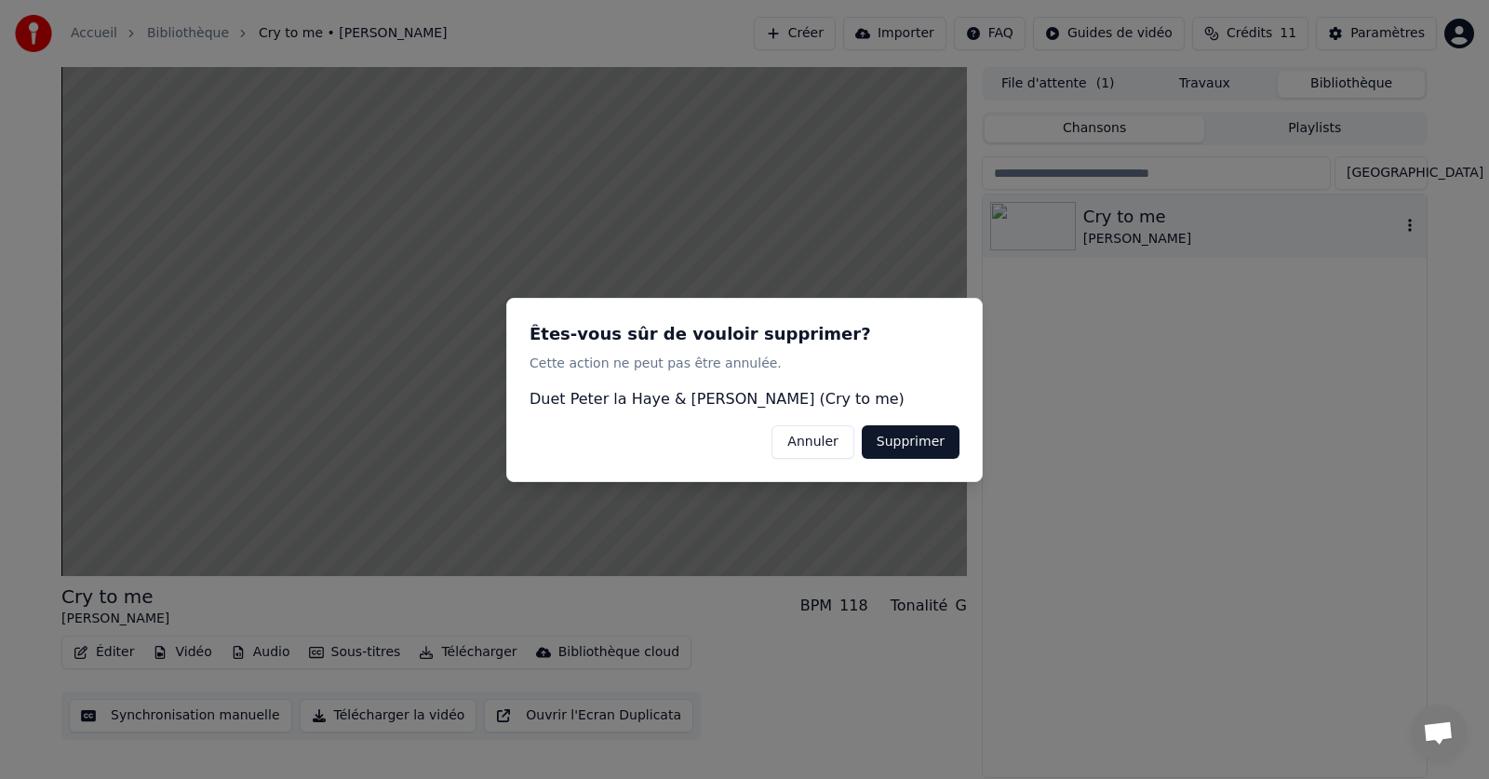
click at [928, 428] on button "Supprimer" at bounding box center [911, 440] width 98 height 33
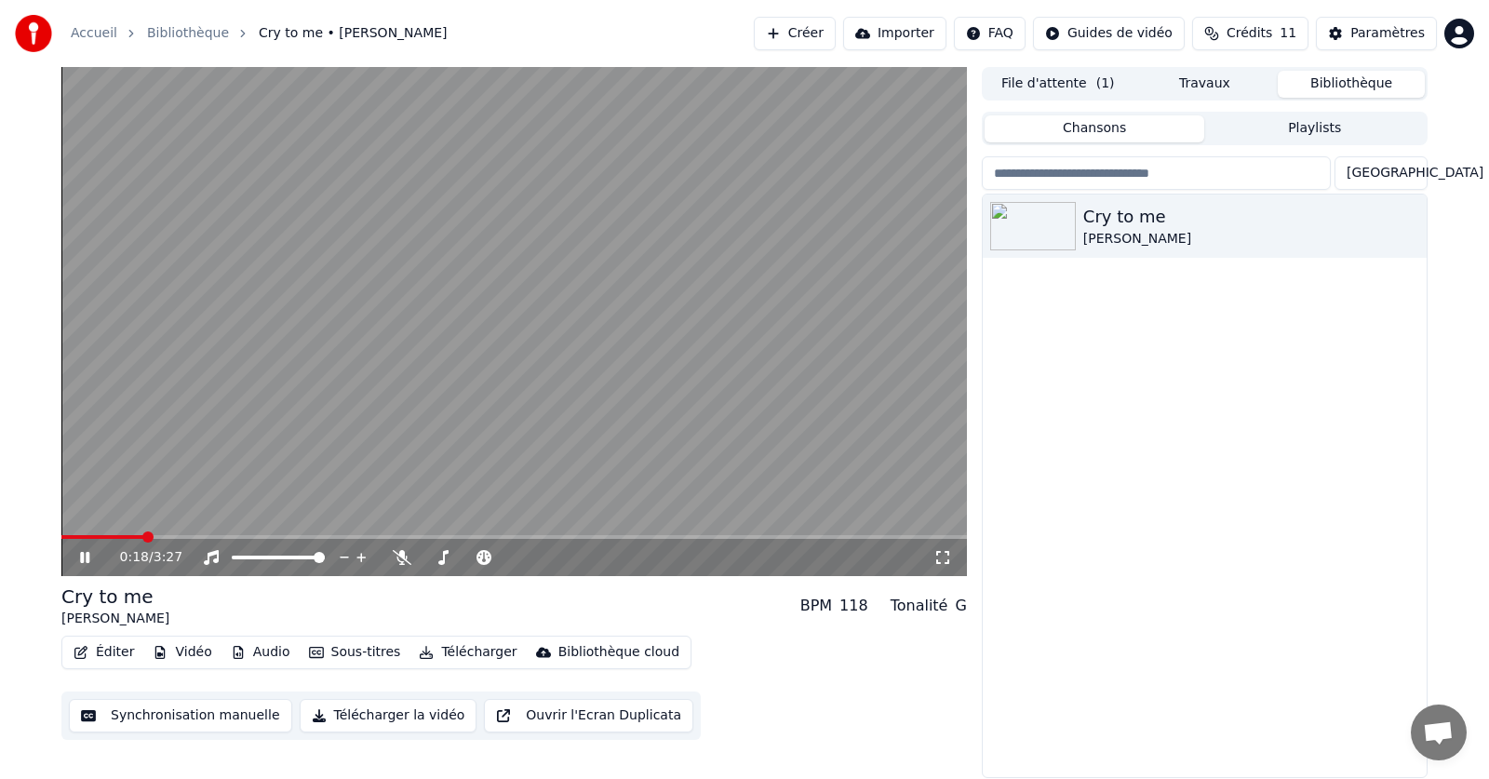
click at [814, 31] on button "Créer" at bounding box center [795, 33] width 82 height 33
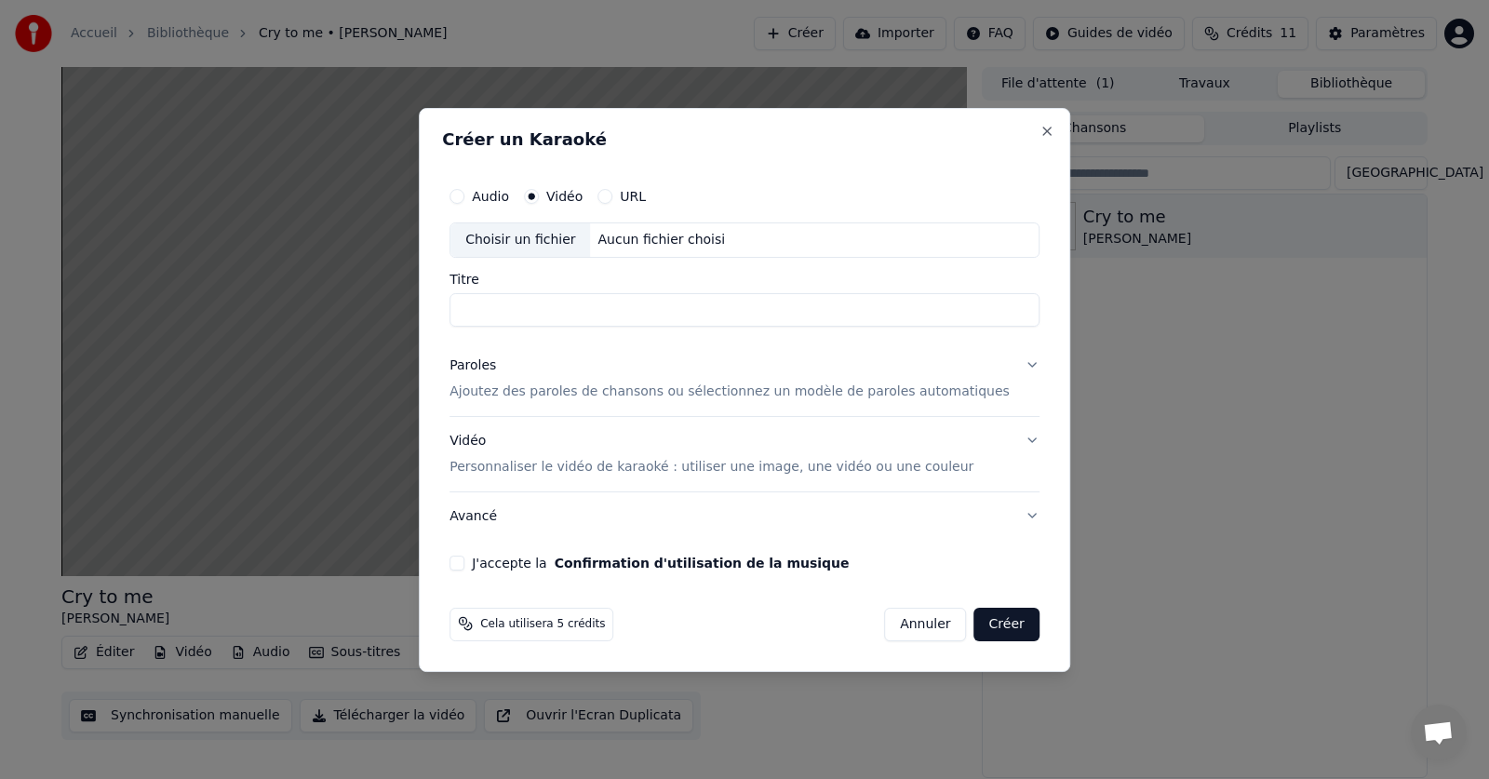
click at [586, 231] on div "Choisir un fichier" at bounding box center [520, 239] width 140 height 33
type input "**********"
click at [526, 393] on p "Ajoutez des paroles de chansons ou sélectionnez un modèle de paroles automatiqu…" at bounding box center [729, 391] width 560 height 19
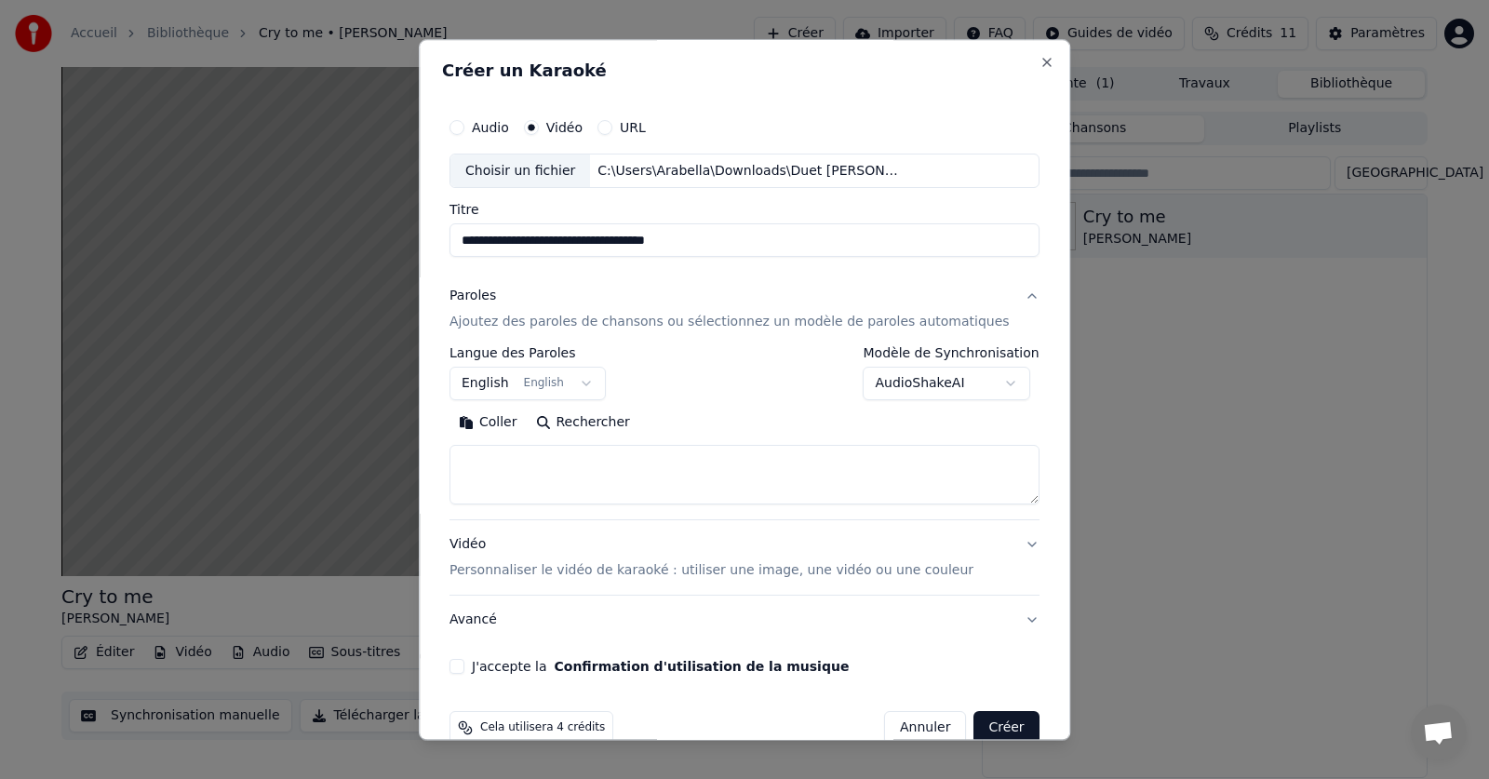
click at [527, 420] on button "Coller" at bounding box center [487, 424] width 77 height 30
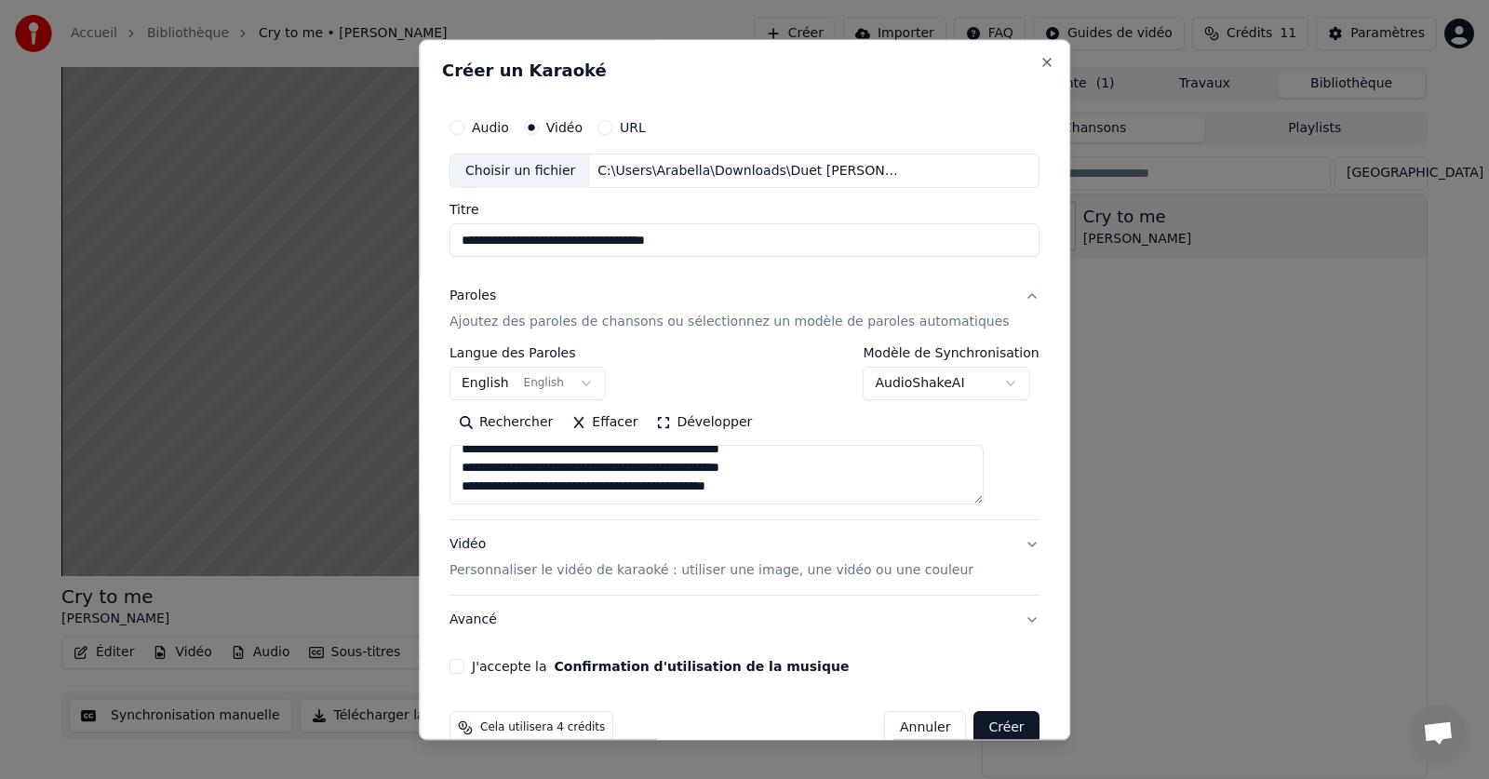
click at [995, 547] on button "Vidéo Personnaliser le vidéo de karaoké : utiliser une image, une vidéo ou une …" at bounding box center [744, 558] width 590 height 74
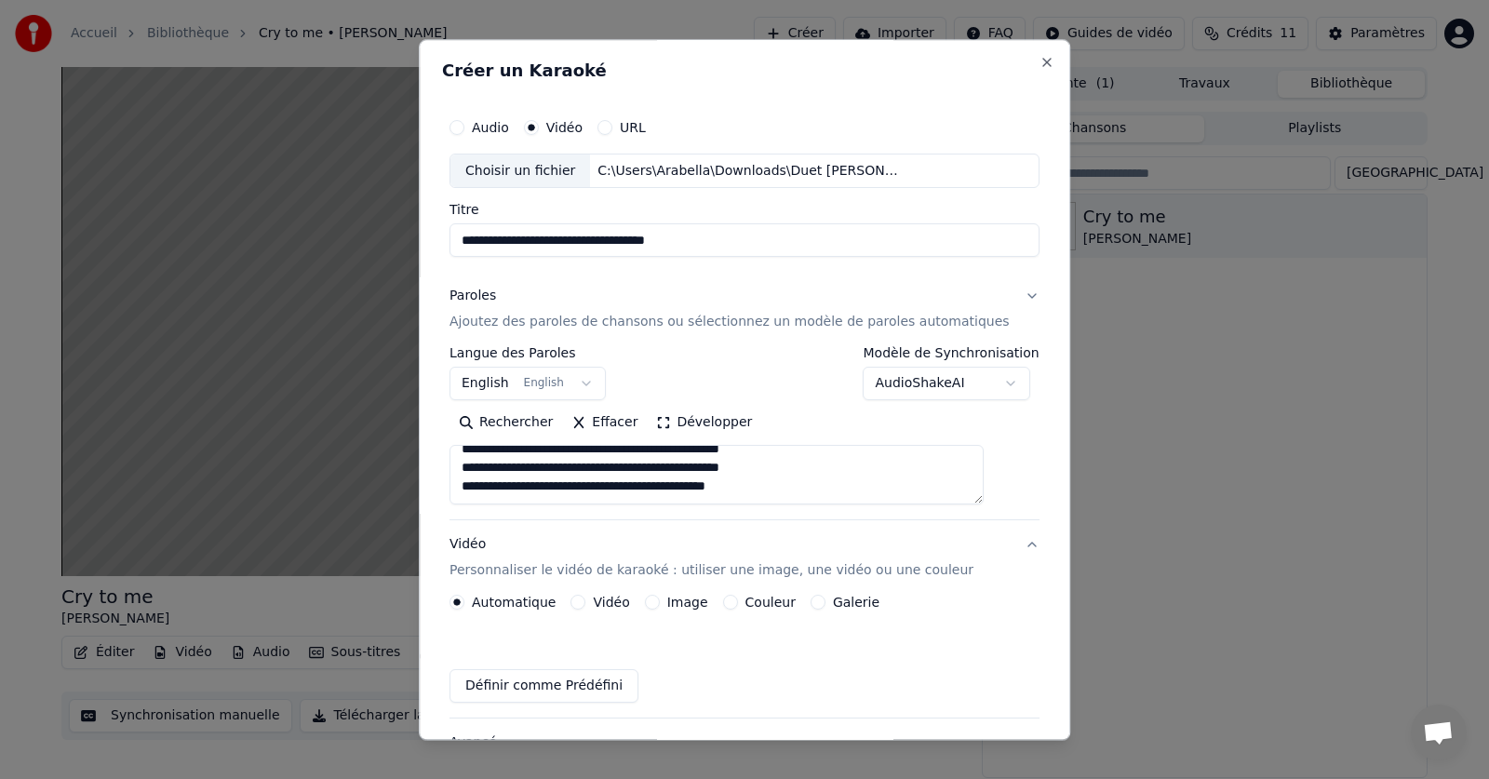
type textarea "**********"
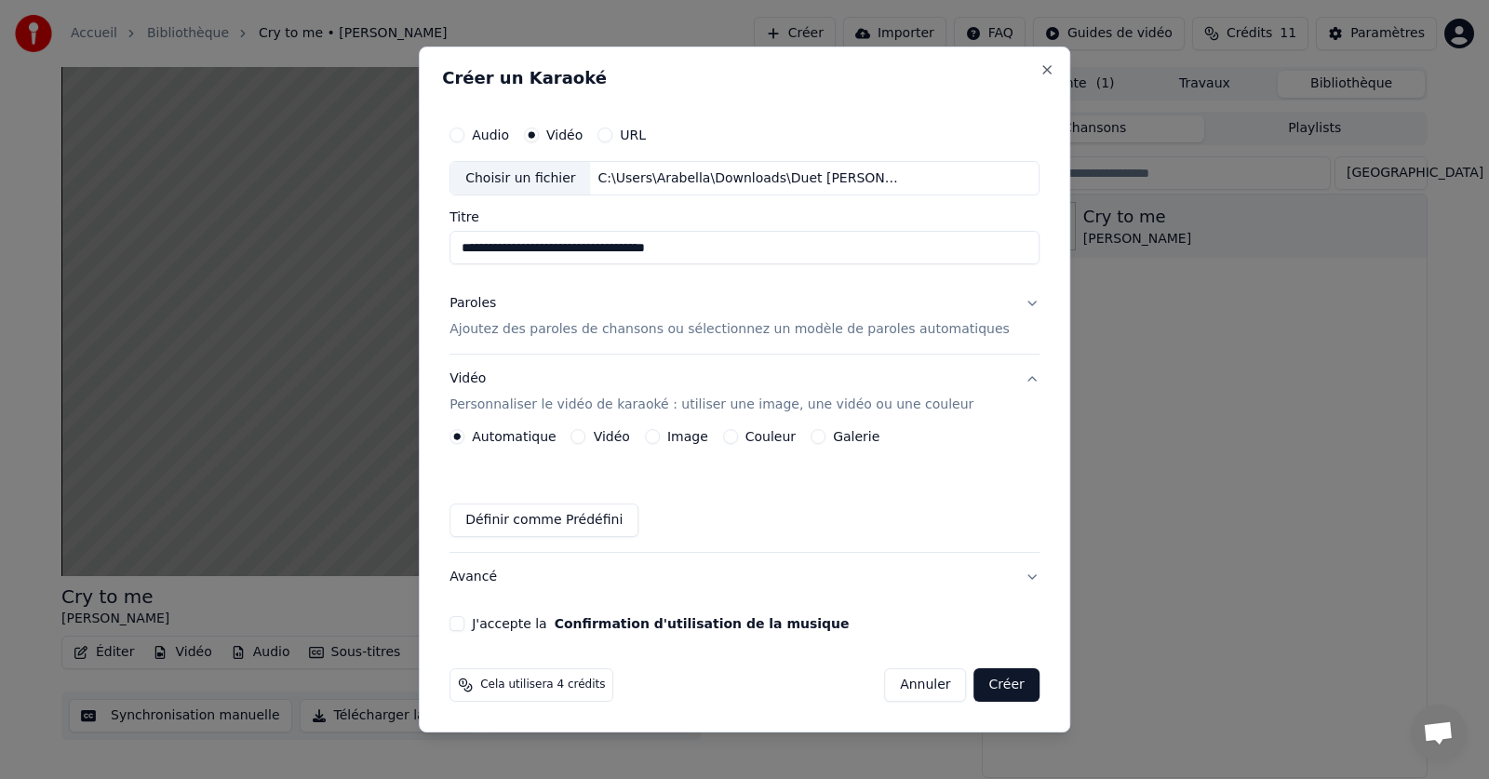
click at [569, 328] on p "Ajoutez des paroles de chansons ou sélectionnez un modèle de paroles automatiqu…" at bounding box center [729, 330] width 560 height 19
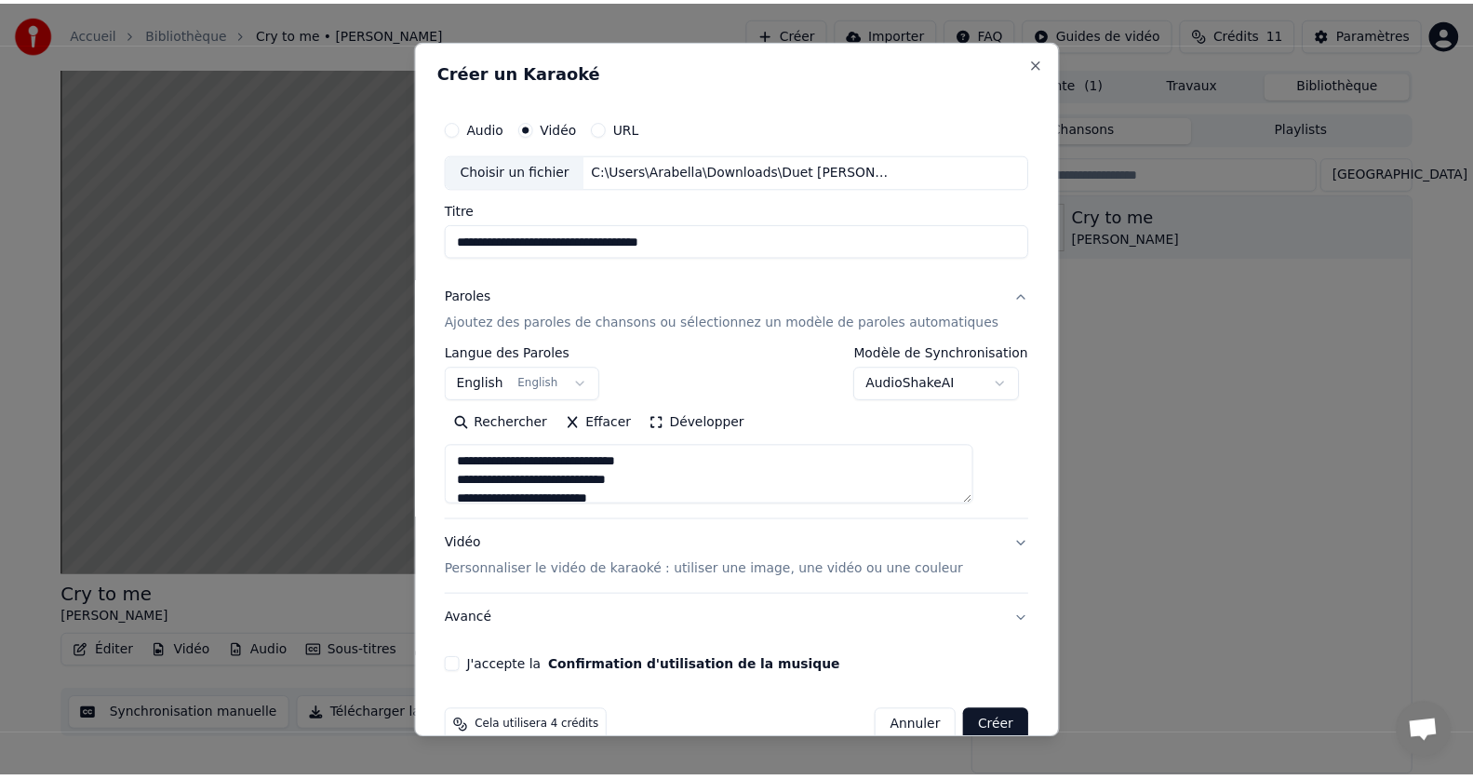
scroll to position [35, 0]
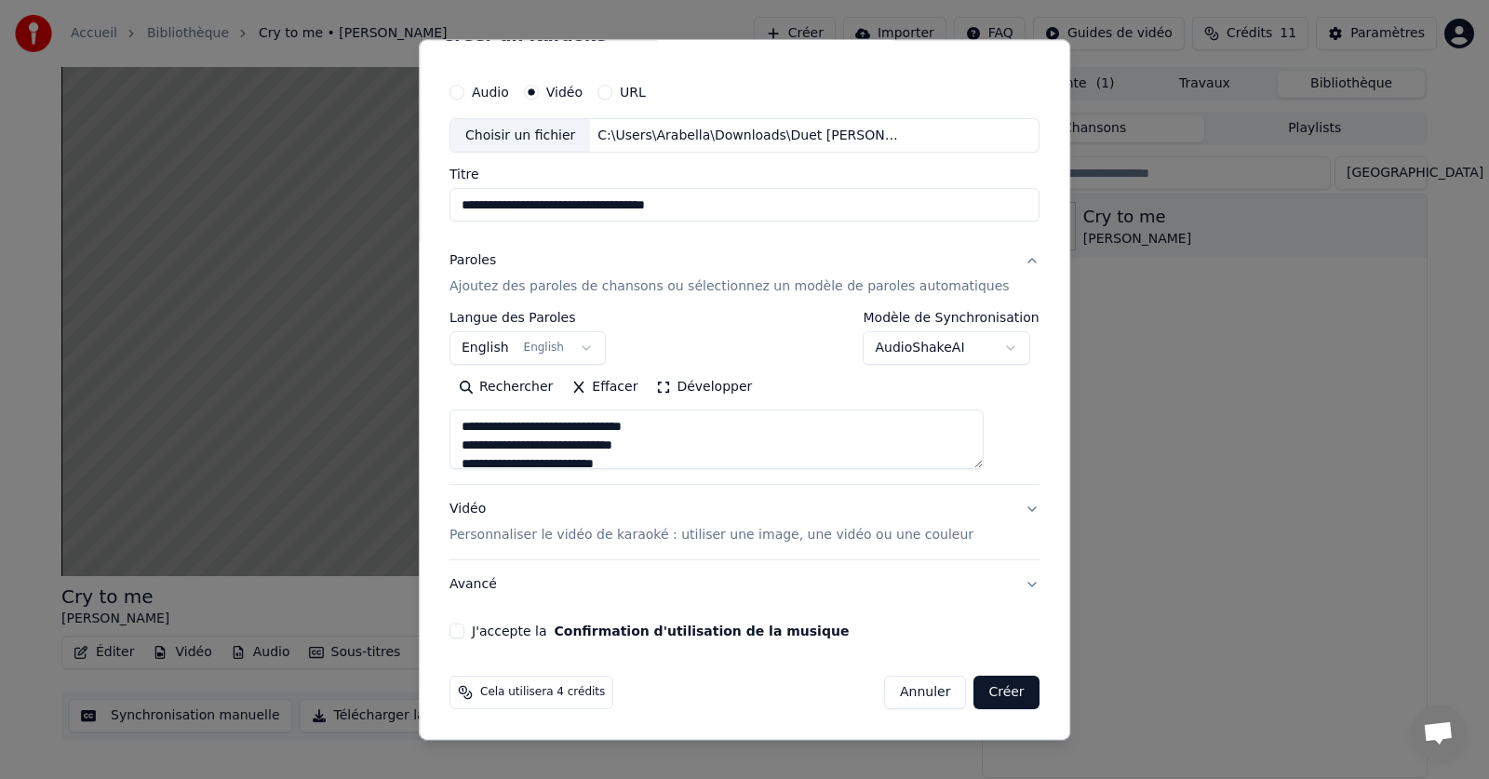
click at [464, 630] on button "J'accepte la Confirmation d'utilisation de la musique" at bounding box center [456, 631] width 15 height 15
click at [987, 692] on button "Créer" at bounding box center [1006, 692] width 65 height 33
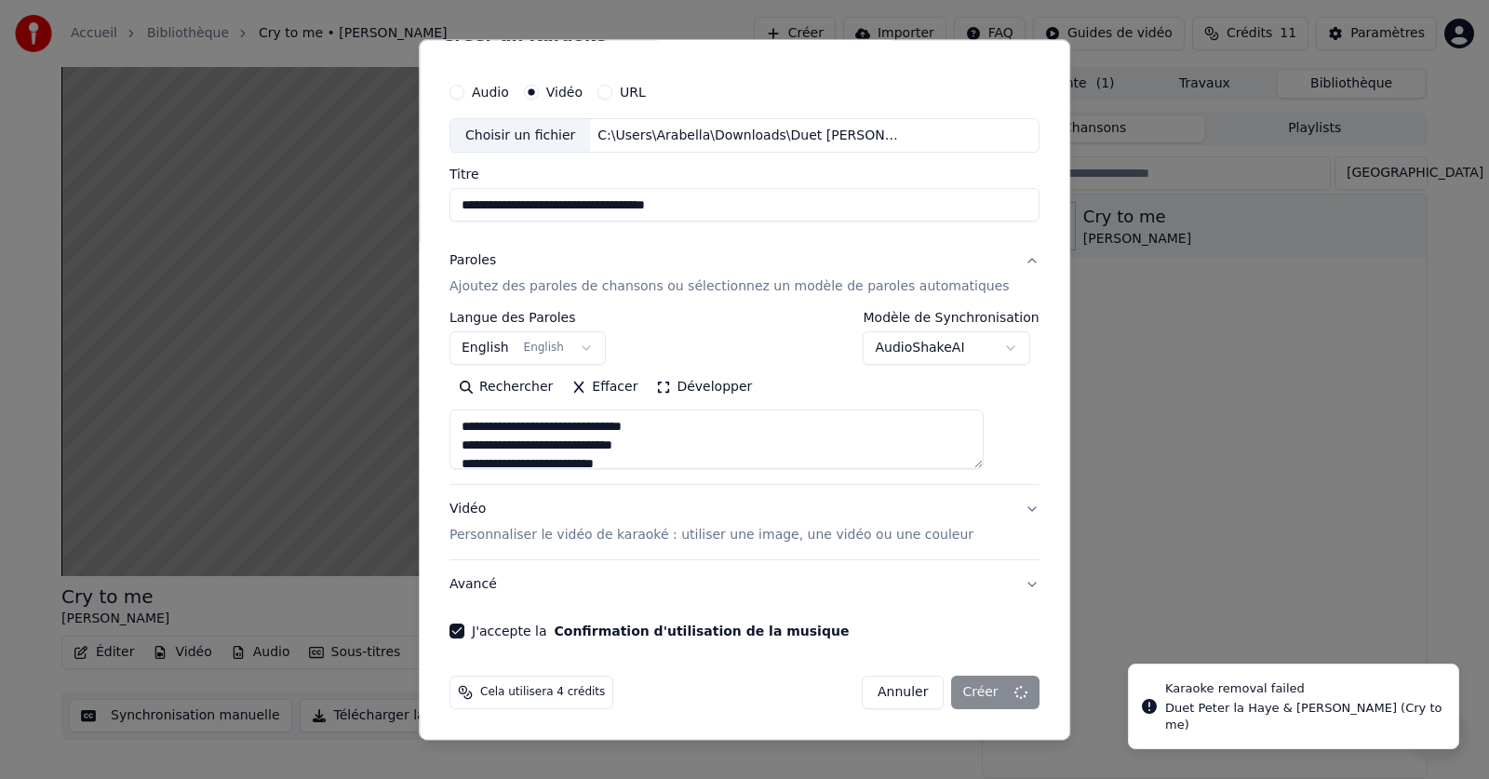
type textarea "**********"
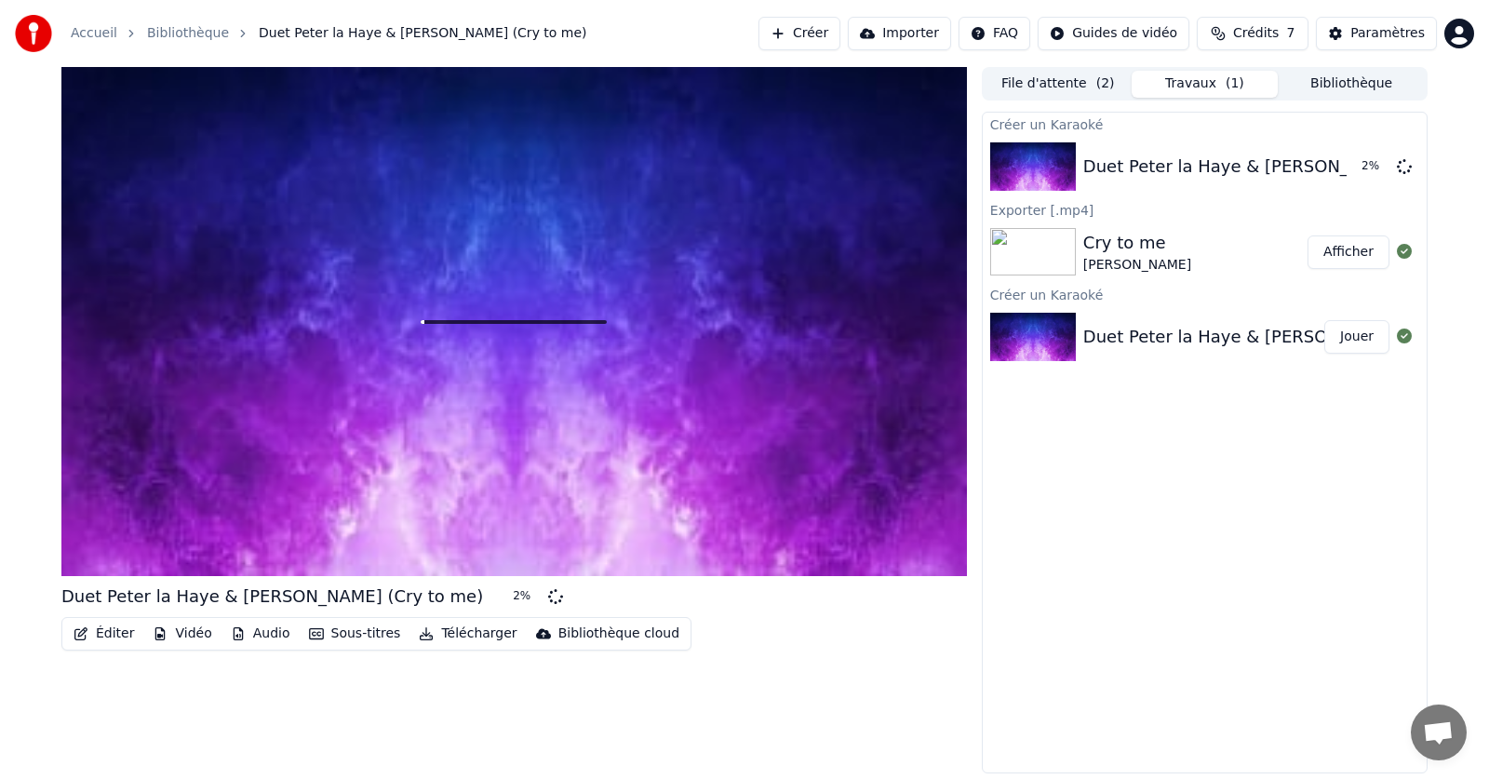
click at [1289, 344] on div "Duet Peter la Haye & [PERSON_NAME] (Cry to me)" at bounding box center [1294, 337] width 422 height 26
click at [1402, 337] on icon at bounding box center [1404, 335] width 15 height 15
click at [1364, 334] on button "Jouer" at bounding box center [1356, 336] width 65 height 33
click at [1225, 342] on div "Duet Peter la Haye & [PERSON_NAME] (Cry to me)" at bounding box center [1294, 337] width 422 height 26
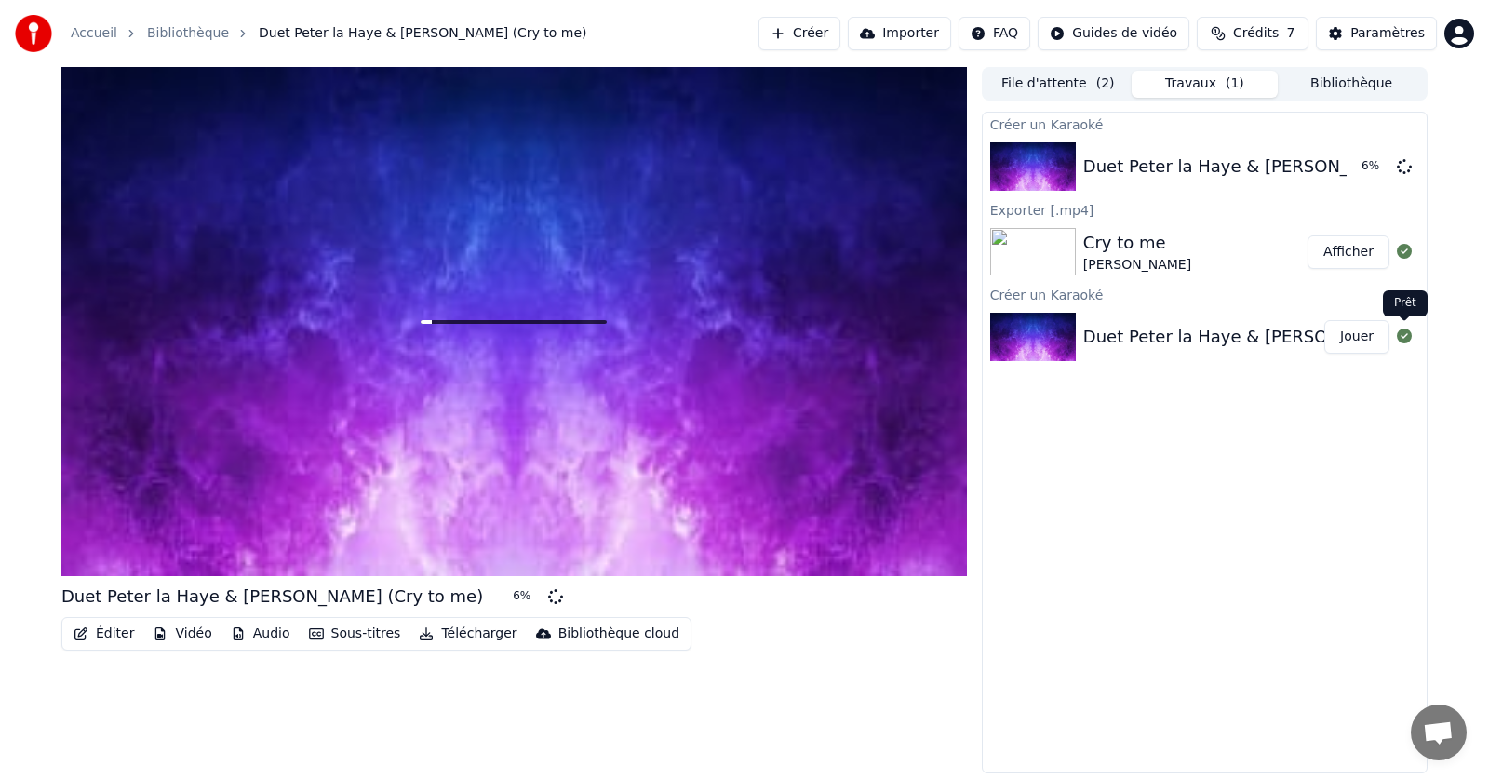
click at [1403, 340] on icon at bounding box center [1404, 335] width 15 height 15
click at [1219, 330] on div "Duet Peter la Haye & [PERSON_NAME] (Cry to me)" at bounding box center [1294, 337] width 422 height 26
click at [1351, 245] on button "Afficher" at bounding box center [1348, 251] width 82 height 33
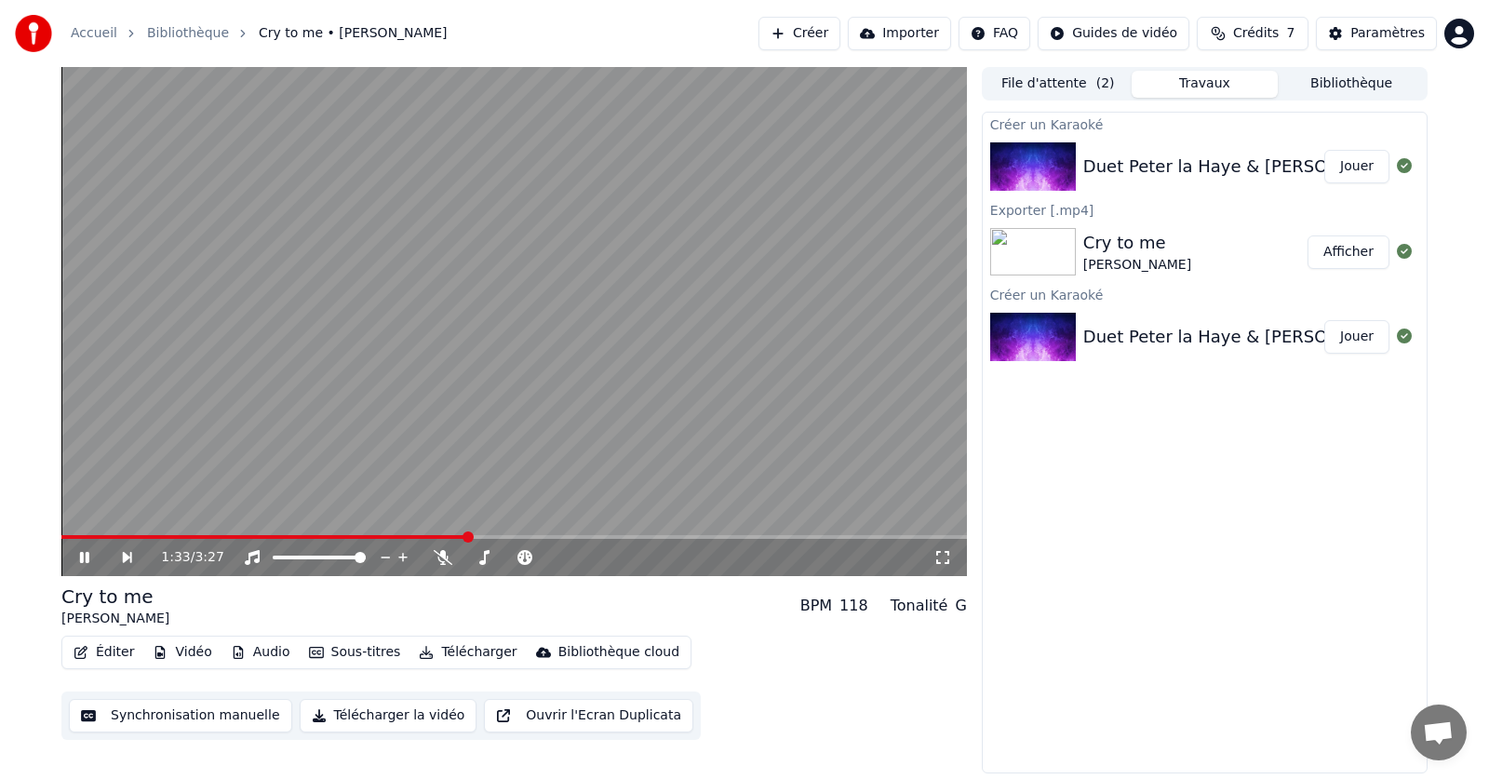
click at [474, 531] on span at bounding box center [467, 536] width 11 height 11
click at [1043, 85] on button "File d'attente ( 2 )" at bounding box center [1058, 84] width 147 height 27
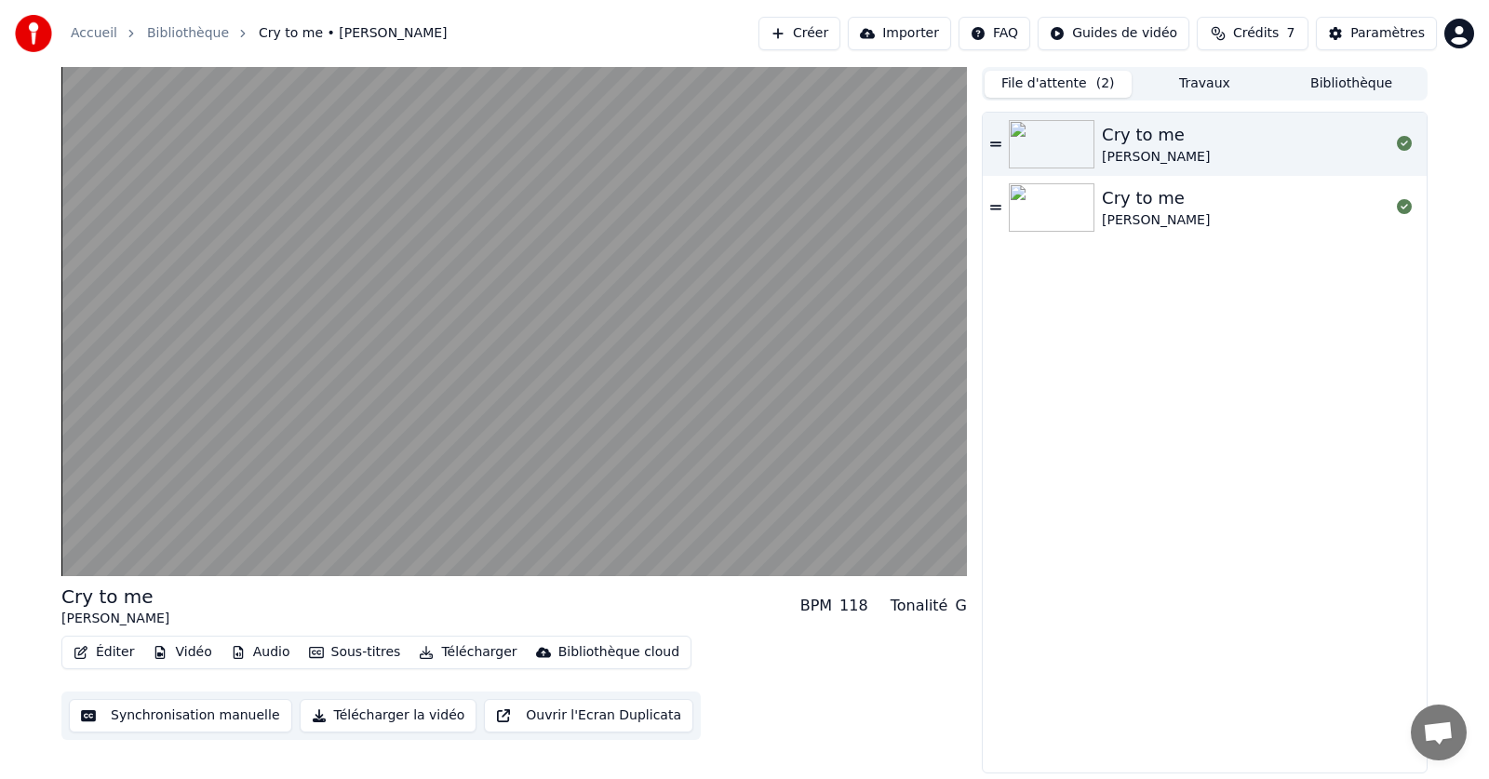
click at [1039, 212] on img at bounding box center [1052, 207] width 86 height 48
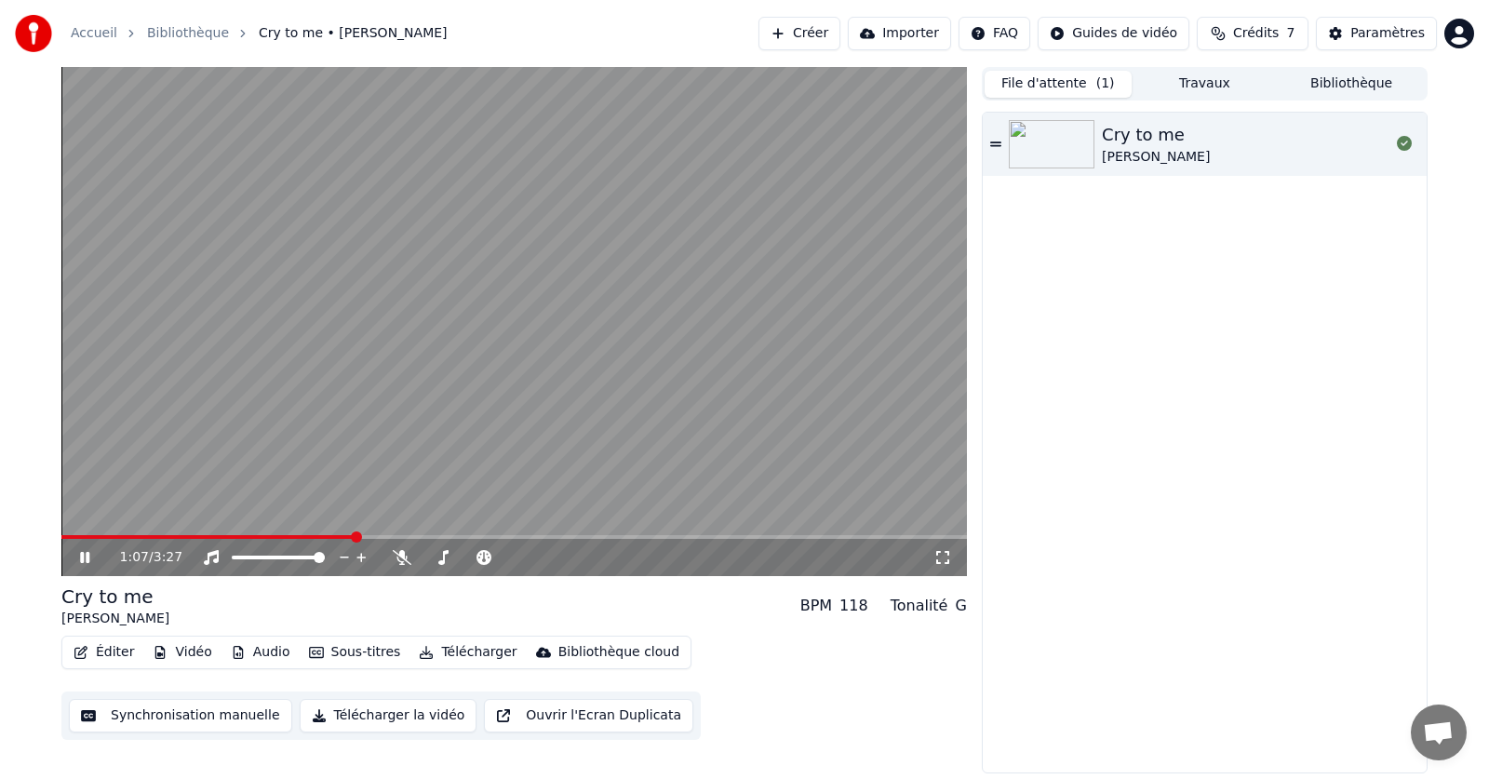
click at [355, 531] on span at bounding box center [356, 536] width 11 height 11
click at [869, 531] on span at bounding box center [865, 536] width 11 height 11
click at [639, 543] on span at bounding box center [644, 536] width 11 height 11
click at [529, 535] on span at bounding box center [294, 537] width 467 height 4
click at [1209, 145] on div "Cry to me" at bounding box center [1156, 135] width 108 height 26
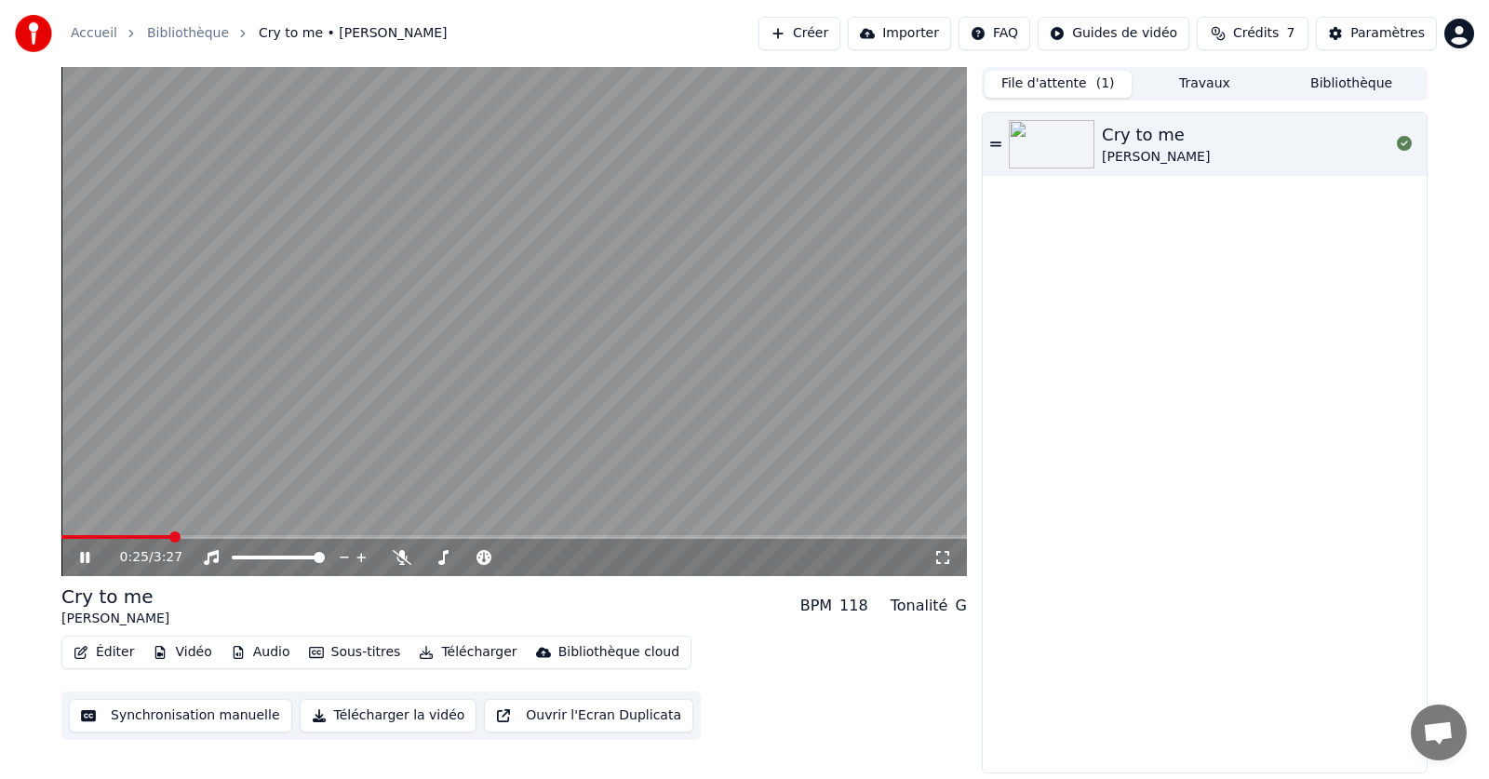
click at [172, 538] on span at bounding box center [174, 536] width 11 height 11
click at [181, 536] on span at bounding box center [174, 536] width 11 height 11
click at [744, 543] on span at bounding box center [739, 536] width 11 height 11
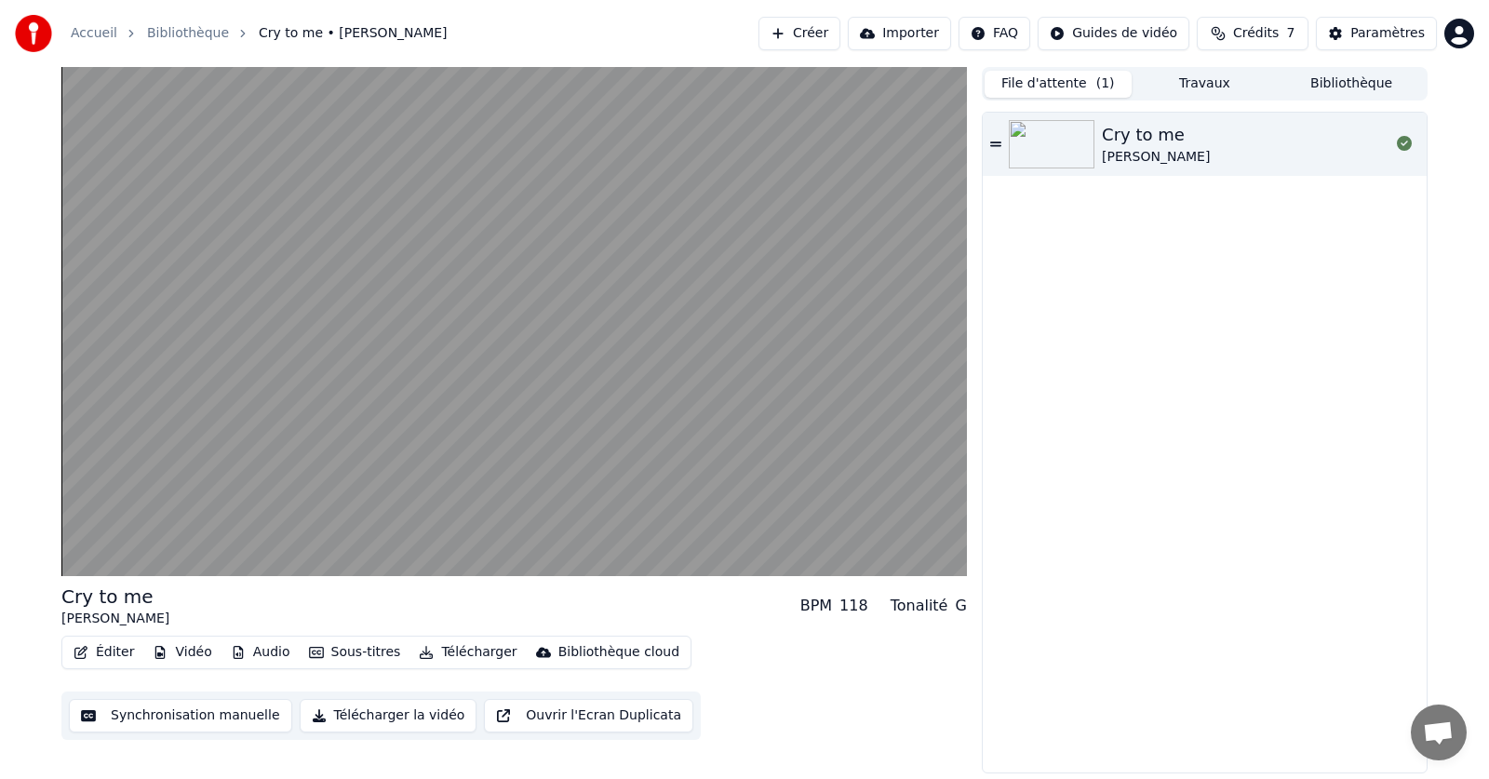
click at [108, 658] on button "Éditer" at bounding box center [103, 652] width 75 height 26
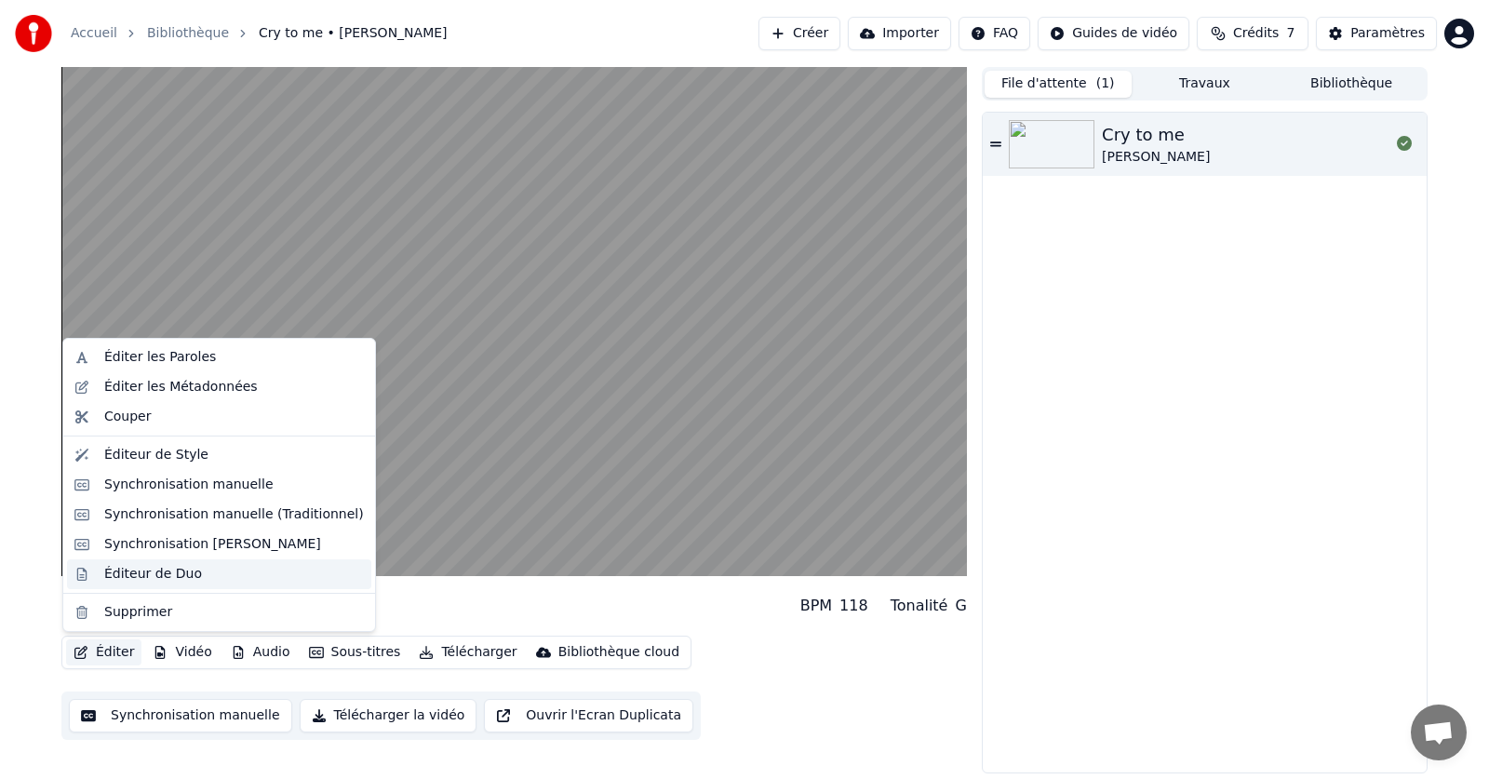
click at [127, 578] on div "Éditeur de Duo" at bounding box center [153, 574] width 98 height 19
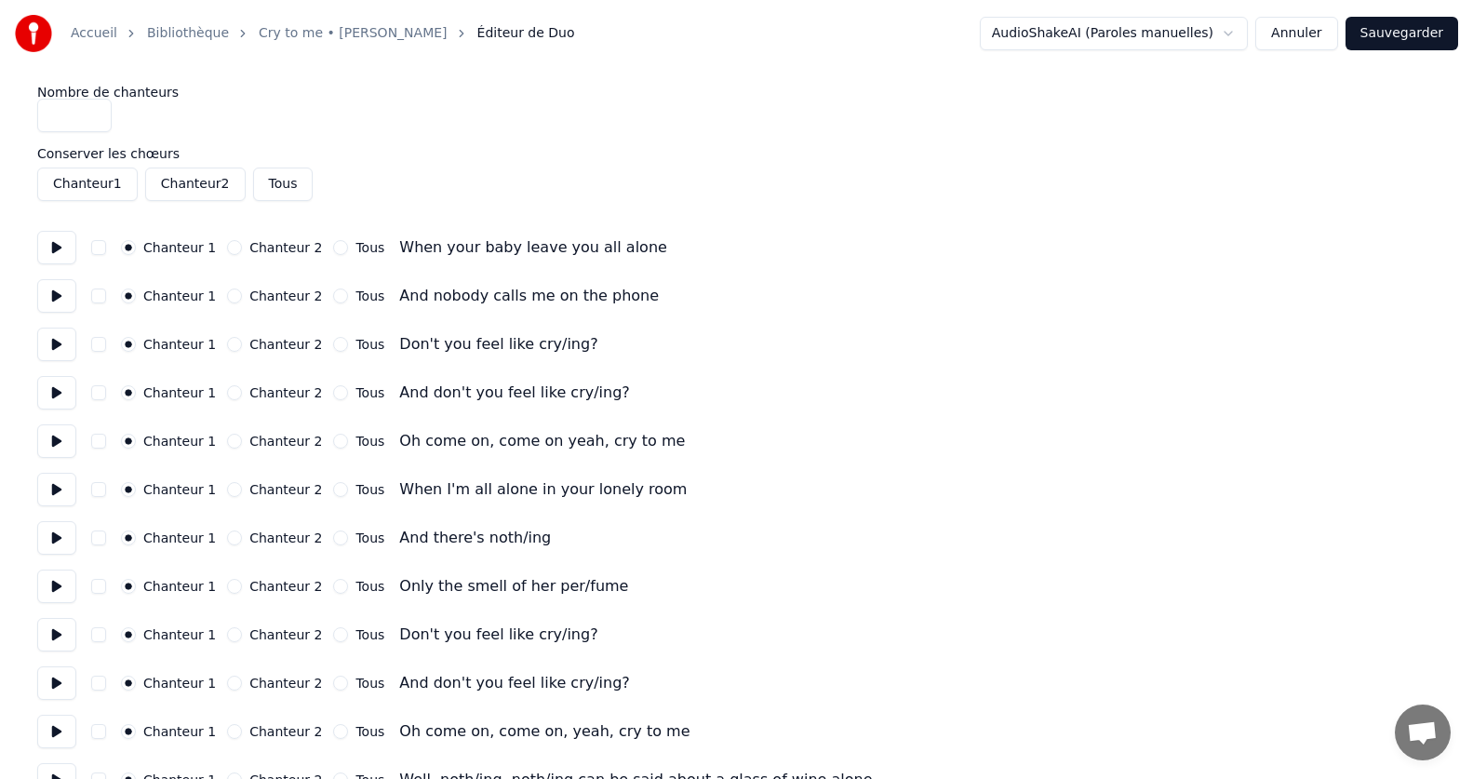
click at [53, 249] on button at bounding box center [56, 247] width 39 height 33
click at [45, 295] on button at bounding box center [56, 295] width 39 height 33
click at [227, 298] on button "Chanteur 2" at bounding box center [234, 295] width 15 height 15
click at [61, 349] on button at bounding box center [56, 344] width 39 height 33
click at [51, 395] on button at bounding box center [56, 392] width 39 height 33
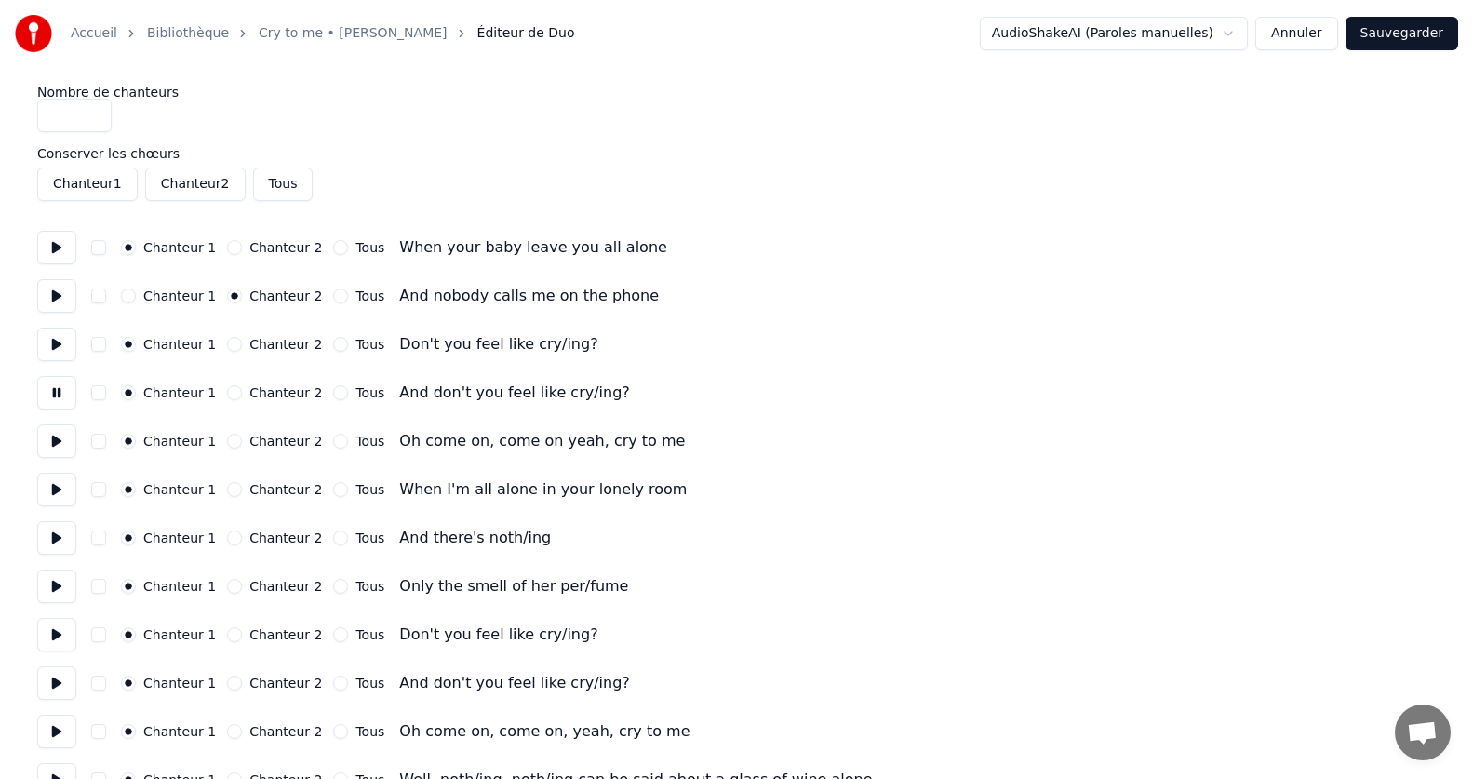
click at [228, 395] on button "Chanteur 2" at bounding box center [234, 392] width 15 height 15
click at [64, 445] on button at bounding box center [56, 440] width 39 height 33
click at [45, 493] on button at bounding box center [56, 489] width 39 height 33
click at [67, 441] on button at bounding box center [56, 440] width 39 height 33
click at [333, 444] on button "Tous" at bounding box center [340, 441] width 15 height 15
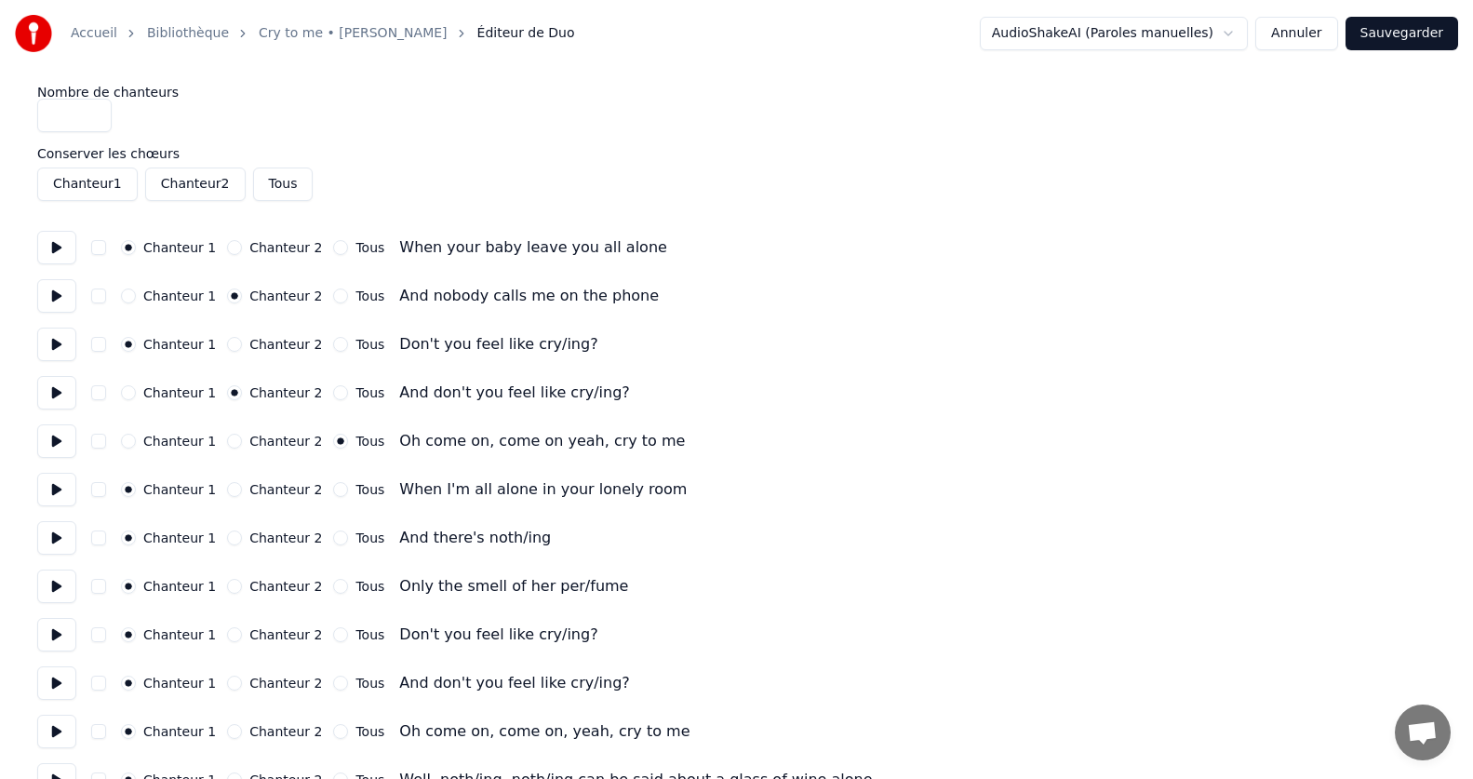
click at [52, 497] on button at bounding box center [56, 489] width 39 height 33
click at [333, 489] on button "Tous" at bounding box center [340, 489] width 15 height 15
click at [55, 541] on button at bounding box center [56, 537] width 39 height 33
click at [59, 594] on button at bounding box center [56, 585] width 39 height 33
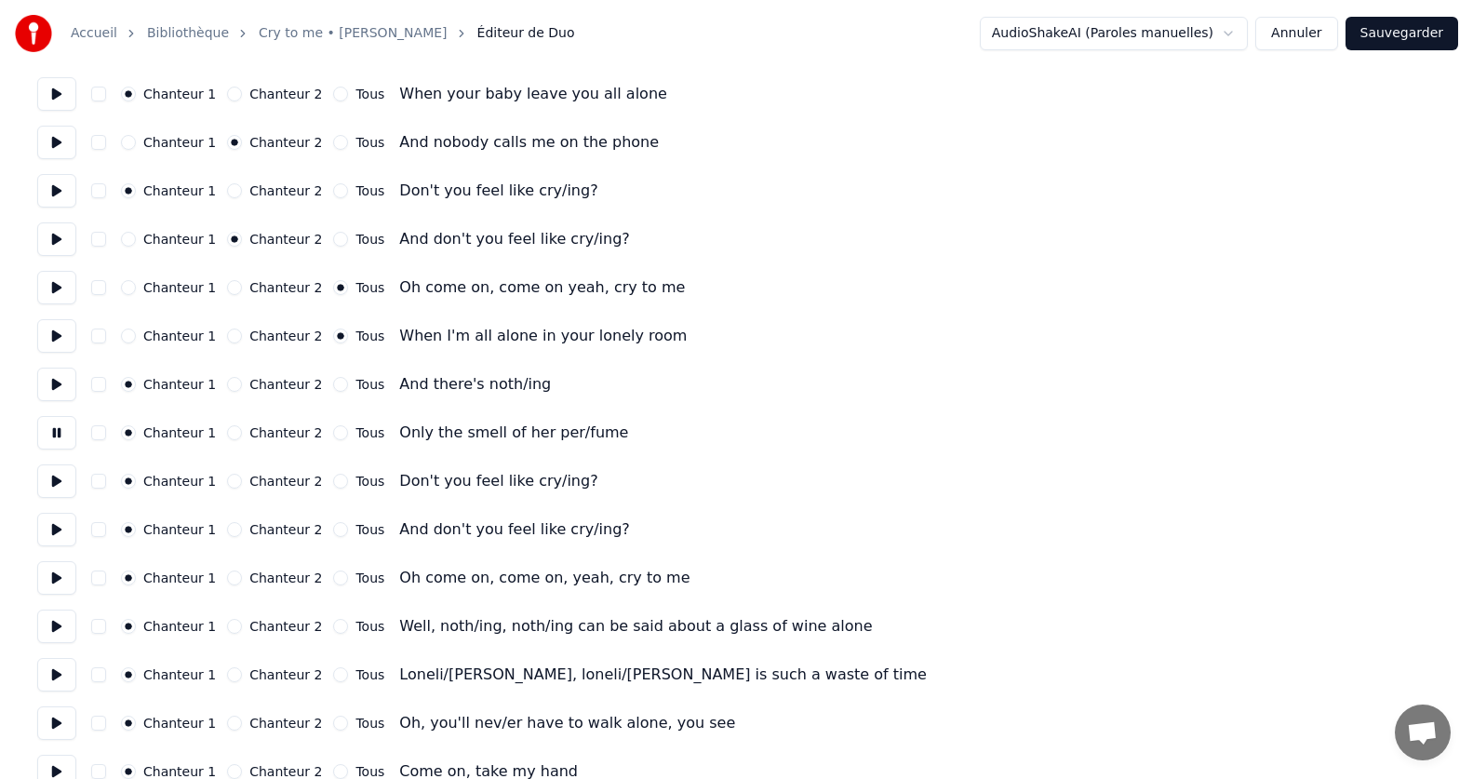
scroll to position [186, 0]
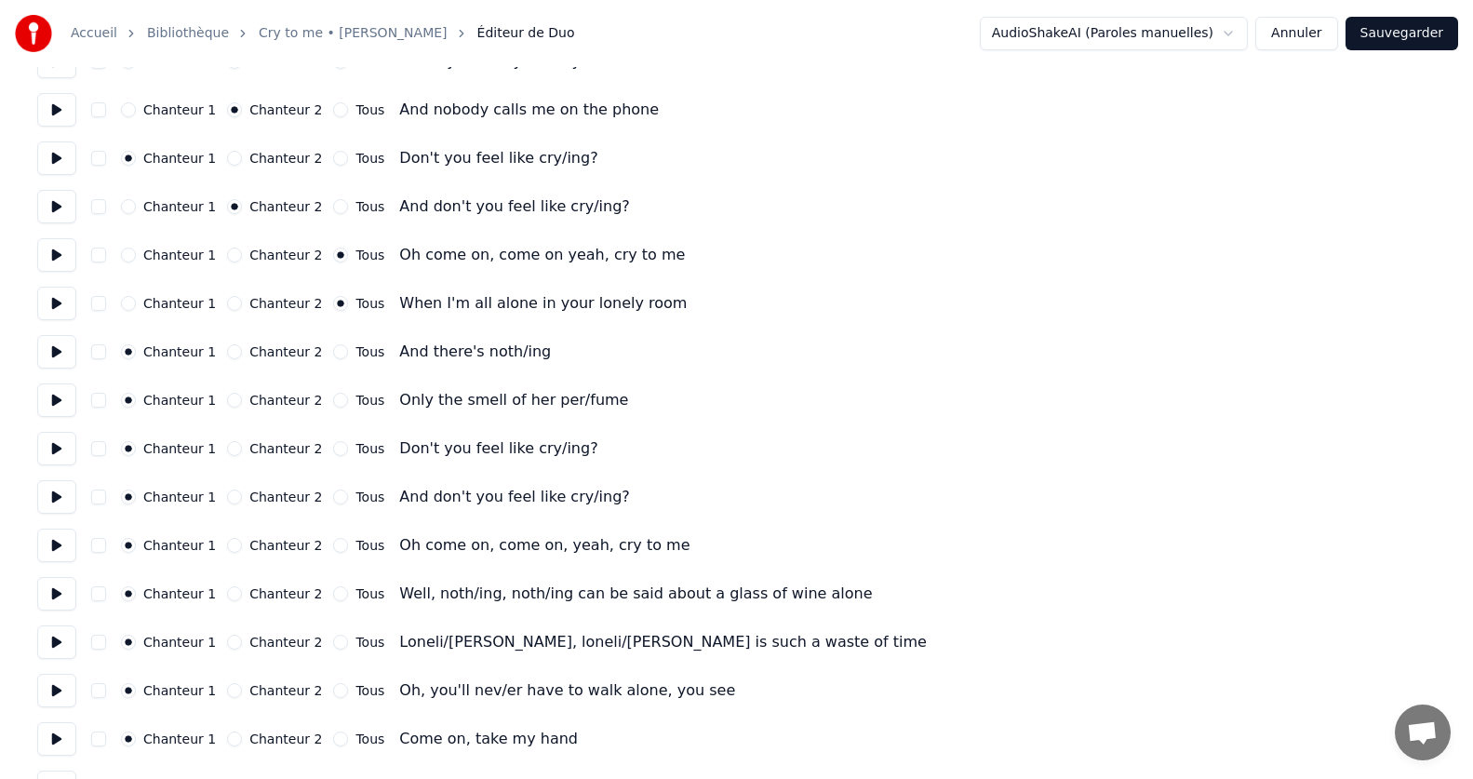
click at [52, 443] on button at bounding box center [56, 448] width 39 height 33
click at [61, 494] on button at bounding box center [56, 496] width 39 height 33
click at [227, 496] on button "Chanteur 2" at bounding box center [234, 496] width 15 height 15
click at [50, 451] on button at bounding box center [56, 448] width 39 height 33
click at [47, 355] on button at bounding box center [56, 351] width 39 height 33
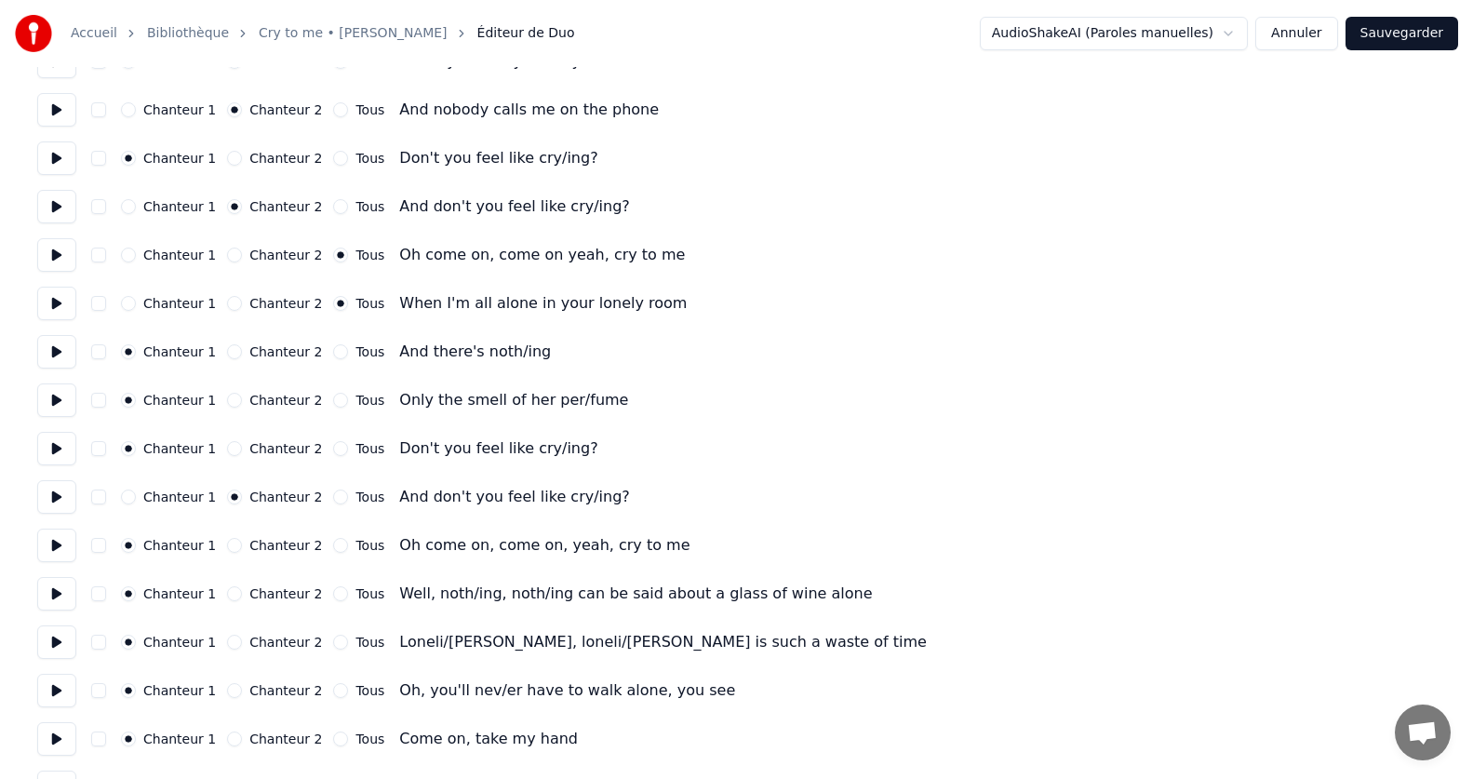
click at [47, 412] on button at bounding box center [56, 399] width 39 height 33
click at [47, 446] on button at bounding box center [56, 448] width 39 height 33
click at [333, 450] on button "Tous" at bounding box center [340, 448] width 15 height 15
click at [59, 505] on button at bounding box center [56, 496] width 39 height 33
click at [50, 449] on button at bounding box center [56, 448] width 39 height 33
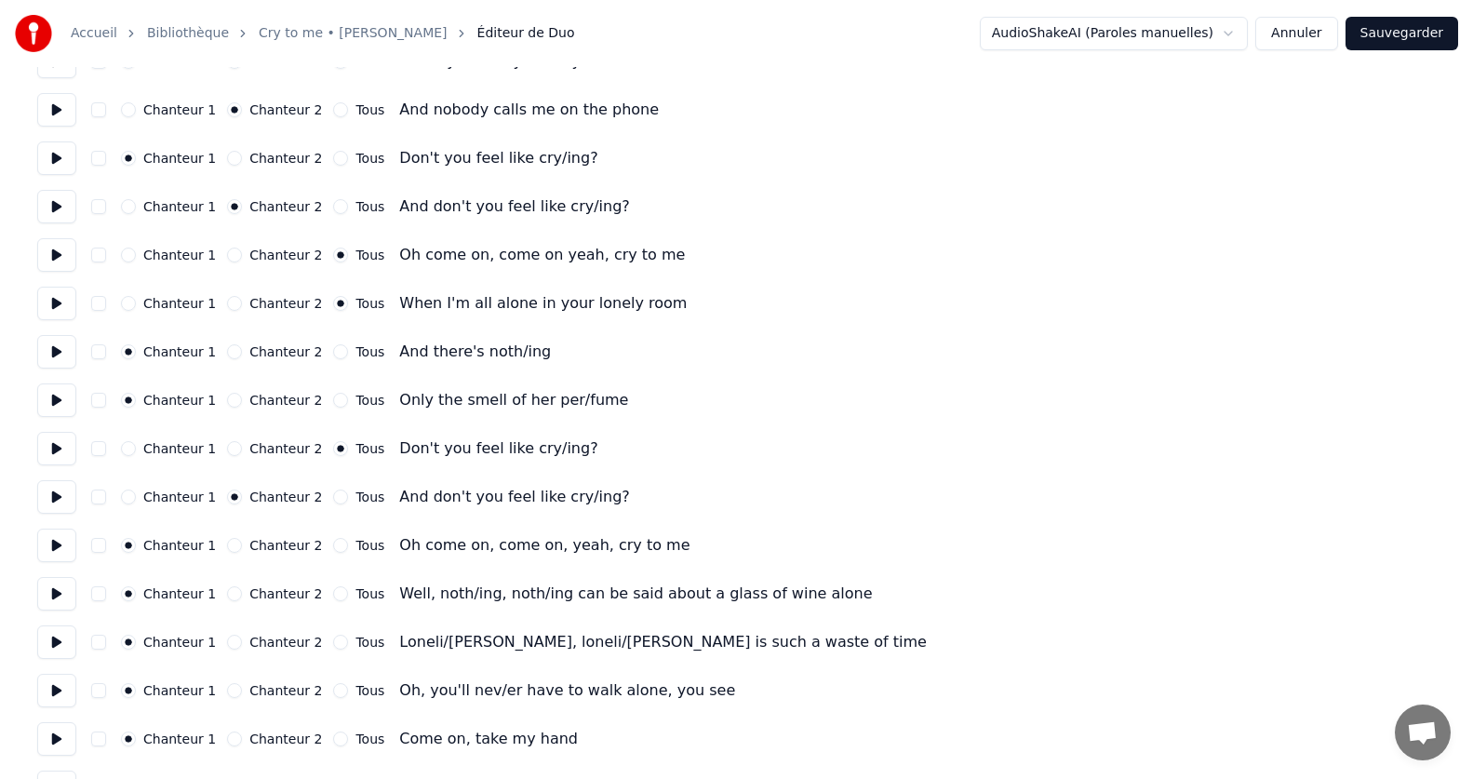
click at [45, 498] on button at bounding box center [56, 496] width 39 height 33
click at [61, 545] on button at bounding box center [56, 545] width 39 height 33
click at [333, 546] on button "Tous" at bounding box center [340, 545] width 15 height 15
click at [52, 448] on button at bounding box center [56, 448] width 39 height 33
click at [60, 490] on button at bounding box center [56, 496] width 39 height 33
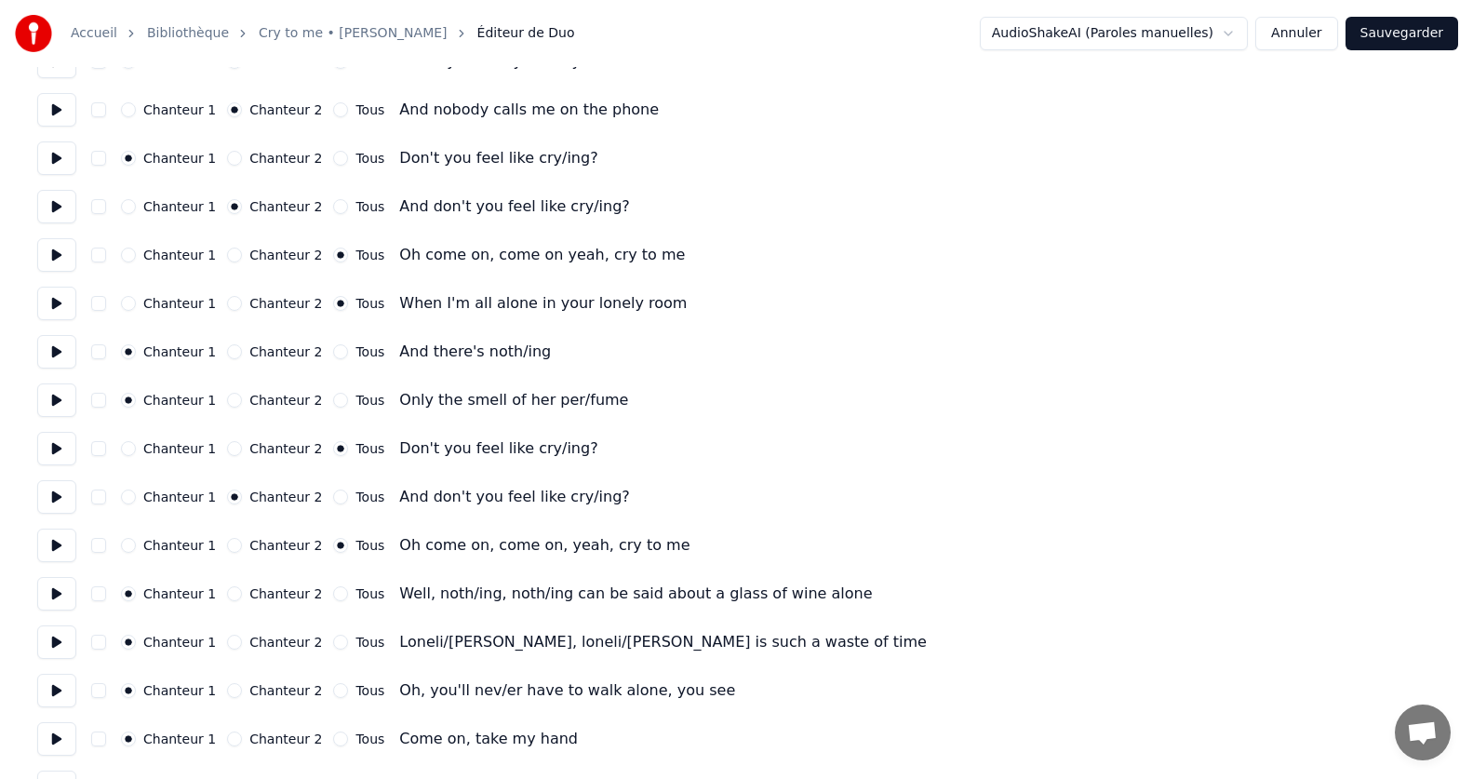
click at [55, 355] on button at bounding box center [56, 351] width 39 height 33
click at [63, 406] on button at bounding box center [56, 399] width 39 height 33
click at [52, 447] on button at bounding box center [56, 448] width 39 height 33
click at [52, 497] on button at bounding box center [56, 496] width 39 height 33
click at [57, 552] on button at bounding box center [56, 545] width 39 height 33
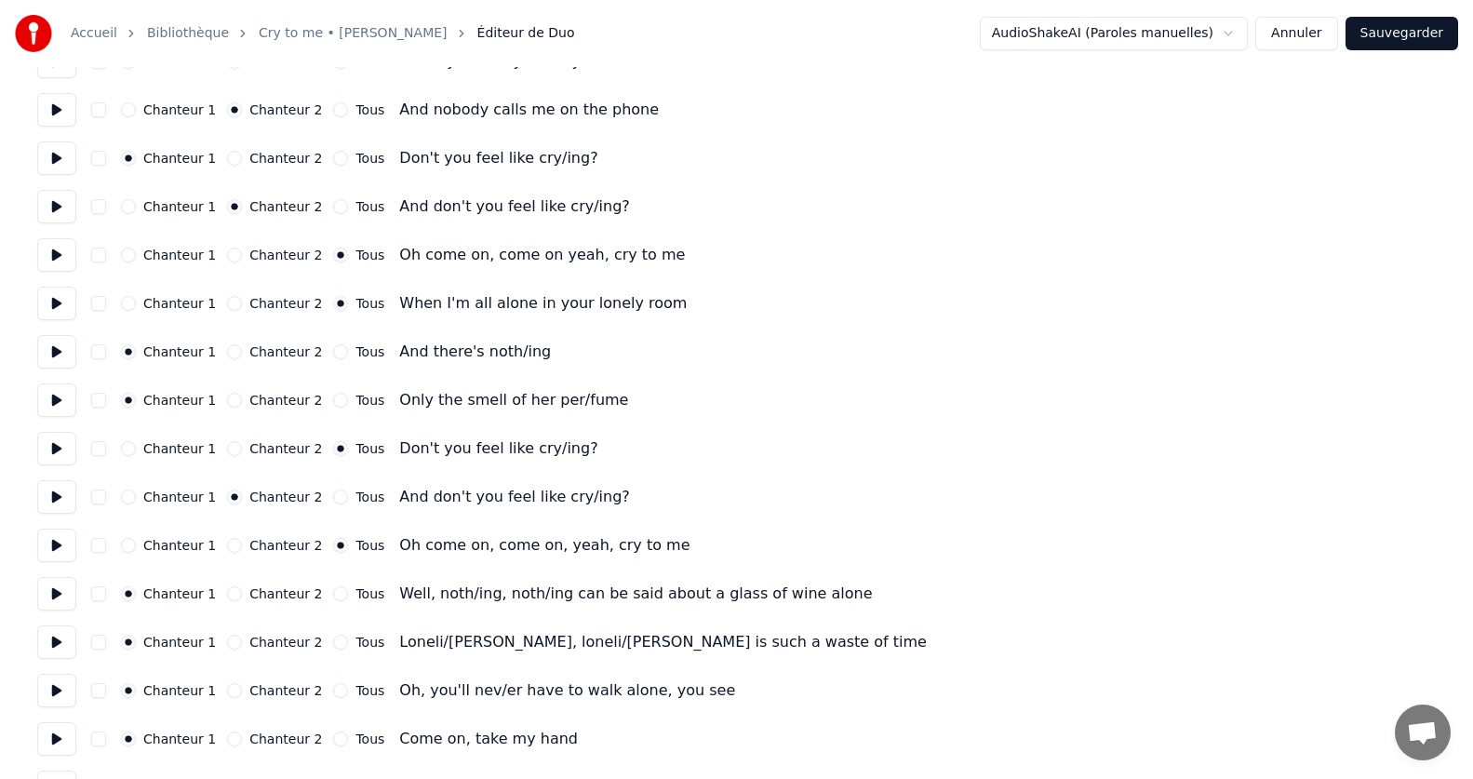
click at [51, 449] on button at bounding box center [56, 448] width 39 height 33
click at [333, 496] on button "Tous" at bounding box center [340, 496] width 15 height 15
click at [60, 457] on button at bounding box center [56, 448] width 39 height 33
click at [56, 506] on button at bounding box center [56, 496] width 39 height 33
click at [61, 549] on button at bounding box center [56, 545] width 39 height 33
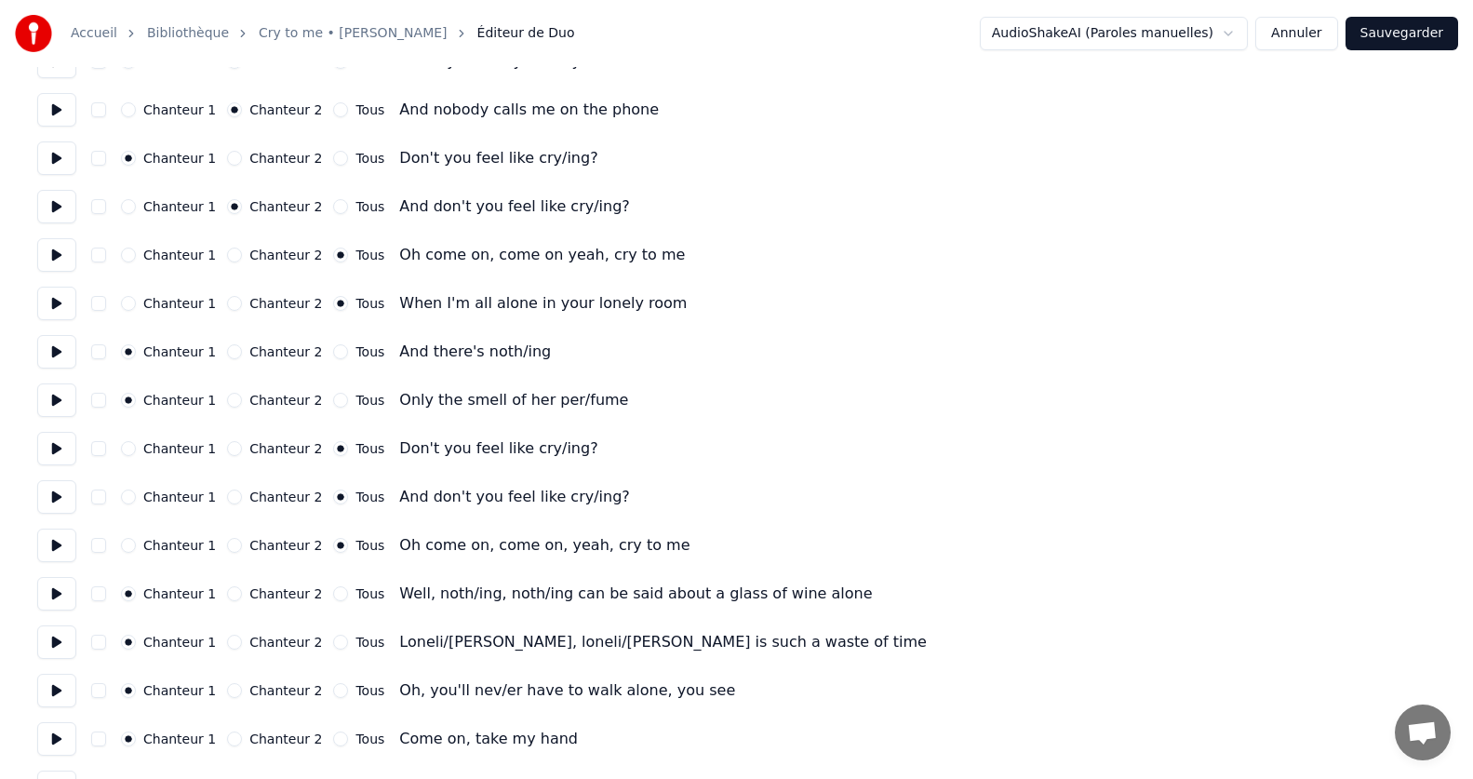
click at [60, 596] on button at bounding box center [56, 593] width 39 height 33
click at [54, 403] on button at bounding box center [56, 399] width 39 height 33
click at [228, 448] on button "Chanteur 2" at bounding box center [234, 448] width 15 height 15
click at [53, 446] on button at bounding box center [56, 448] width 39 height 33
click at [227, 498] on button "Chanteur 2" at bounding box center [234, 496] width 15 height 15
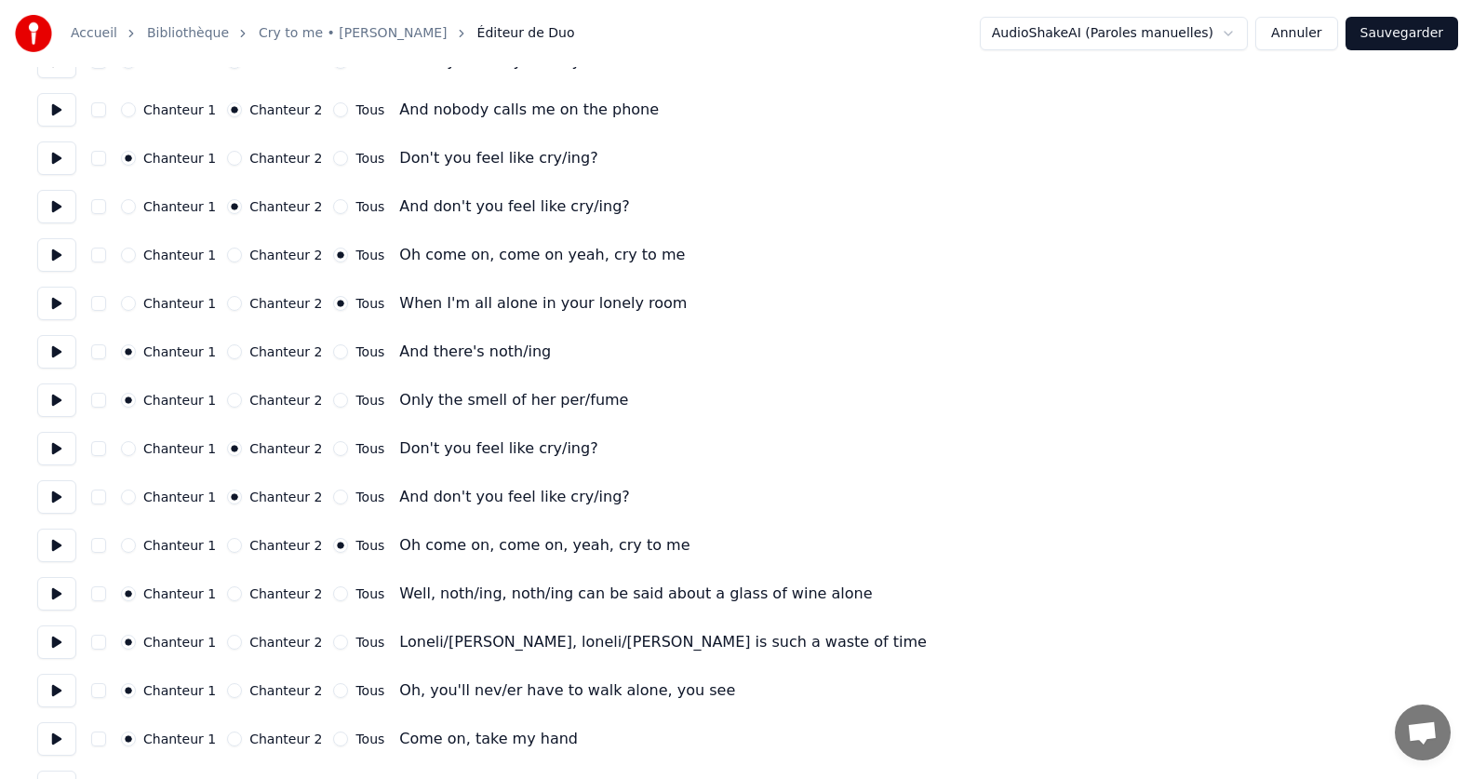
click at [66, 493] on button at bounding box center [56, 496] width 39 height 33
click at [227, 544] on button "Chanteur 2" at bounding box center [234, 545] width 15 height 15
click at [56, 544] on button at bounding box center [56, 545] width 39 height 33
click at [333, 546] on button "Tous" at bounding box center [340, 545] width 15 height 15
click at [60, 358] on button at bounding box center [56, 351] width 39 height 33
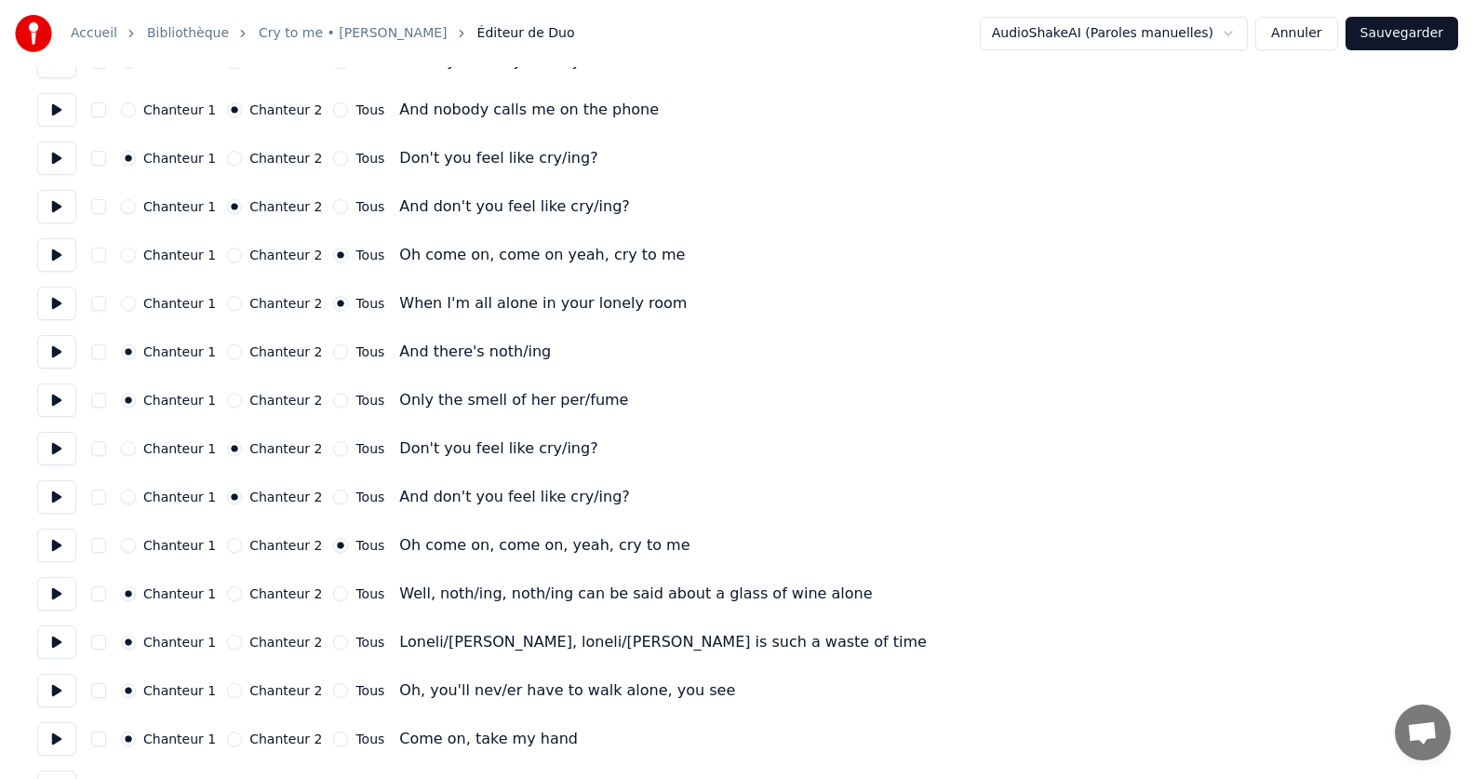
click at [49, 398] on button at bounding box center [56, 399] width 39 height 33
click at [64, 446] on button at bounding box center [56, 448] width 39 height 33
click at [51, 445] on button at bounding box center [56, 448] width 39 height 33
click at [57, 501] on button at bounding box center [56, 496] width 39 height 33
click at [53, 350] on button at bounding box center [56, 351] width 39 height 33
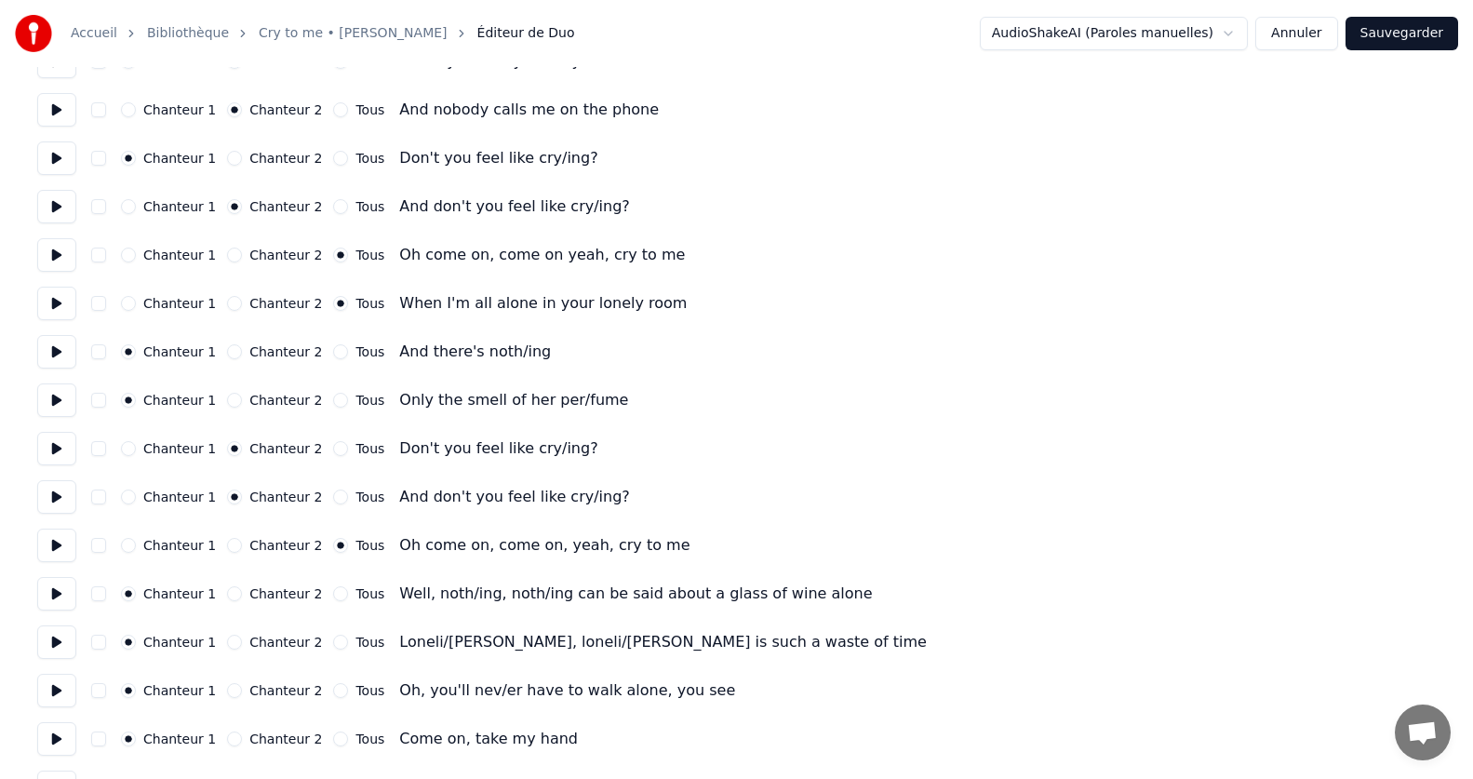
click at [47, 395] on button at bounding box center [56, 399] width 39 height 33
click at [59, 452] on button at bounding box center [56, 448] width 39 height 33
click at [42, 497] on button at bounding box center [56, 496] width 39 height 33
click at [67, 543] on button at bounding box center [56, 545] width 39 height 33
click at [53, 449] on button at bounding box center [56, 448] width 39 height 33
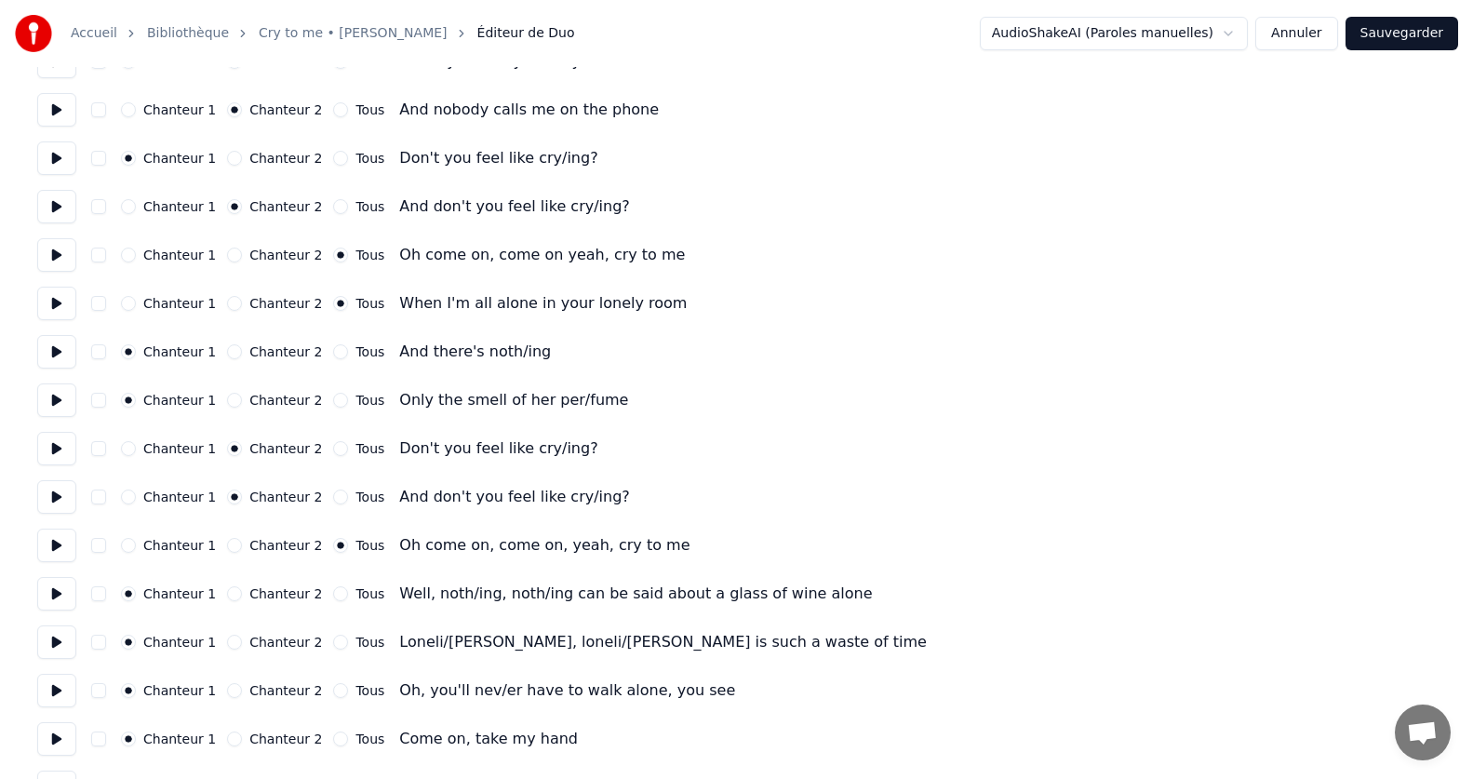
click at [130, 449] on button "Chanteur 1" at bounding box center [128, 448] width 15 height 15
click at [41, 349] on button at bounding box center [56, 351] width 39 height 33
click at [54, 348] on button at bounding box center [56, 351] width 39 height 33
click at [63, 400] on button at bounding box center [56, 399] width 39 height 33
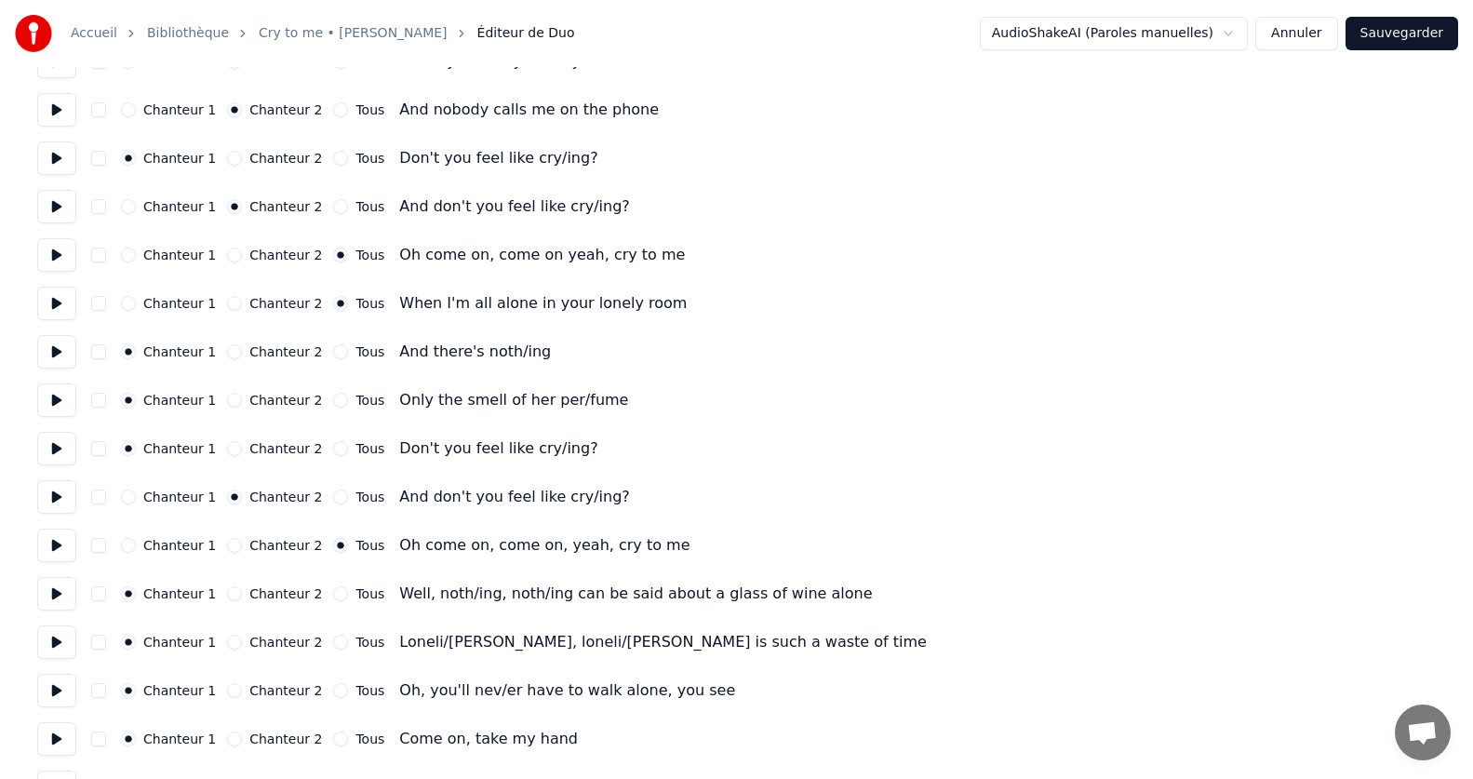
click at [66, 450] on button at bounding box center [56, 448] width 39 height 33
click at [60, 501] on button at bounding box center [56, 496] width 39 height 33
click at [62, 450] on button at bounding box center [56, 448] width 39 height 33
click at [66, 396] on button at bounding box center [56, 399] width 39 height 33
click at [61, 449] on button at bounding box center [56, 448] width 39 height 33
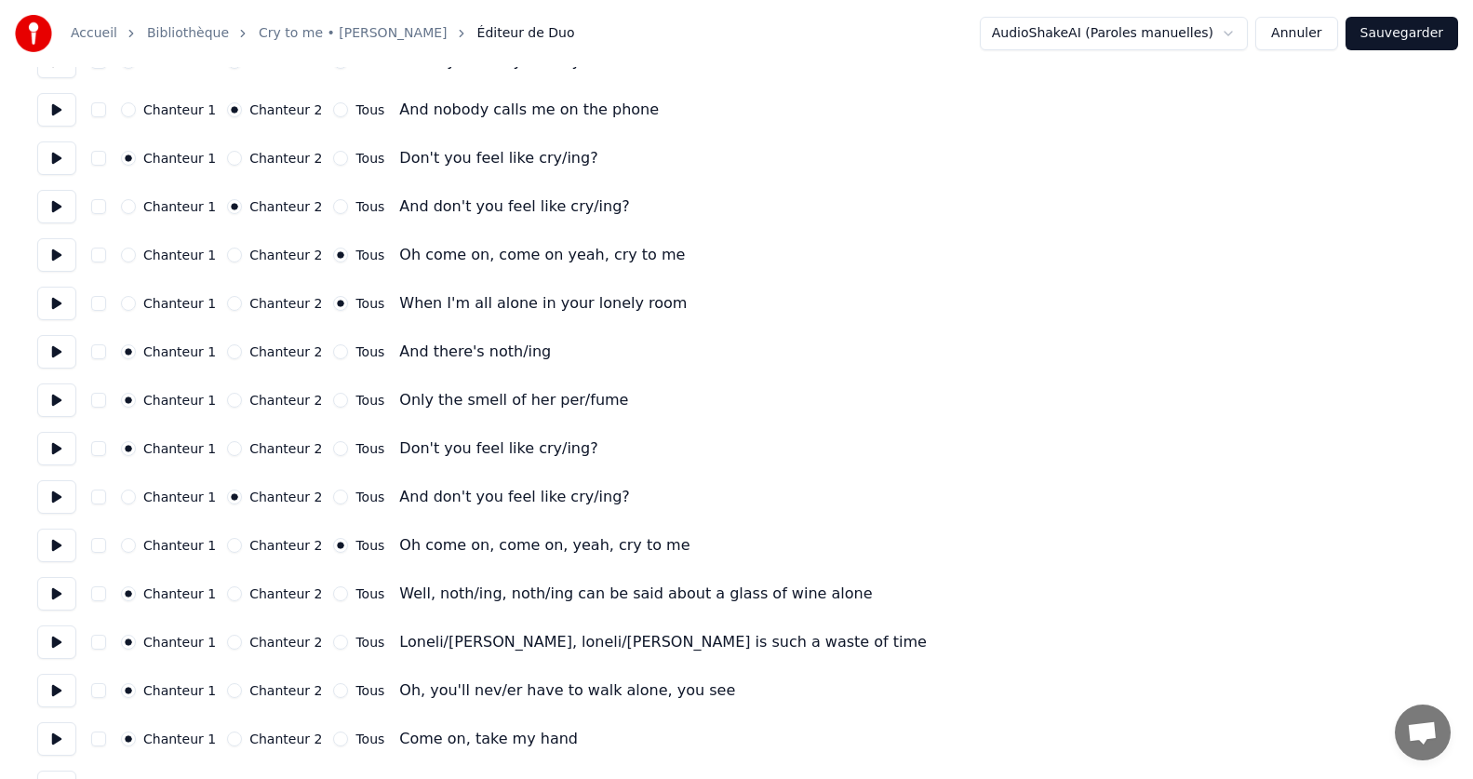
click at [333, 450] on button "Tous" at bounding box center [340, 448] width 15 height 15
click at [56, 504] on button at bounding box center [56, 496] width 39 height 33
click at [126, 548] on button "Chanteur 1" at bounding box center [128, 545] width 15 height 15
click at [51, 550] on button at bounding box center [56, 545] width 39 height 33
click at [55, 495] on button at bounding box center [56, 496] width 39 height 33
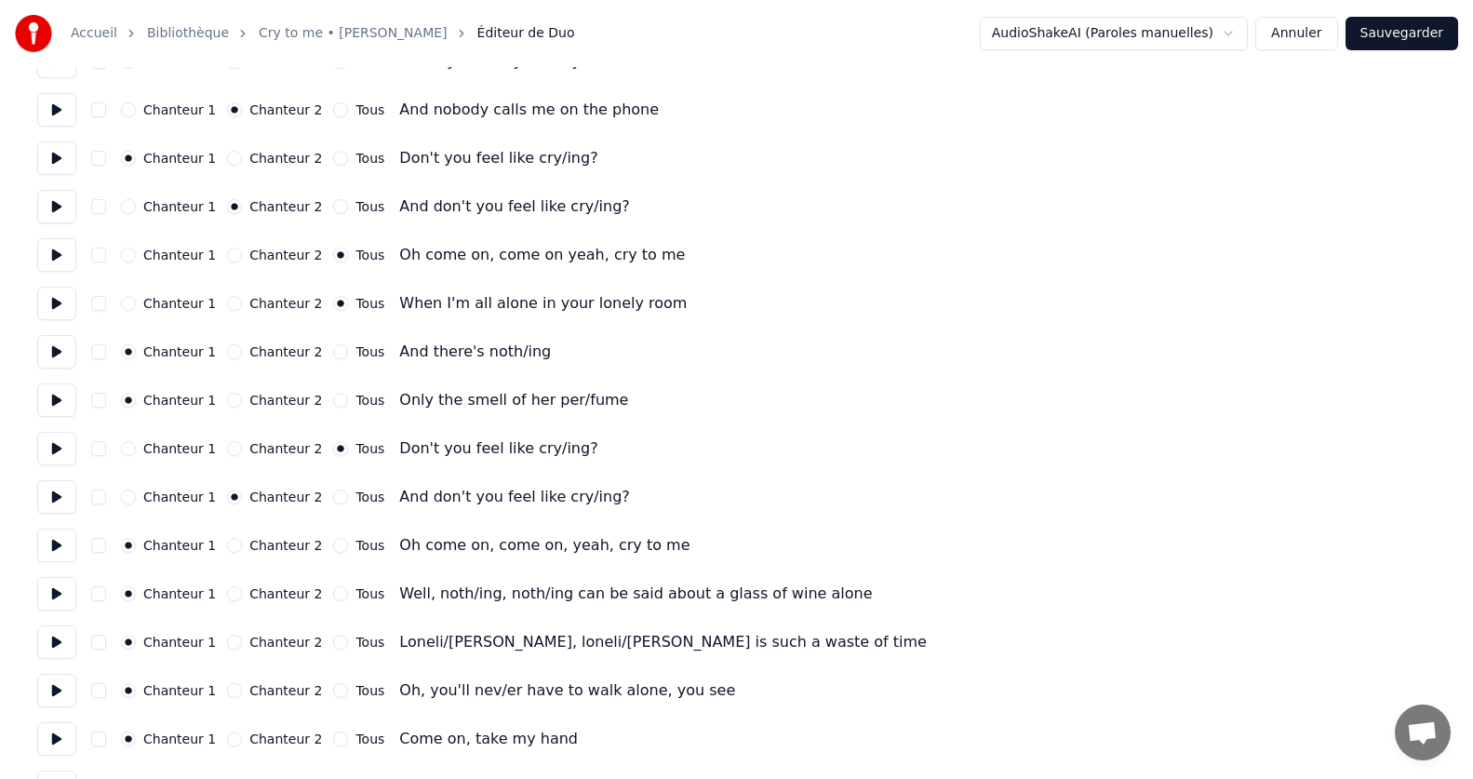
click at [53, 449] on button at bounding box center [56, 448] width 39 height 33
click at [68, 550] on button at bounding box center [56, 545] width 39 height 33
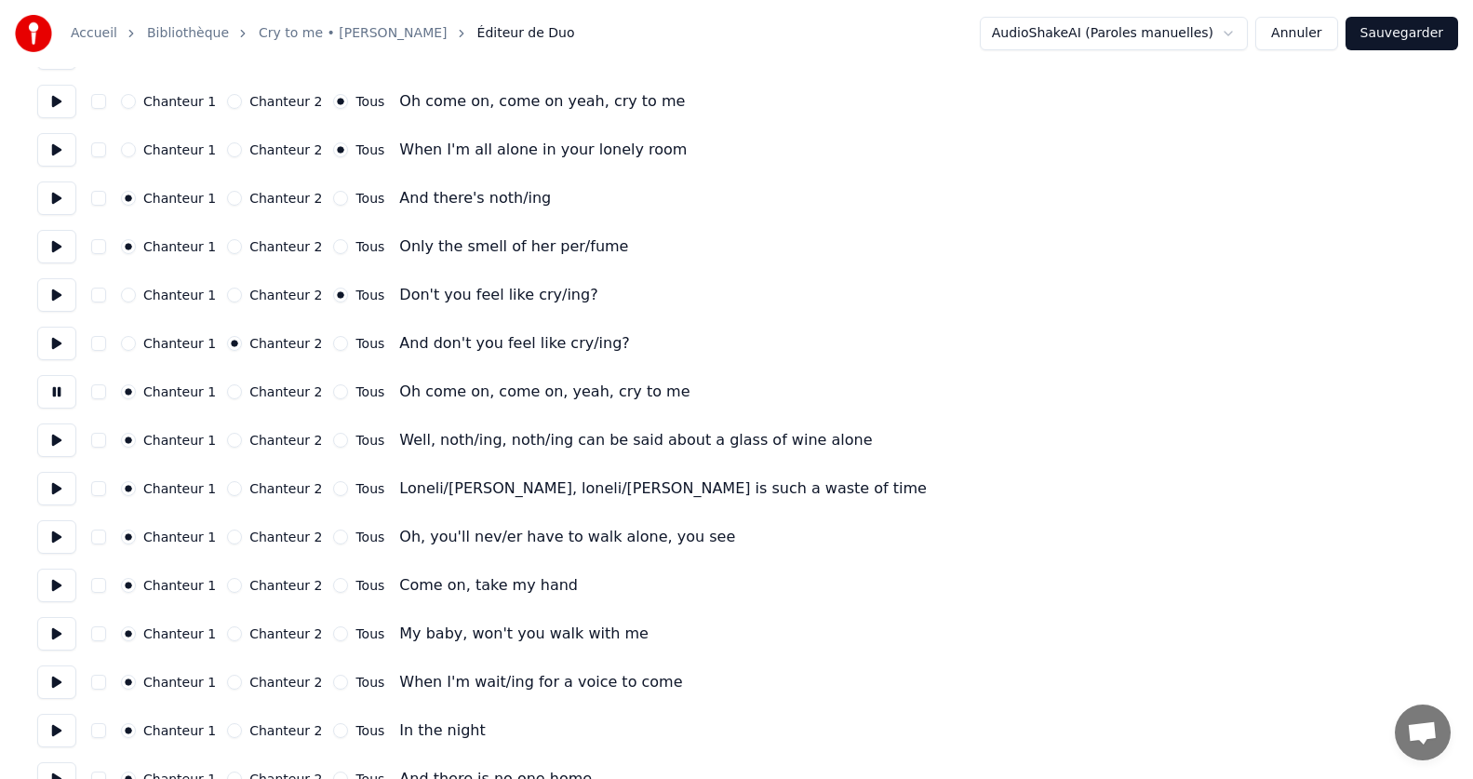
scroll to position [372, 0]
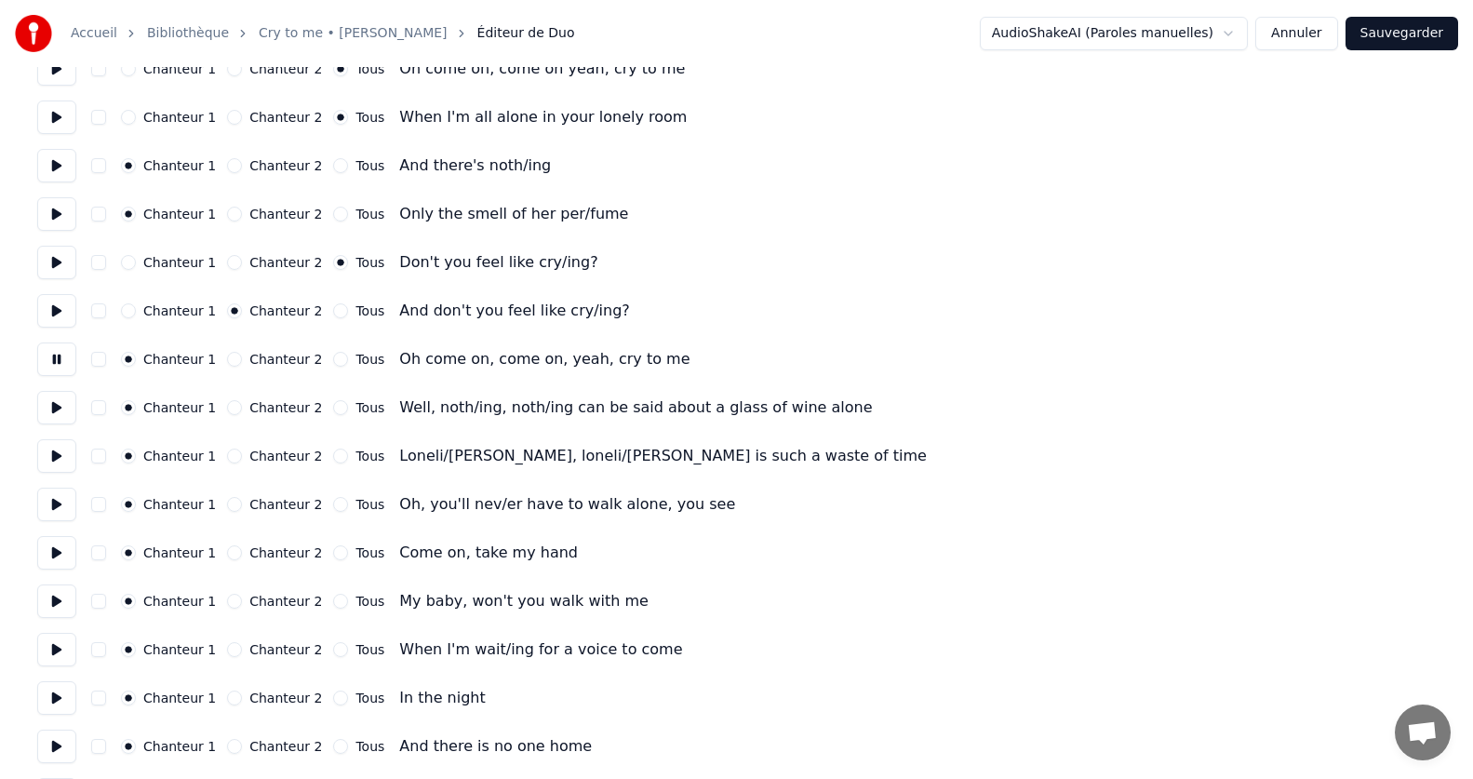
click at [333, 409] on button "Tous" at bounding box center [340, 407] width 15 height 15
click at [333, 458] on button "Tous" at bounding box center [340, 456] width 15 height 15
click at [47, 398] on button at bounding box center [56, 407] width 39 height 33
click at [49, 452] on button at bounding box center [56, 455] width 39 height 33
click at [57, 512] on button at bounding box center [56, 504] width 39 height 33
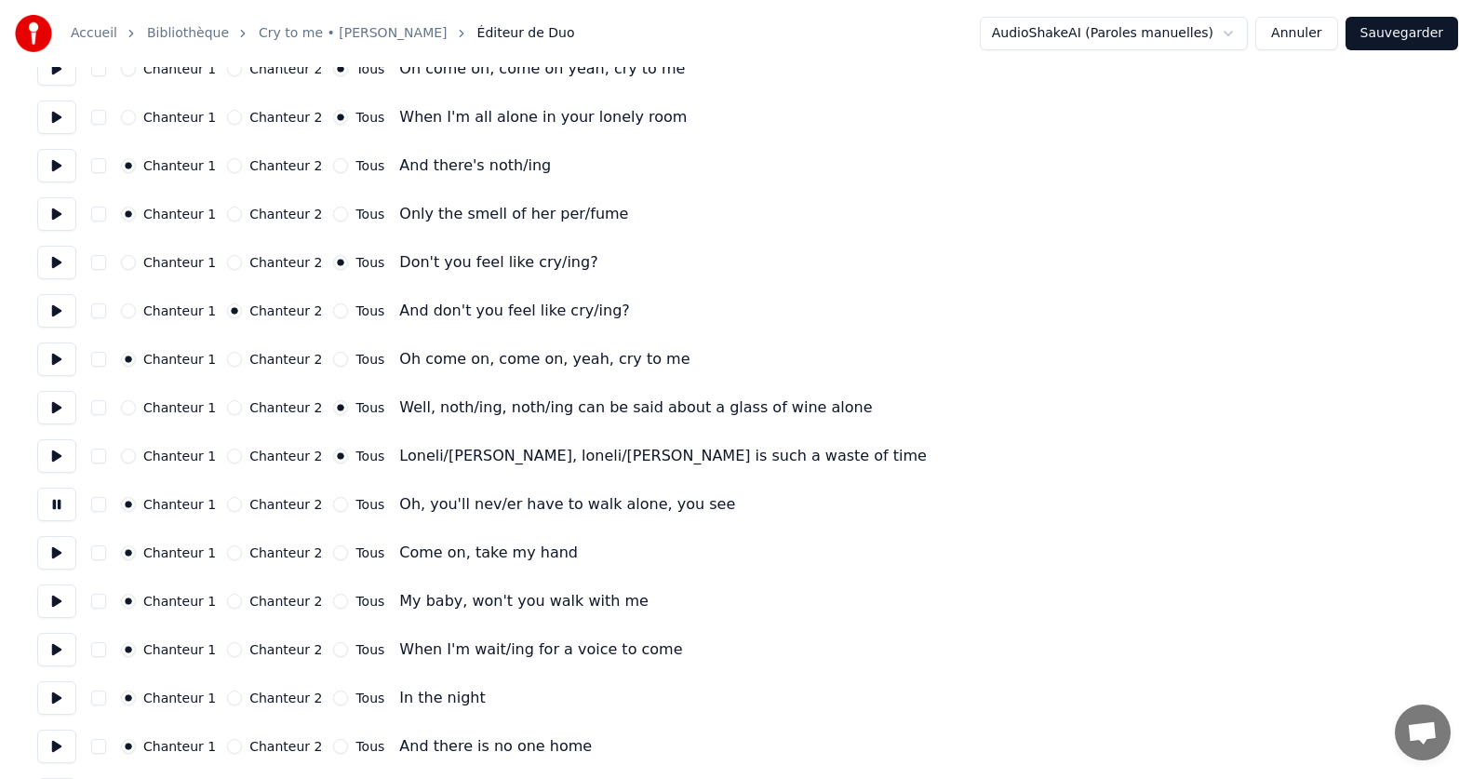
click at [333, 505] on button "Tous" at bounding box center [340, 504] width 15 height 15
click at [56, 556] on button at bounding box center [56, 552] width 39 height 33
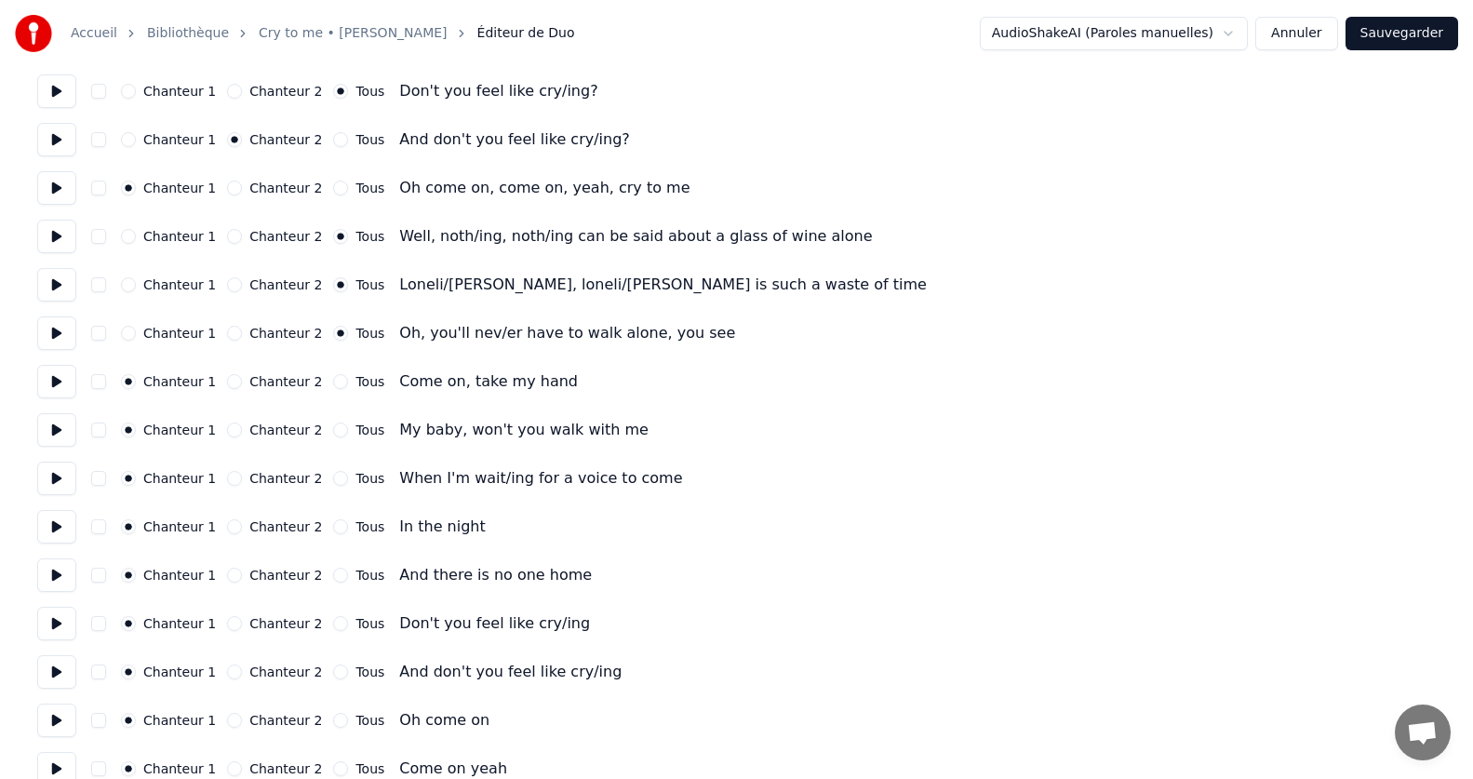
scroll to position [558, 0]
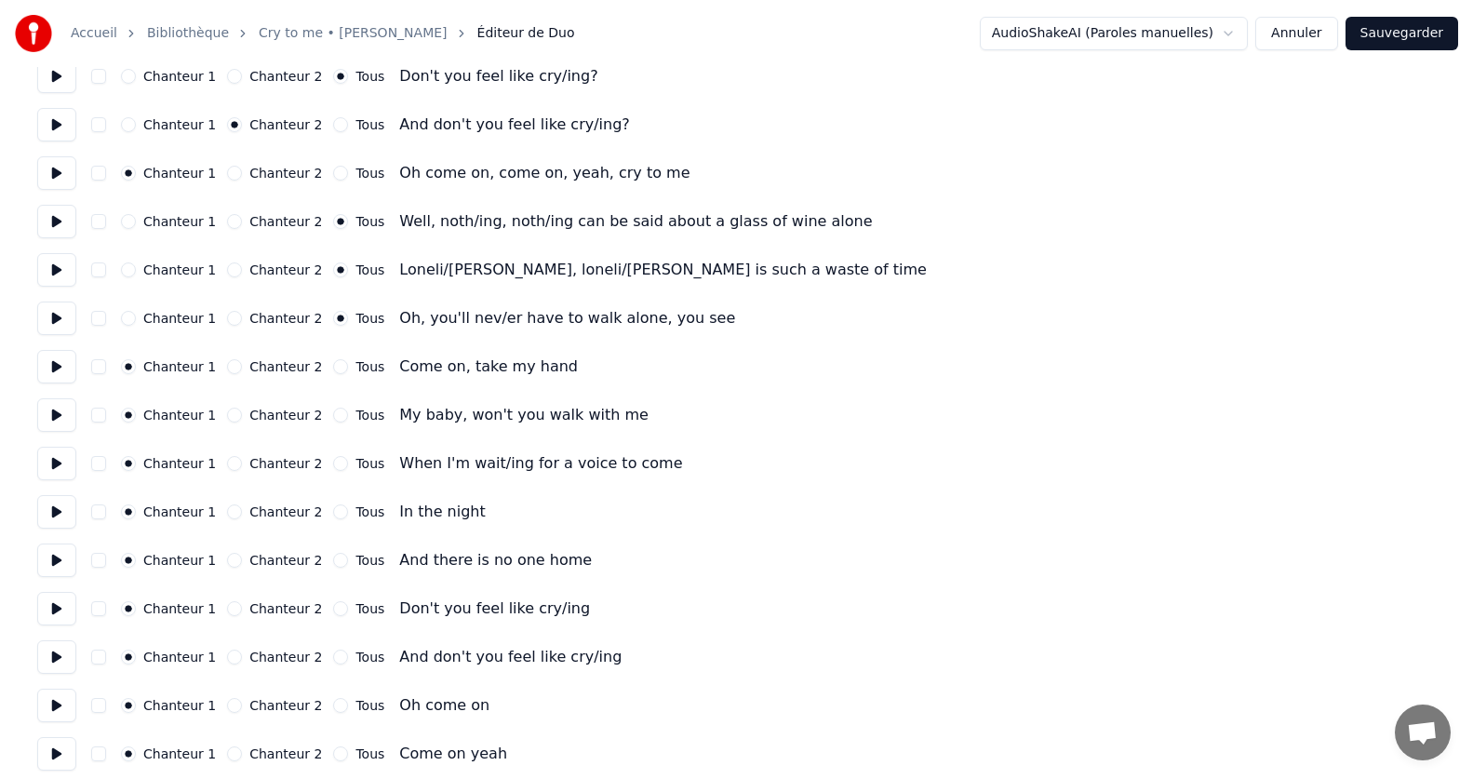
click at [56, 315] on button at bounding box center [56, 317] width 39 height 33
click at [51, 371] on button at bounding box center [56, 366] width 39 height 33
click at [44, 417] on button at bounding box center [56, 414] width 39 height 33
click at [41, 366] on button at bounding box center [56, 366] width 39 height 33
click at [49, 416] on button at bounding box center [56, 414] width 39 height 33
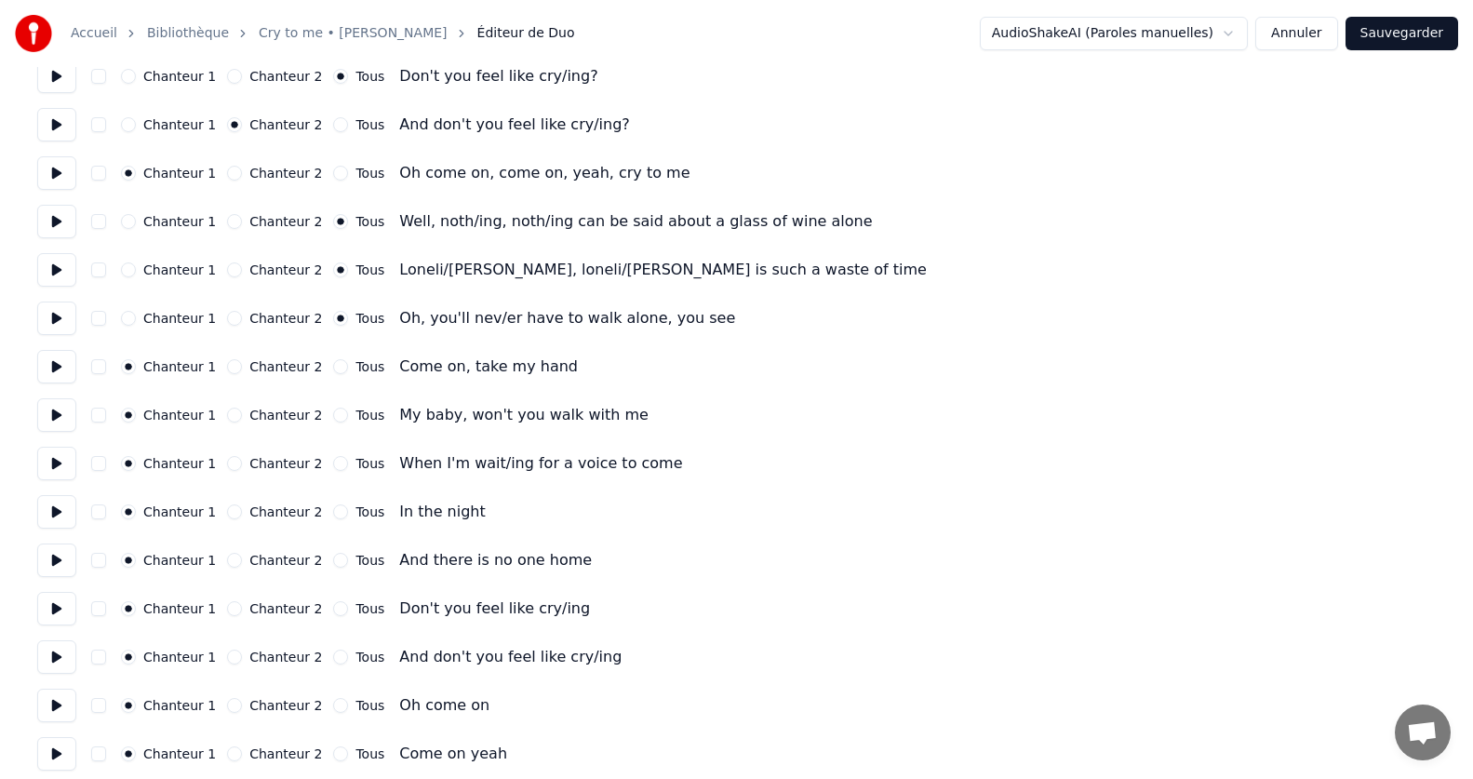
click at [62, 468] on button at bounding box center [56, 463] width 39 height 33
click at [333, 363] on button "Tous" at bounding box center [340, 366] width 15 height 15
click at [333, 415] on button "Tous" at bounding box center [340, 415] width 15 height 15
click at [54, 468] on button at bounding box center [56, 463] width 39 height 33
click at [60, 507] on button at bounding box center [56, 511] width 39 height 33
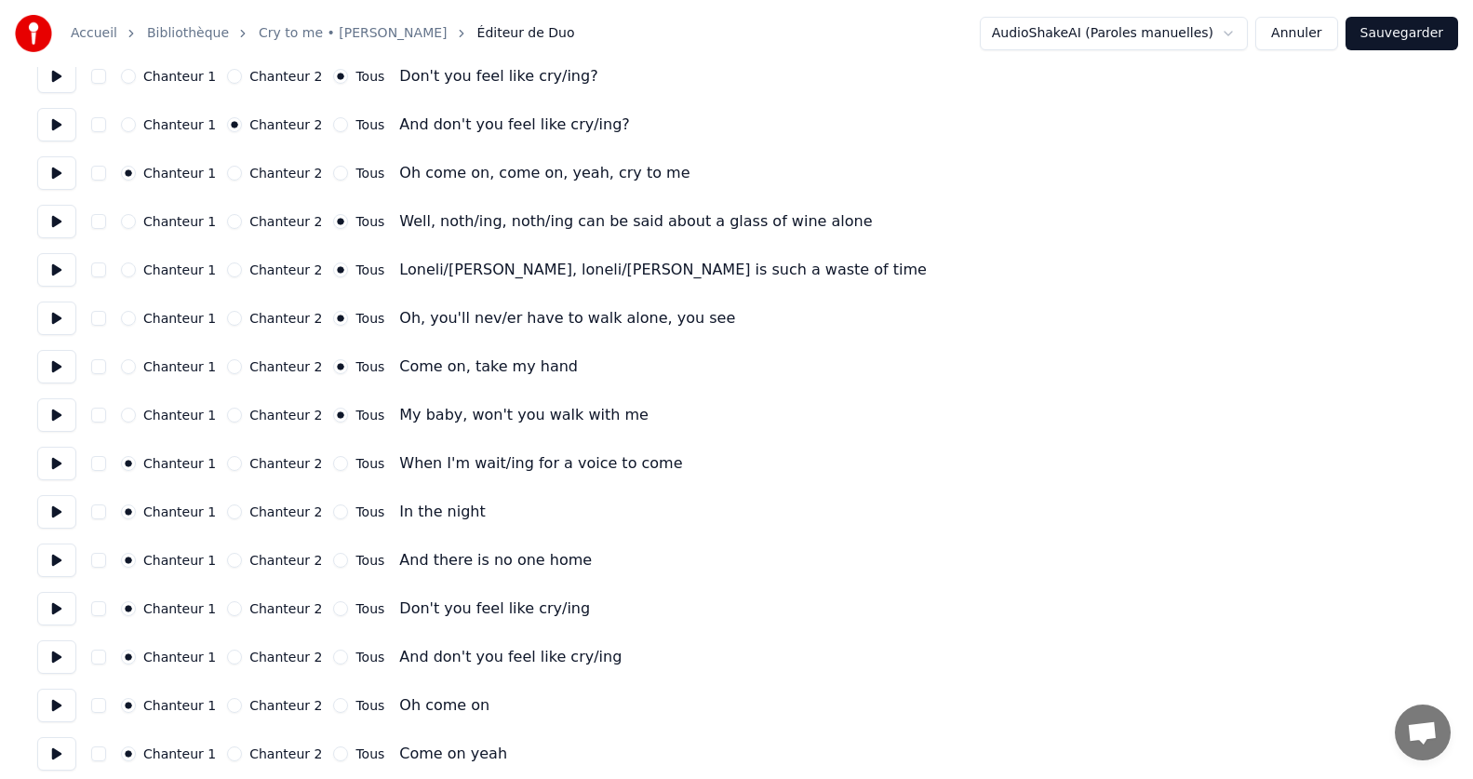
click at [47, 417] on button at bounding box center [56, 414] width 39 height 33
click at [47, 469] on button at bounding box center [56, 463] width 39 height 33
click at [59, 515] on button at bounding box center [56, 511] width 39 height 33
click at [69, 563] on button at bounding box center [56, 559] width 39 height 33
click at [333, 507] on button "Tous" at bounding box center [340, 511] width 15 height 15
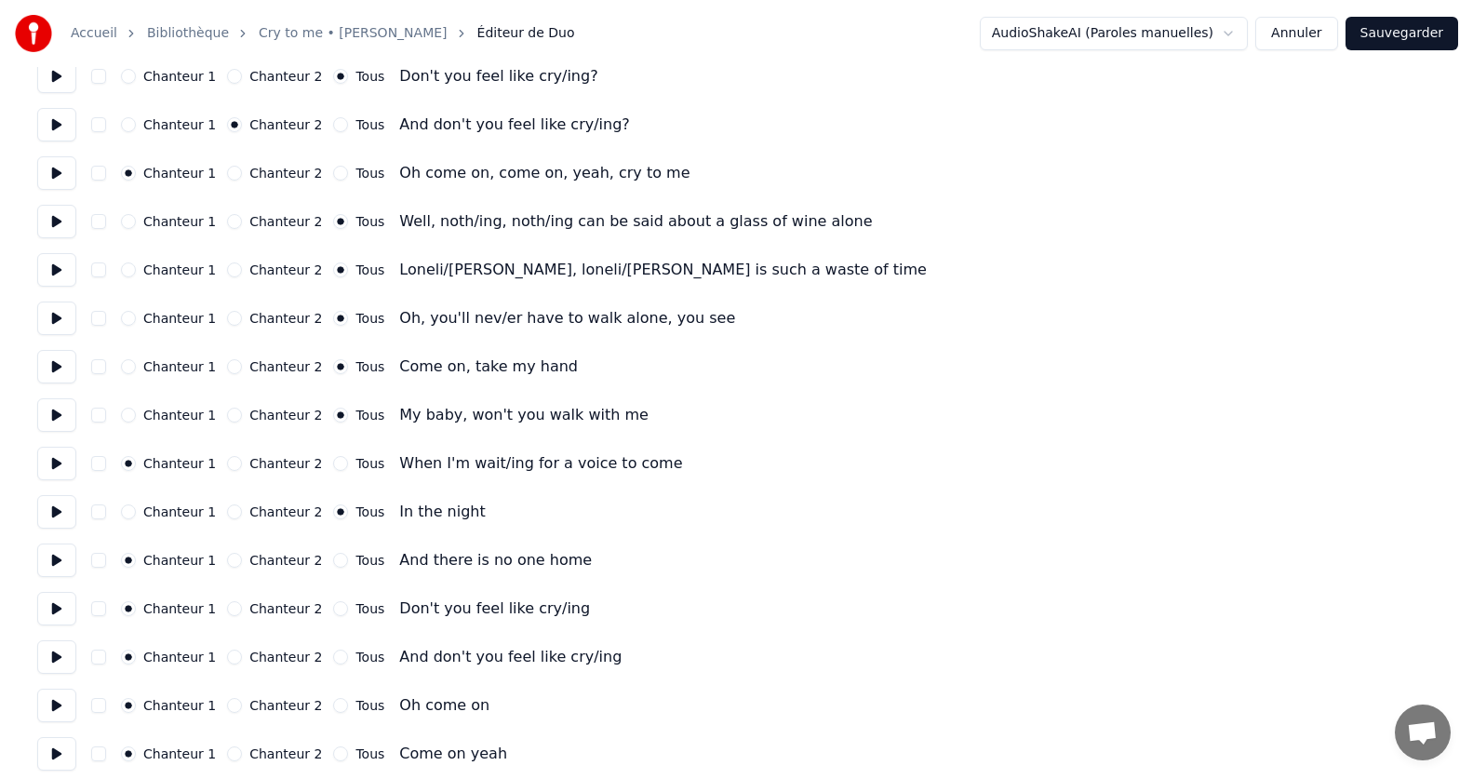
click at [48, 567] on button at bounding box center [56, 559] width 39 height 33
click at [231, 560] on button "Chanteur 2" at bounding box center [234, 560] width 15 height 15
click at [56, 469] on button at bounding box center [56, 463] width 39 height 33
click at [65, 516] on button at bounding box center [56, 511] width 39 height 33
click at [60, 561] on button at bounding box center [56, 559] width 39 height 33
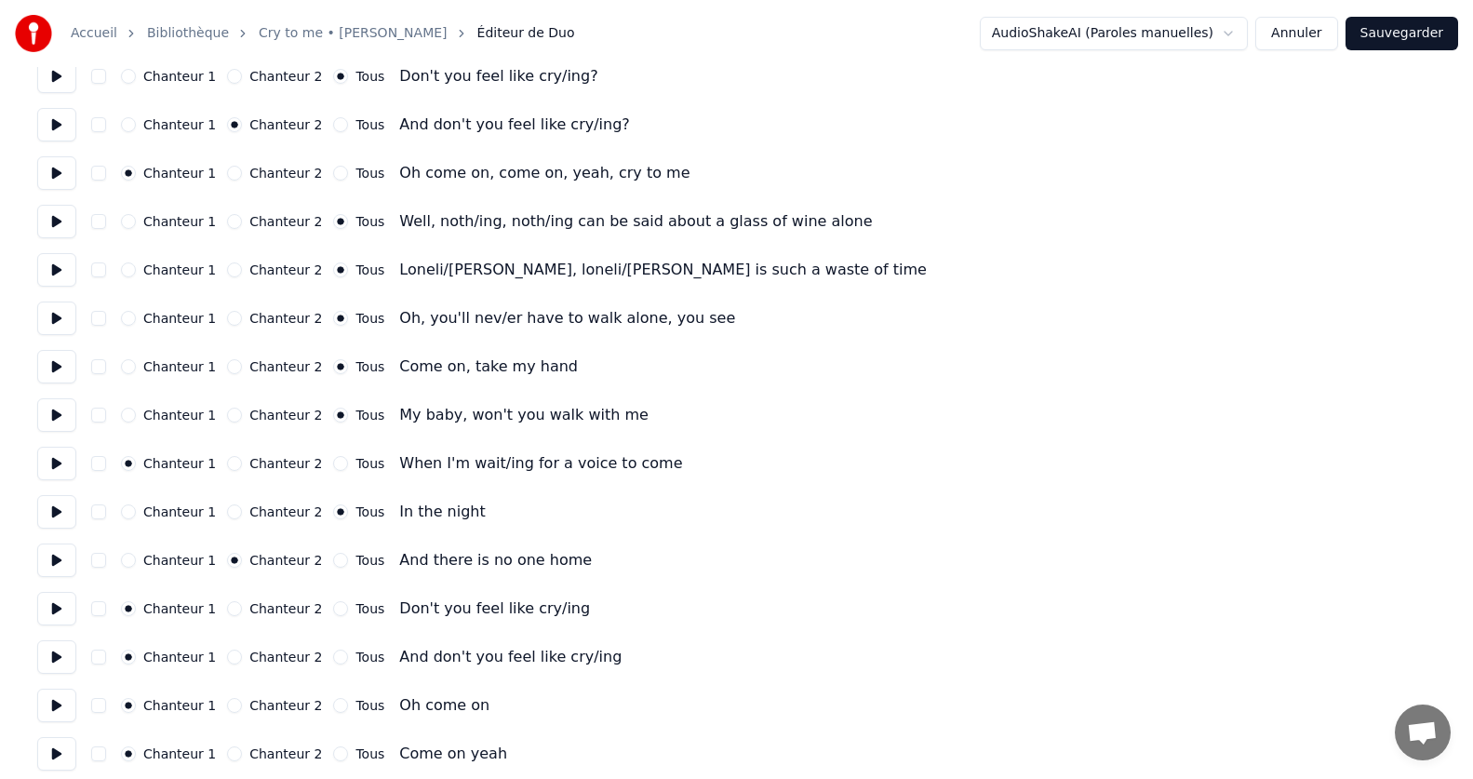
click at [55, 610] on button at bounding box center [56, 608] width 39 height 33
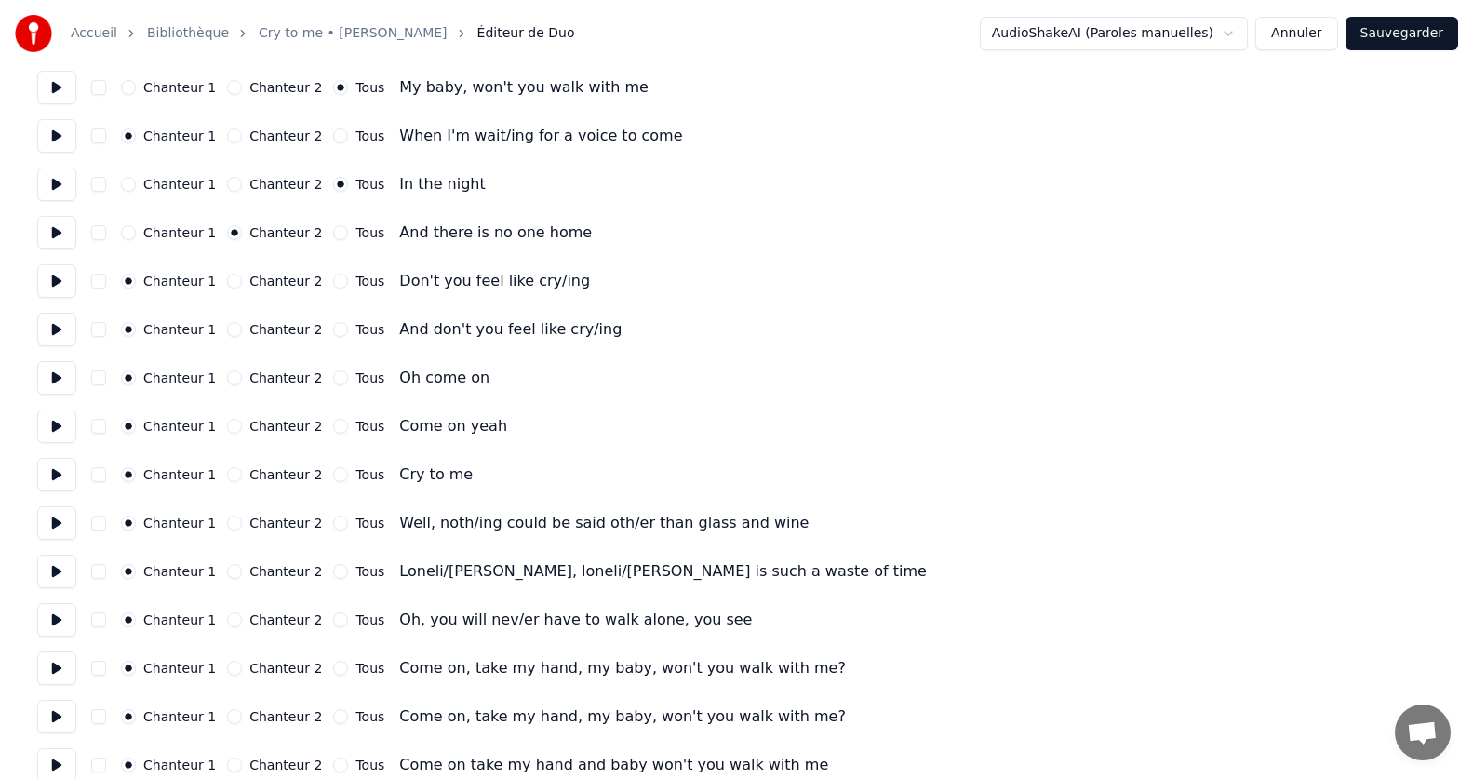
scroll to position [907, 0]
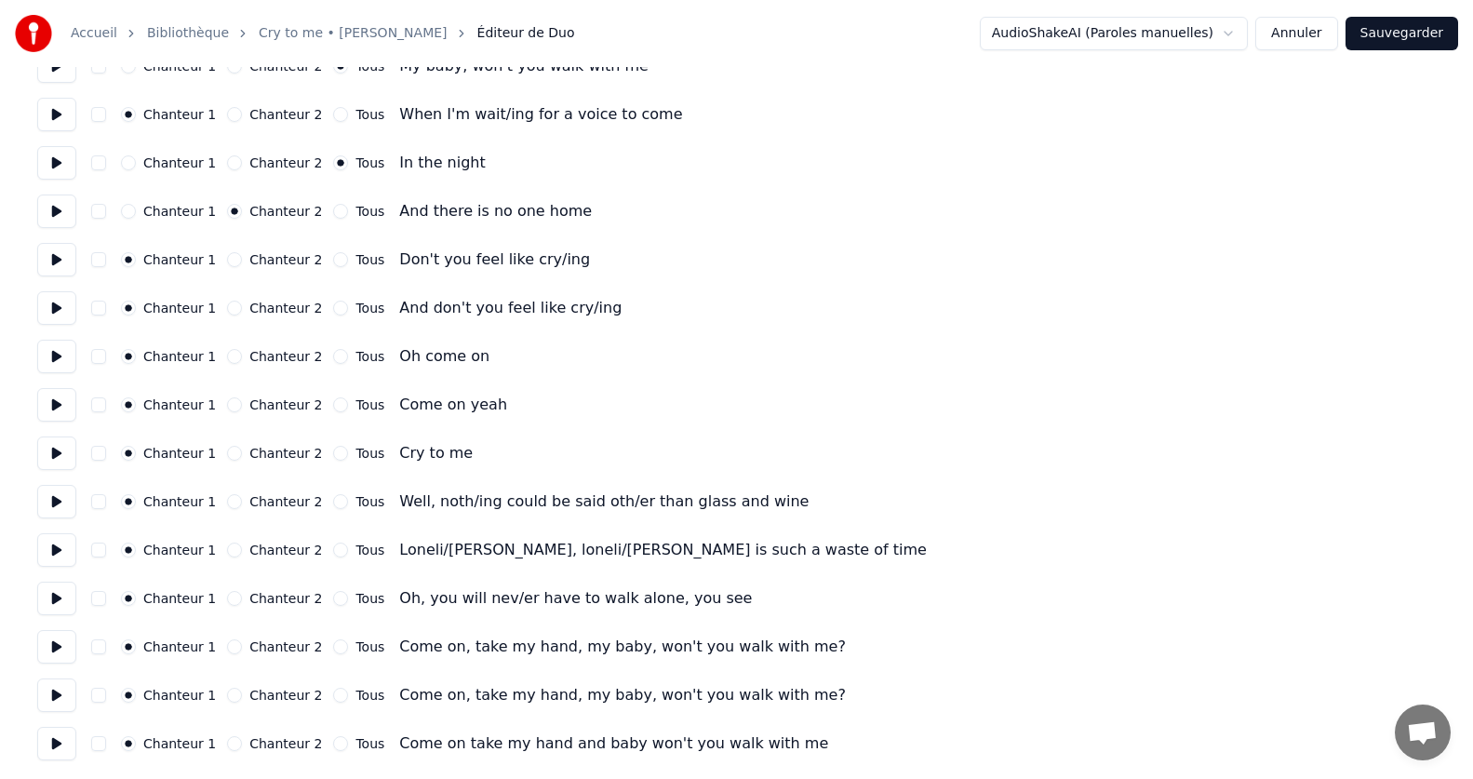
click at [53, 264] on button at bounding box center [56, 259] width 39 height 33
click at [46, 310] on button at bounding box center [56, 307] width 39 height 33
click at [68, 364] on button at bounding box center [56, 356] width 39 height 33
click at [60, 403] on button at bounding box center [56, 404] width 39 height 33
click at [57, 453] on button at bounding box center [56, 452] width 39 height 33
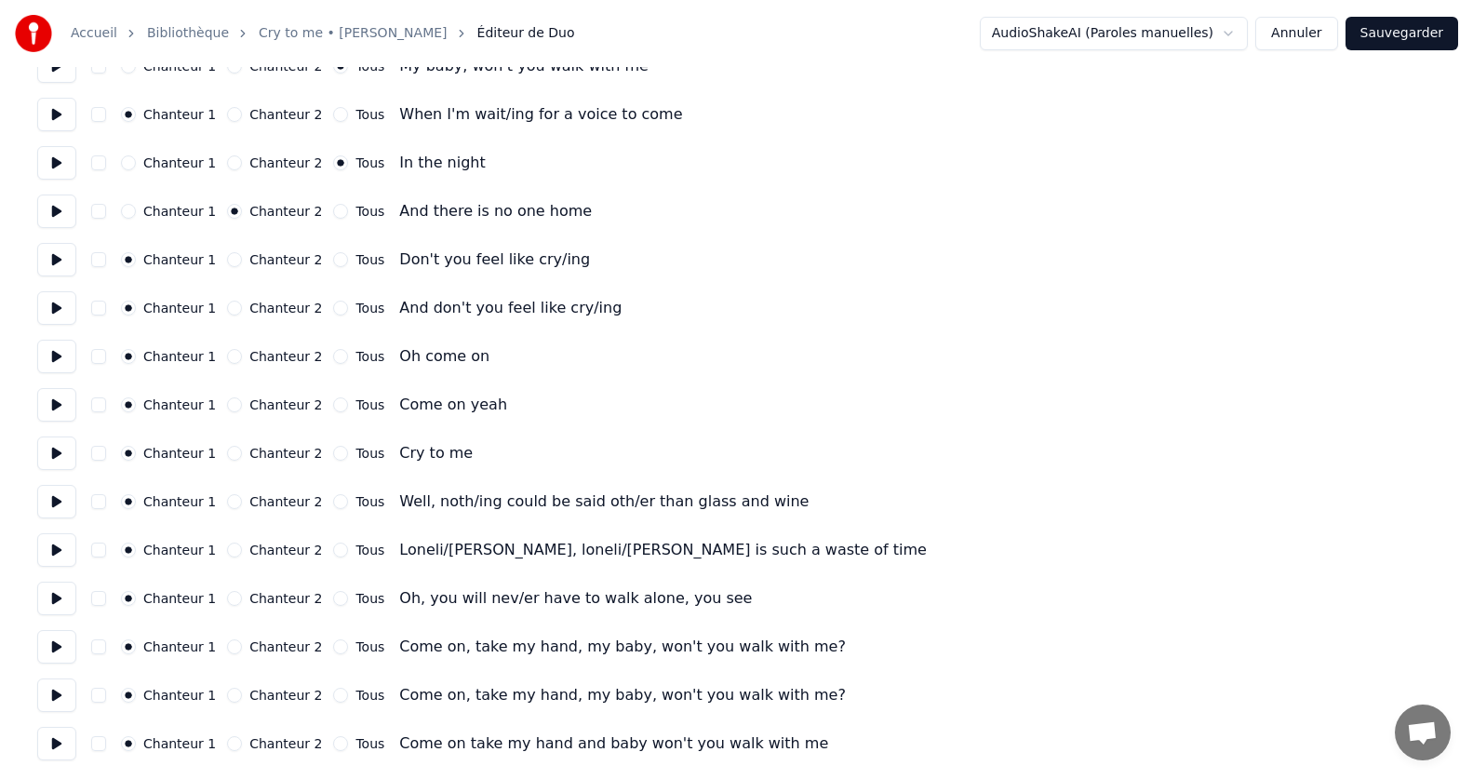
click at [49, 167] on button at bounding box center [56, 162] width 39 height 33
click at [48, 214] on button at bounding box center [56, 210] width 39 height 33
click at [52, 261] on button at bounding box center [56, 259] width 39 height 33
click at [227, 307] on button "Chanteur 2" at bounding box center [234, 308] width 15 height 15
click at [49, 313] on button at bounding box center [56, 307] width 39 height 33
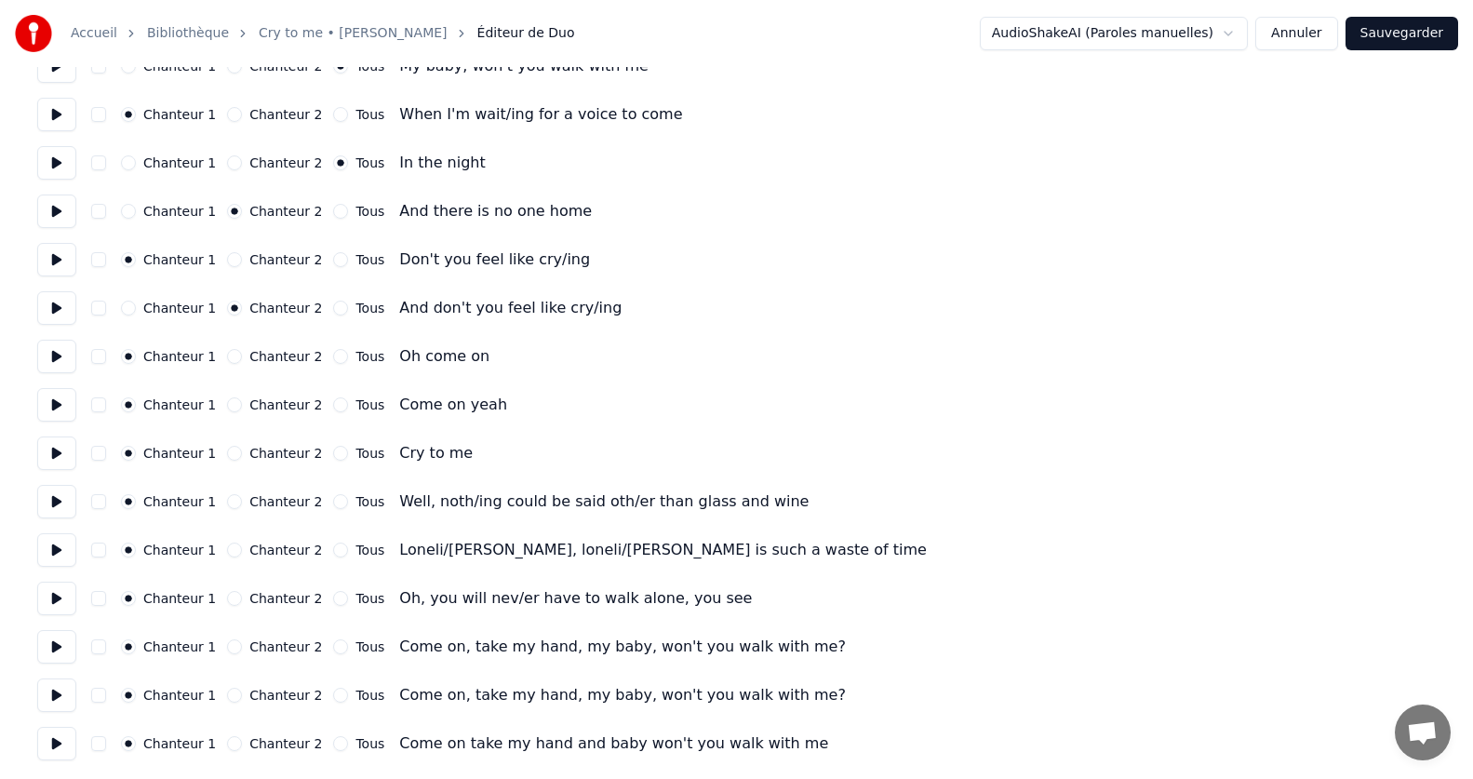
click at [51, 359] on button at bounding box center [56, 356] width 39 height 33
click at [54, 410] on button at bounding box center [56, 404] width 39 height 33
click at [227, 401] on button "Chanteur 2" at bounding box center [234, 404] width 15 height 15
click at [54, 452] on button at bounding box center [56, 452] width 39 height 33
click at [333, 453] on button "Tous" at bounding box center [340, 453] width 15 height 15
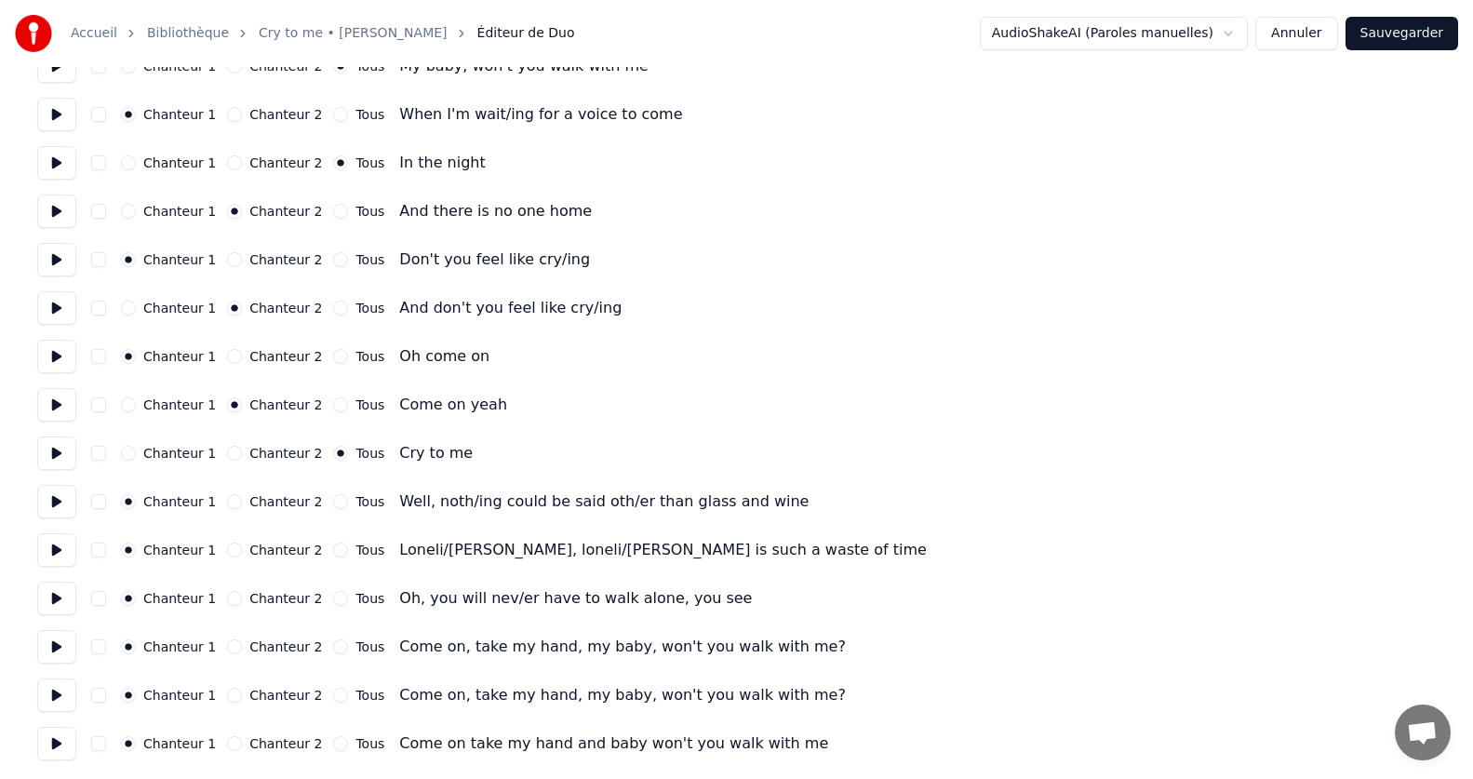
click at [59, 510] on button at bounding box center [56, 501] width 39 height 33
click at [127, 455] on button "Chanteur 1" at bounding box center [128, 453] width 15 height 15
click at [48, 311] on button at bounding box center [56, 307] width 39 height 33
click at [50, 363] on button at bounding box center [56, 356] width 39 height 33
click at [60, 414] on button at bounding box center [56, 404] width 39 height 33
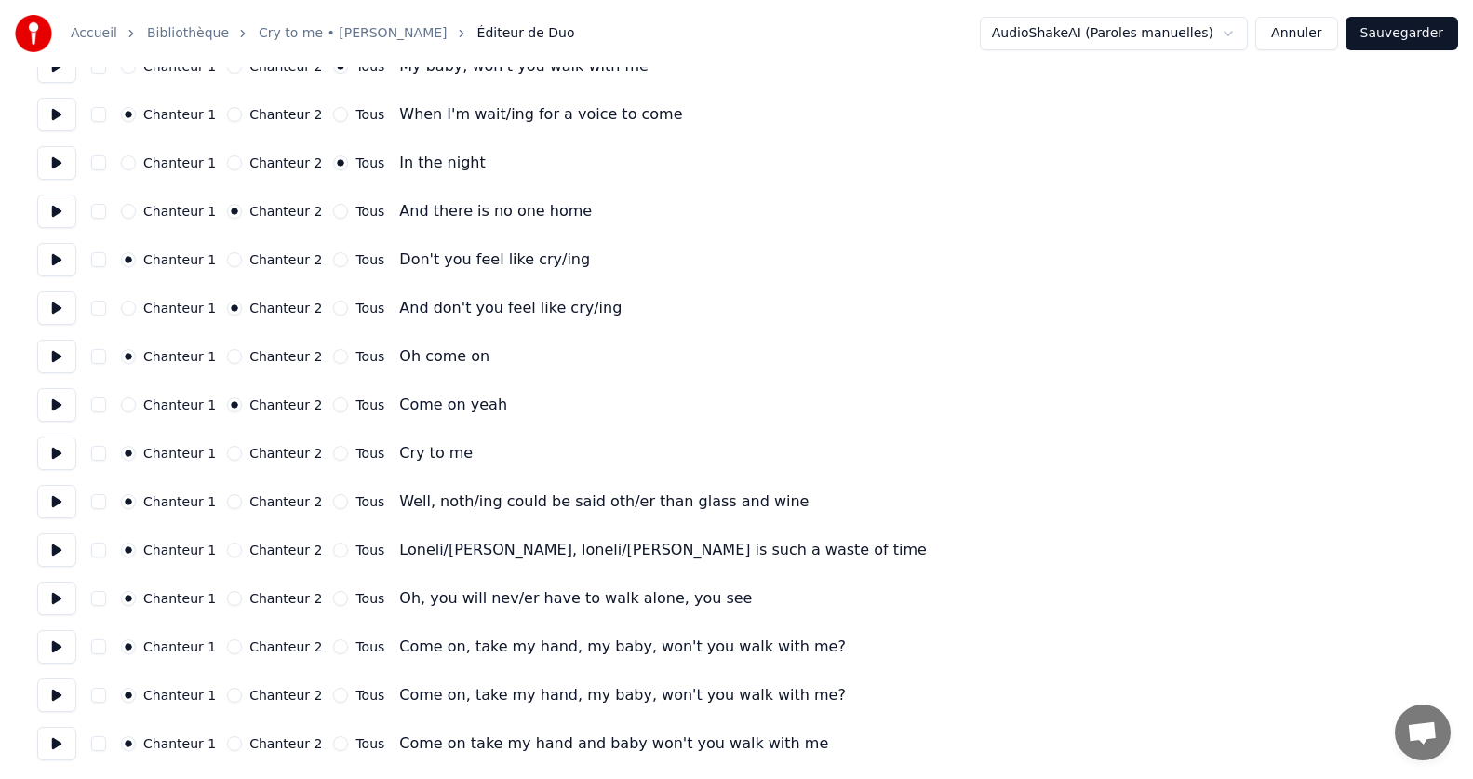
click at [45, 450] on button at bounding box center [56, 452] width 39 height 33
click at [54, 505] on button at bounding box center [56, 501] width 39 height 33
click at [333, 507] on button "Tous" at bounding box center [340, 501] width 15 height 15
click at [52, 556] on button at bounding box center [56, 549] width 39 height 33
click at [333, 549] on button "Tous" at bounding box center [340, 550] width 15 height 15
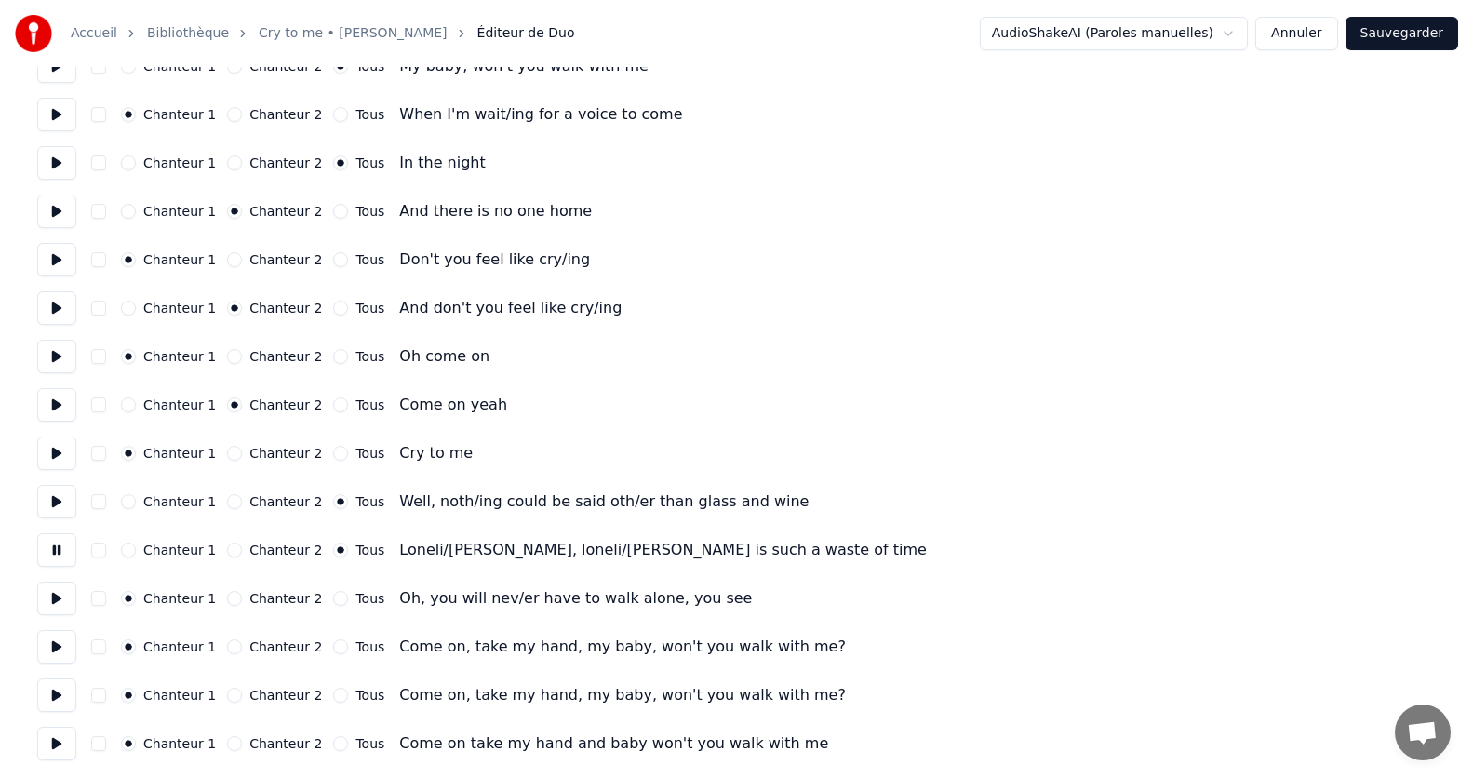
click at [56, 596] on button at bounding box center [56, 598] width 39 height 33
click at [333, 596] on button "Tous" at bounding box center [340, 598] width 15 height 15
click at [52, 648] on button at bounding box center [56, 646] width 39 height 33
click at [333, 650] on button "Tous" at bounding box center [340, 646] width 15 height 15
click at [132, 648] on button "Chanteur 1" at bounding box center [128, 646] width 15 height 15
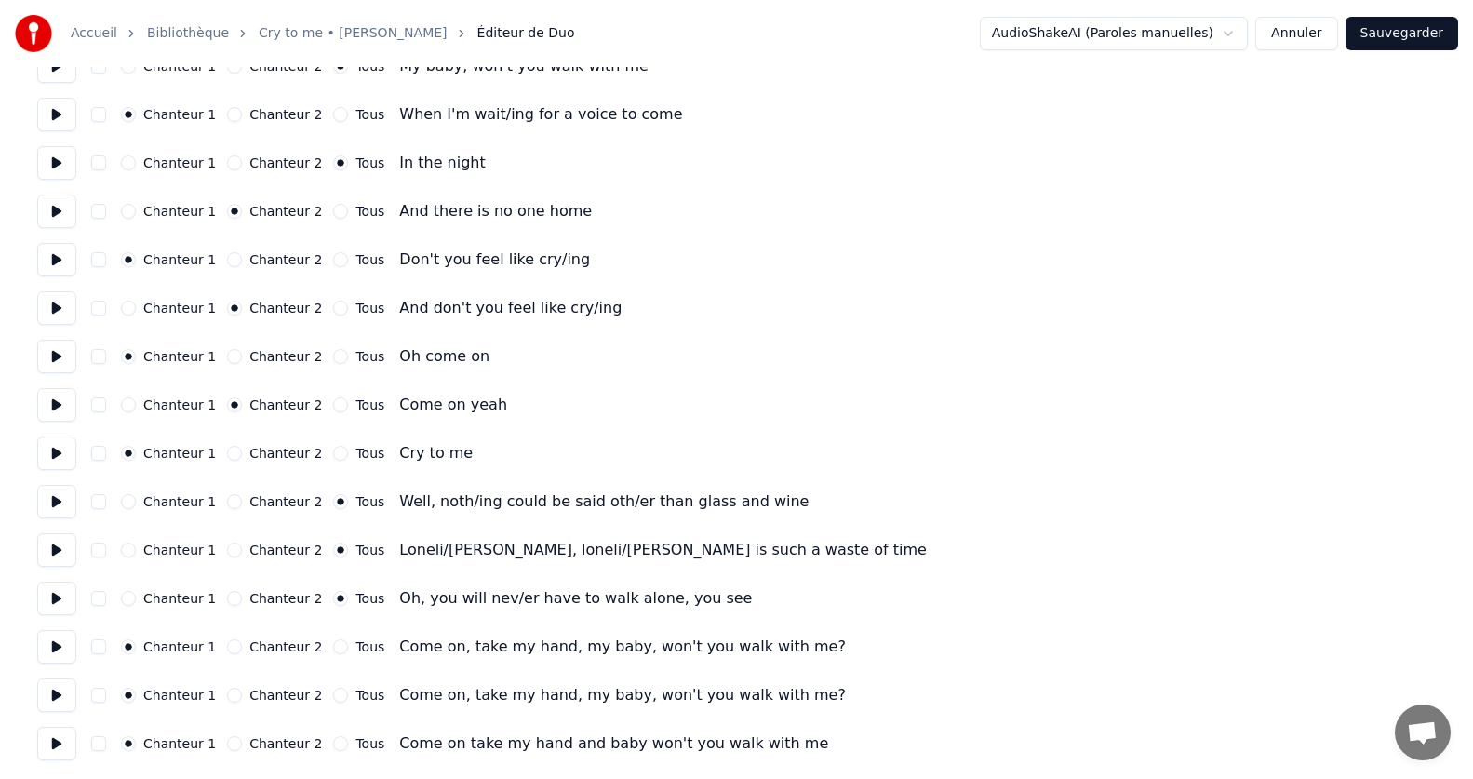
click at [61, 695] on button at bounding box center [56, 694] width 39 height 33
click at [227, 696] on button "Chanteur 2" at bounding box center [234, 695] width 15 height 15
click at [333, 749] on div "Tous" at bounding box center [358, 743] width 51 height 15
click at [333, 745] on button "Tous" at bounding box center [340, 743] width 15 height 15
click at [56, 744] on button at bounding box center [56, 743] width 39 height 33
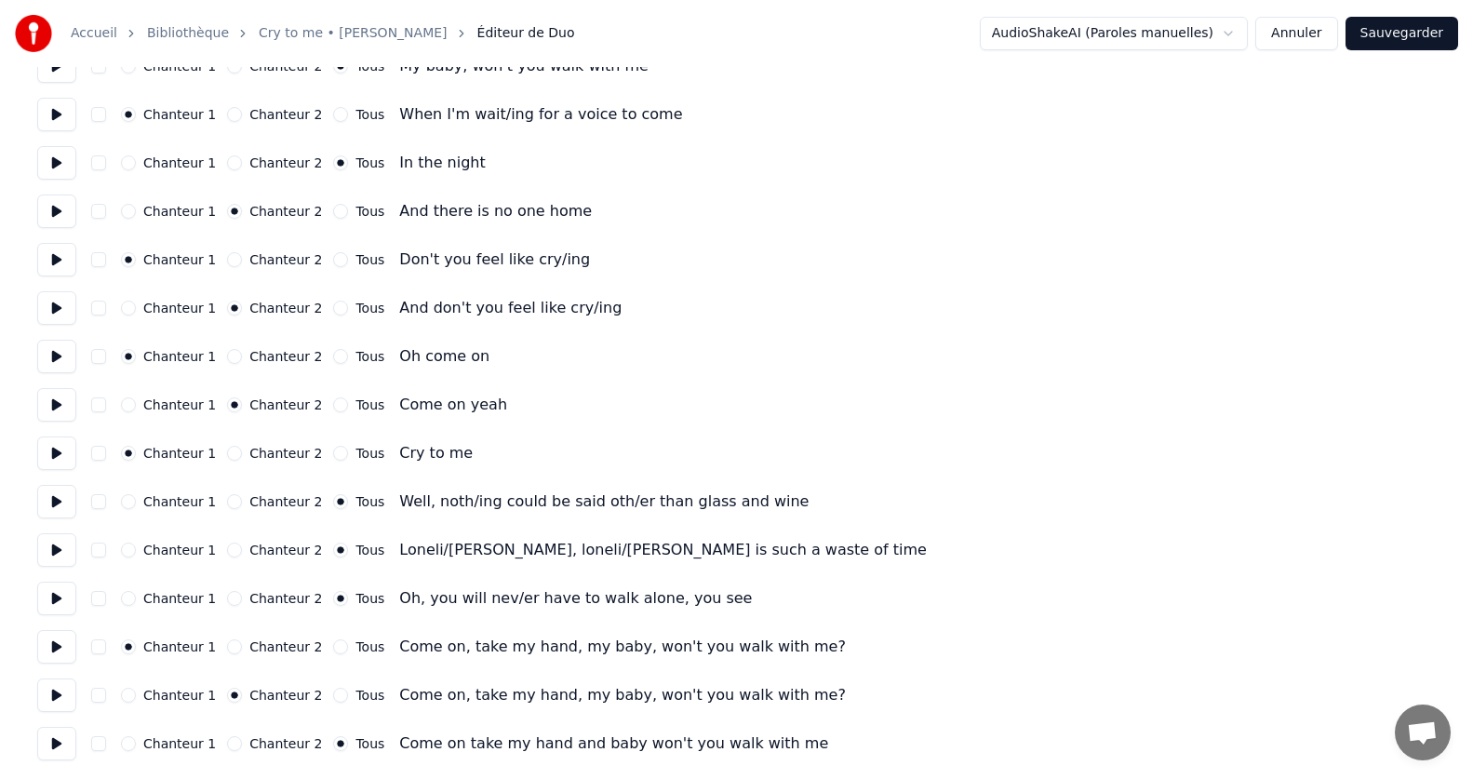
click at [47, 510] on button at bounding box center [56, 501] width 39 height 33
click at [58, 547] on button at bounding box center [56, 549] width 39 height 33
click at [70, 603] on button at bounding box center [56, 598] width 39 height 33
click at [45, 654] on button at bounding box center [56, 646] width 39 height 33
click at [58, 696] on button at bounding box center [56, 694] width 39 height 33
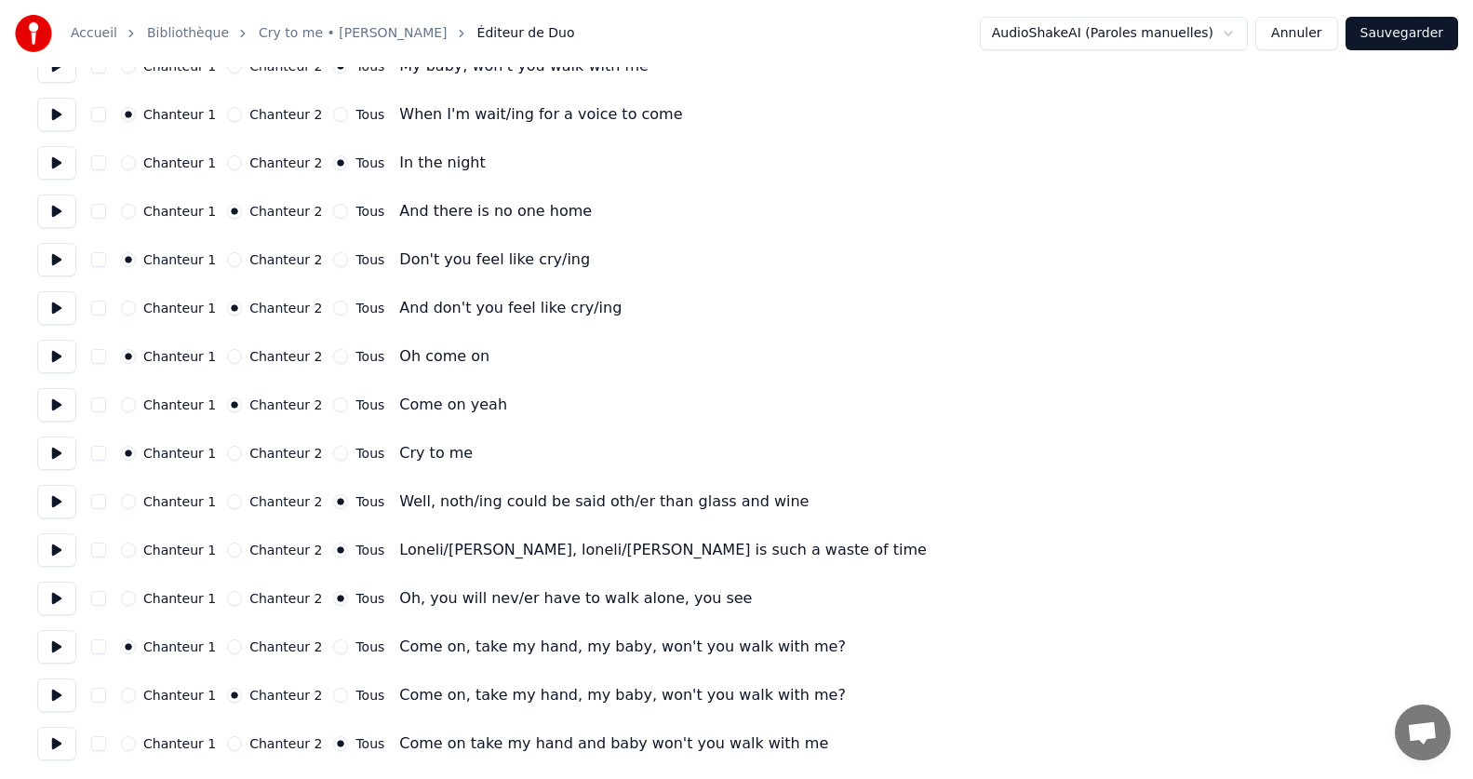
click at [50, 750] on button at bounding box center [56, 743] width 39 height 33
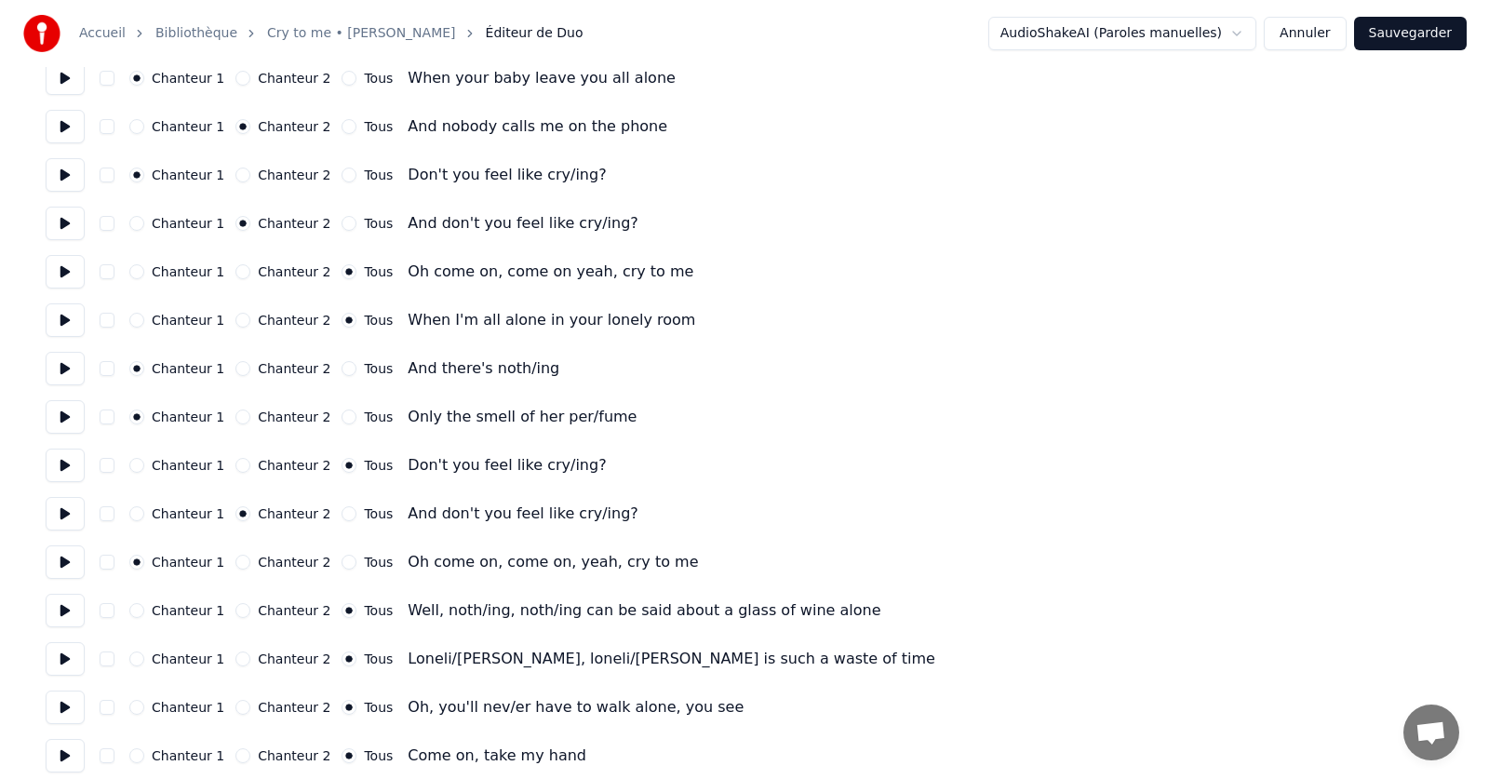
scroll to position [0, 0]
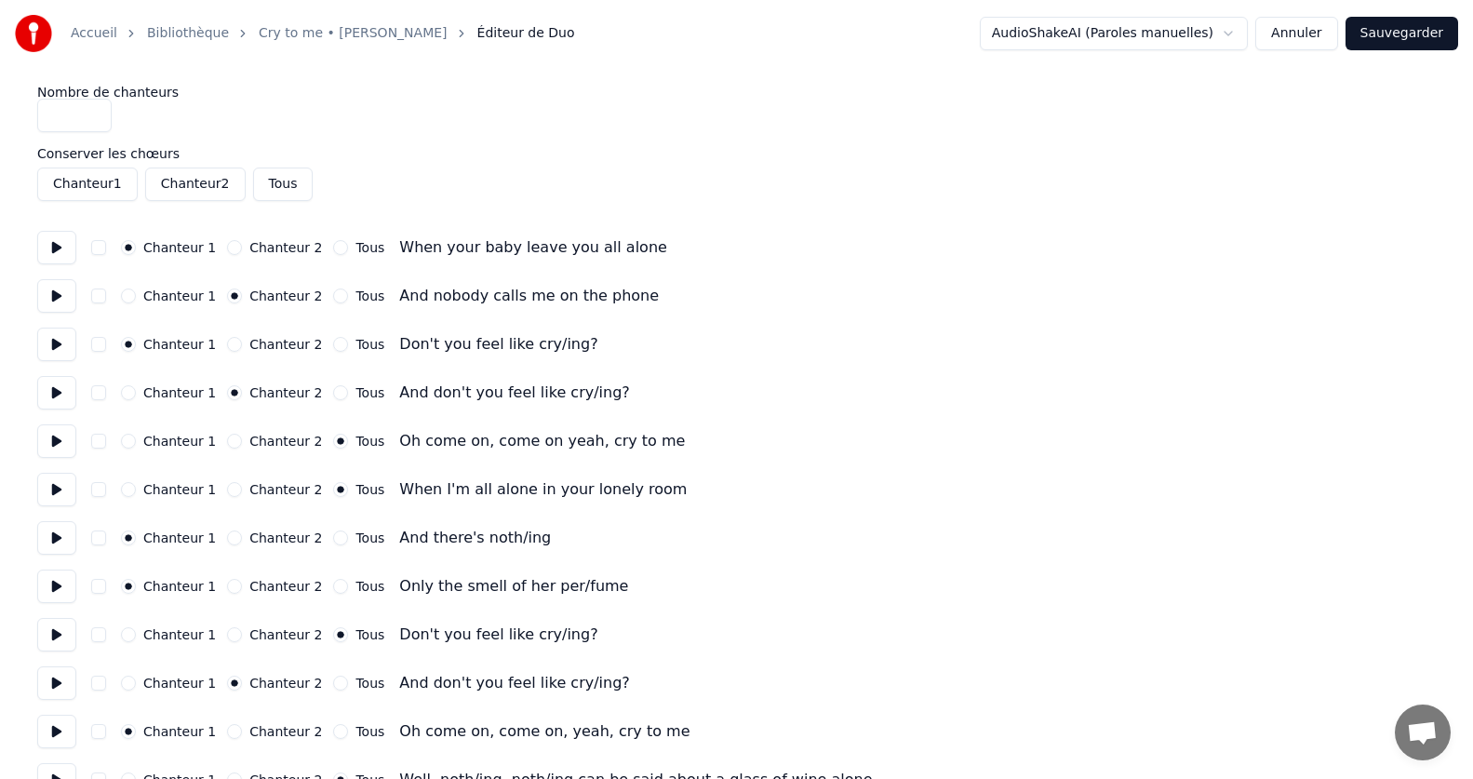
click at [1437, 31] on button "Sauvegarder" at bounding box center [1402, 33] width 113 height 33
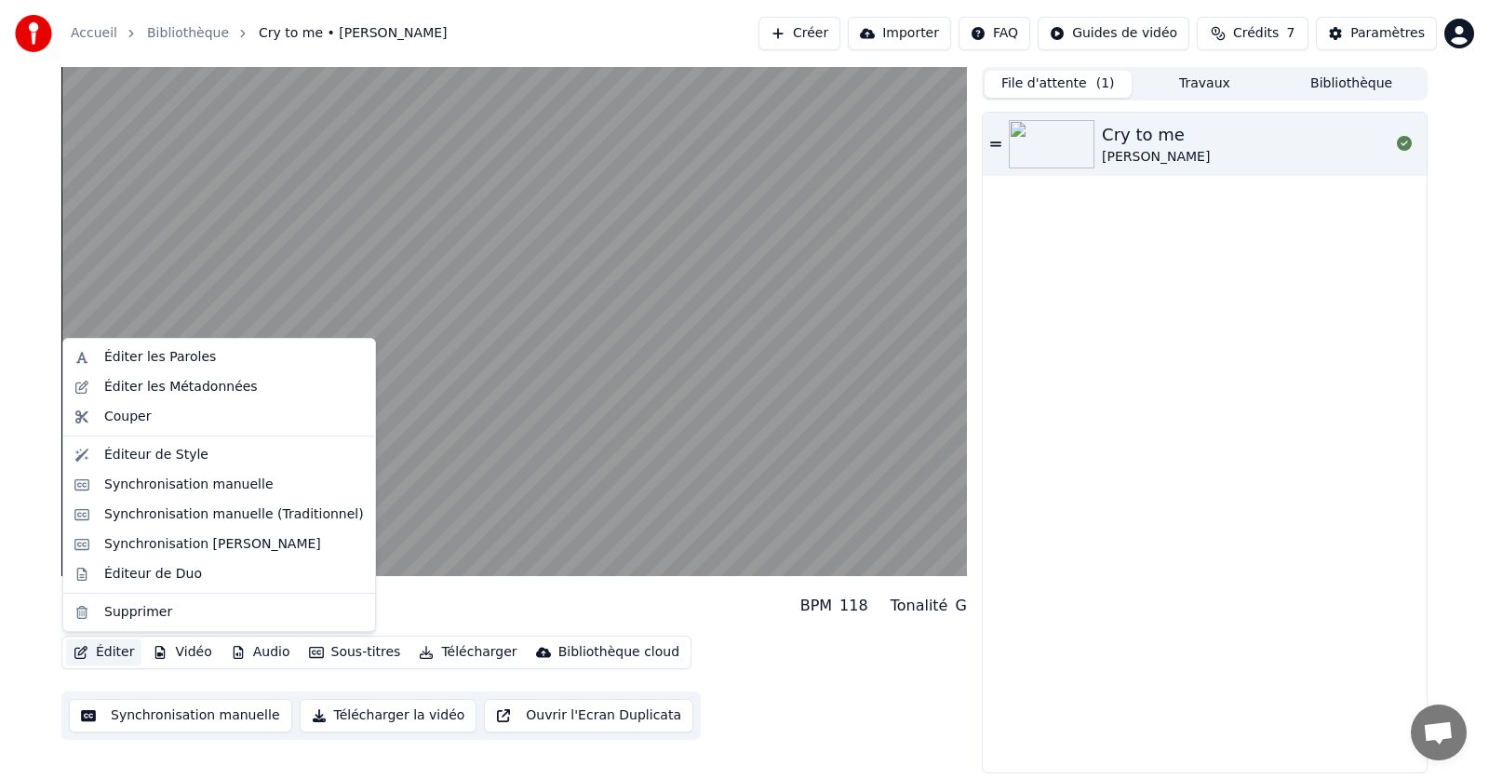
click at [98, 652] on button "Éditer" at bounding box center [103, 652] width 75 height 26
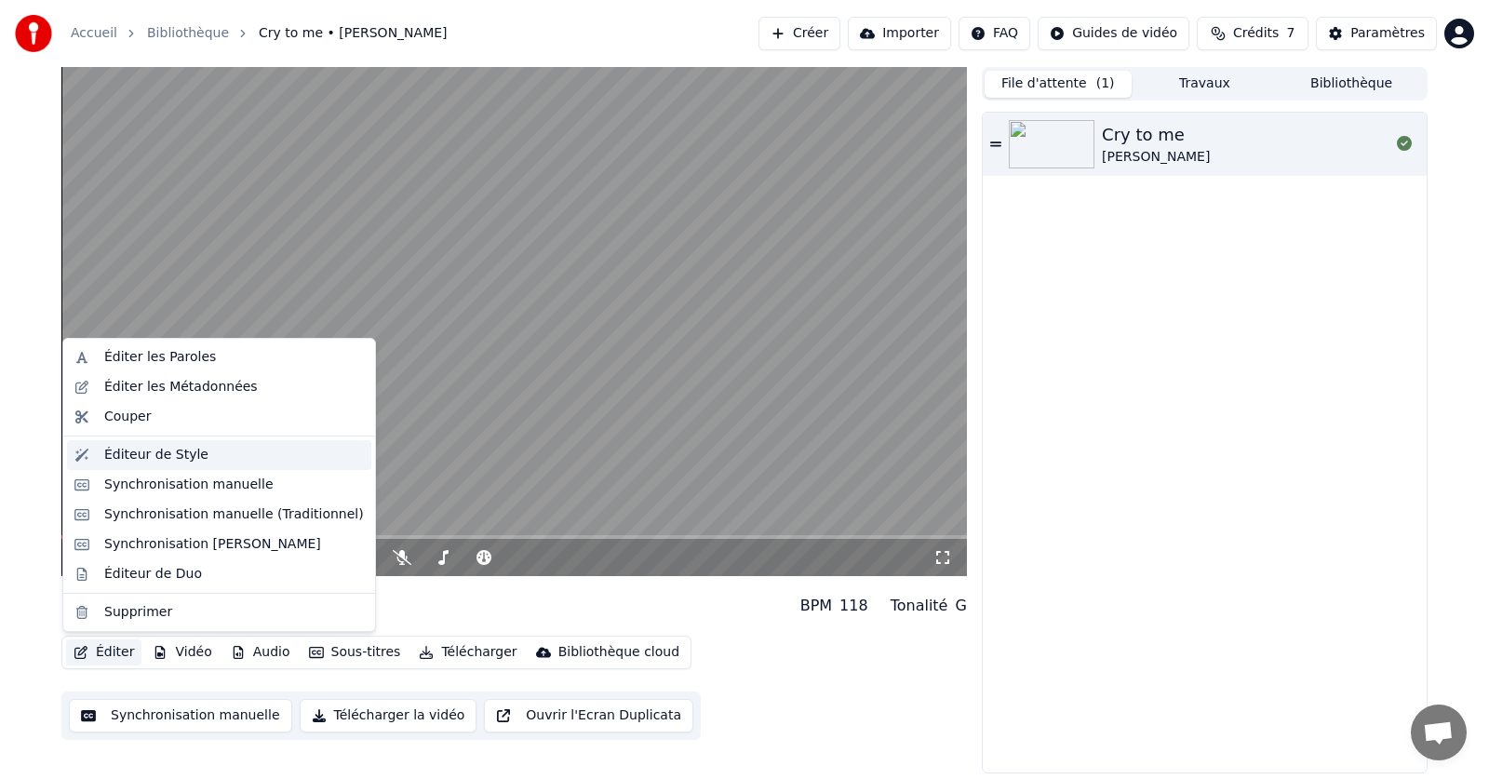
click at [152, 459] on div "Éditeur de Style" at bounding box center [156, 455] width 104 height 19
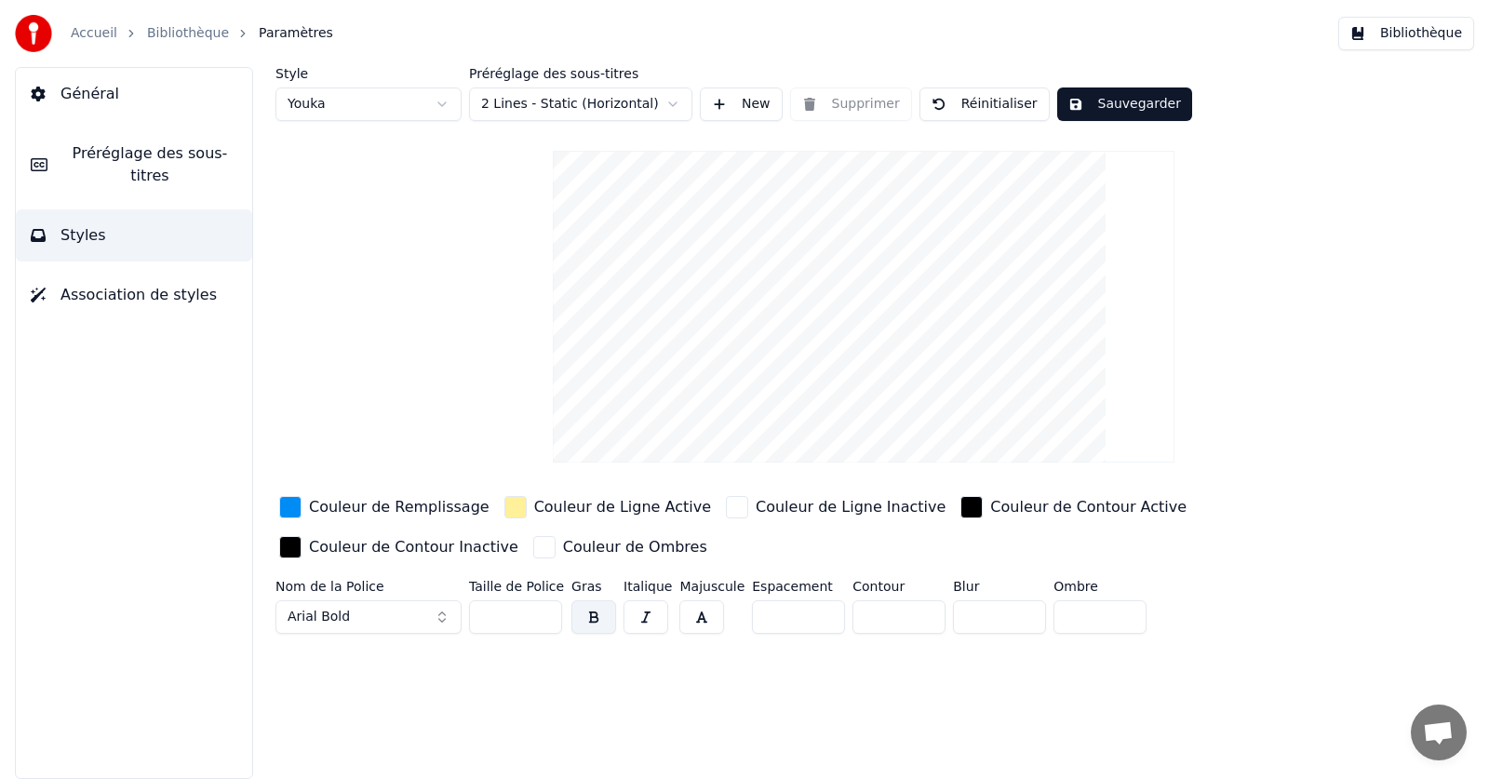
click at [376, 96] on html "Accueil Bibliothèque Paramètres Bibliothèque Général Préréglage des sous-titres…" at bounding box center [744, 389] width 1489 height 779
click at [353, 118] on html "Accueil Bibliothèque Paramètres Bibliothèque Général Préréglage des sous-titres…" at bounding box center [744, 389] width 1489 height 779
click at [1151, 100] on button "Sauvegarder" at bounding box center [1124, 103] width 135 height 33
click at [1380, 30] on button "Bibliothèque" at bounding box center [1406, 33] width 136 height 33
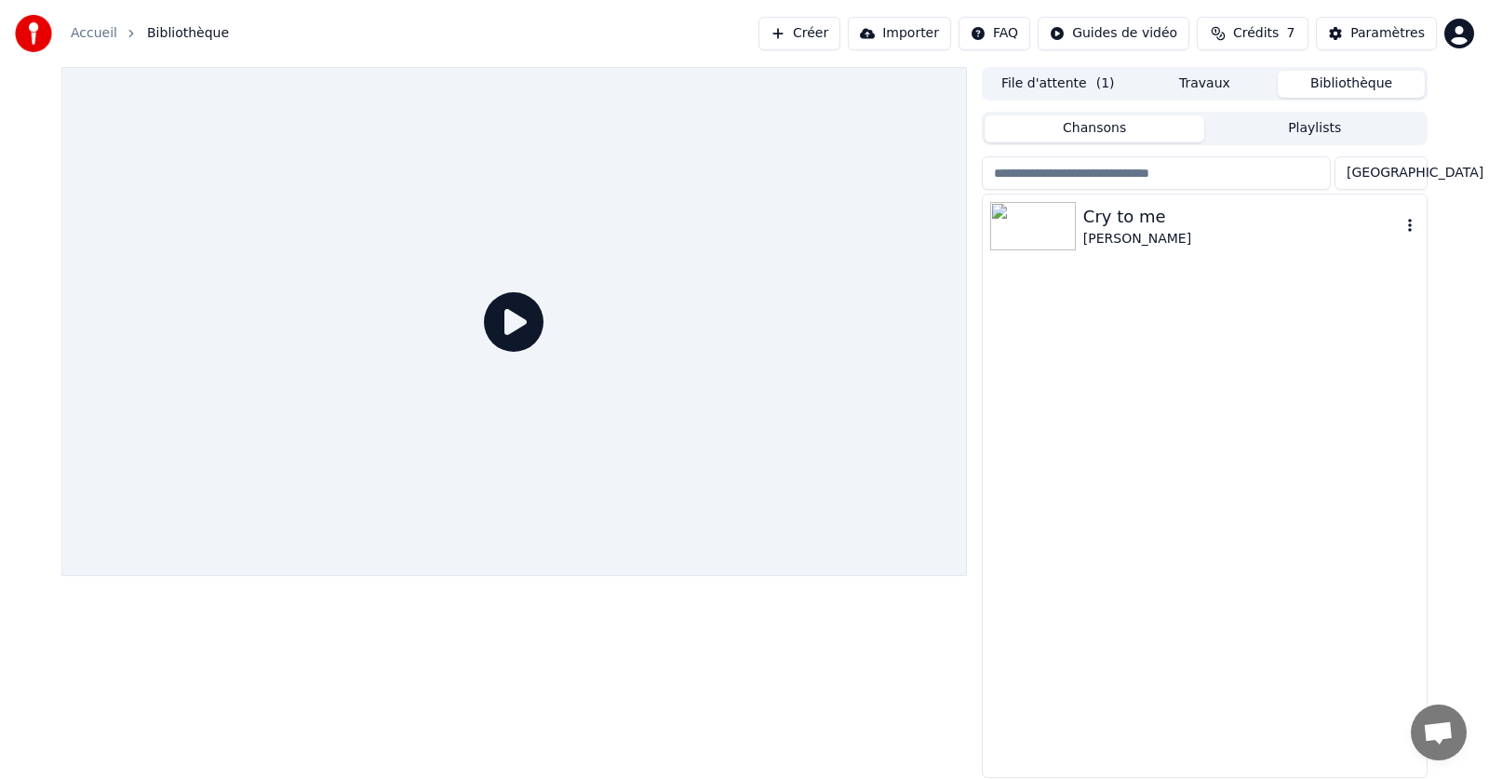
click at [1088, 231] on div "[PERSON_NAME]" at bounding box center [1241, 239] width 317 height 19
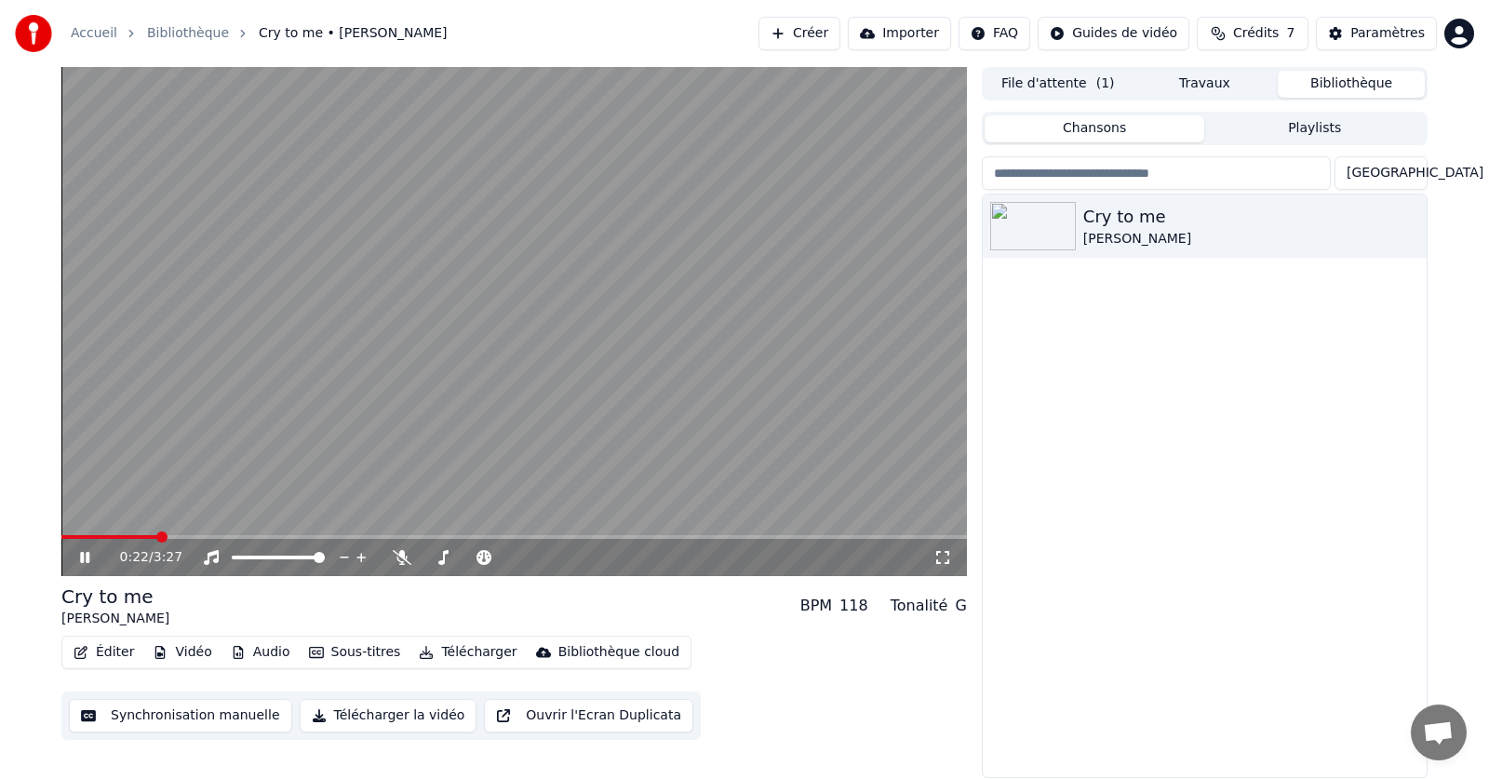
click at [159, 537] on span at bounding box center [513, 537] width 905 height 4
click at [124, 659] on button "Éditer" at bounding box center [103, 652] width 75 height 26
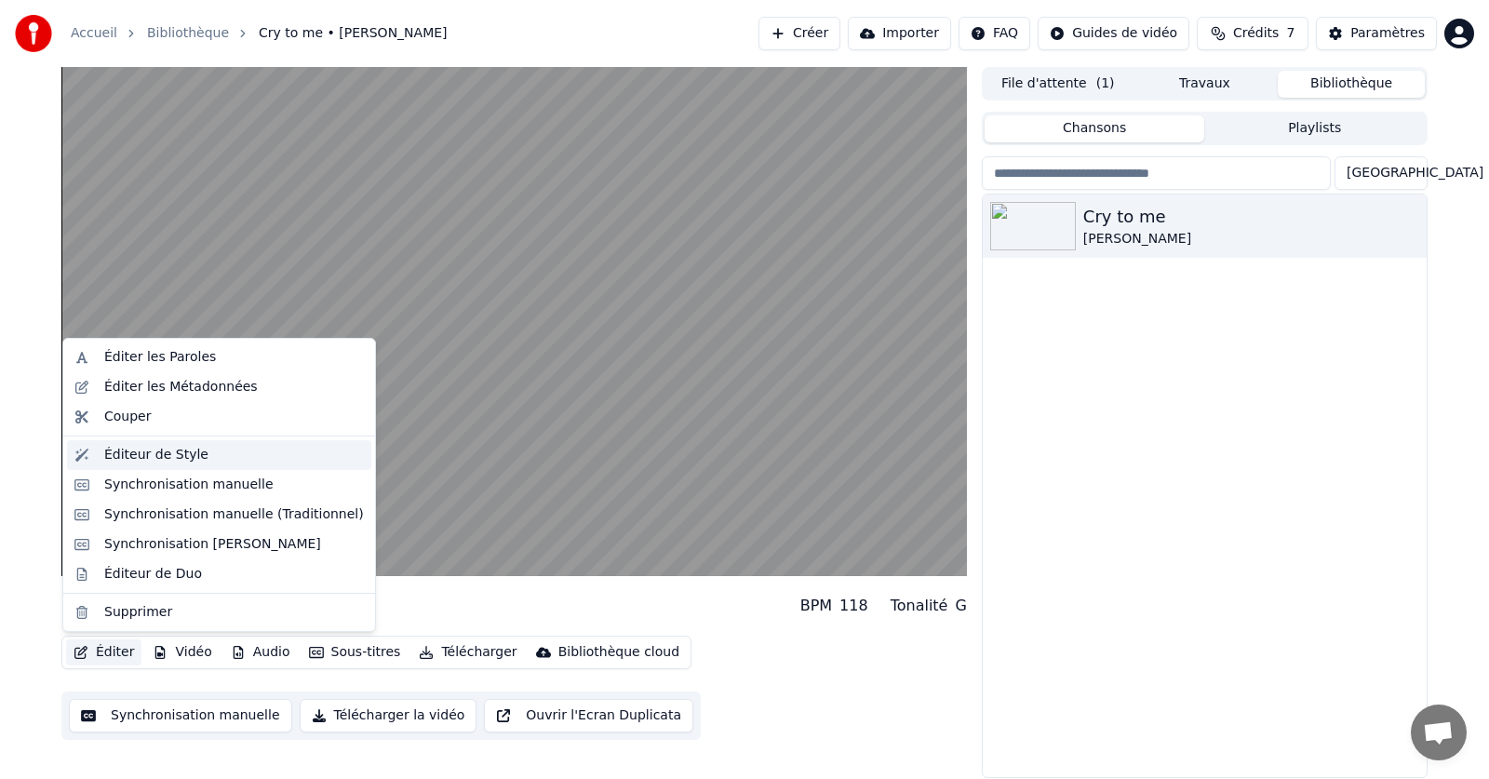
click at [146, 449] on div "Éditeur de Style" at bounding box center [156, 455] width 104 height 19
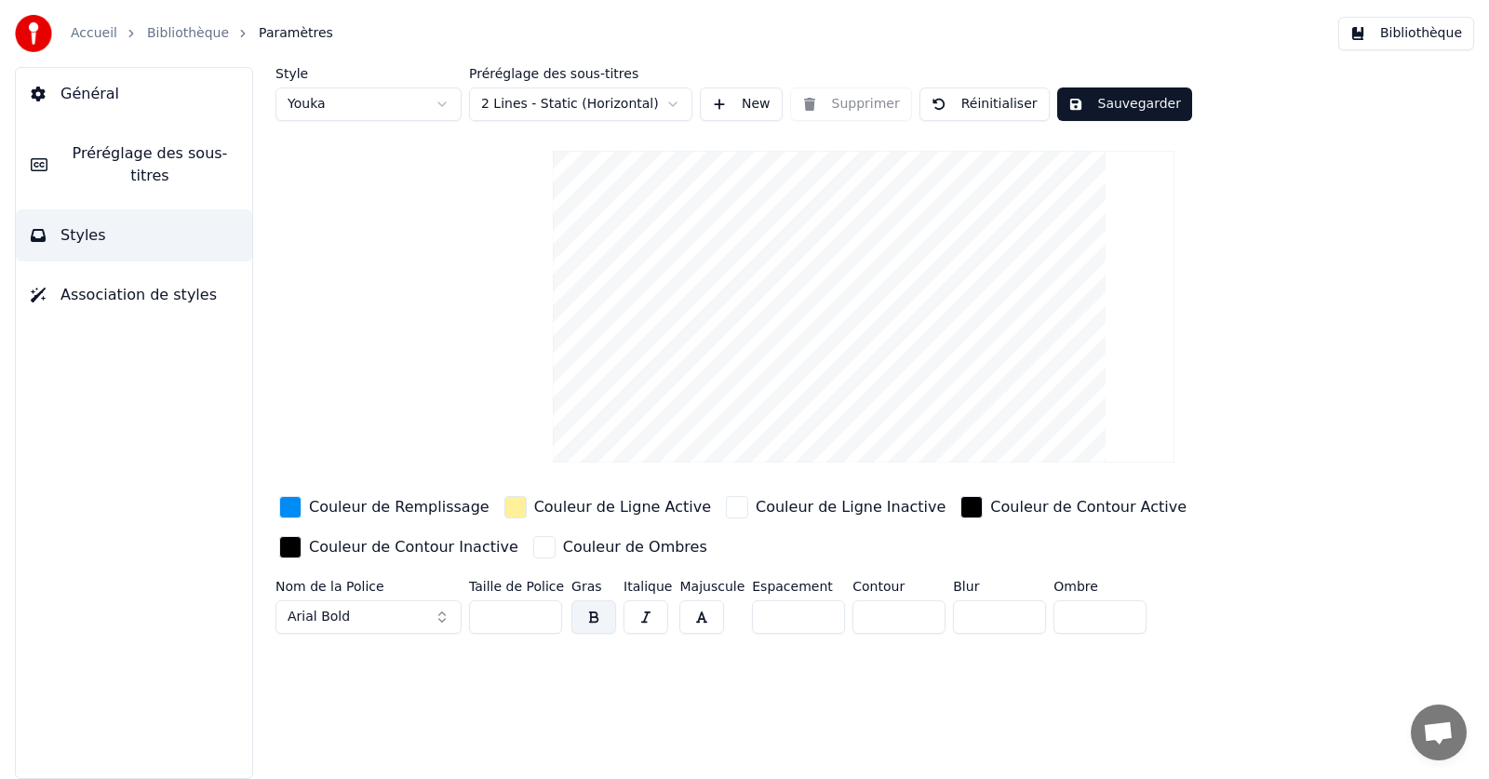
click at [638, 99] on html "Accueil Bibliothèque Paramètres Bibliothèque Général Préréglage des sous-titres…" at bounding box center [744, 389] width 1489 height 779
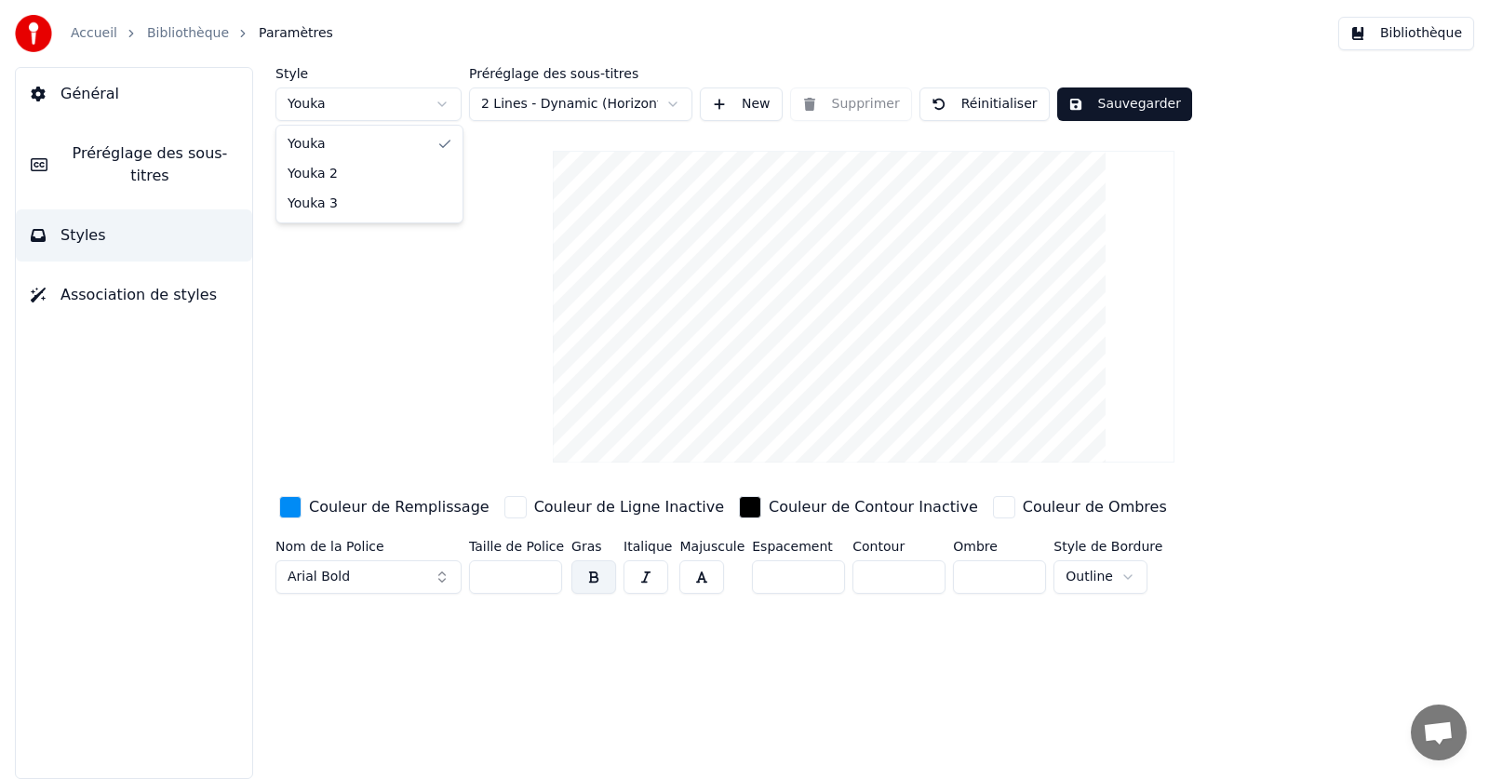
click at [437, 109] on html "Accueil Bibliothèque Paramètres Bibliothèque Général Préréglage des sous-titres…" at bounding box center [744, 389] width 1489 height 779
click at [565, 100] on html "Accueil Bibliothèque Paramètres Bibliothèque Général Préréglage des sous-titres…" at bounding box center [744, 389] width 1489 height 779
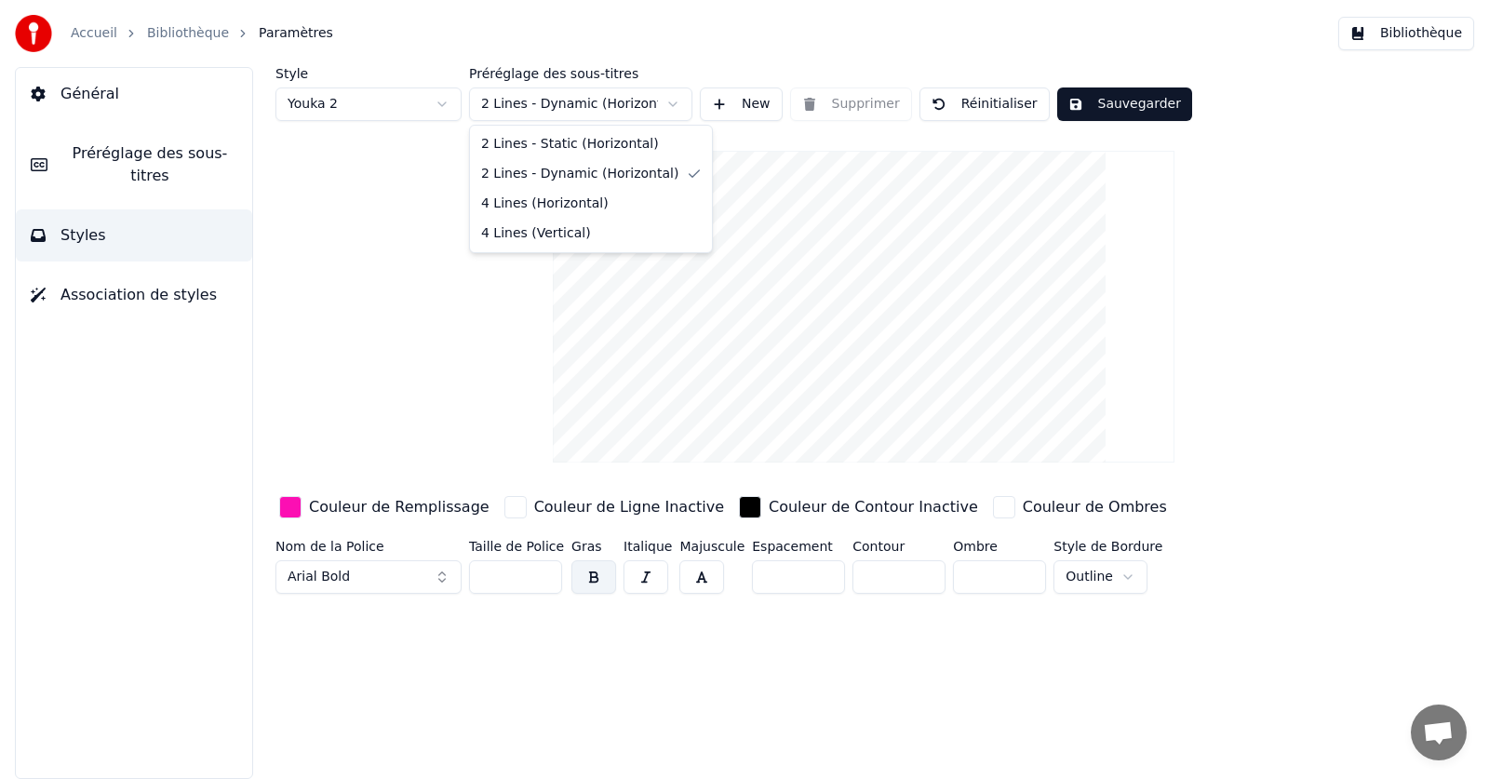
click at [363, 225] on html "Accueil Bibliothèque Paramètres Bibliothèque Général Préréglage des sous-titres…" at bounding box center [744, 389] width 1489 height 779
click at [537, 101] on html "Accueil Bibliothèque Paramètres Bibliothèque Général Préréglage des sous-titres…" at bounding box center [744, 389] width 1489 height 779
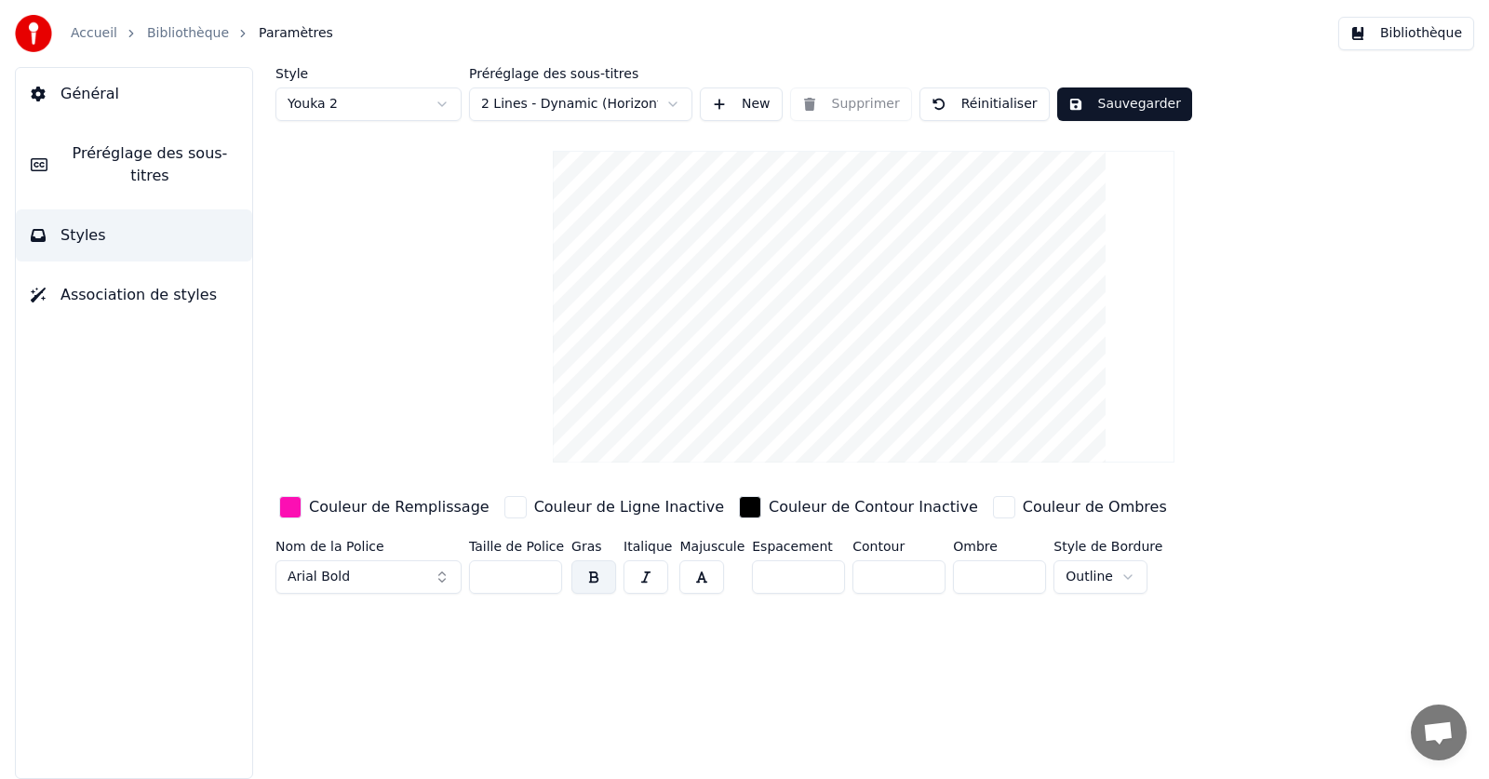
click at [480, 343] on html "Accueil Bibliothèque Paramètres Bibliothèque Général Préréglage des sous-titres…" at bounding box center [744, 389] width 1489 height 779
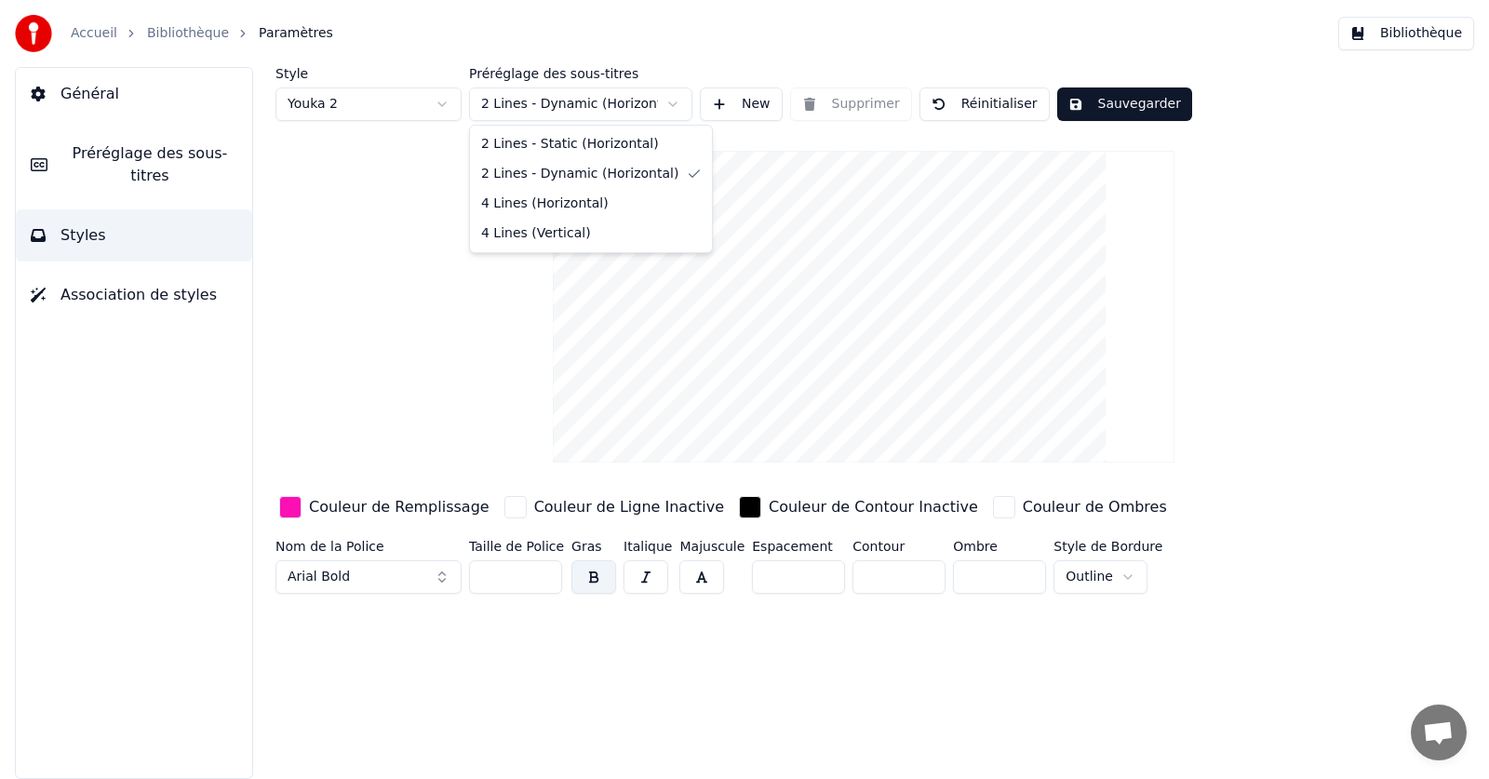
click at [568, 100] on html "Accueil Bibliothèque Paramètres Bibliothèque Général Préréglage des sous-titres…" at bounding box center [744, 389] width 1489 height 779
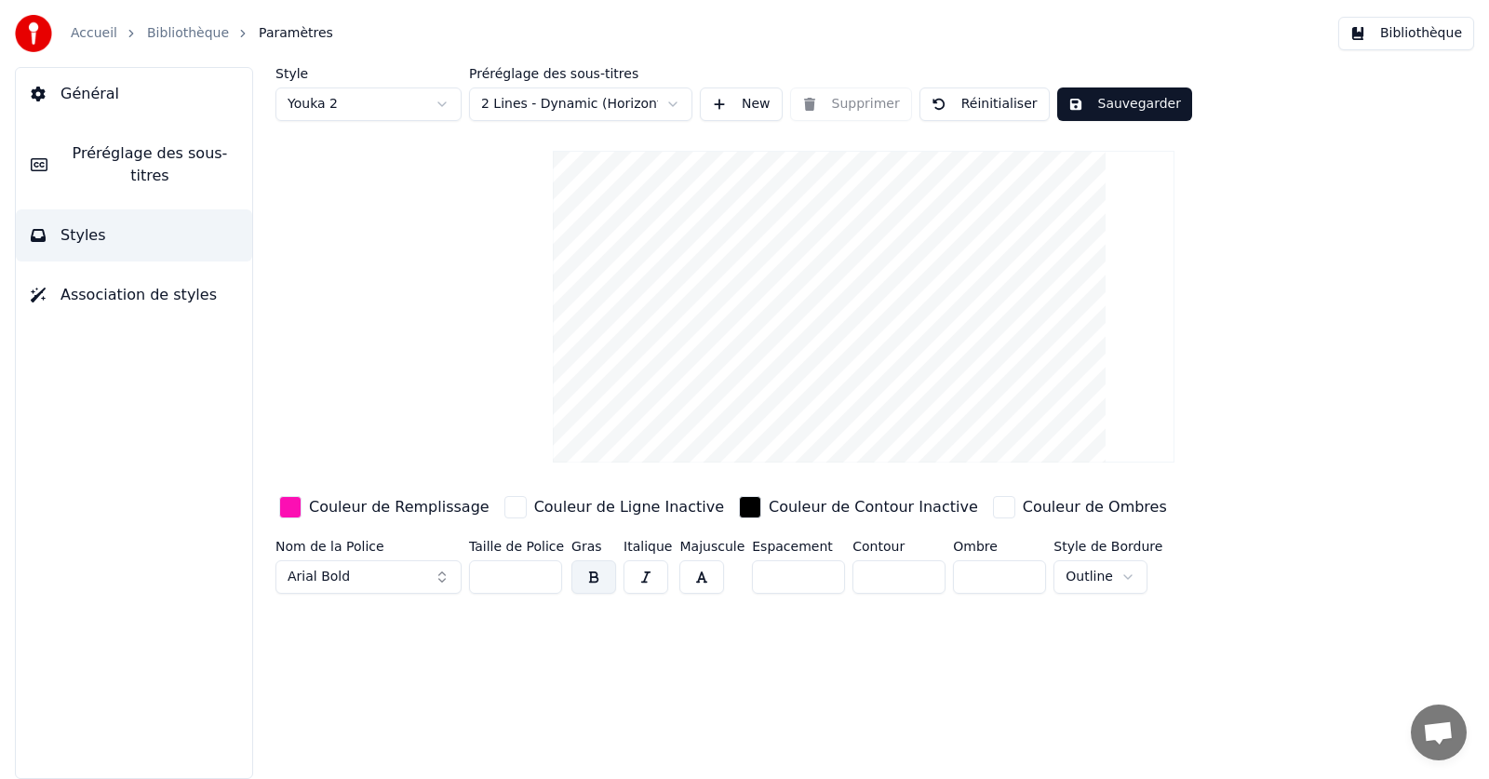
click at [511, 355] on html "Accueil Bibliothèque Paramètres Bibliothèque Général Préréglage des sous-titres…" at bounding box center [744, 389] width 1489 height 779
click at [430, 103] on html "Accueil Bibliothèque Paramètres Bibliothèque Général Préréglage des sous-titres…" at bounding box center [744, 389] width 1489 height 779
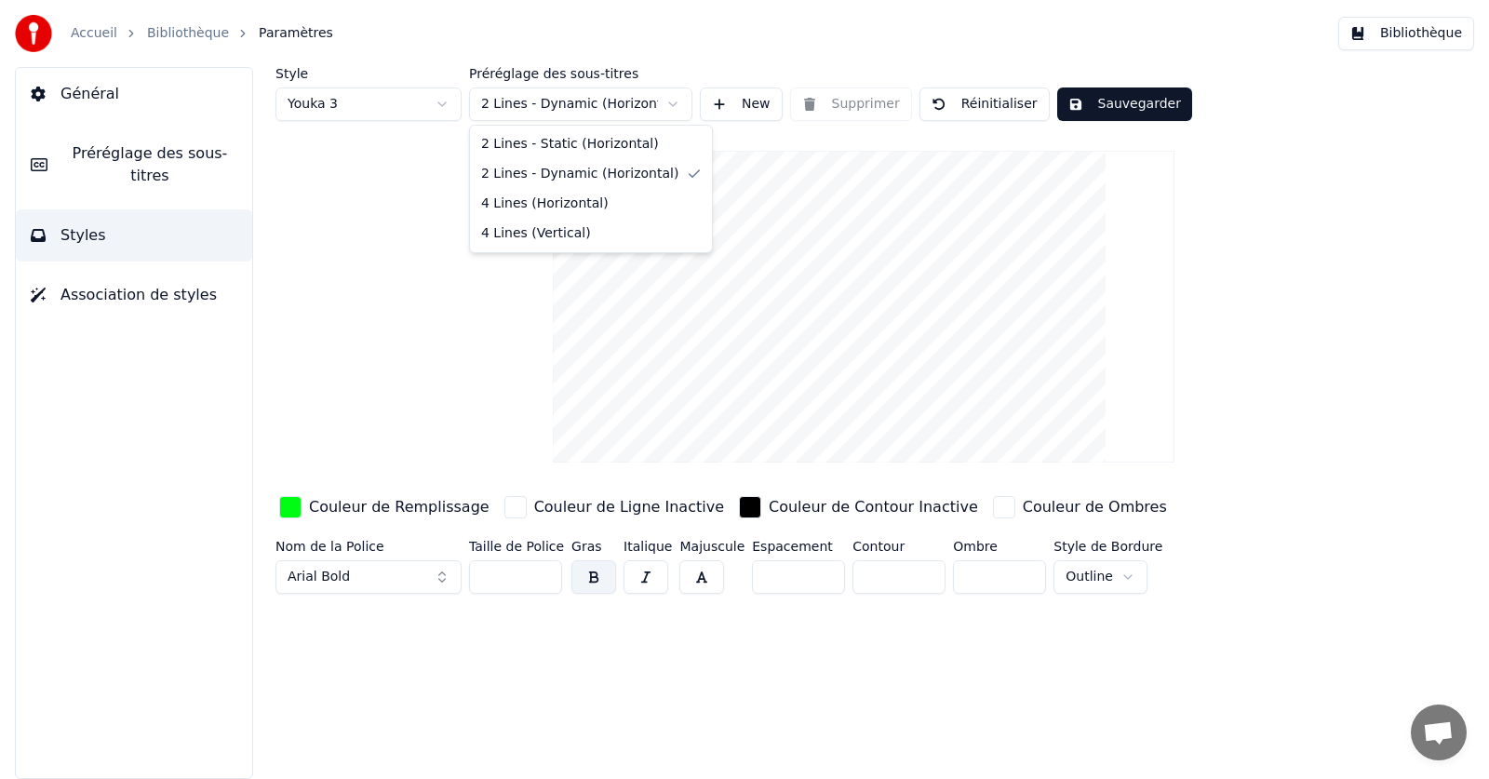
click at [516, 110] on html "Accueil Bibliothèque Paramètres Bibliothèque Général Préréglage des sous-titres…" at bounding box center [744, 389] width 1489 height 779
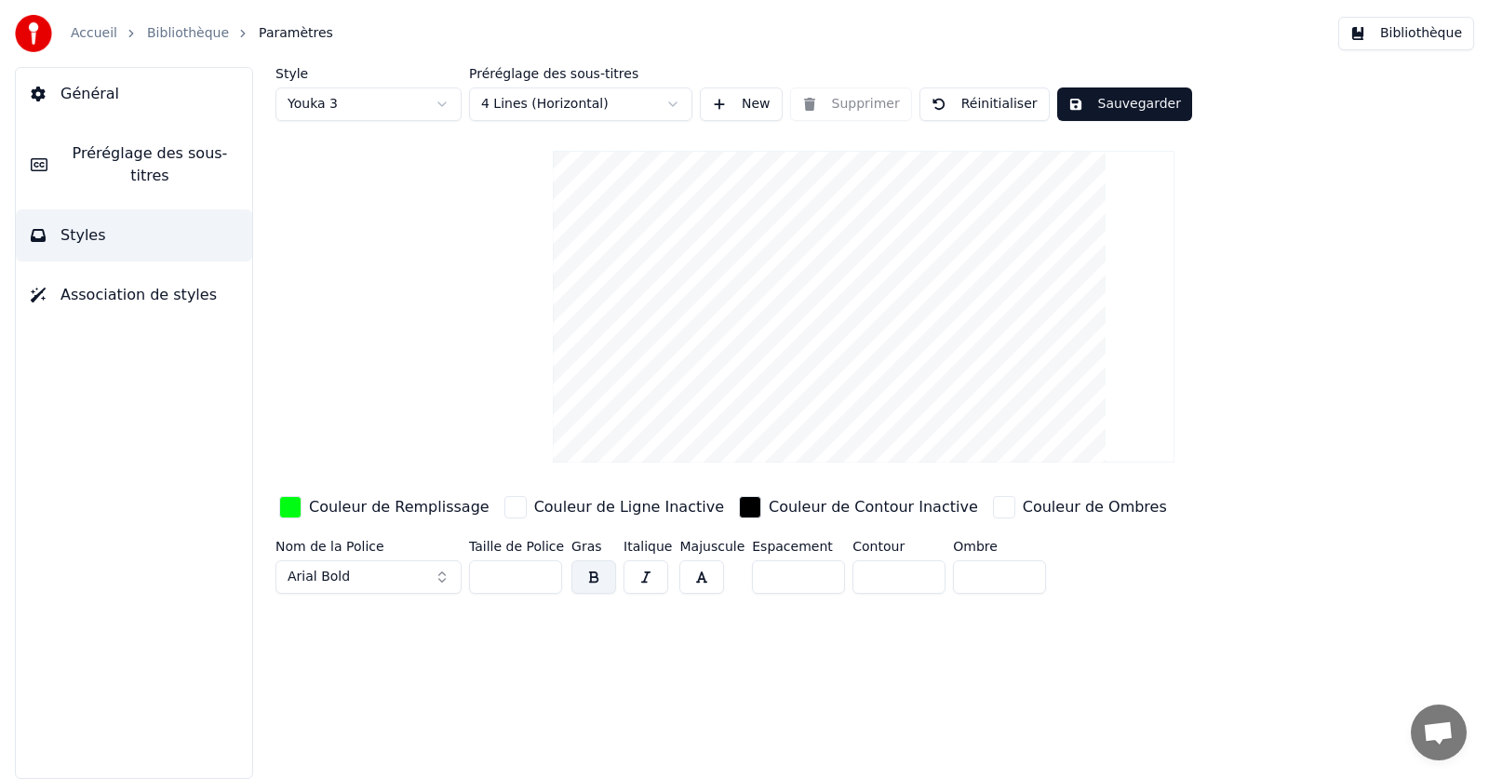
click at [579, 113] on html "Accueil Bibliothèque Paramètres Bibliothèque Général Préréglage des sous-titres…" at bounding box center [744, 389] width 1489 height 779
click at [549, 100] on html "Accueil Bibliothèque Paramètres Bibliothèque Général Préréglage des sous-titres…" at bounding box center [744, 389] width 1489 height 779
click at [584, 111] on html "Accueil Bibliothèque Paramètres Bibliothèque Général Préréglage des sous-titres…" at bounding box center [744, 389] width 1489 height 779
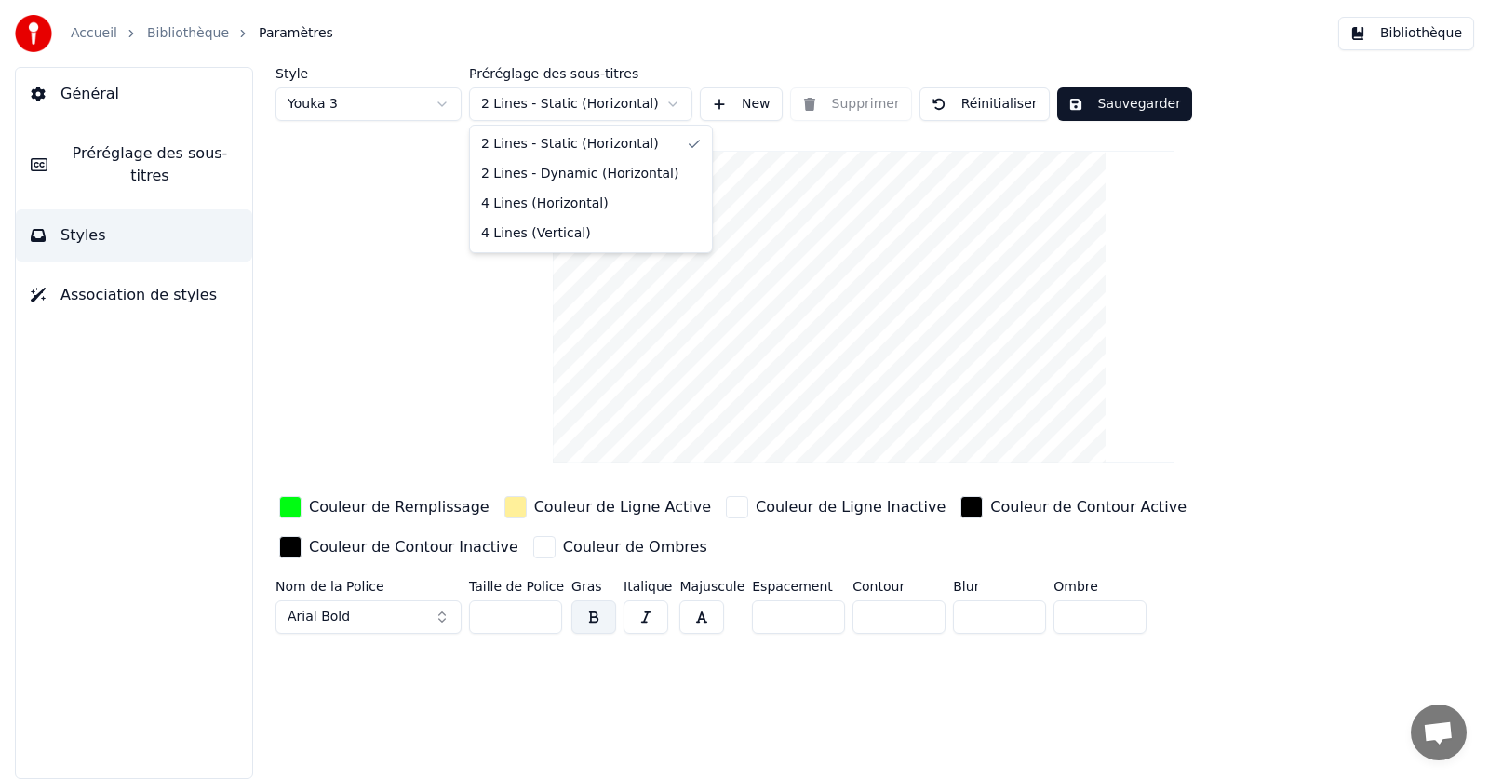
click at [569, 109] on html "Accueil Bibliothèque Paramètres Bibliothèque Général Préréglage des sous-titres…" at bounding box center [744, 389] width 1489 height 779
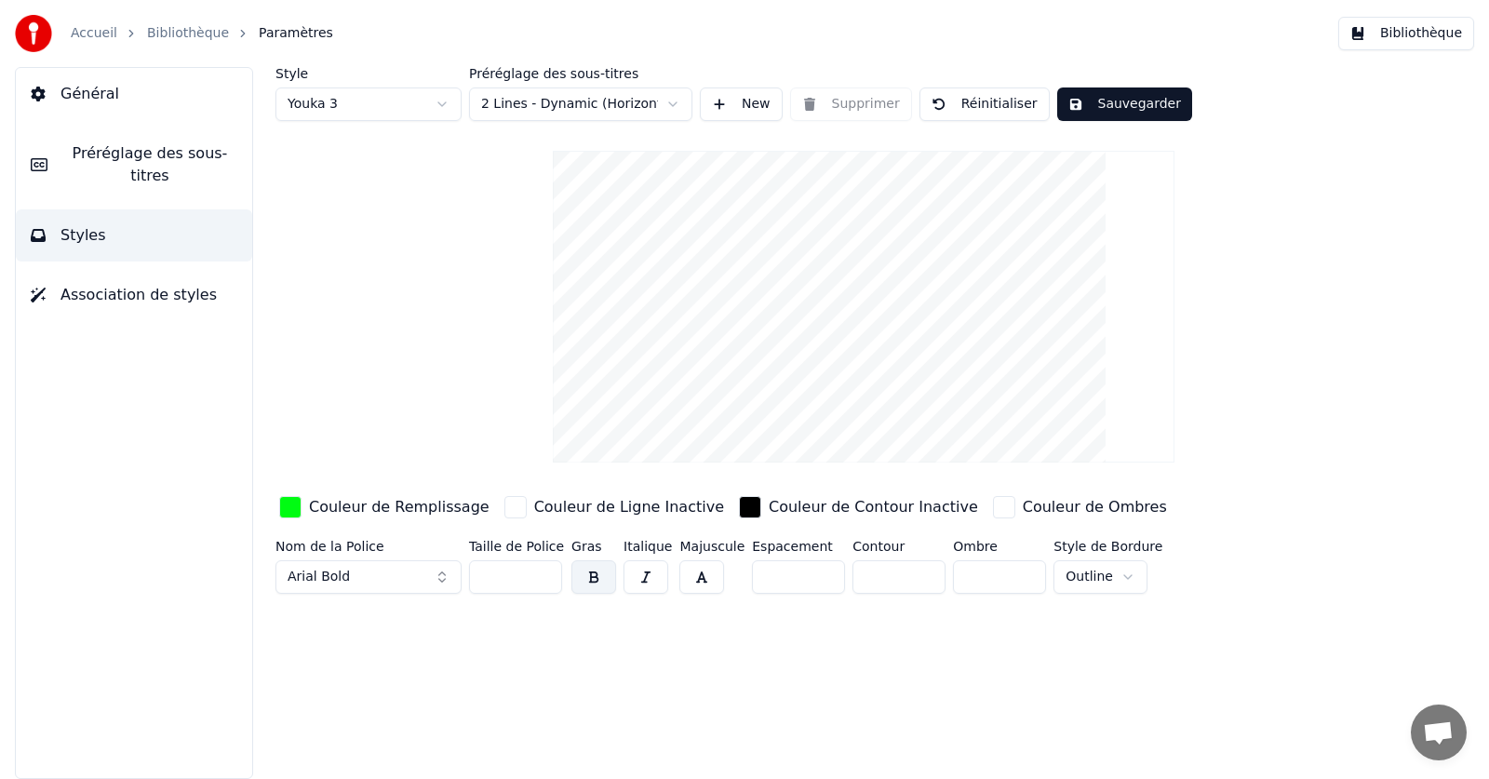
click at [1096, 107] on button "Sauvegarder" at bounding box center [1124, 103] width 135 height 33
click at [1096, 107] on button "Terminé" at bounding box center [1108, 103] width 103 height 33
click at [122, 160] on span "Préréglage des sous-titres" at bounding box center [149, 164] width 175 height 45
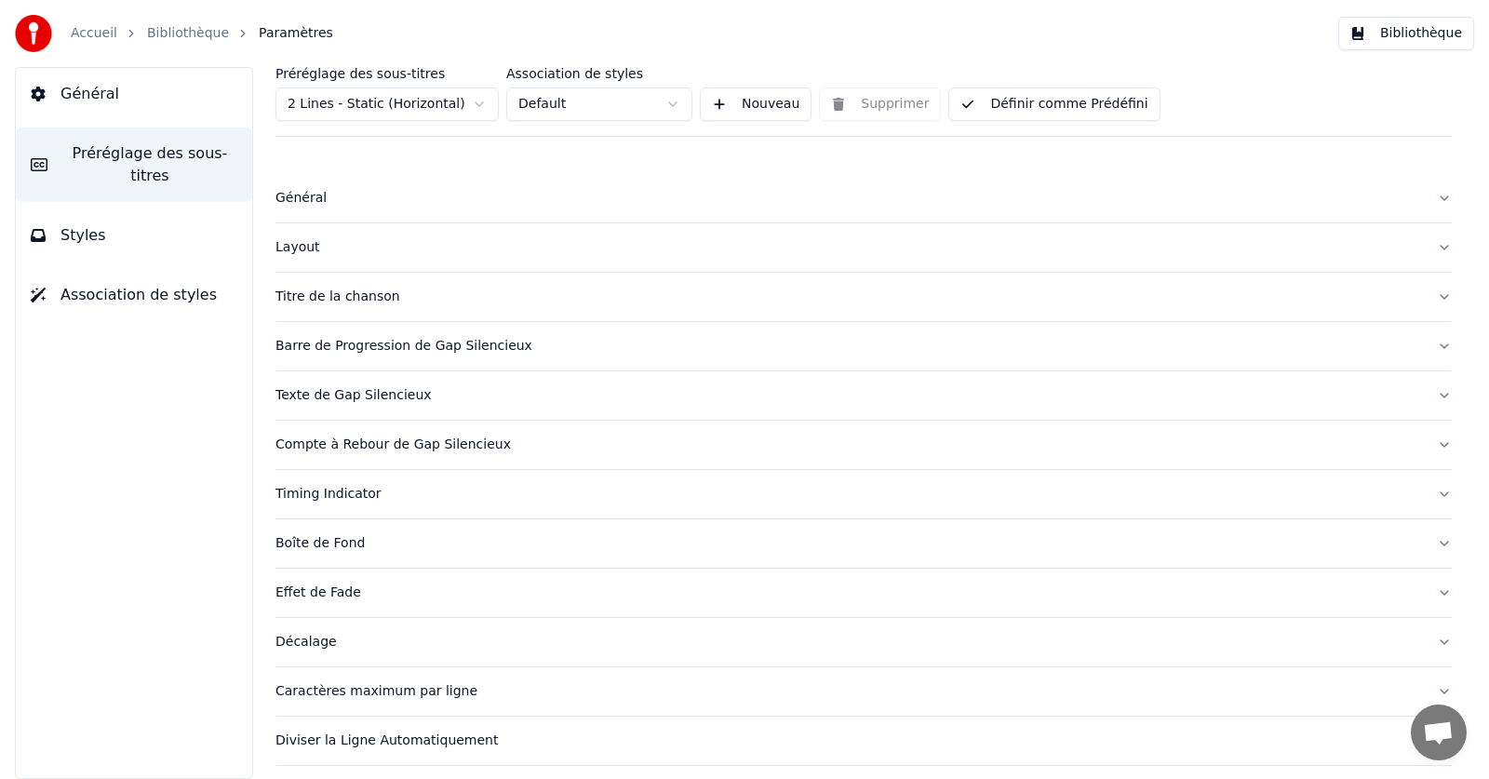
click at [133, 284] on span "Association de styles" at bounding box center [138, 295] width 156 height 22
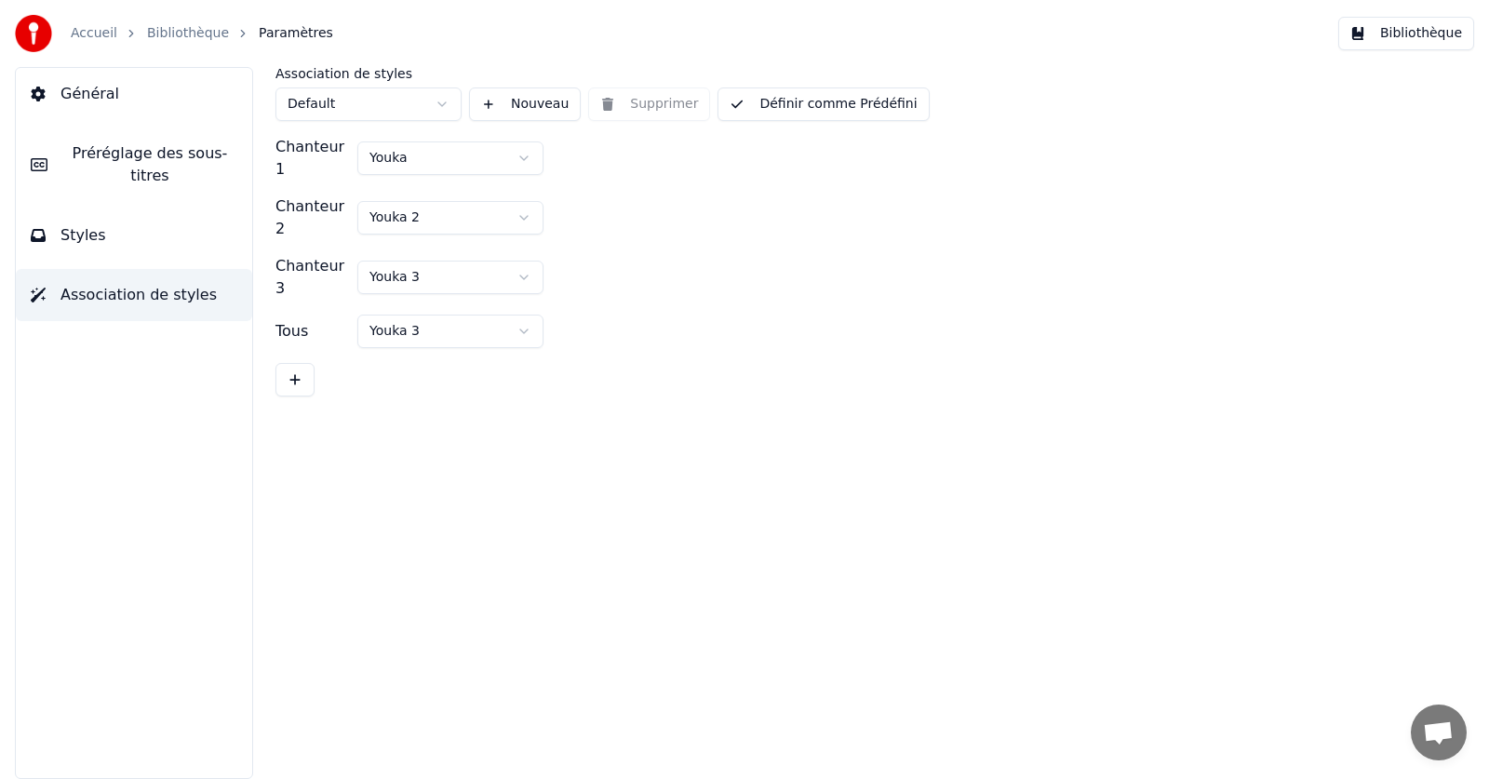
click at [1377, 35] on button "Bibliothèque" at bounding box center [1406, 33] width 136 height 33
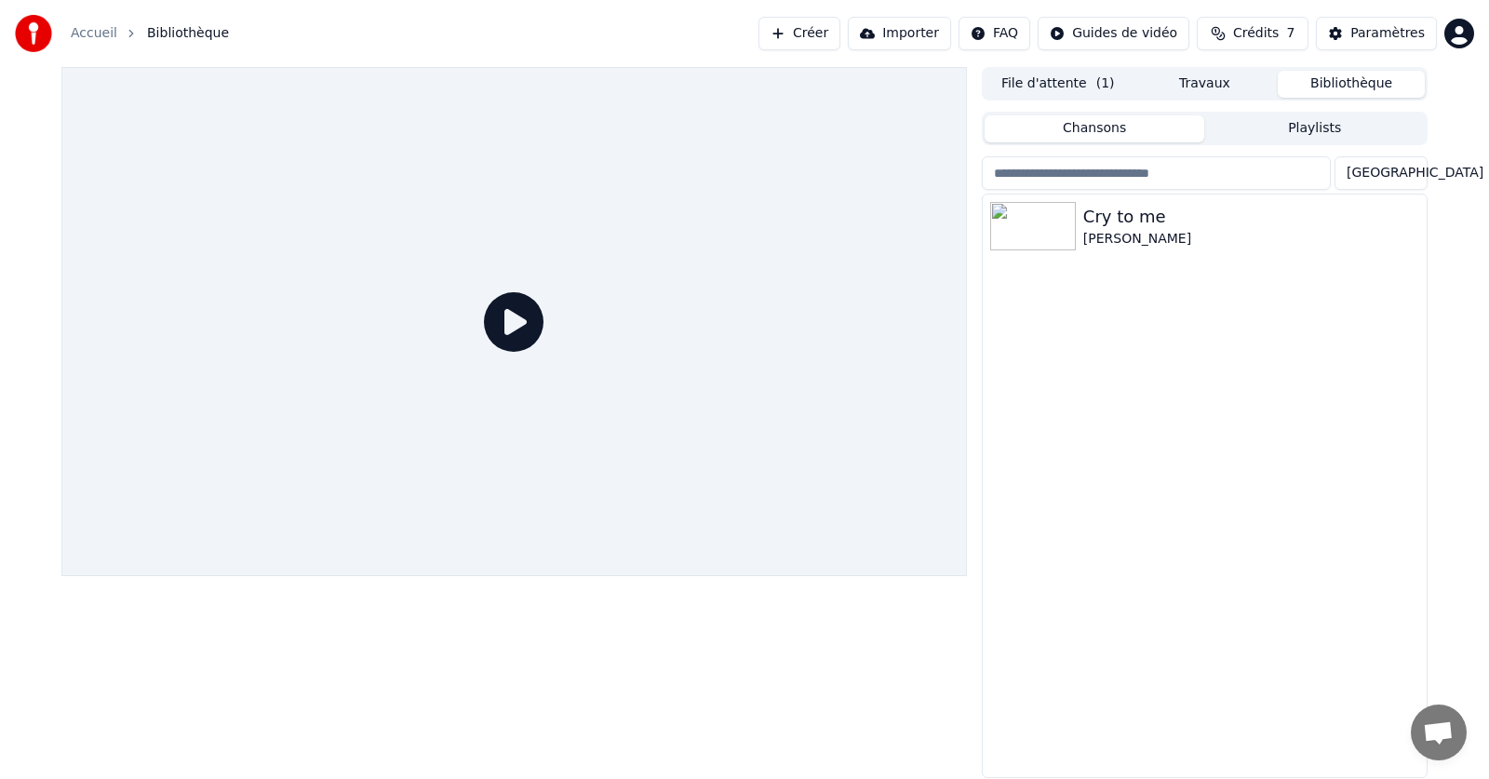
click at [697, 274] on div at bounding box center [513, 321] width 905 height 509
click at [1145, 223] on div "Cry to me" at bounding box center [1241, 217] width 317 height 26
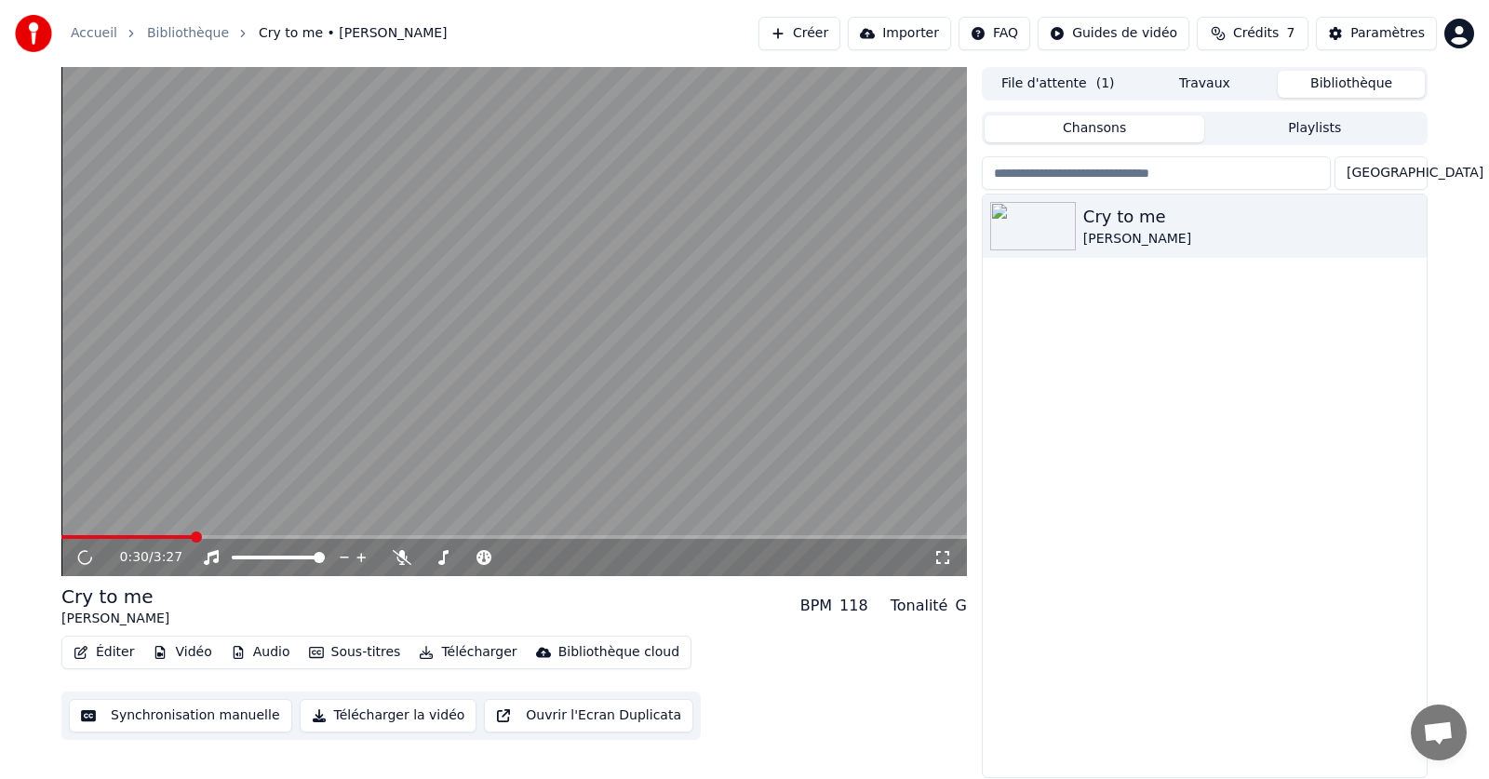
click at [191, 537] on span at bounding box center [513, 537] width 905 height 4
click at [274, 373] on video at bounding box center [513, 321] width 905 height 509
click at [271, 531] on video at bounding box center [513, 321] width 905 height 509
click at [267, 537] on span at bounding box center [513, 537] width 905 height 4
click at [462, 647] on button "Télécharger" at bounding box center [467, 652] width 113 height 26
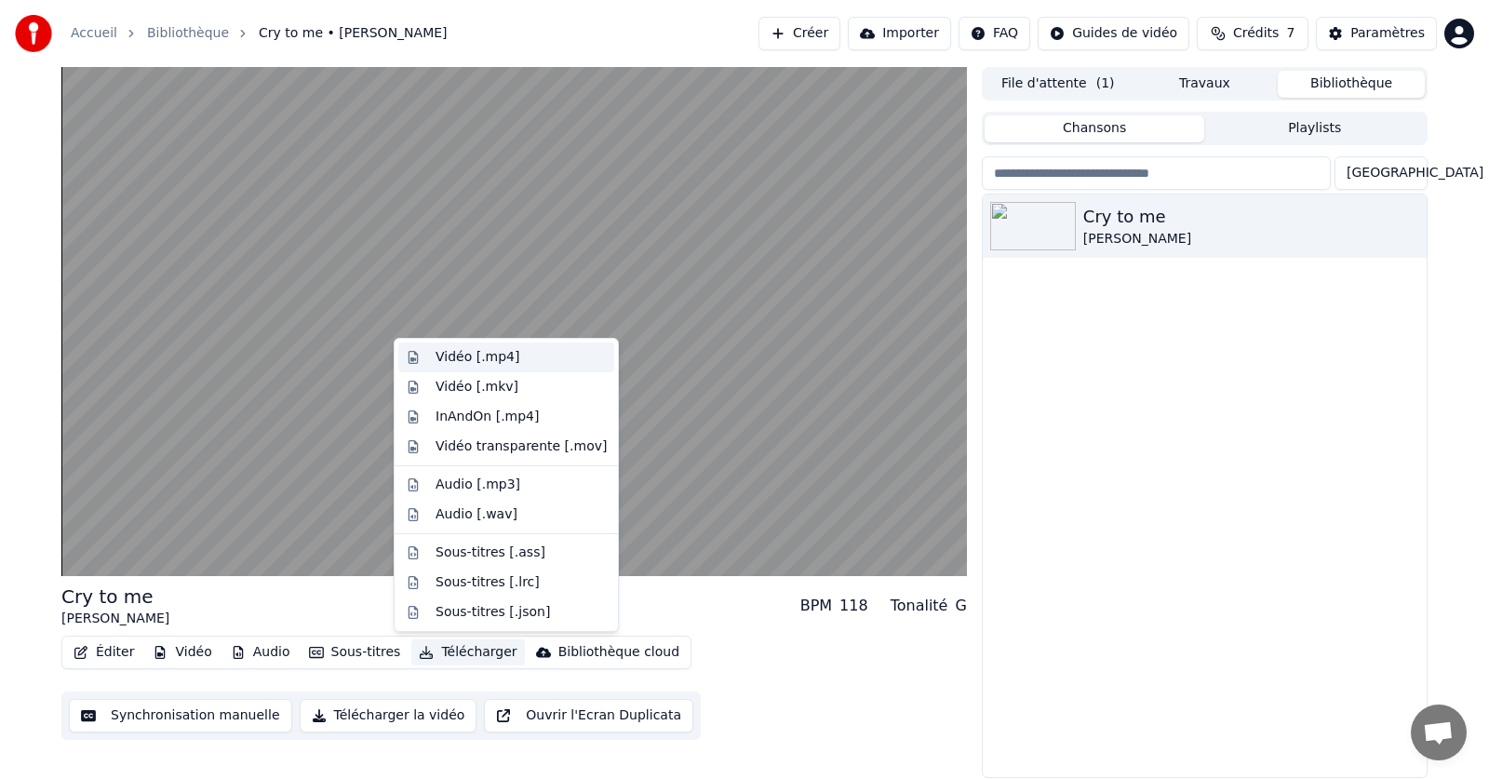
click at [462, 349] on div "Vidéo [.mp4]" at bounding box center [477, 357] width 84 height 19
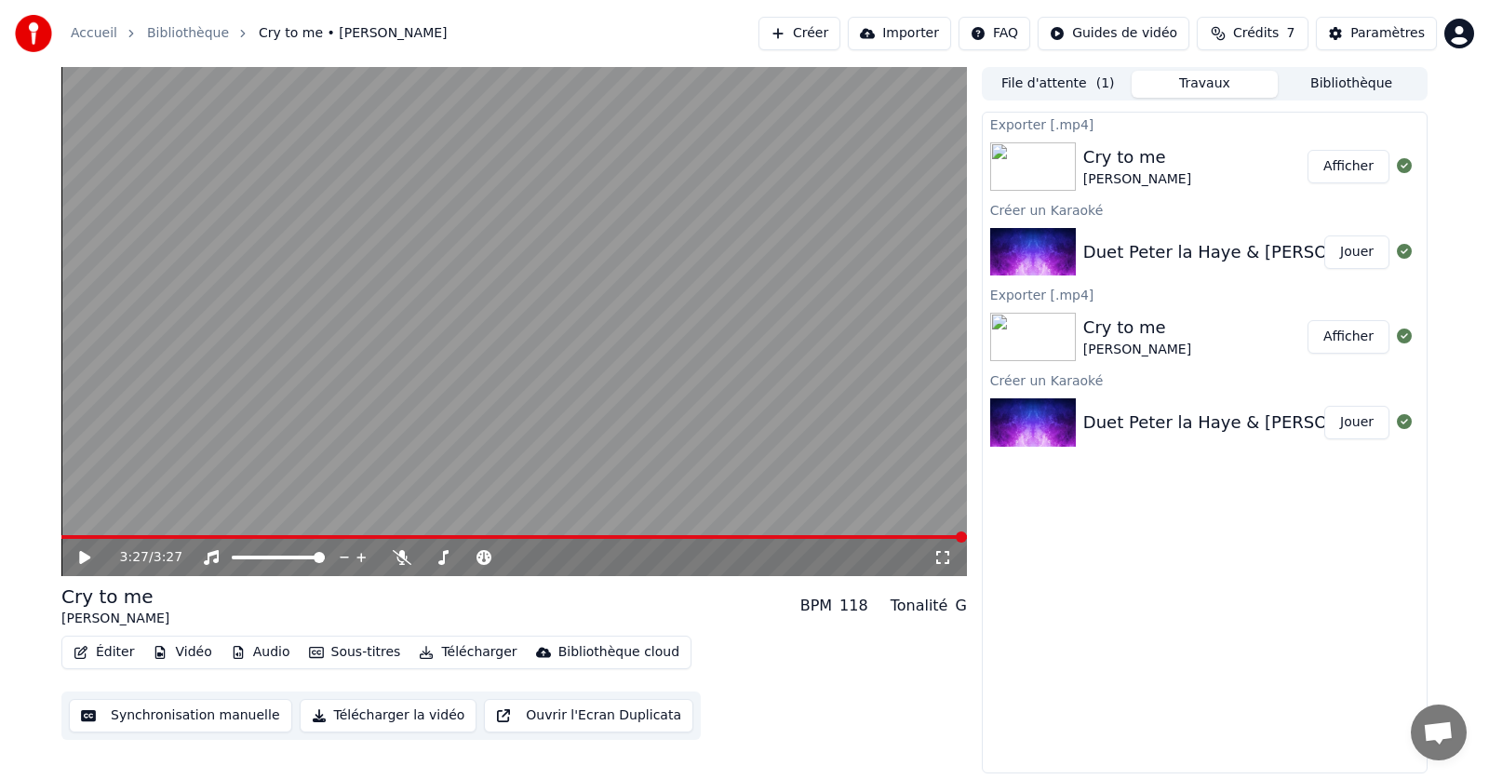
click at [1191, 160] on div "Cry to me" at bounding box center [1137, 157] width 108 height 26
click at [1364, 174] on button "Afficher" at bounding box center [1348, 166] width 82 height 33
